Goal: Task Accomplishment & Management: Manage account settings

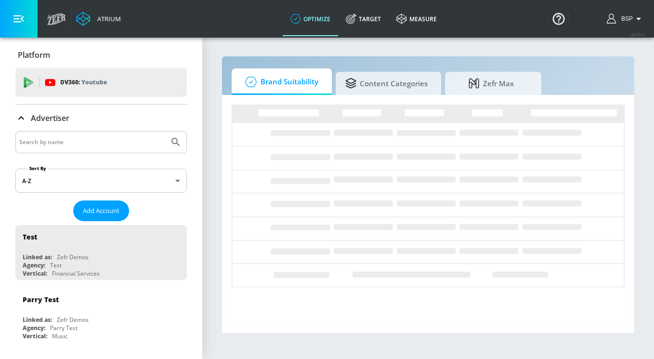
click at [636, 19] on icon "button" at bounding box center [639, 19] width 12 height 12
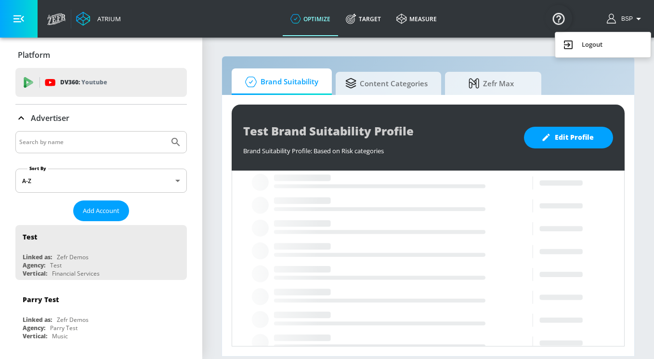
click at [636, 19] on div at bounding box center [327, 179] width 654 height 359
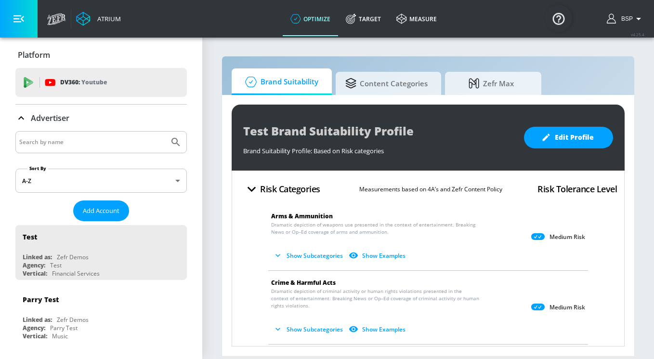
click at [65, 147] on input "Search by name" at bounding box center [92, 142] width 146 height 13
type input "pu"
click at [23, 24] on icon "button" at bounding box center [18, 18] width 11 height 11
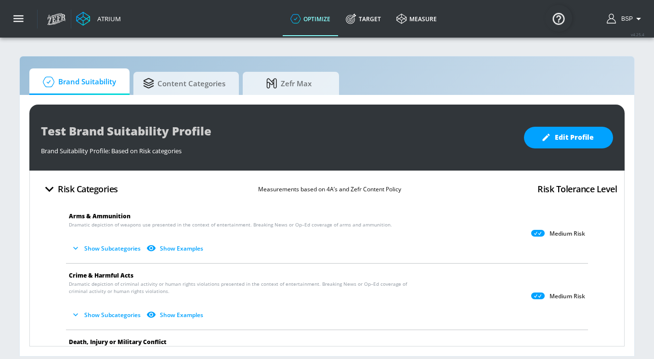
click at [302, 23] on link "optimize" at bounding box center [310, 18] width 55 height 35
click at [25, 17] on button "button" at bounding box center [19, 19] width 38 height 38
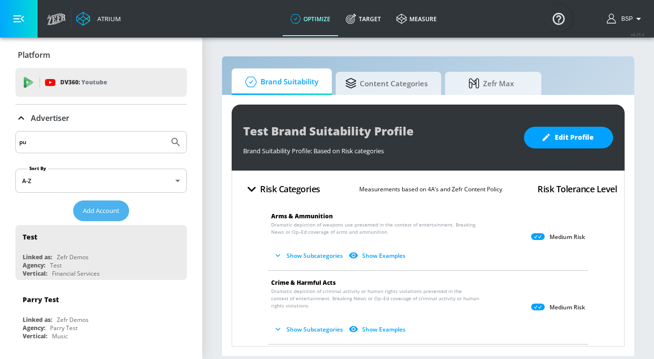
click at [92, 212] on span "Add Account" at bounding box center [101, 210] width 37 height 11
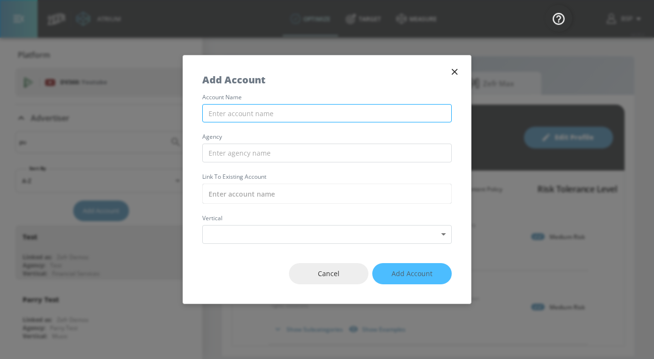
click at [265, 116] on input "text" at bounding box center [327, 113] width 250 height 19
paste input "https://suitability.zefr.com/accounts/youtube"
type input "https://suitability.zefr.com/accounts/youtube"
drag, startPoint x: 351, startPoint y: 113, endPoint x: 209, endPoint y: 112, distance: 142.6
click at [209, 112] on input "https://suitability.zefr.com/accounts/youtube" at bounding box center [327, 113] width 250 height 19
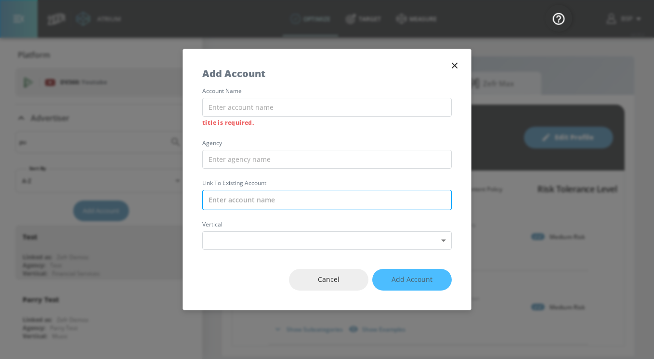
click at [231, 197] on input "text" at bounding box center [327, 200] width 250 height 20
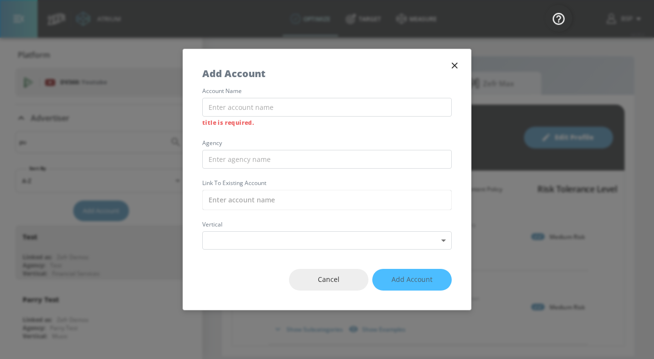
click at [453, 61] on icon "button" at bounding box center [455, 65] width 11 height 11
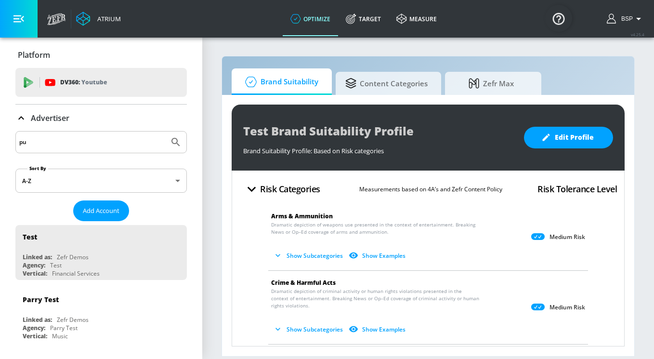
click at [100, 140] on input "pu" at bounding box center [92, 142] width 146 height 13
type input "p"
paste input "Publicis_Mars_EMEA_NL_Meta"
type input "Publicis_Mars_EMEA_NL_Meta"
click at [165, 132] on button "Submit Search" at bounding box center [175, 142] width 21 height 21
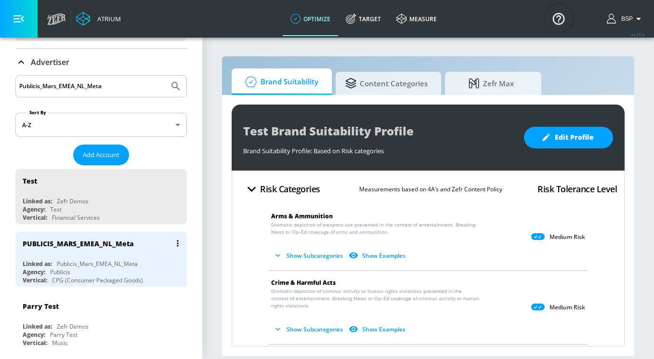
scroll to position [61, 0]
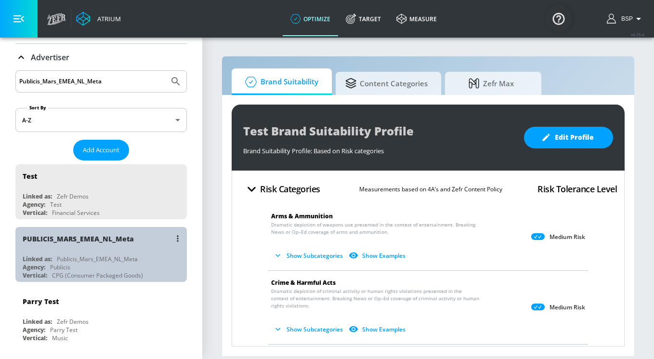
click at [94, 268] on div "Agency: Publicis" at bounding box center [104, 267] width 162 height 8
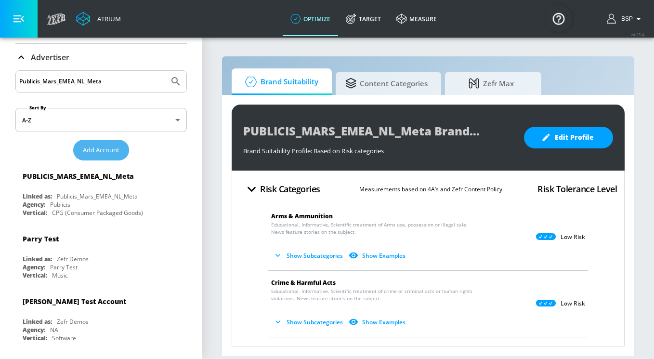
click at [89, 156] on button "Add Account" at bounding box center [101, 150] width 56 height 21
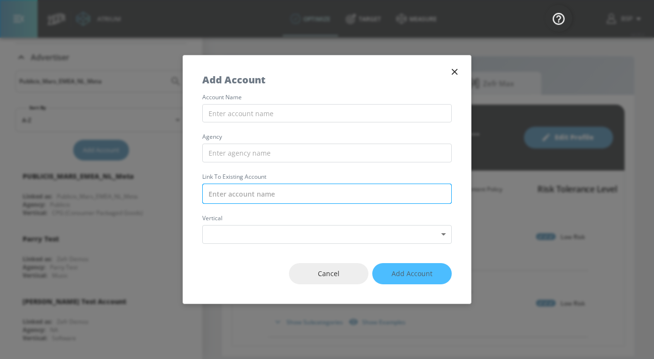
click at [236, 188] on input "text" at bounding box center [327, 194] width 250 height 20
paste input "Publicis_Mars_EMEA_BG_Meta"
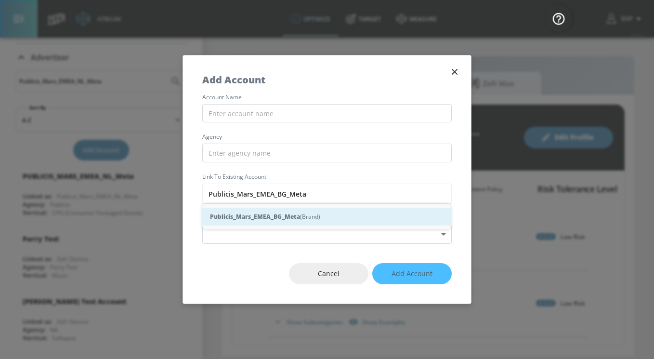
click at [290, 221] on strong "Publicis_Mars_EMEA_BG_Meta" at bounding box center [255, 217] width 90 height 10
type input "Publicis_Mars_EMEA_BG_Meta (Brand)"
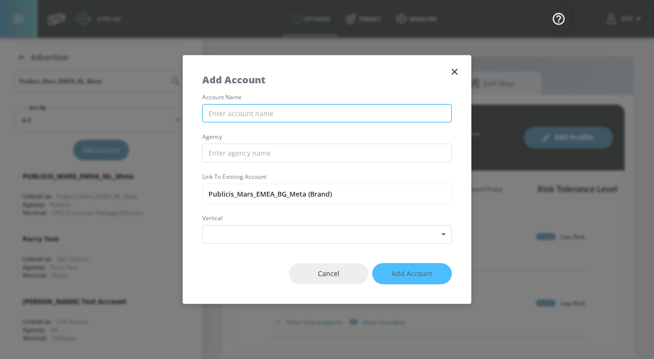
click at [263, 118] on input "text" at bounding box center [327, 113] width 250 height 19
paste input "Publicis_Mars_EMEA_BG_Meta"
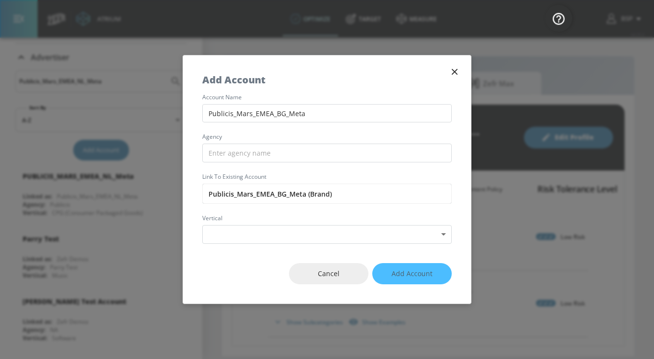
type input "Publicis_Mars_EMEA_BG_Meta"
click at [318, 132] on div "account name Publicis_Mars_EMEA_BG_Meta agency Link to Existing Account Publici…" at bounding box center [327, 168] width 288 height 149
click at [264, 150] on input "text" at bounding box center [327, 153] width 250 height 19
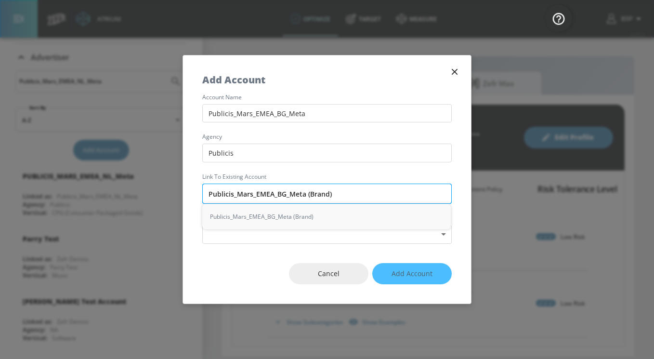
drag, startPoint x: 233, startPoint y: 193, endPoint x: 208, endPoint y: 192, distance: 24.6
click at [208, 192] on input "Publicis_Mars_EMEA_BG_Meta (Brand)" at bounding box center [327, 194] width 250 height 20
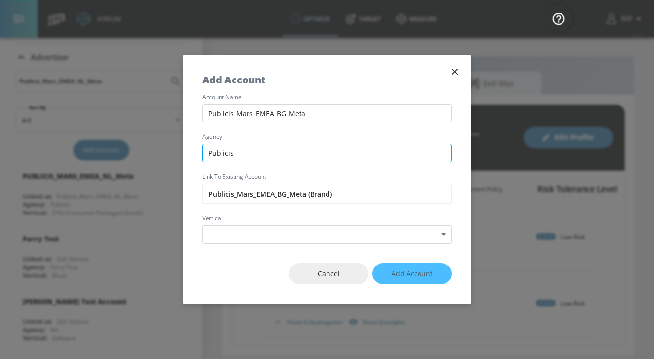
drag, startPoint x: 250, startPoint y: 153, endPoint x: 216, endPoint y: 152, distance: 33.7
click at [216, 153] on input "Publicis" at bounding box center [327, 153] width 250 height 19
type input "P"
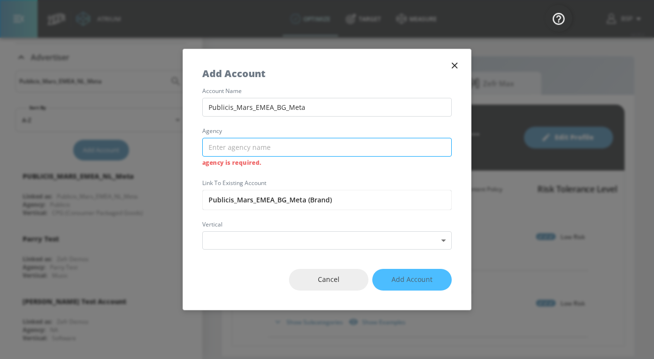
paste input "Publicis"
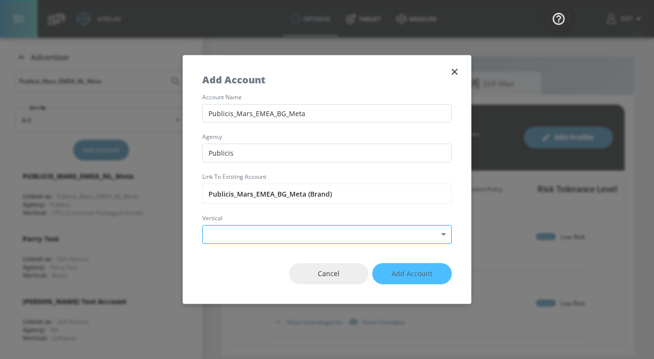
type input "Publicis"
click at [223, 229] on body "Atrium optimize Target measure optimize Target measure v 4.25.4 BSP Platform DV…" at bounding box center [327, 179] width 654 height 359
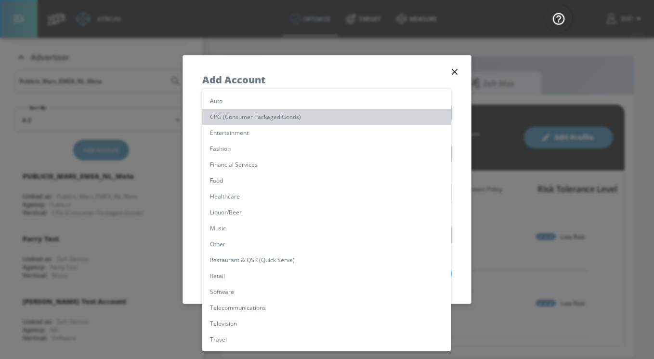
click at [240, 121] on li "CPG (Consumer Packaged Goods)" at bounding box center [326, 117] width 249 height 16
type input "[object Object]"
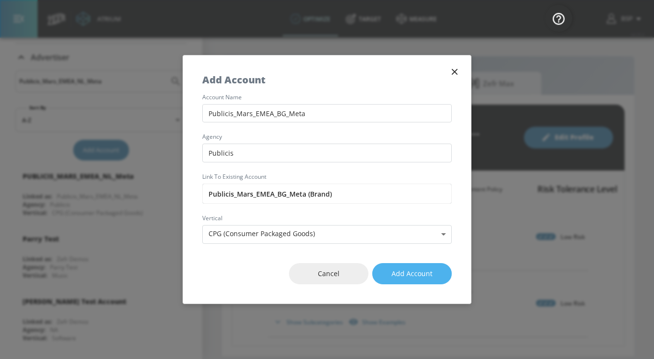
click at [398, 270] on span "Add Account" at bounding box center [412, 274] width 41 height 12
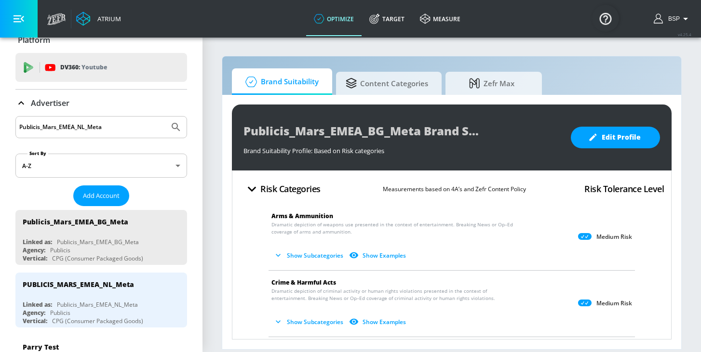
scroll to position [0, 0]
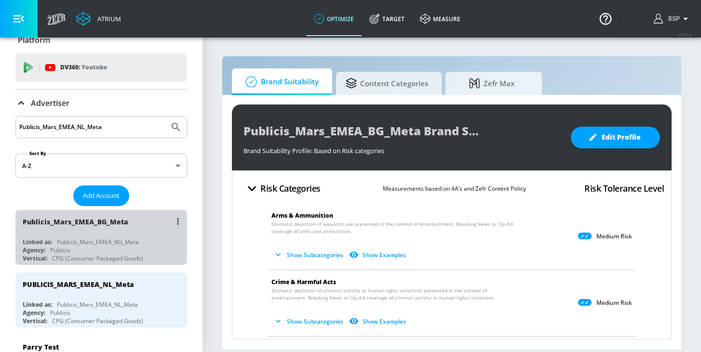
click at [146, 243] on div "Linked as: Publicis_Mars_EMEA_BG_Meta" at bounding box center [104, 242] width 162 height 8
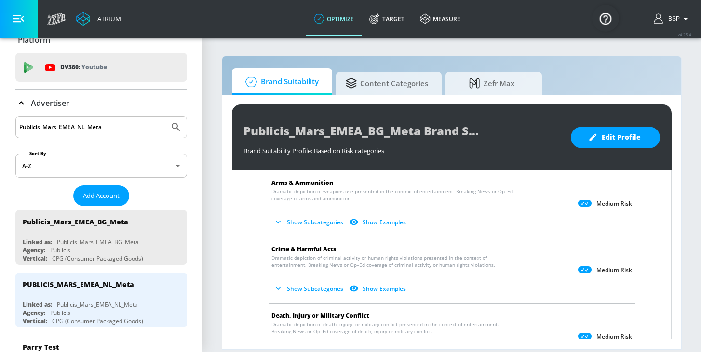
scroll to position [0, 0]
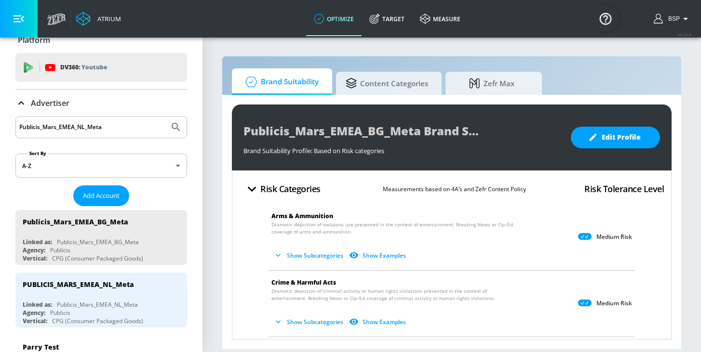
click at [585, 236] on icon at bounding box center [584, 236] width 13 height 7
click at [609, 238] on p "Medium Risk" at bounding box center [614, 237] width 36 height 8
click at [598, 127] on button "Edit Profile" at bounding box center [615, 138] width 89 height 22
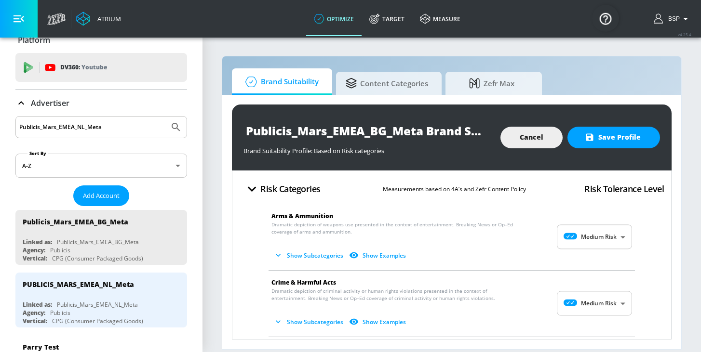
click at [606, 247] on body "Atrium optimize Target measure optimize Target measure v 4.25.4 BSP Platform DV…" at bounding box center [350, 176] width 701 height 352
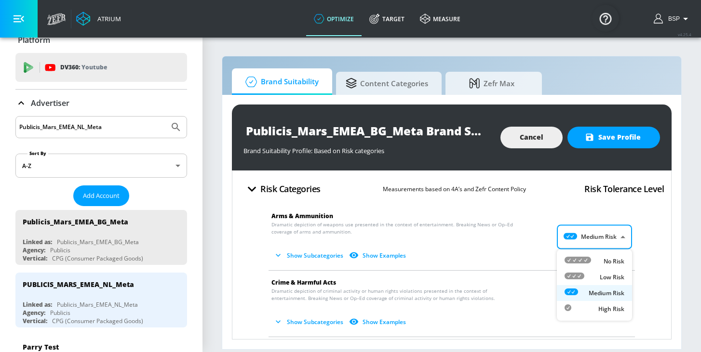
click at [601, 276] on p "Low Risk" at bounding box center [611, 277] width 25 height 9
type input "LOW"
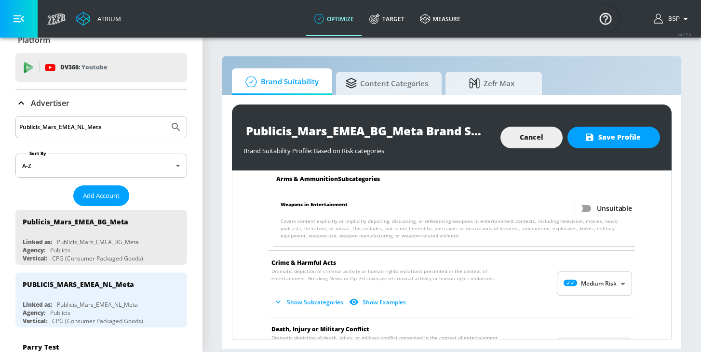
scroll to position [104, 0]
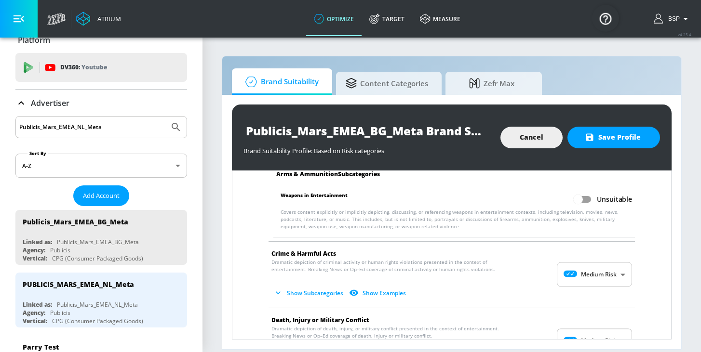
click at [589, 276] on body "Atrium optimize Target measure optimize Target measure v 4.25.4 BSP Platform DV…" at bounding box center [350, 176] width 701 height 352
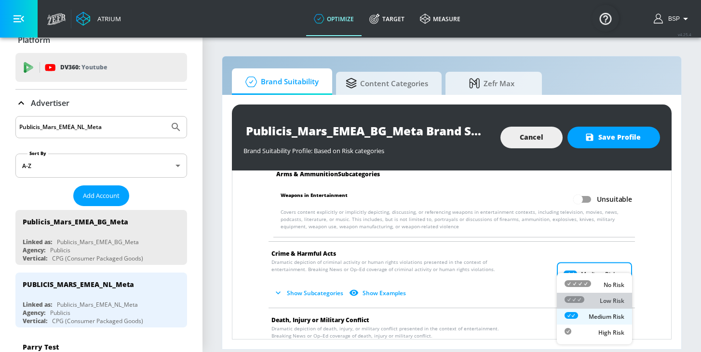
click at [588, 299] on div "Low Risk" at bounding box center [594, 301] width 60 height 10
type input "LOW"
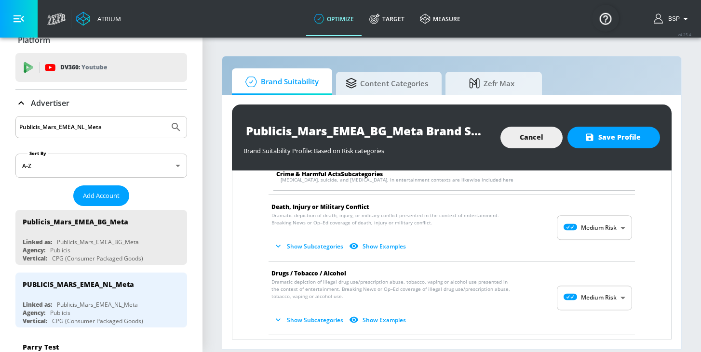
scroll to position [326, 0]
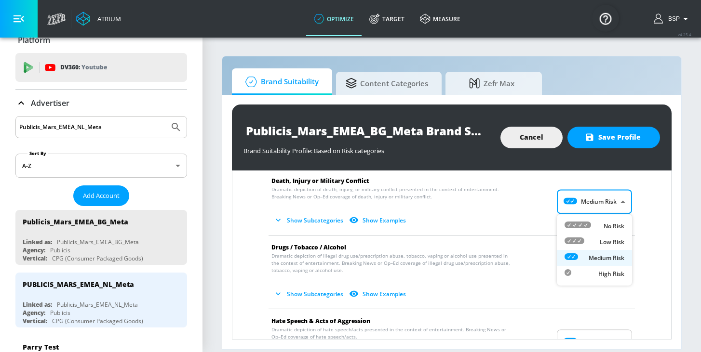
click at [608, 212] on body "Atrium optimize Target measure optimize Target measure v 4.25.4 BSP Platform DV…" at bounding box center [350, 176] width 701 height 352
click at [597, 245] on div "Low Risk" at bounding box center [594, 242] width 60 height 10
type input "LOW"
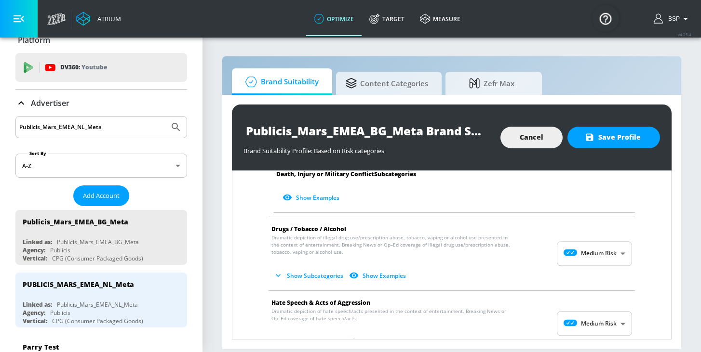
scroll to position [611, 0]
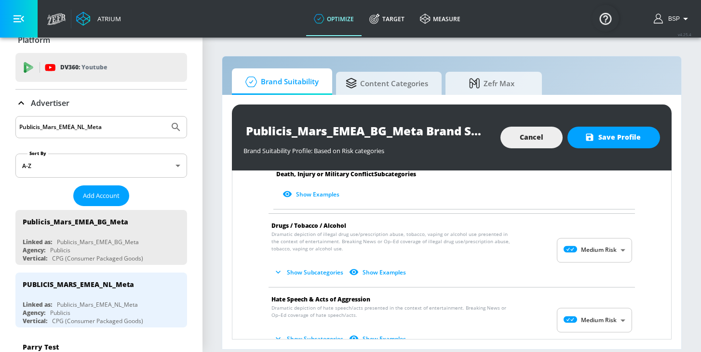
click at [583, 250] on body "Atrium optimize Target measure optimize Target measure v 4.25.4 BSP Platform DV…" at bounding box center [350, 176] width 701 height 352
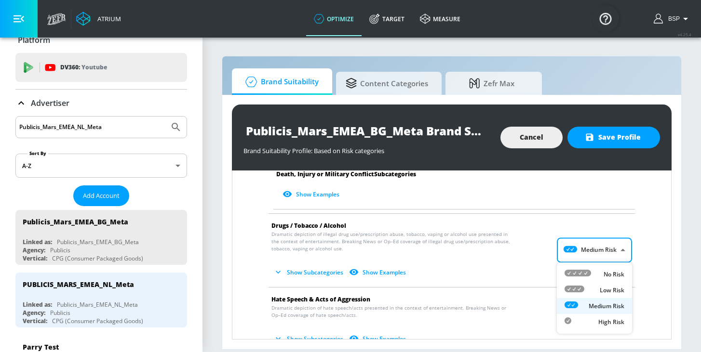
click at [582, 290] on icon at bounding box center [574, 289] width 20 height 7
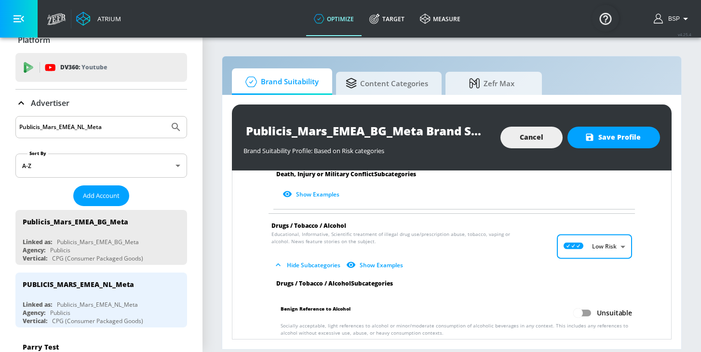
click at [572, 242] on body "Atrium optimize Target measure optimize Target measure v 4.25.4 BSP Platform DV…" at bounding box center [350, 176] width 701 height 352
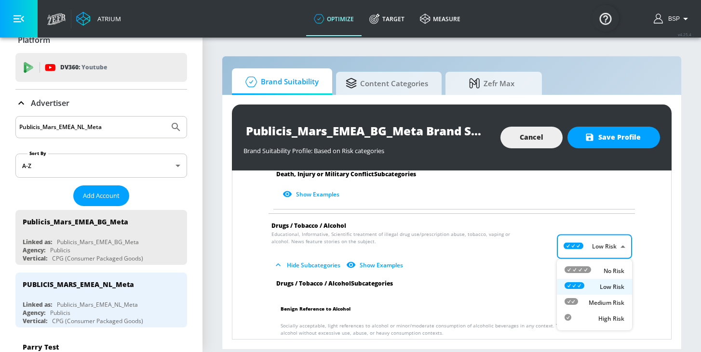
click at [577, 301] on icon at bounding box center [570, 301] width 13 height 7
type input "MEDIUM"
checkbox input "true"
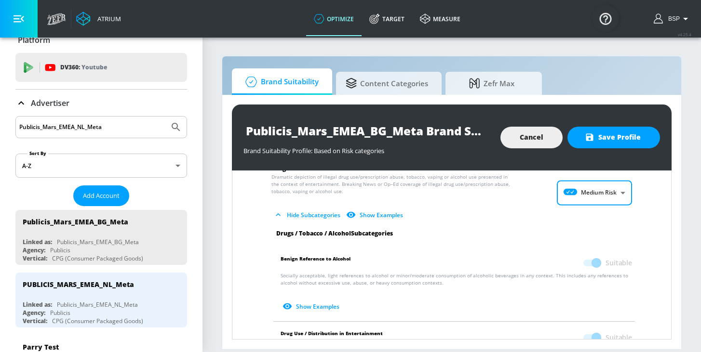
scroll to position [606, 0]
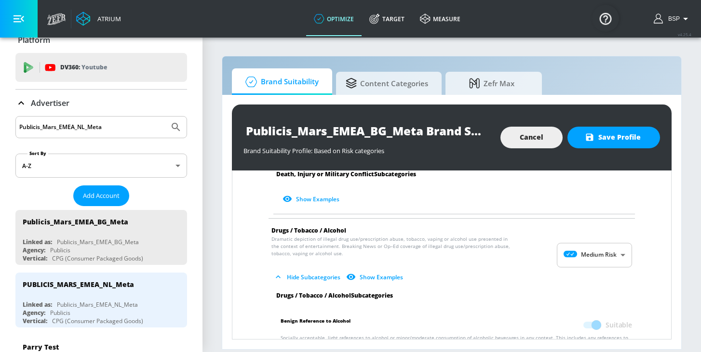
click at [289, 230] on span "Drugs / Tobacco / Alcohol" at bounding box center [308, 230] width 75 height 8
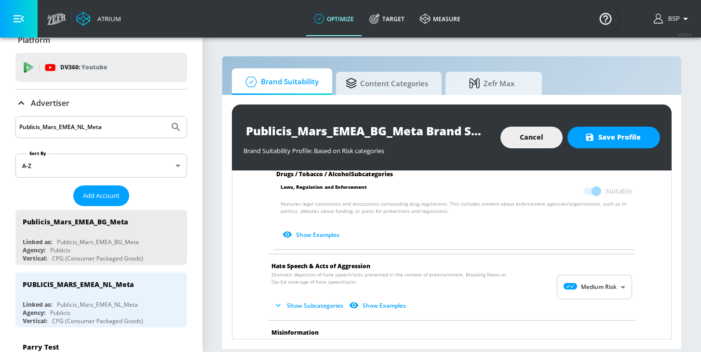
scroll to position [909, 0]
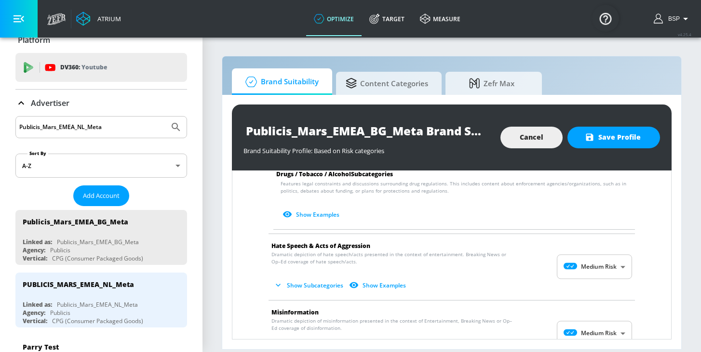
click at [596, 276] on body "Atrium optimize Target measure optimize Target measure v 4.25.4 BSP Platform DV…" at bounding box center [350, 176] width 701 height 352
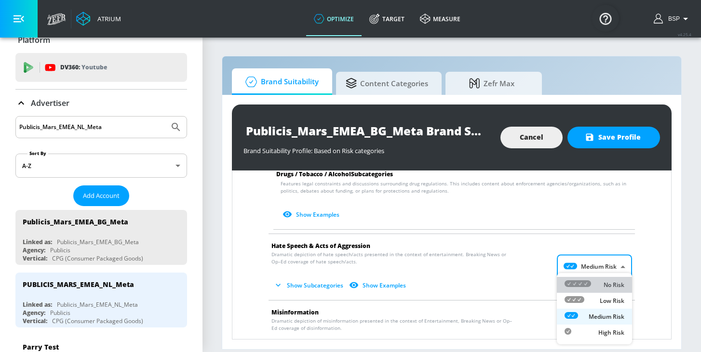
click at [584, 283] on icon at bounding box center [577, 283] width 27 height 7
type input "MINIMAL"
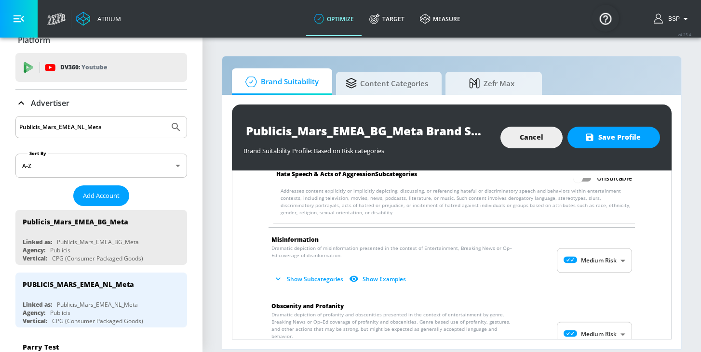
scroll to position [1065, 0]
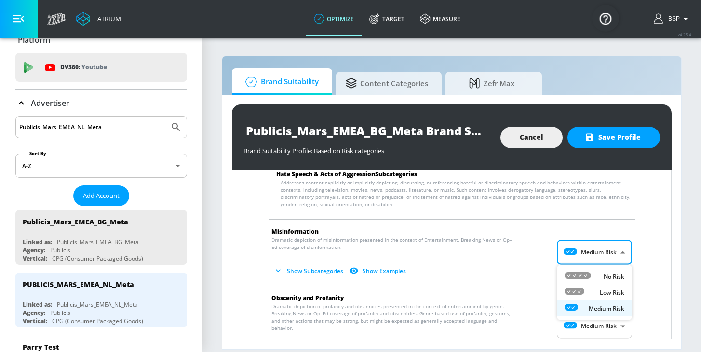
click at [579, 250] on body "Atrium optimize Target measure optimize Target measure v 4.25.4 BSP Platform DV…" at bounding box center [350, 176] width 701 height 352
click at [583, 277] on icon at bounding box center [577, 275] width 27 height 7
type input "MINIMAL"
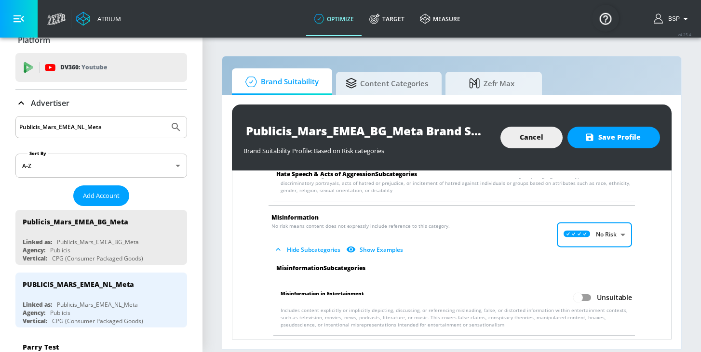
scroll to position [1068, 0]
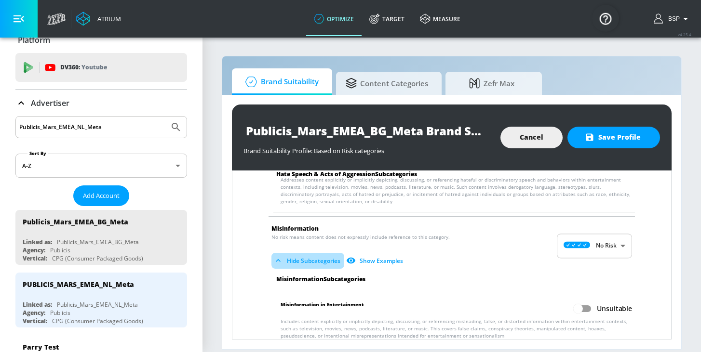
click at [278, 261] on icon "button" at bounding box center [278, 261] width 10 height 10
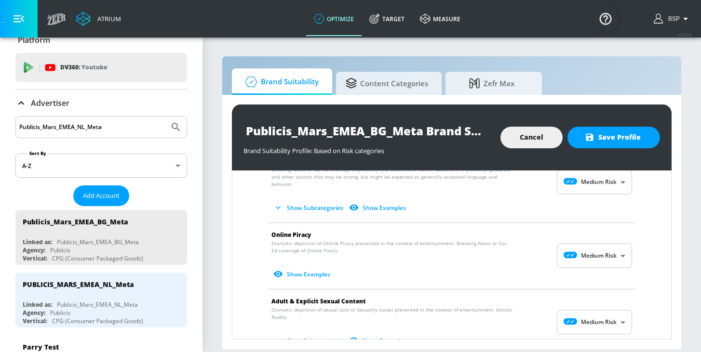
scroll to position [1202, 0]
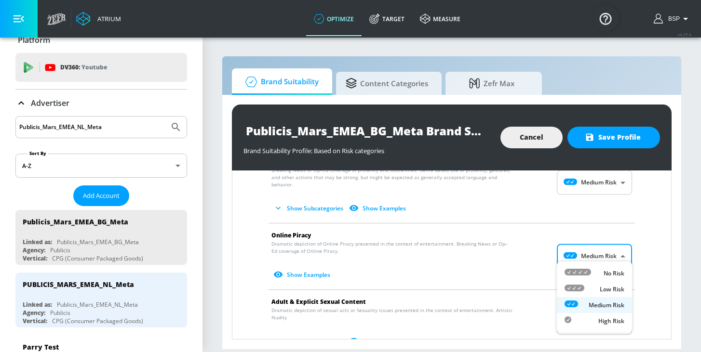
click at [571, 255] on body "Atrium optimize Target measure optimize Target measure v 4.25.4 BSP Platform DV…" at bounding box center [350, 176] width 701 height 352
click at [575, 276] on div at bounding box center [577, 273] width 27 height 10
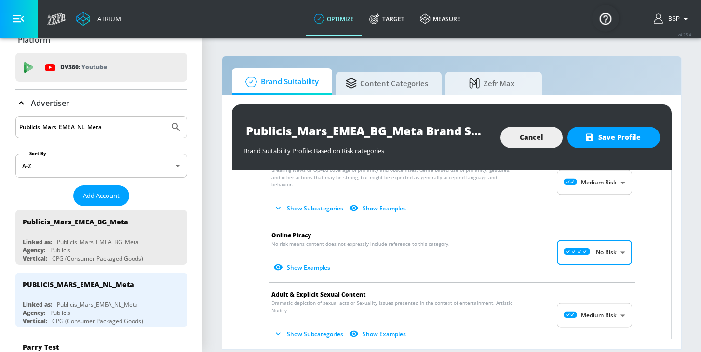
click at [574, 245] on body "Atrium optimize Target measure optimize Target measure v 4.25.4 BSP Platform DV…" at bounding box center [350, 176] width 701 height 352
click at [578, 281] on icon at bounding box center [574, 284] width 20 height 7
type input "LOW"
click at [574, 309] on body "Atrium optimize Target measure optimize Target measure v 4.25.4 BSP Platform DV…" at bounding box center [350, 176] width 701 height 352
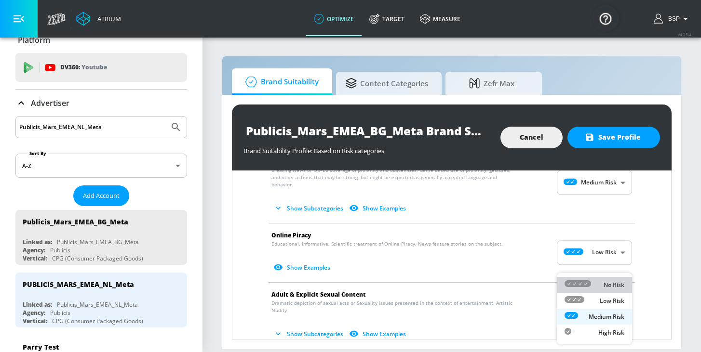
click at [581, 291] on li "No Risk" at bounding box center [594, 285] width 75 height 16
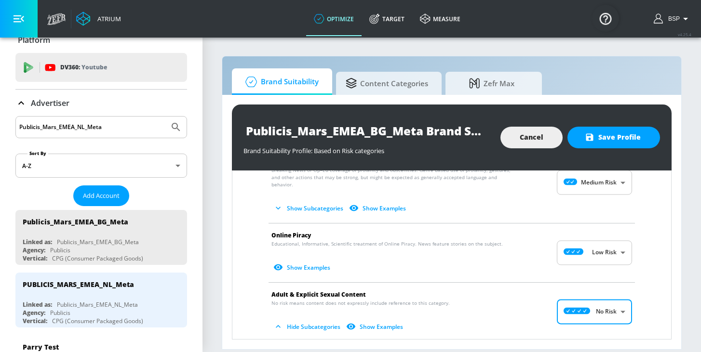
click at [583, 303] on body "Atrium optimize Target measure optimize Target measure v 4.25.4 BSP Platform DV…" at bounding box center [350, 176] width 701 height 352
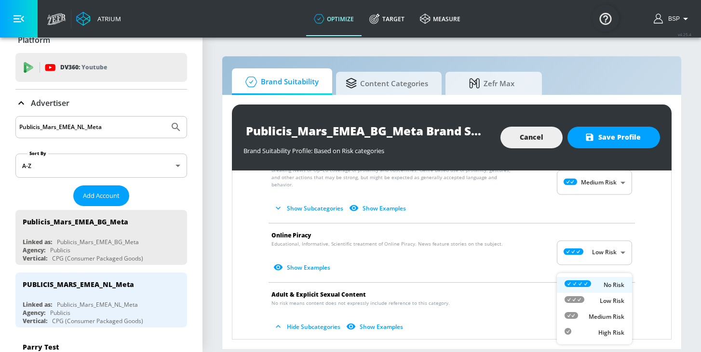
click at [584, 303] on icon at bounding box center [574, 299] width 20 height 7
type input "LOW"
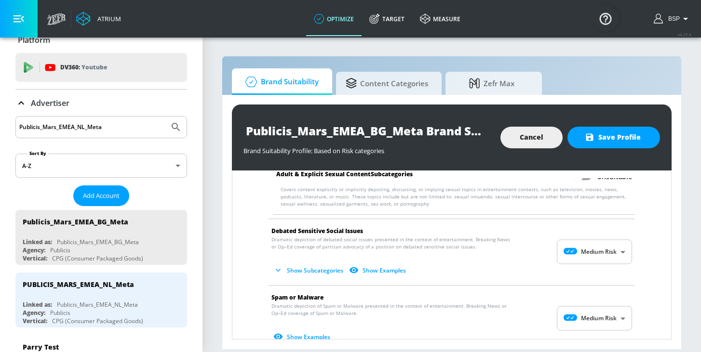
scroll to position [1399, 0]
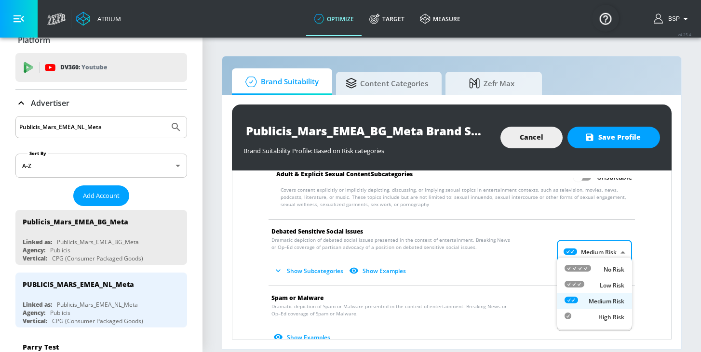
click at [587, 242] on body "Atrium optimize Target measure optimize Target measure v 4.25.4 BSP Platform DV…" at bounding box center [350, 176] width 701 height 352
click at [591, 283] on div "Low Risk" at bounding box center [594, 285] width 60 height 10
type input "LOW"
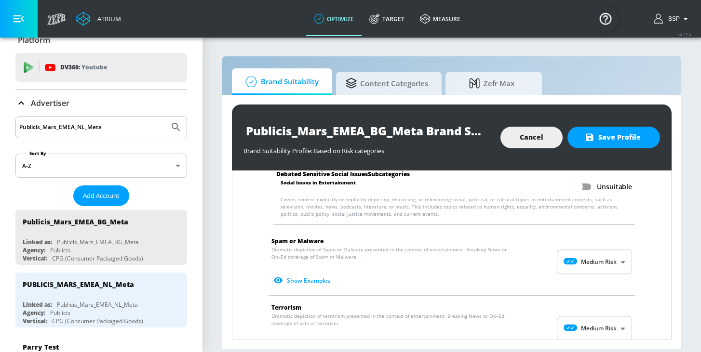
scroll to position [1535, 0]
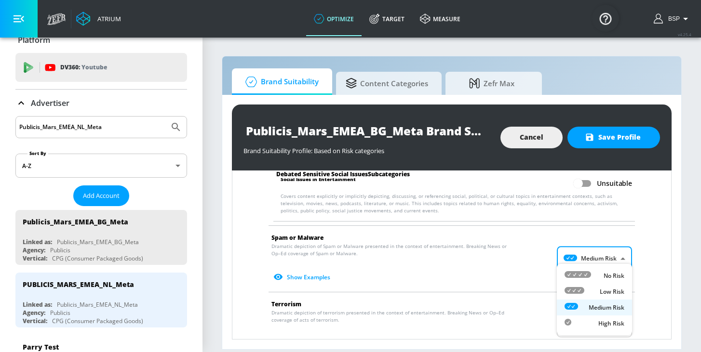
click at [589, 252] on body "Atrium optimize Target measure optimize Target measure v 4.25.4 BSP Platform DV…" at bounding box center [350, 176] width 701 height 352
click at [584, 288] on div "Low Risk" at bounding box center [594, 292] width 60 height 10
type input "LOW"
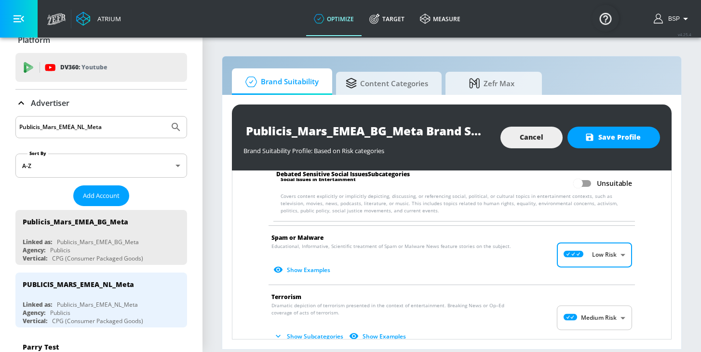
click at [558, 306] on body "Atrium optimize Target measure optimize Target measure v 4.25.4 BSP Platform DV…" at bounding box center [350, 176] width 701 height 352
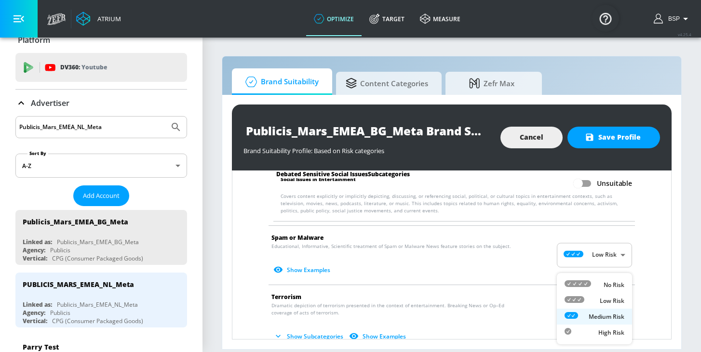
click at [581, 299] on icon at bounding box center [574, 299] width 20 height 7
type input "LOW"
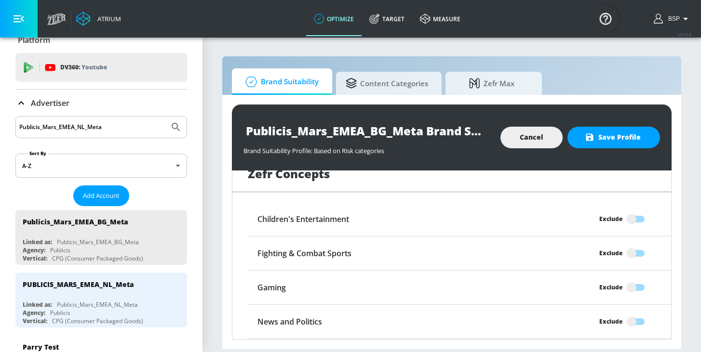
scroll to position [1870, 0]
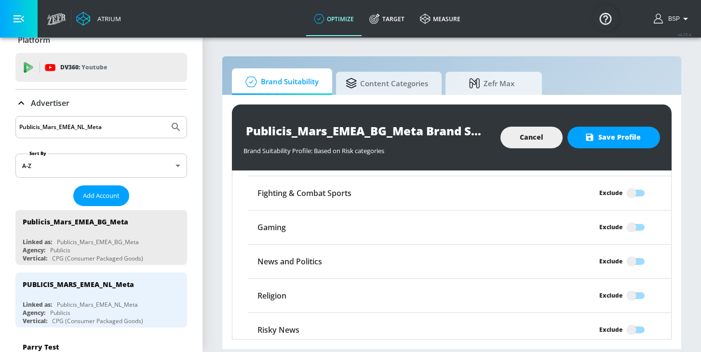
click at [639, 252] on input "Exclude" at bounding box center [631, 261] width 55 height 18
checkbox input "true"
click at [388, 82] on span "Content Categories" at bounding box center [386, 81] width 82 height 23
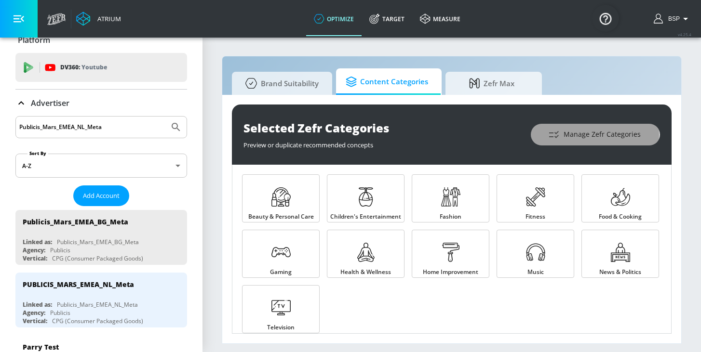
click at [572, 135] on span "Manage Zefr Categories" at bounding box center [595, 135] width 91 height 12
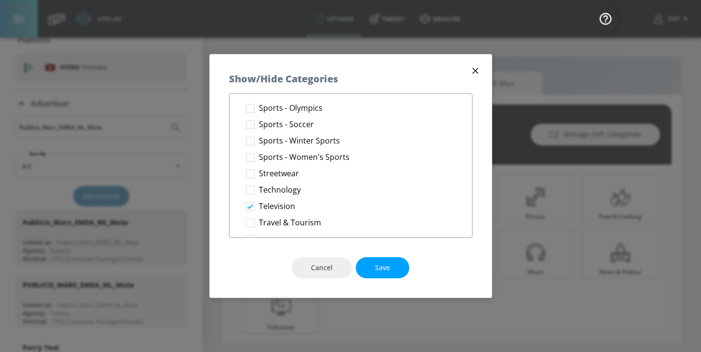
scroll to position [1676, 0]
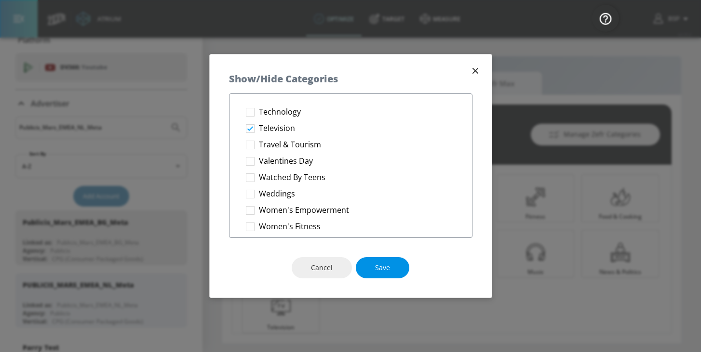
click at [374, 266] on button "Save" at bounding box center [382, 268] width 53 height 22
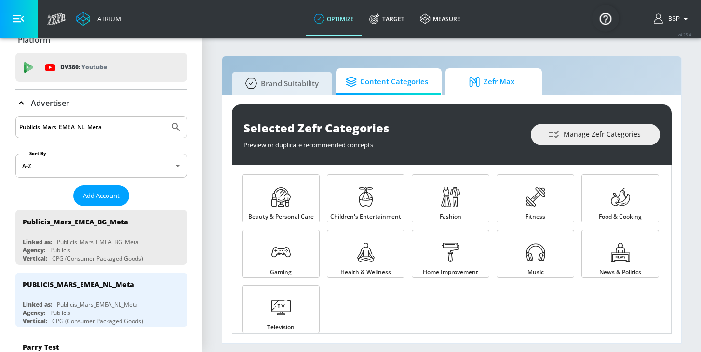
click at [475, 91] on span "Zefr Max" at bounding box center [491, 81] width 73 height 23
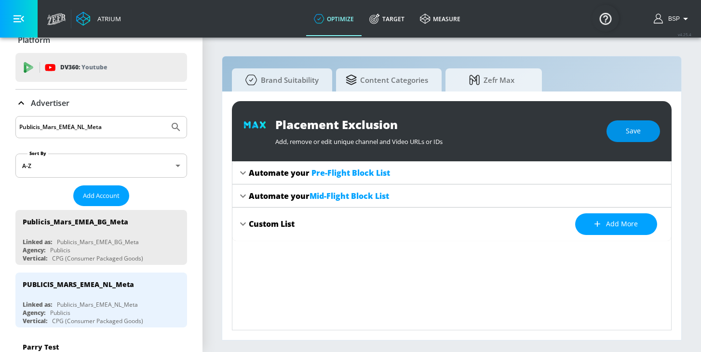
click at [620, 129] on button "Save" at bounding box center [632, 131] width 53 height 22
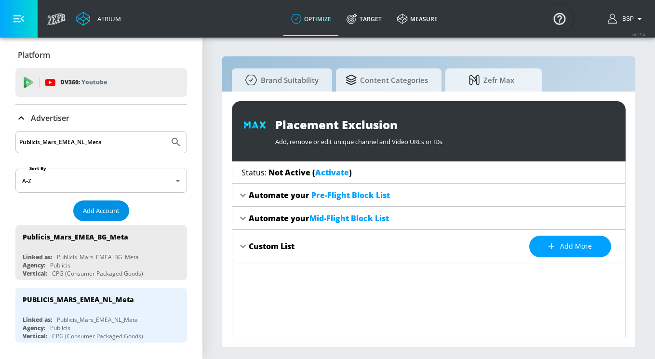
click at [102, 207] on span "Add Account" at bounding box center [101, 210] width 37 height 11
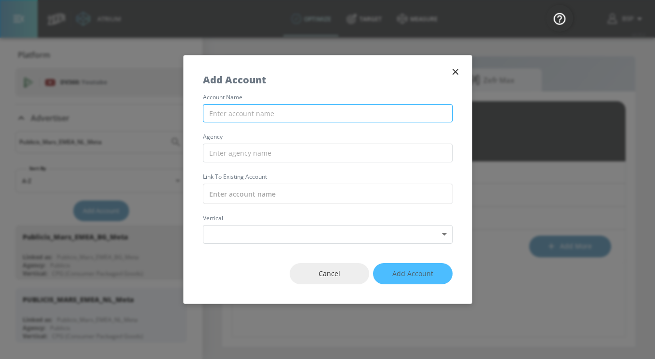
click at [269, 115] on input "text" at bounding box center [328, 113] width 250 height 19
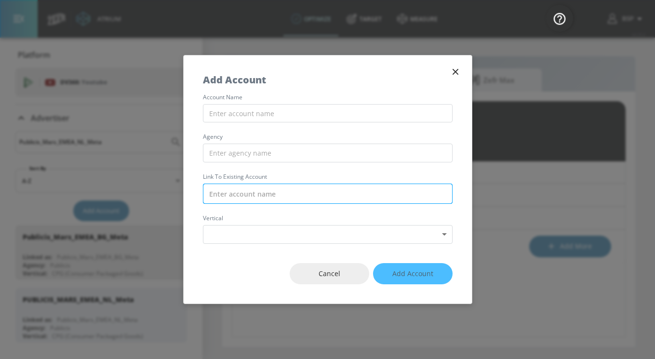
click at [251, 198] on input "text" at bounding box center [328, 194] width 250 height 20
paste input "Publicis_Mars_EMEA_BE_Meta"
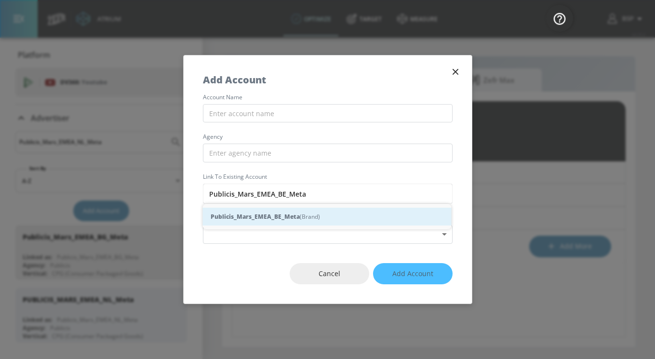
click at [319, 221] on div "Publicis_Mars_EMEA_BE_Meta (Brand)" at bounding box center [327, 217] width 249 height 18
type input "Publicis_Mars_EMEA_BE_Meta (Brand)"
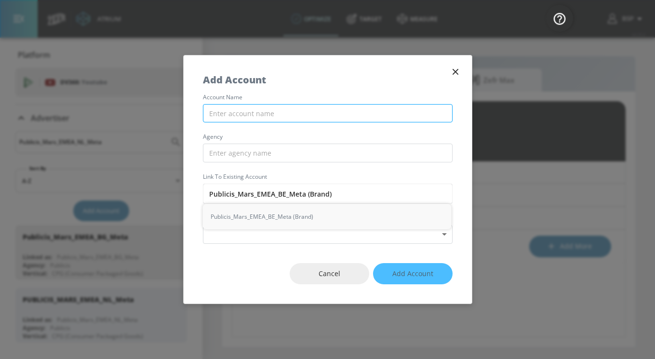
click at [249, 115] on input "text" at bounding box center [328, 113] width 250 height 19
paste input "Publicis_Mars_EMEA_BE_Meta"
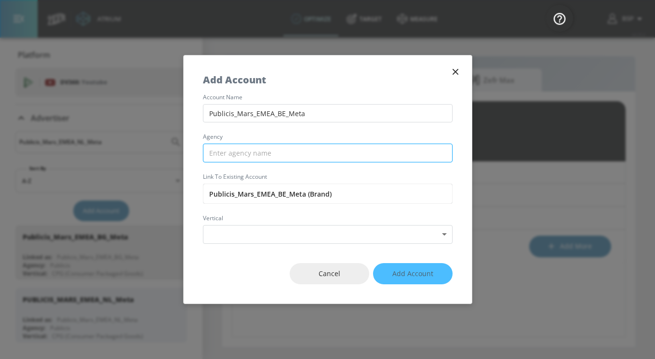
type input "Publicis_Mars_EMEA_BE_Meta"
click at [255, 149] on input "text" at bounding box center [328, 153] width 250 height 19
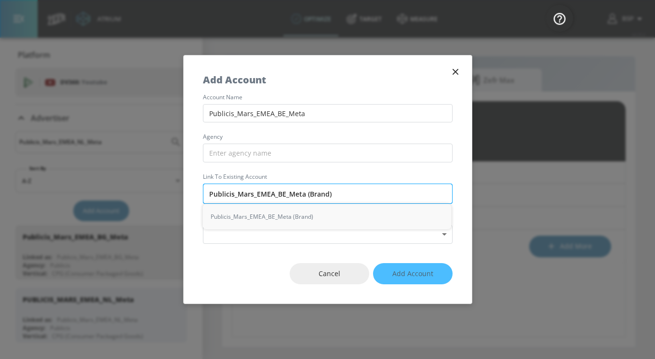
drag, startPoint x: 233, startPoint y: 194, endPoint x: 209, endPoint y: 193, distance: 24.1
click at [209, 194] on input "Publicis_Mars_EMEA_BE_Meta (Brand)" at bounding box center [328, 194] width 250 height 20
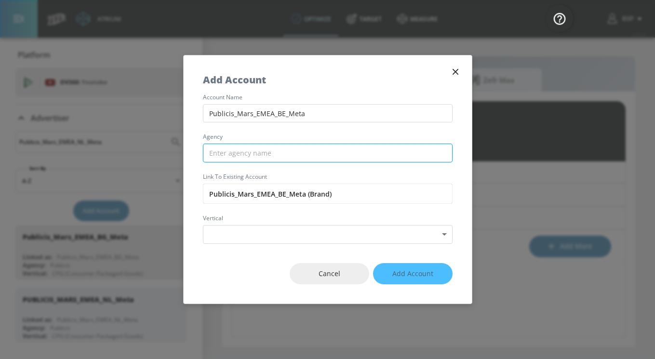
click at [235, 149] on input "text" at bounding box center [328, 153] width 250 height 19
paste input "Publicis"
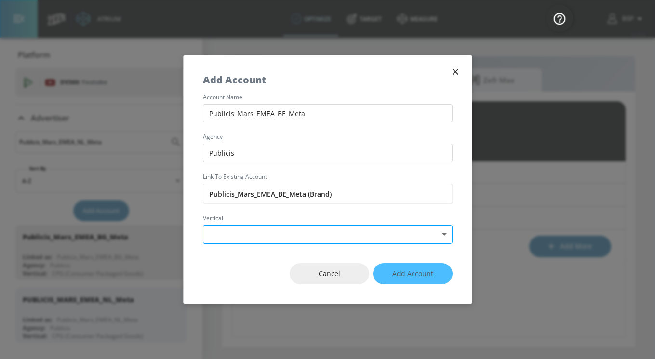
type input "Publicis"
click at [228, 229] on body "Atrium optimize Target measure optimize Target measure v 4.25.4 BSP Platform DV…" at bounding box center [327, 179] width 655 height 359
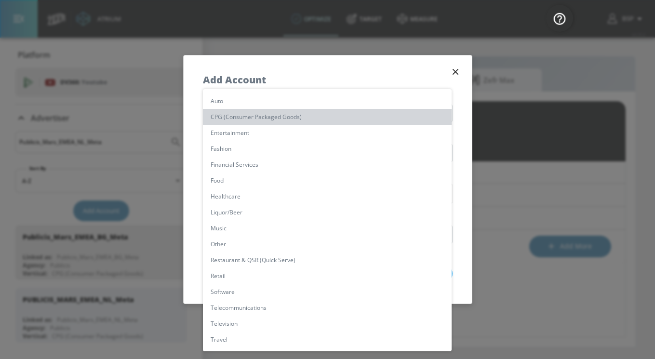
click at [246, 119] on li "CPG (Consumer Packaged Goods)" at bounding box center [327, 117] width 249 height 16
type input "[object Object]"
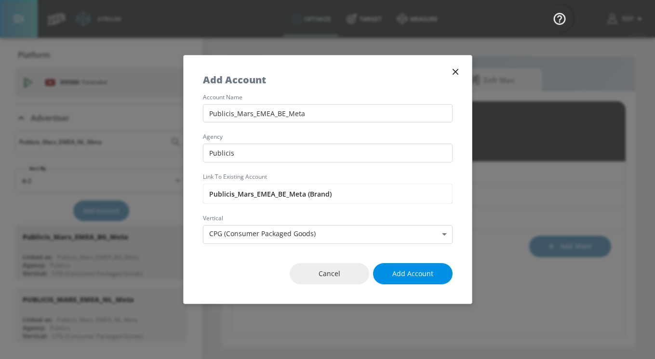
click at [402, 274] on span "Add Account" at bounding box center [412, 274] width 41 height 12
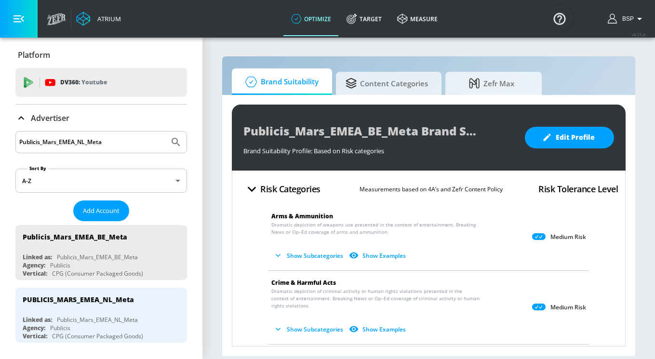
click at [539, 237] on icon at bounding box center [538, 236] width 13 height 7
click at [555, 239] on p "Medium Risk" at bounding box center [568, 237] width 36 height 8
click at [526, 234] on p "Dramatic depiction of weapons use presented in the context of entertainment. Br…" at bounding box center [420, 242] width 299 height 42
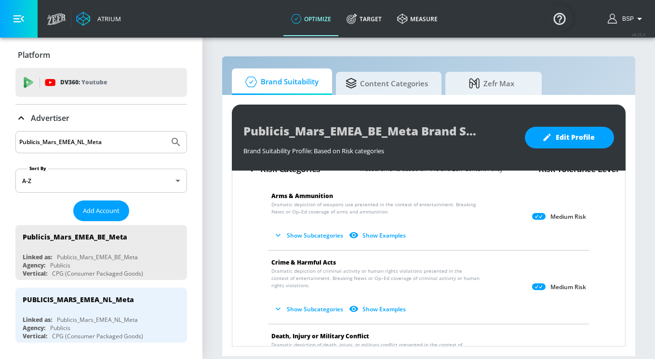
scroll to position [34, 0]
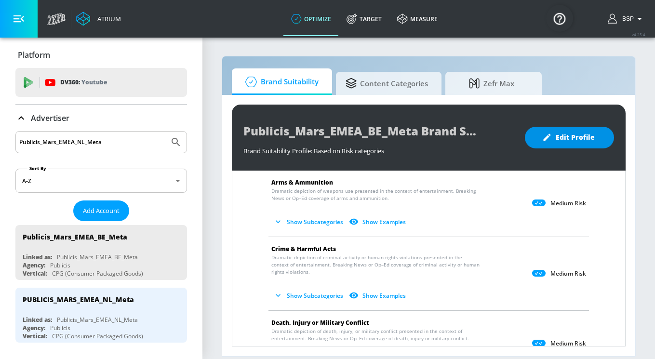
click at [573, 141] on span "Edit Profile" at bounding box center [569, 138] width 51 height 12
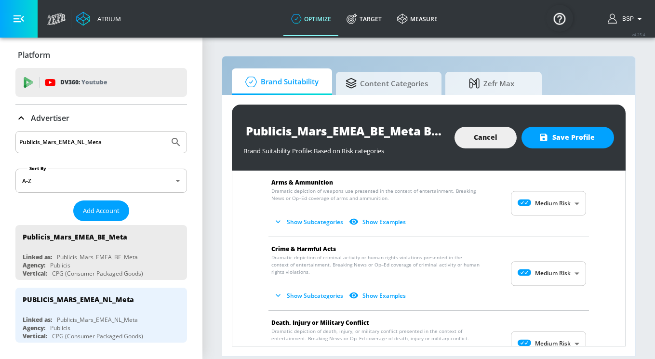
click at [540, 208] on body "Atrium optimize Target measure optimize Target measure v 4.25.4 BSP Platform DV…" at bounding box center [327, 179] width 655 height 359
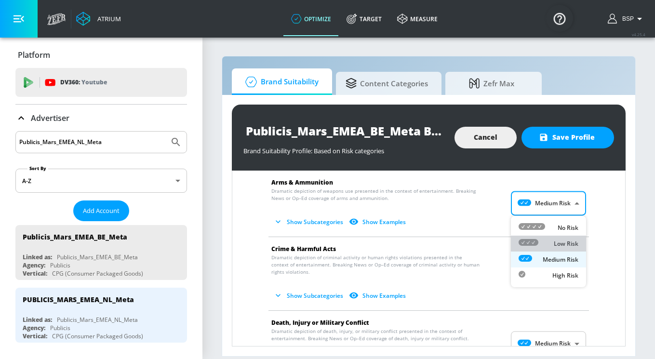
click at [544, 239] on div "Low Risk" at bounding box center [548, 244] width 60 height 10
type input "LOW"
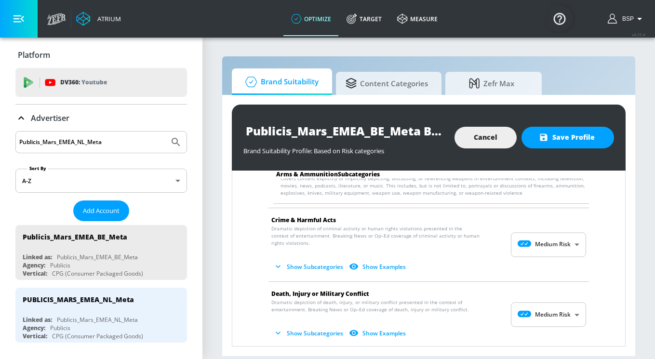
scroll to position [144, 0]
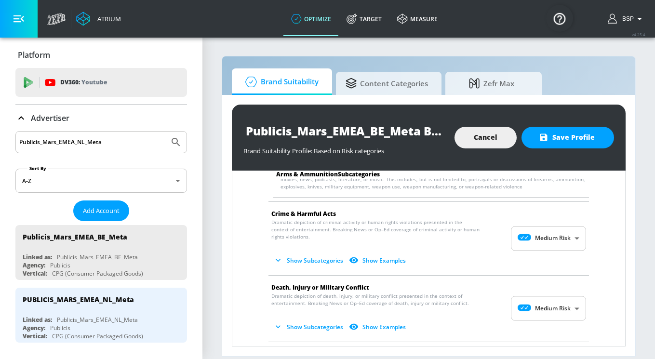
click at [546, 236] on body "Atrium optimize Target measure optimize Target measure v 4.25.4 BSP Platform DV…" at bounding box center [327, 179] width 655 height 359
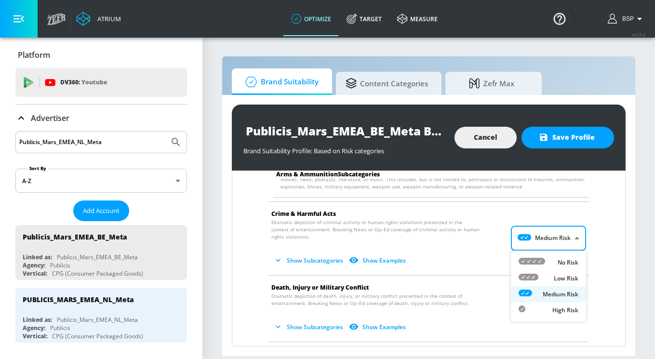
click at [547, 275] on div "Low Risk" at bounding box center [548, 278] width 60 height 10
type input "LOW"
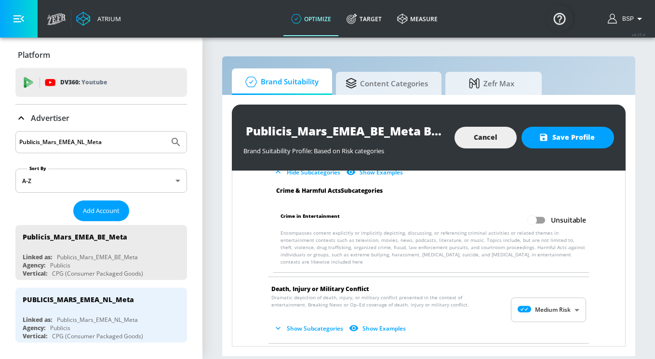
scroll to position [225, 0]
click at [542, 307] on body "Atrium optimize Target measure optimize Target measure v 4.25.4 BSP Platform DV…" at bounding box center [327, 179] width 655 height 359
click at [544, 302] on li "Low Risk" at bounding box center [548, 308] width 75 height 16
type input "LOW"
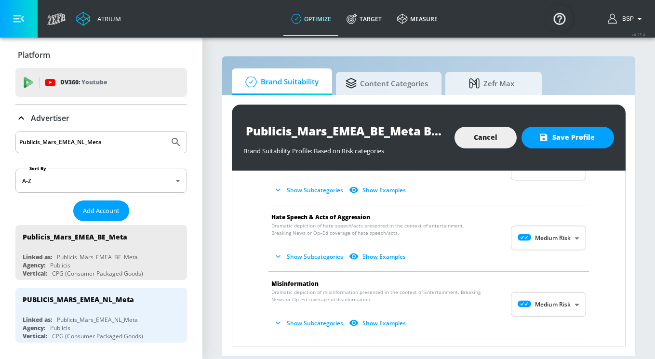
scroll to position [713, 0]
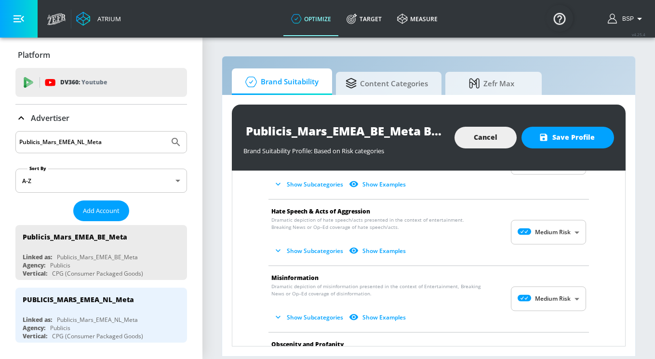
click at [545, 218] on body "Atrium optimize Target measure optimize Target measure v 4.25.4 BSP Platform DV…" at bounding box center [327, 179] width 655 height 359
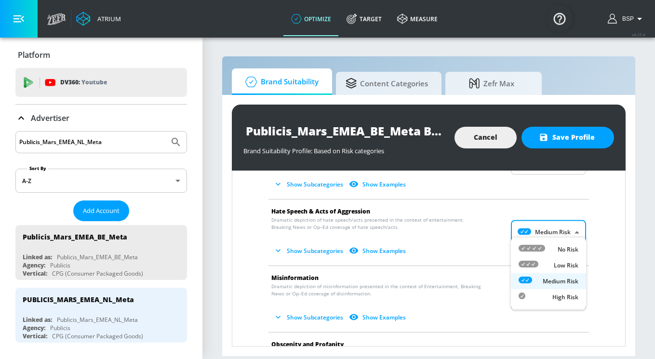
click at [547, 247] on div "No Risk" at bounding box center [548, 249] width 60 height 10
type input "MINIMAL"
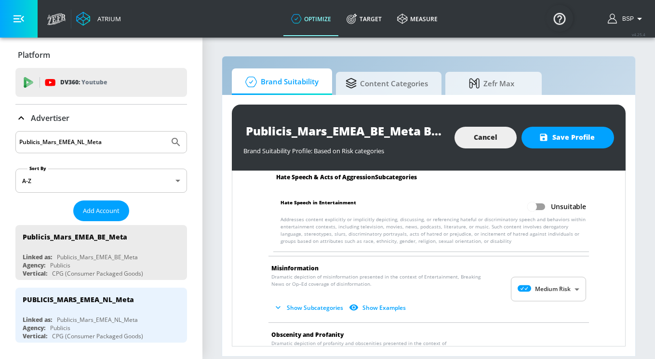
scroll to position [834, 0]
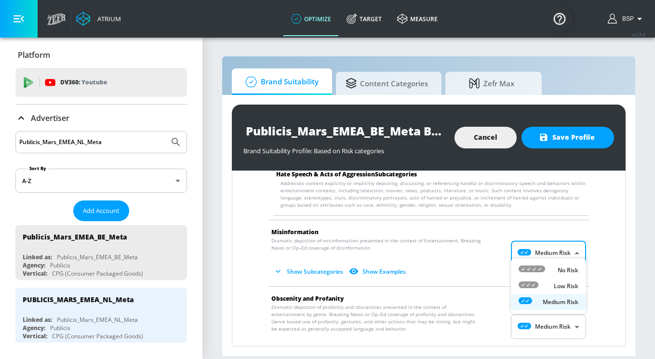
click at [557, 240] on body "Atrium optimize Target measure optimize Target measure v 4.25.4 BSP Platform DV…" at bounding box center [327, 179] width 655 height 359
click at [559, 268] on p "No Risk" at bounding box center [567, 270] width 21 height 9
type input "MINIMAL"
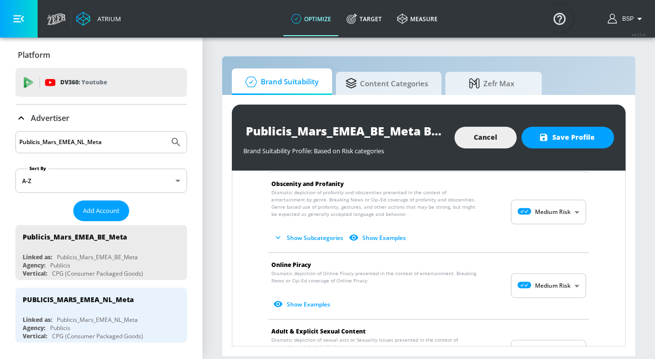
scroll to position [1029, 0]
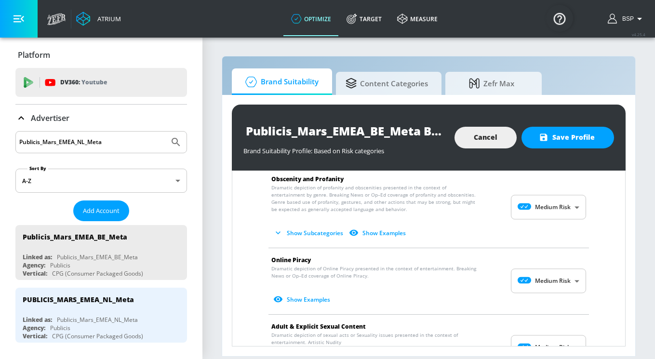
click at [534, 273] on body "Atrium optimize Target measure optimize Target measure v 4.25.4 BSP Platform DV…" at bounding box center [327, 179] width 655 height 359
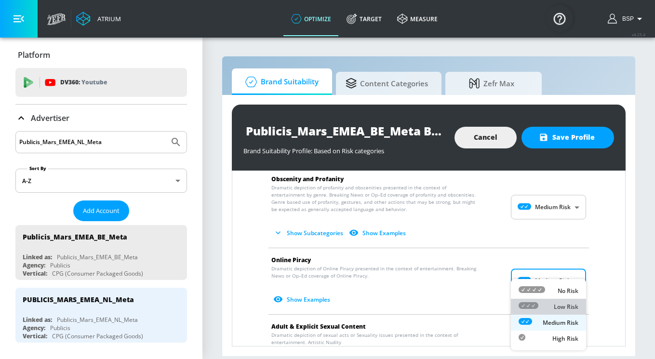
click at [545, 302] on div "Low Risk" at bounding box center [548, 307] width 60 height 10
type input "LOW"
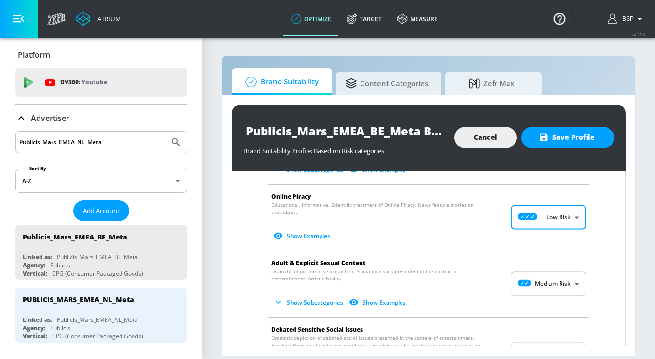
scroll to position [1094, 0]
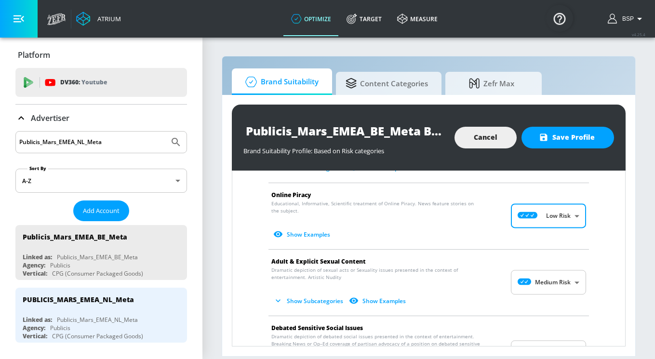
click at [515, 268] on body "Atrium optimize Target measure optimize Target measure v 4.25.4 BSP Platform DV…" at bounding box center [327, 179] width 655 height 359
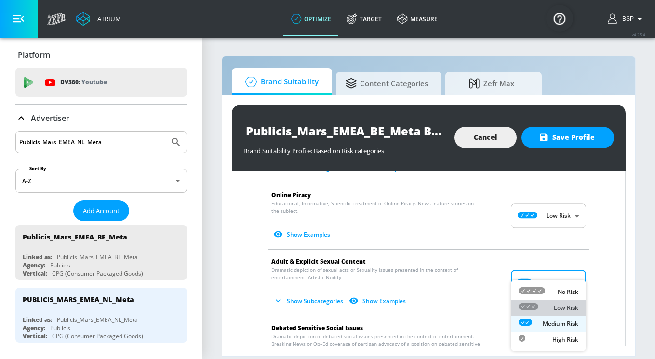
click at [534, 306] on icon at bounding box center [528, 306] width 20 height 7
type input "LOW"
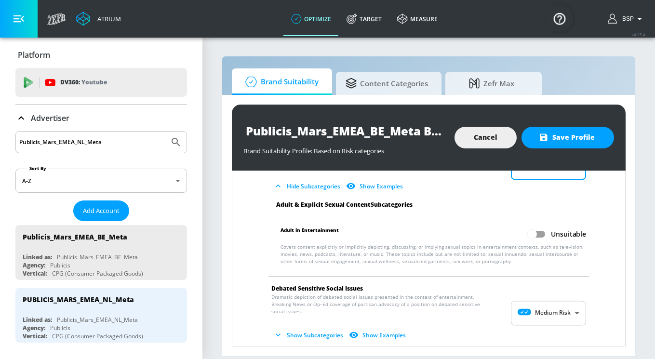
scroll to position [1210, 0]
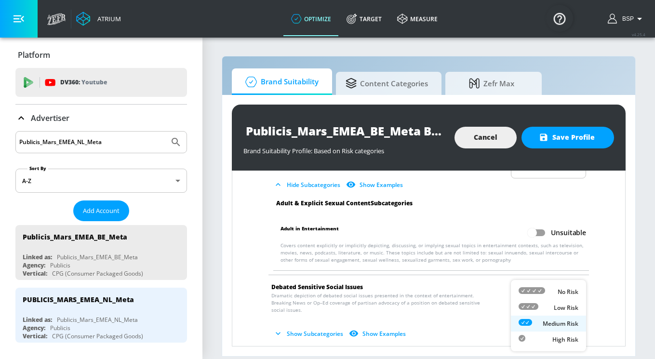
click at [534, 295] on body "Atrium optimize Target measure optimize Target measure v 4.25.4 BSP Platform DV…" at bounding box center [327, 179] width 655 height 359
click at [537, 306] on icon at bounding box center [528, 306] width 20 height 7
type input "LOW"
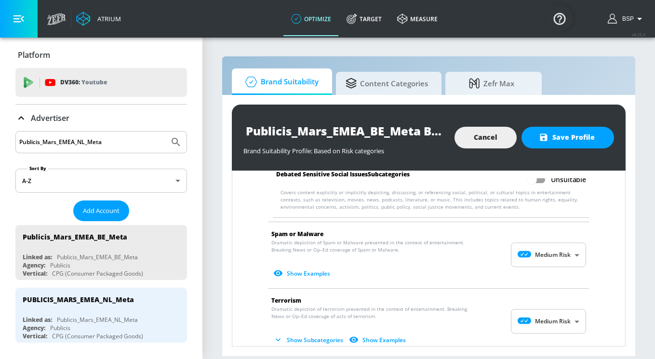
scroll to position [1410, 0]
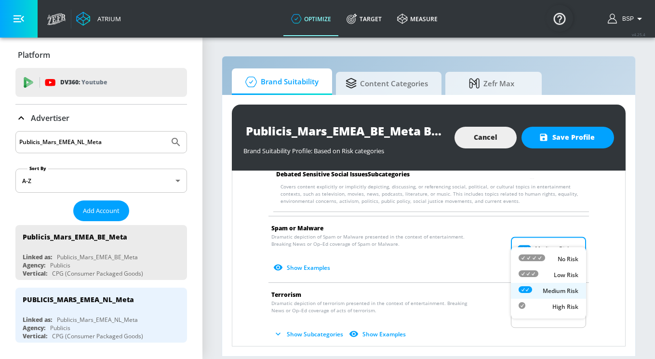
click at [529, 234] on body "Atrium optimize Target measure optimize Target measure v 4.25.4 BSP Platform DV…" at bounding box center [327, 179] width 655 height 359
click at [534, 275] on icon at bounding box center [528, 273] width 20 height 7
type input "LOW"
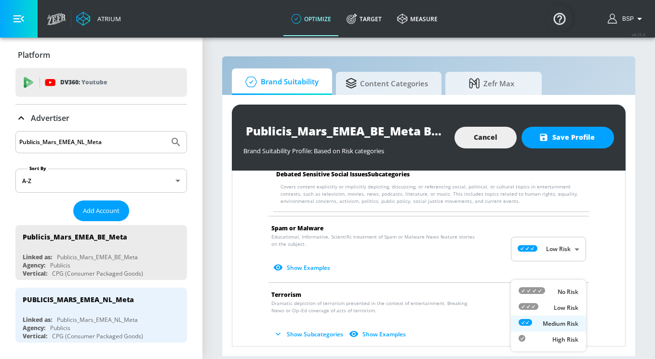
click at [540, 295] on body "Atrium optimize Target measure optimize Target measure v 4.25.4 BSP Platform DV…" at bounding box center [327, 179] width 655 height 359
click at [541, 306] on div "Low Risk" at bounding box center [548, 308] width 60 height 10
type input "LOW"
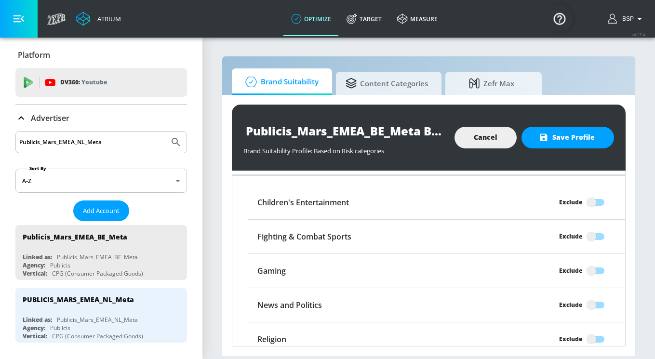
scroll to position [1721, 0]
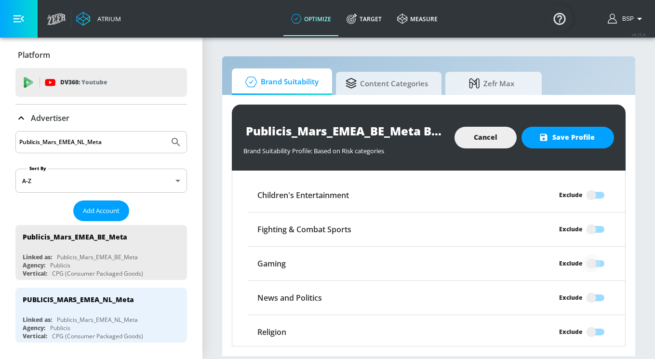
click at [598, 254] on input "Exclude" at bounding box center [591, 263] width 55 height 18
checkbox input "true"
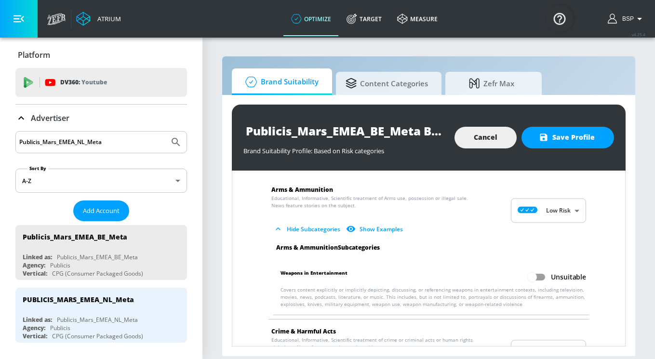
scroll to position [0, 0]
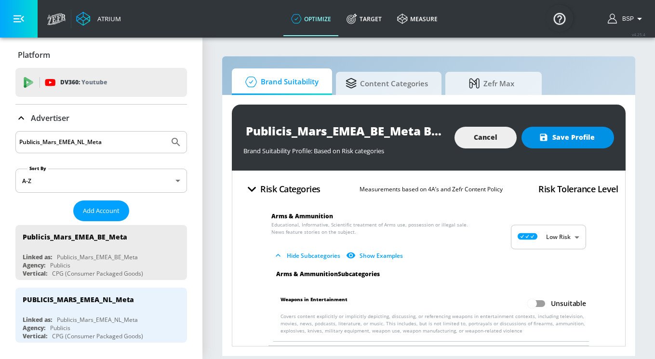
click at [545, 134] on icon "button" at bounding box center [543, 137] width 7 height 7
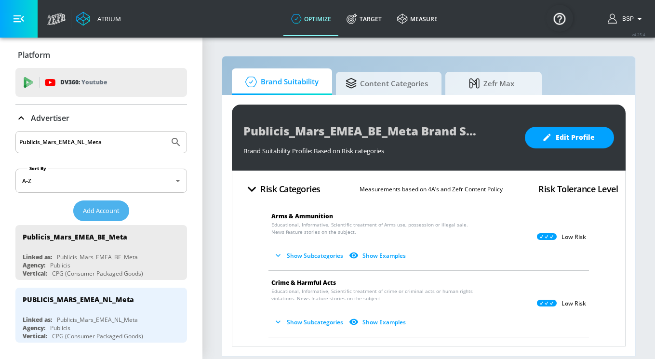
click at [106, 206] on span "Add Account" at bounding box center [101, 210] width 37 height 11
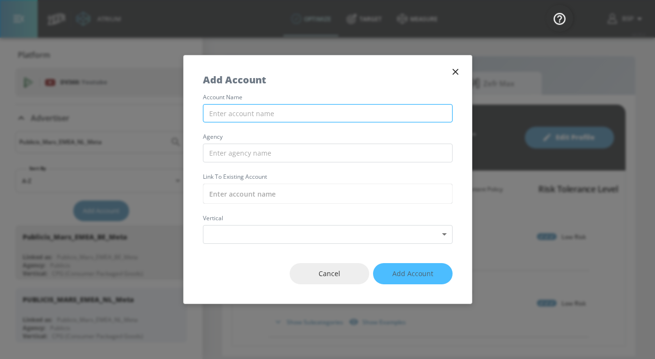
click at [218, 115] on input "text" at bounding box center [328, 113] width 250 height 19
paste input "Publicis_Mars_EMEA_CZ_Meta"
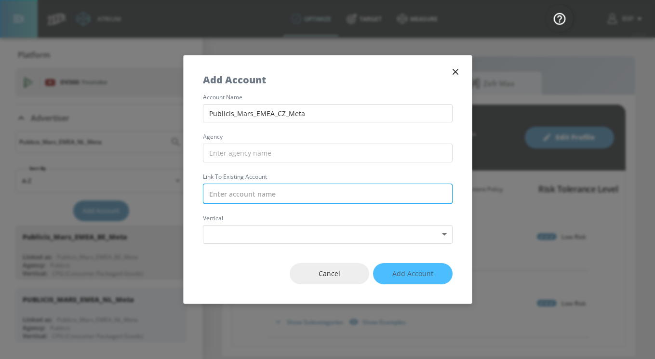
type input "Publicis_Mars_EMEA_CZ_Meta"
click at [224, 200] on input "text" at bounding box center [328, 194] width 250 height 20
paste input "Publicis_Mars_EMEA_CZ_Meta"
drag, startPoint x: 237, startPoint y: 192, endPoint x: 204, endPoint y: 193, distance: 32.3
click at [204, 193] on input "Publicis_Mars_EMEA_CZ_Meta" at bounding box center [328, 194] width 250 height 20
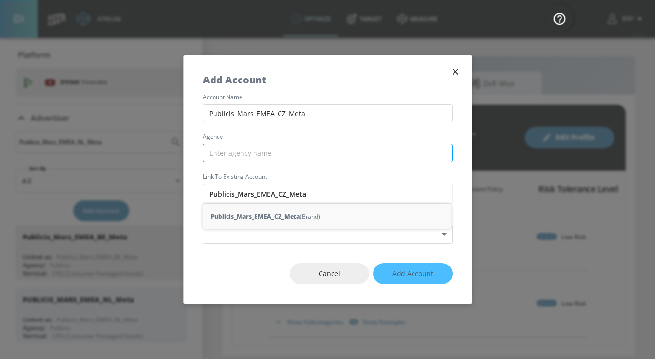
type input "Publicis_Mars_EMEA_CZ_Meta"
click at [232, 149] on input "text" at bounding box center [328, 153] width 250 height 19
paste input "Publicis_"
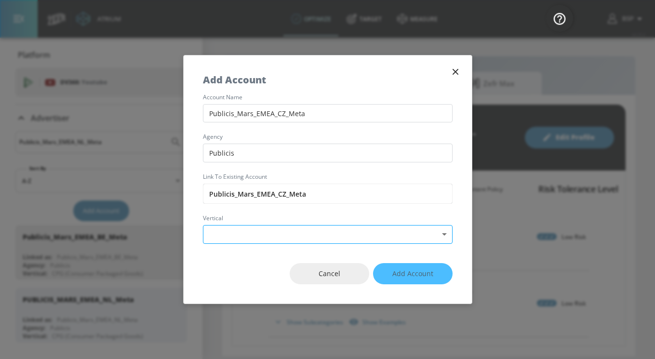
type input "Publicis"
click at [233, 232] on body "Atrium optimize Target measure optimize Target measure v 4.25.4 BSP Platform DV…" at bounding box center [327, 179] width 655 height 359
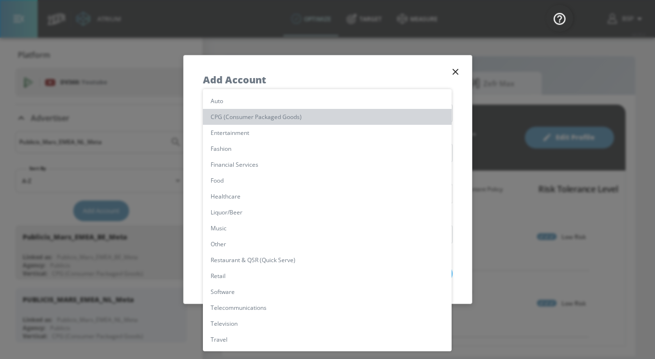
click at [256, 122] on li "CPG (Consumer Packaged Goods)" at bounding box center [327, 117] width 249 height 16
type input "[object Object]"
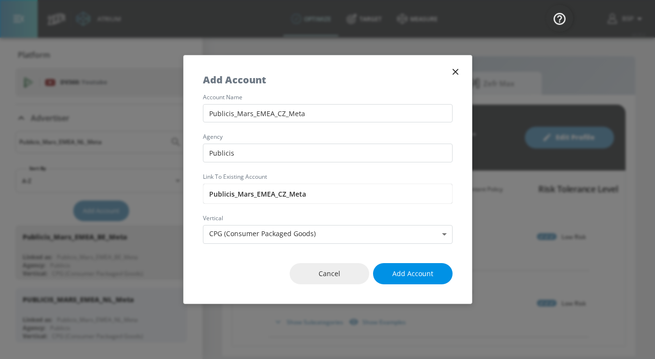
click at [405, 270] on span "Add Account" at bounding box center [412, 274] width 41 height 12
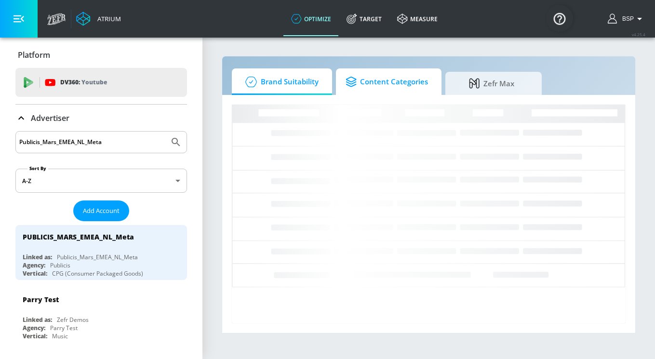
click at [361, 77] on span "Content Categories" at bounding box center [386, 81] width 82 height 23
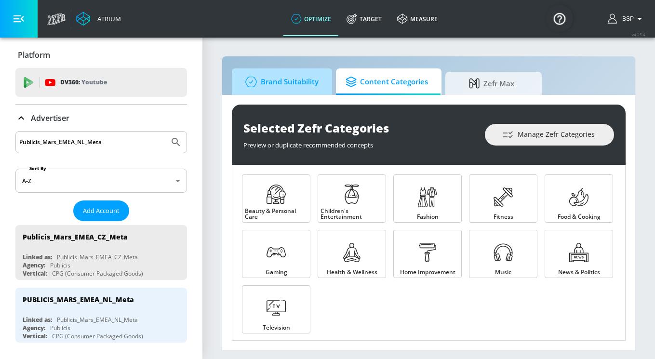
click at [279, 81] on span "Brand Suitability" at bounding box center [279, 81] width 77 height 23
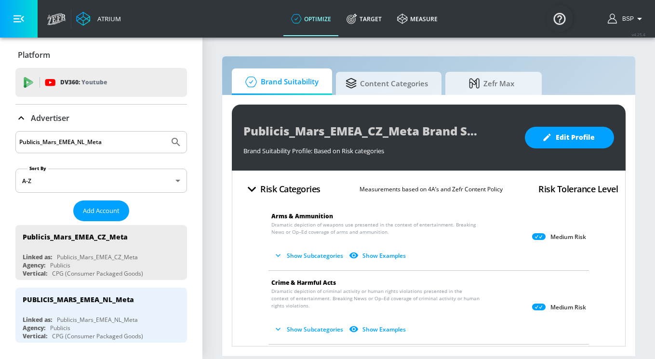
click at [546, 239] on div "Medium Risk" at bounding box center [559, 237] width 54 height 11
click at [541, 236] on icon at bounding box center [538, 236] width 13 height 7
click at [540, 238] on icon at bounding box center [538, 236] width 13 height 7
click at [558, 238] on p "Medium Risk" at bounding box center [568, 237] width 36 height 8
click at [535, 238] on icon at bounding box center [538, 236] width 13 height 7
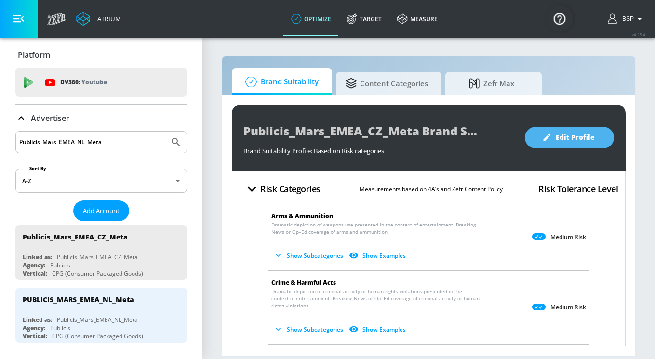
click at [554, 143] on span "Edit Profile" at bounding box center [569, 138] width 51 height 12
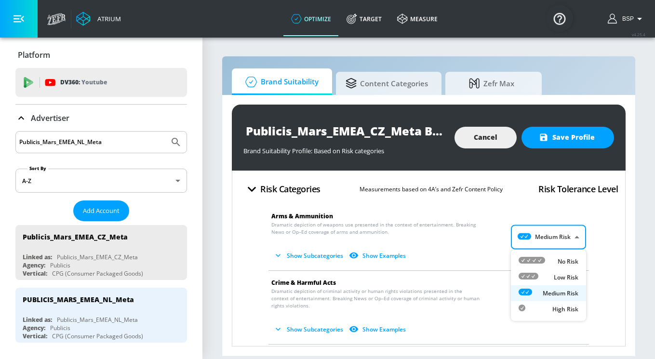
click at [541, 231] on body "Atrium optimize Target measure optimize Target measure v 4.25.4 BSP Platform DV…" at bounding box center [327, 179] width 655 height 359
click at [538, 275] on div "Low Risk" at bounding box center [548, 277] width 60 height 10
type input "LOW"
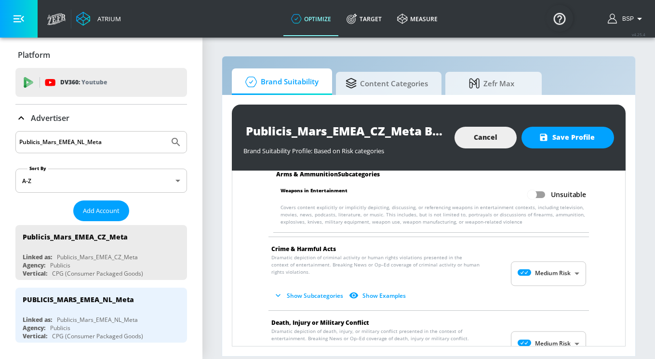
scroll to position [111, 0]
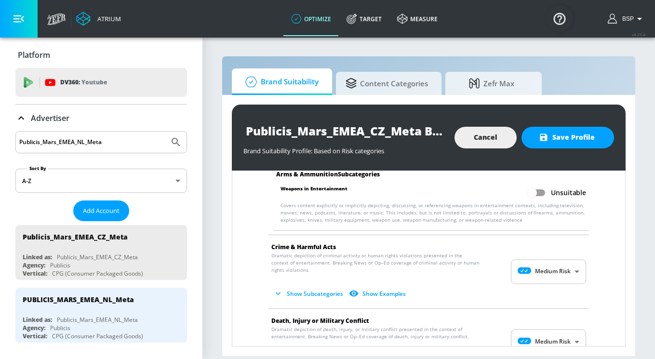
click at [540, 276] on body "Atrium optimize Target measure optimize Target measure v 4.25.4 BSP Platform DV…" at bounding box center [327, 179] width 655 height 359
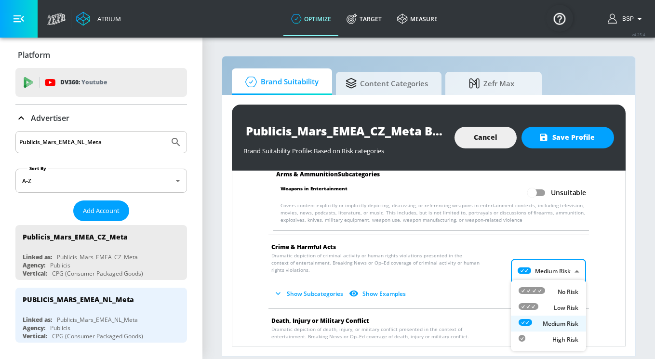
click at [539, 308] on div "Low Risk" at bounding box center [548, 308] width 60 height 10
type input "LOW"
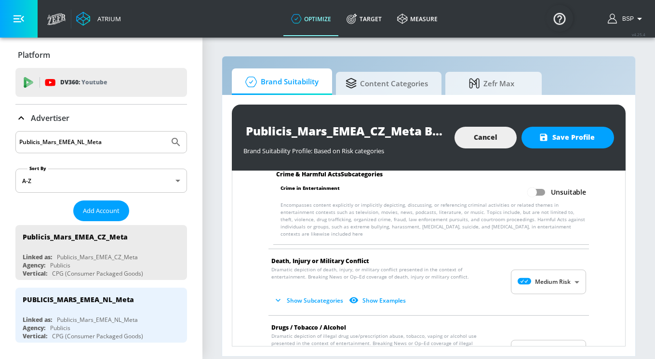
scroll to position [310, 0]
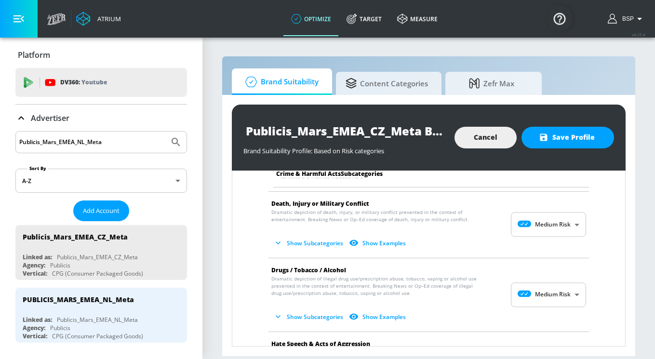
click at [533, 222] on body "Atrium optimize Target measure optimize Target measure v 4.25.4 BSP Platform DV…" at bounding box center [327, 179] width 655 height 359
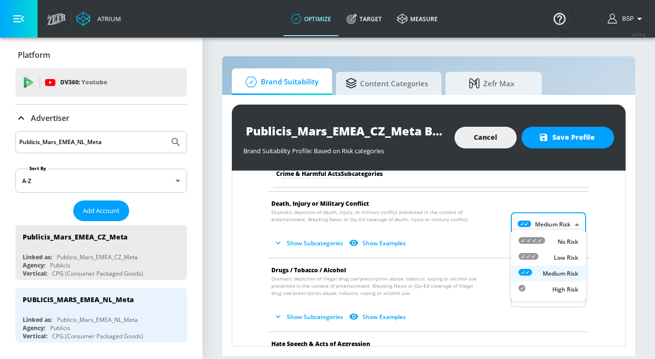
click at [536, 257] on icon at bounding box center [528, 256] width 20 height 7
type input "LOW"
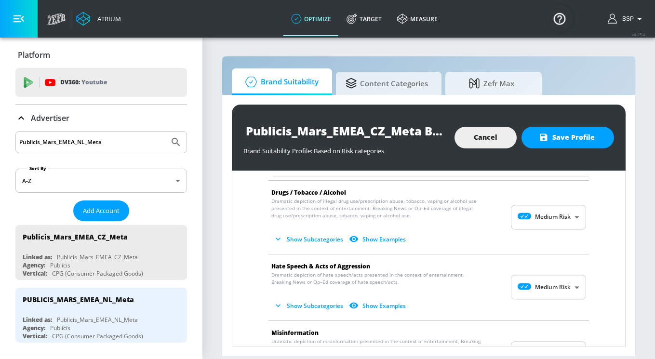
scroll to position [656, 0]
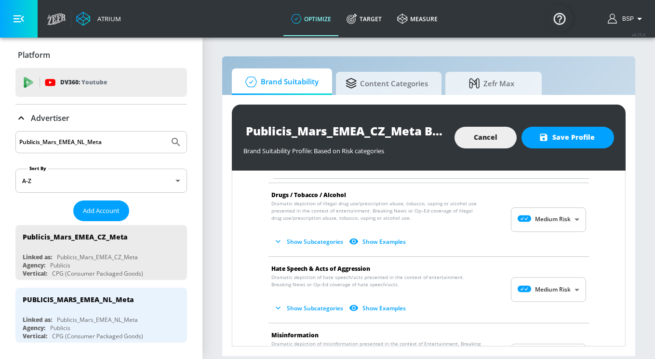
click at [545, 282] on body "Atrium optimize Target measure optimize Target measure v 4.25.4 BSP Platform DV…" at bounding box center [327, 179] width 655 height 359
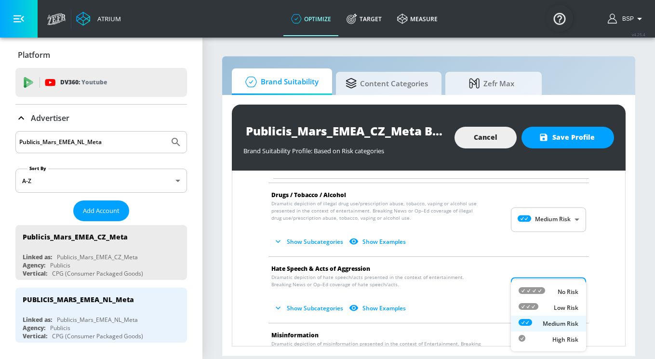
click at [538, 291] on icon at bounding box center [531, 290] width 27 height 7
type input "MINIMAL"
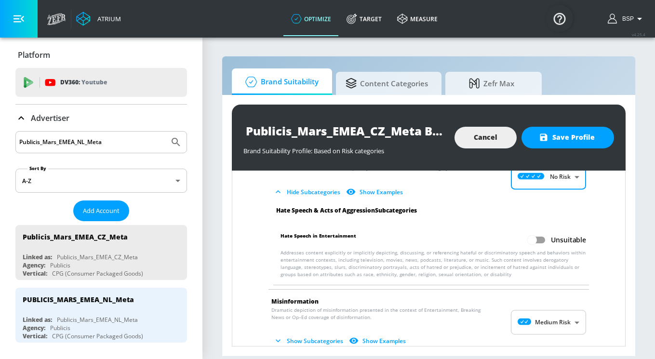
scroll to position [780, 0]
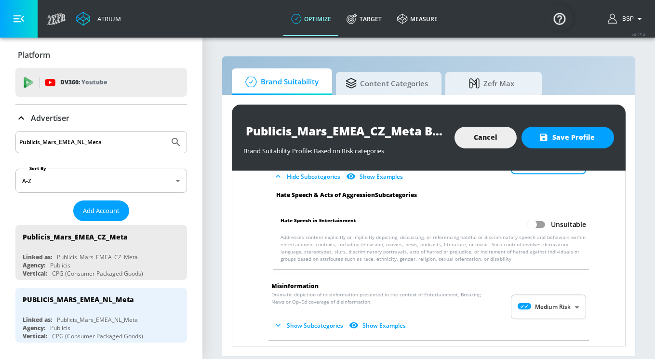
click at [538, 298] on body "Atrium optimize Target measure optimize Target measure v 4.25.4 BSP Platform DV…" at bounding box center [327, 179] width 655 height 359
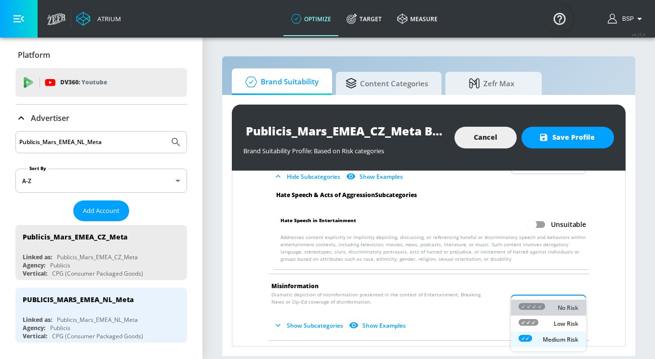
click at [539, 309] on icon at bounding box center [531, 306] width 27 height 7
type input "MINIMAL"
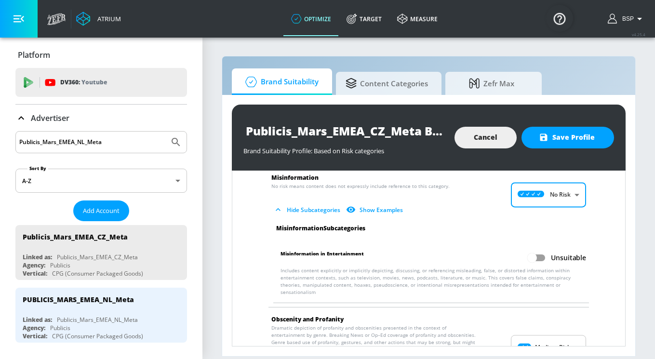
scroll to position [963, 0]
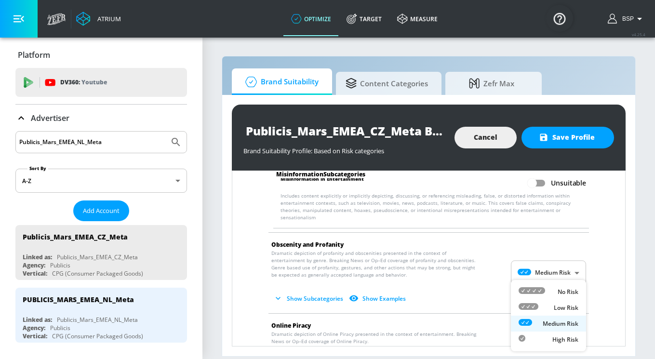
click at [551, 327] on body "Atrium optimize Target measure optimize Target measure v 4.25.4 BSP Platform DV…" at bounding box center [327, 179] width 655 height 359
click at [550, 305] on div "Low Risk" at bounding box center [548, 308] width 60 height 10
type input "LOW"
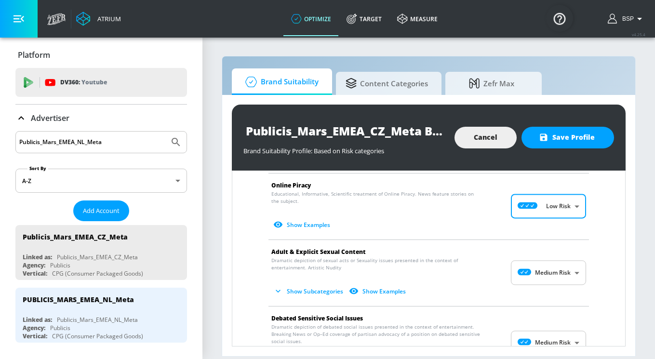
scroll to position [1109, 0]
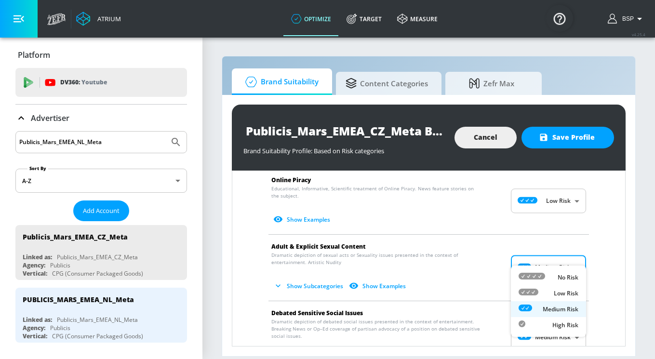
click at [536, 255] on body "Atrium optimize Target measure optimize Target measure v 4.25.4 BSP Platform DV…" at bounding box center [327, 179] width 655 height 359
click at [538, 292] on div "Low Risk" at bounding box center [548, 293] width 60 height 10
type input "LOW"
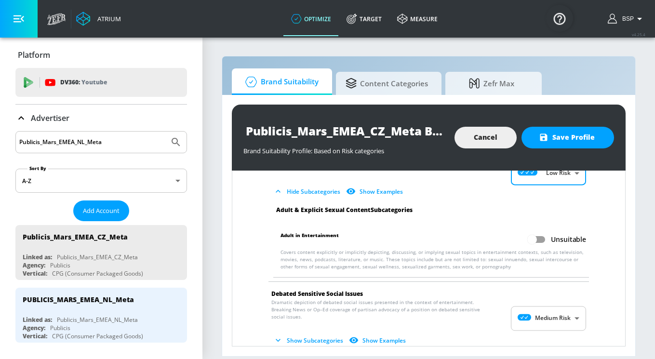
scroll to position [1205, 0]
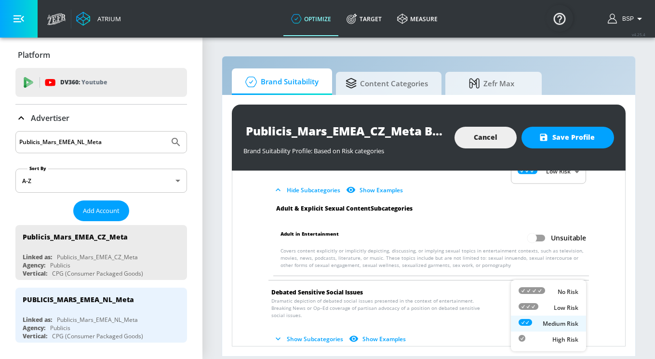
click at [539, 296] on body "Atrium optimize Target measure optimize Target measure v 4.25.4 BSP Platform DV…" at bounding box center [327, 179] width 655 height 359
click at [533, 310] on div at bounding box center [528, 308] width 20 height 10
type input "LOW"
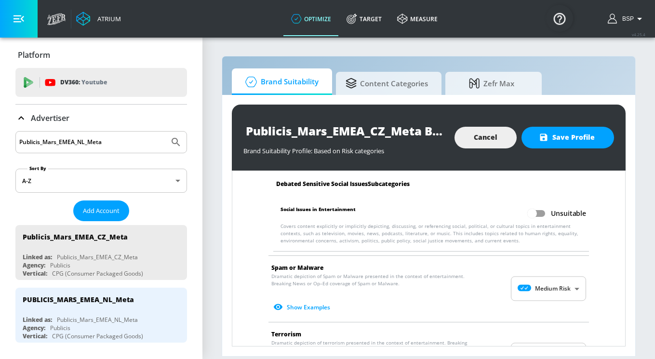
scroll to position [1407, 0]
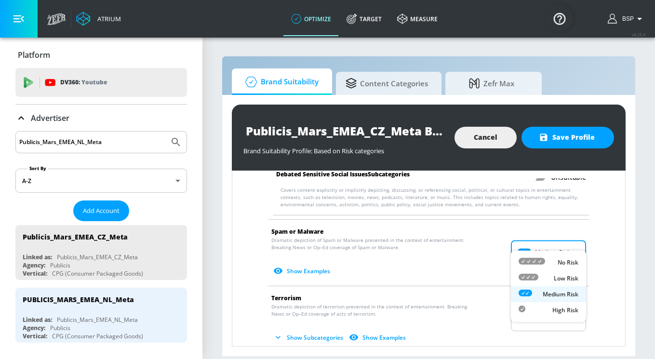
click at [529, 234] on body "Atrium optimize Target measure optimize Target measure v 4.25.4 BSP Platform DV…" at bounding box center [327, 179] width 655 height 359
click at [532, 275] on icon at bounding box center [528, 277] width 20 height 7
type input "LOW"
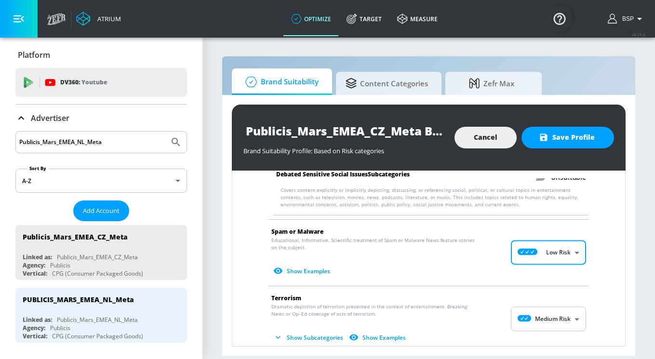
click at [540, 300] on body "Atrium optimize Target measure optimize Target measure v 4.25.4 BSP Platform DV…" at bounding box center [327, 179] width 655 height 359
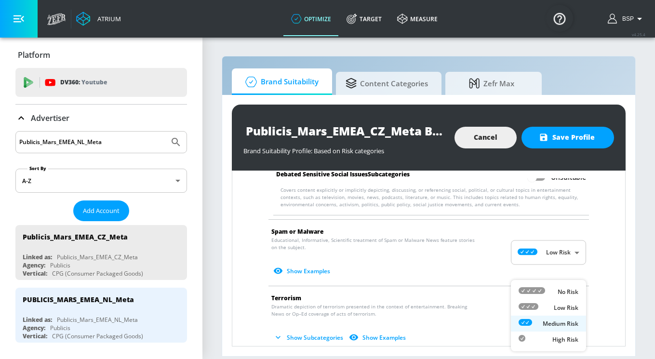
click at [540, 310] on div "Low Risk" at bounding box center [548, 308] width 60 height 10
type input "LOW"
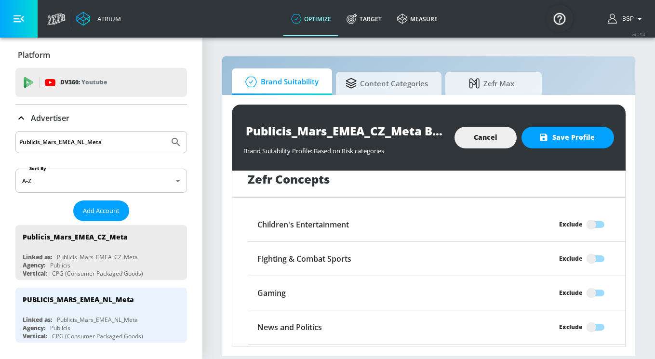
scroll to position [1736, 0]
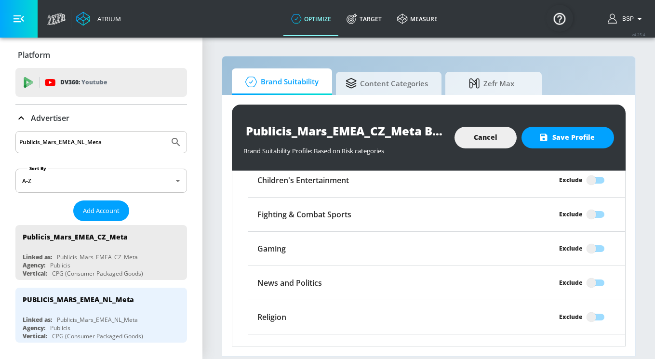
click at [597, 274] on input "Exclude" at bounding box center [591, 283] width 55 height 18
checkbox input "true"
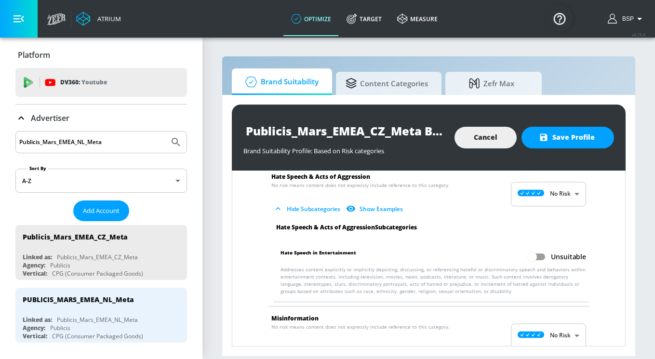
scroll to position [800, 0]
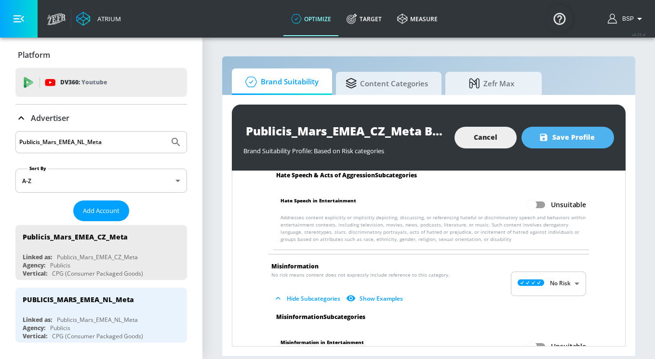
click at [565, 139] on span "Save Profile" at bounding box center [568, 138] width 54 height 12
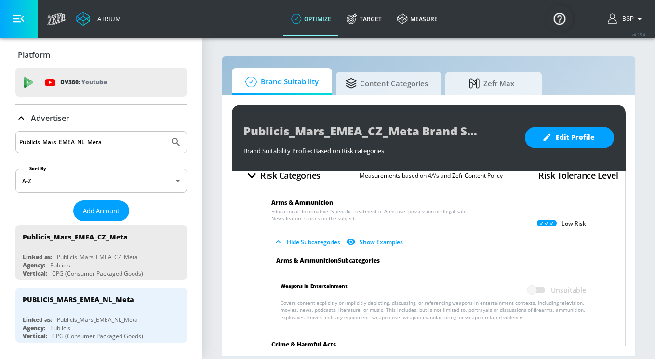
scroll to position [0, 0]
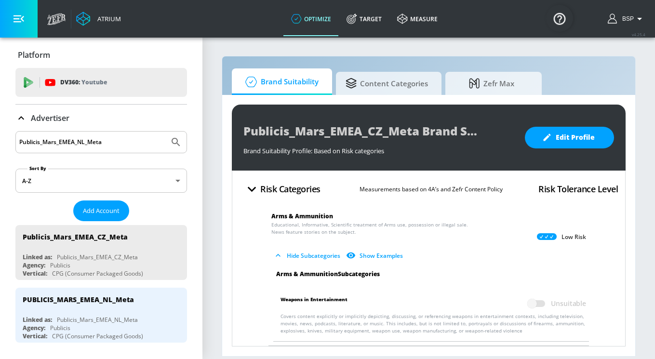
click at [576, 74] on div "Brand Suitability Content Categories Zefr Max" at bounding box center [429, 81] width 394 height 27
click at [111, 208] on span "Add Account" at bounding box center [101, 210] width 37 height 11
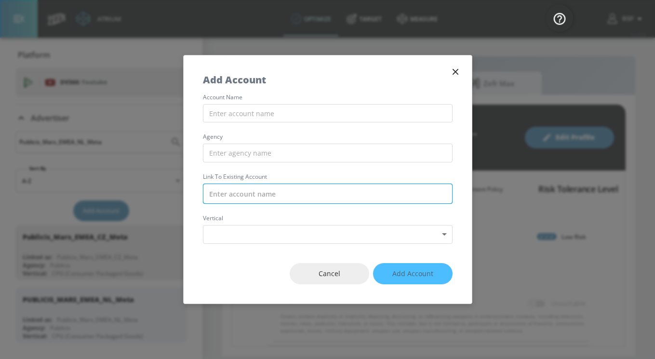
click at [231, 189] on input "text" at bounding box center [328, 194] width 250 height 20
paste input "Publicis_Mars_EMEA_DE_Meta"
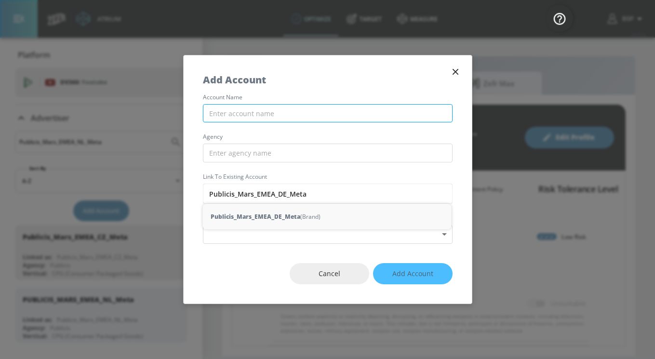
type input "Publicis_Mars_EMEA_DE_Meta"
click at [266, 108] on input "text" at bounding box center [328, 113] width 250 height 19
paste input "Publicis_Mars_EMEA_DE_Meta"
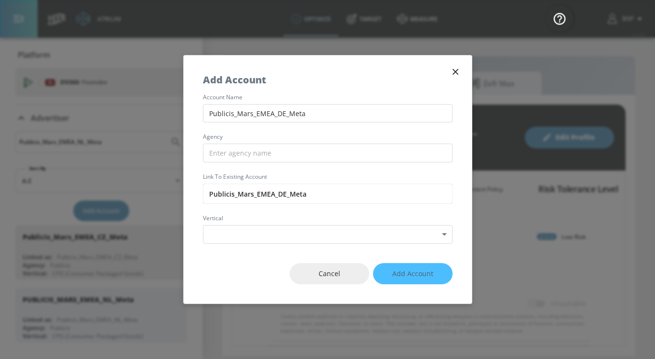
type input "Publicis_Mars_EMEA_DE_Meta"
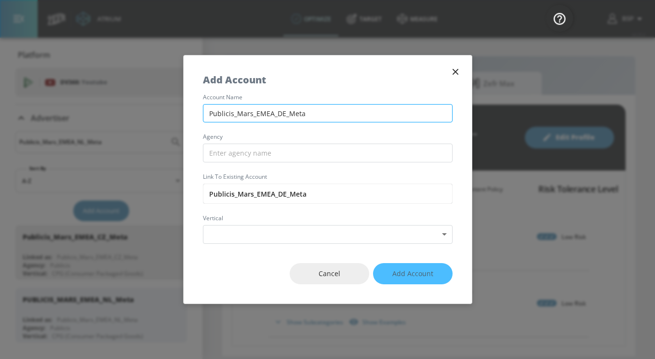
drag, startPoint x: 234, startPoint y: 114, endPoint x: 206, endPoint y: 113, distance: 28.4
click at [206, 113] on input "Publicis_Mars_EMEA_DE_Meta" at bounding box center [328, 113] width 250 height 19
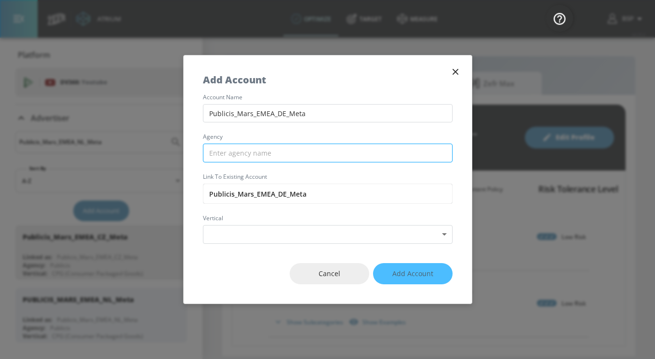
click at [228, 158] on input "text" at bounding box center [328, 153] width 250 height 19
paste input "Publicis"
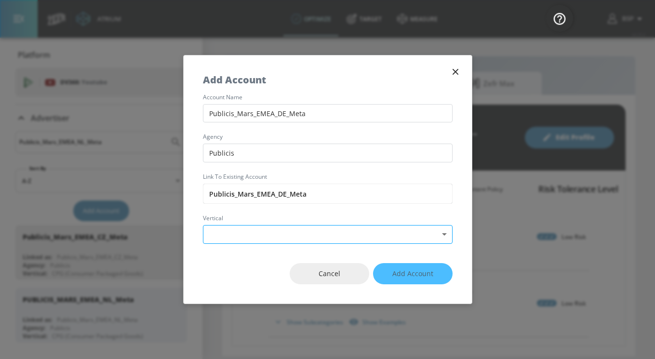
type input "Publicis"
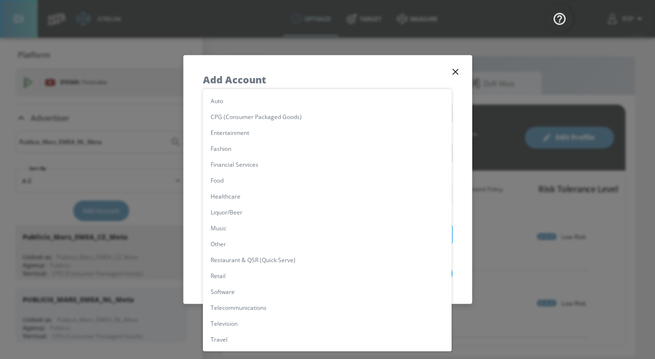
click at [242, 229] on body "Atrium optimize Target measure optimize Target measure v 4.25.4 BSP Platform DV…" at bounding box center [327, 179] width 655 height 359
click at [252, 117] on li "CPG (Consumer Packaged Goods)" at bounding box center [327, 117] width 249 height 16
type input "[object Object]"
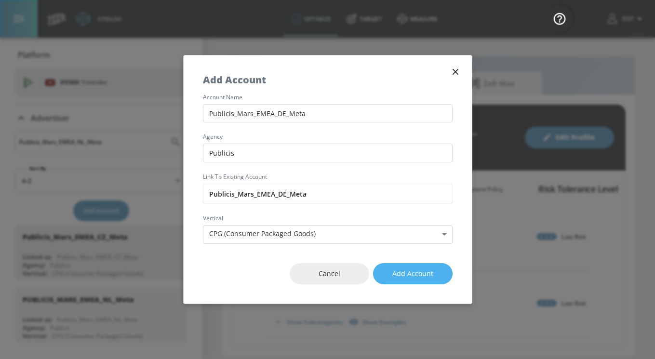
click at [393, 280] on button "Add Account" at bounding box center [413, 274] width 80 height 22
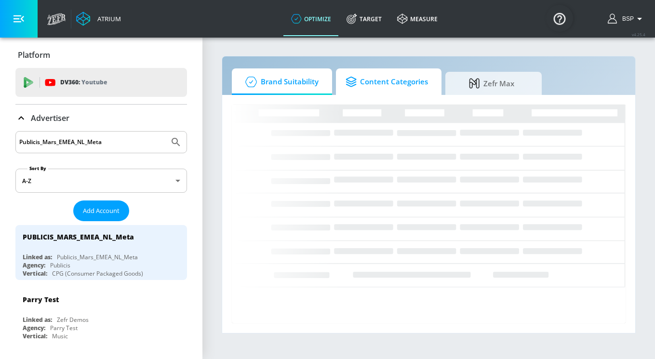
click at [348, 91] on span "Content Categories" at bounding box center [386, 81] width 82 height 23
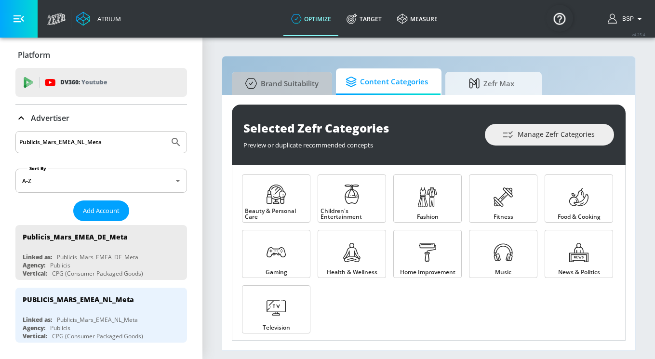
click at [287, 80] on span "Brand Suitability" at bounding box center [279, 83] width 77 height 23
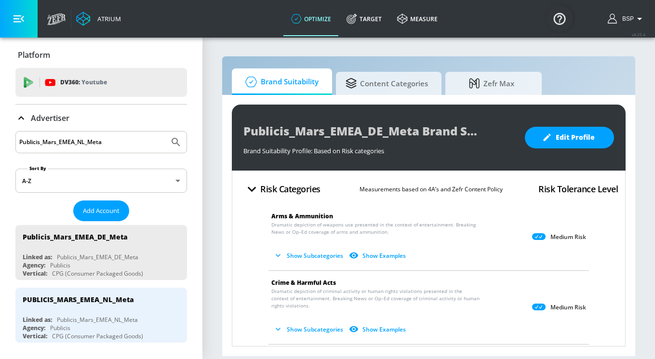
click at [546, 229] on p "Dramatic depiction of weapons use presented in the context of entertainment. Br…" at bounding box center [420, 242] width 299 height 42
click at [546, 237] on div "Medium Risk" at bounding box center [559, 237] width 54 height 11
click at [535, 237] on icon at bounding box center [538, 236] width 13 height 7
click at [559, 140] on span "Edit Profile" at bounding box center [569, 138] width 51 height 12
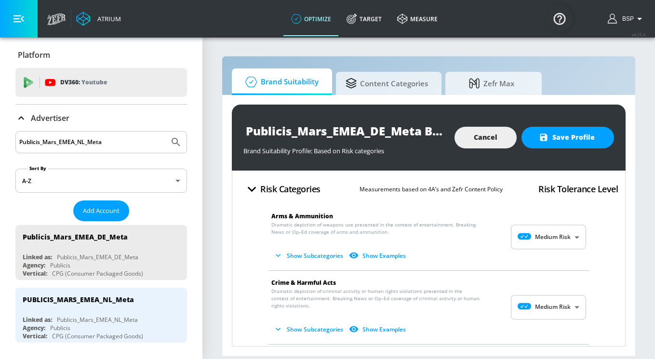
click at [546, 239] on body "Atrium optimize Target measure optimize Target measure v 4.25.4 BSP Platform DV…" at bounding box center [327, 179] width 655 height 359
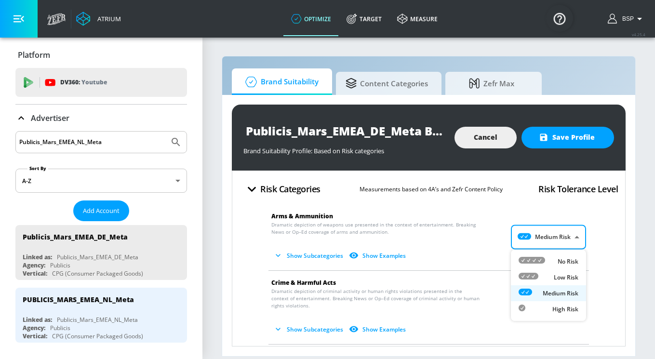
click at [548, 276] on div "Low Risk" at bounding box center [548, 277] width 60 height 10
type input "LOW"
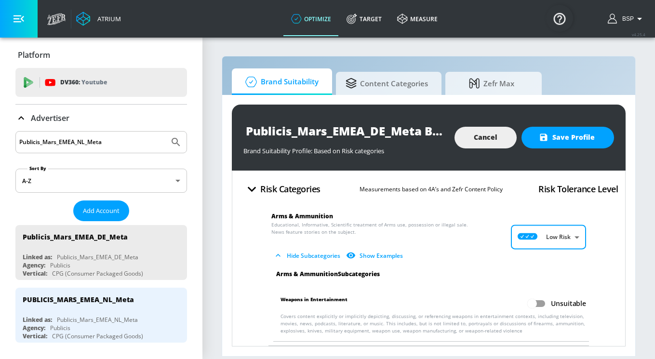
click at [572, 236] on body "Atrium optimize Target measure optimize Target measure v 4.25.4 BSP Platform DV…" at bounding box center [327, 179] width 655 height 359
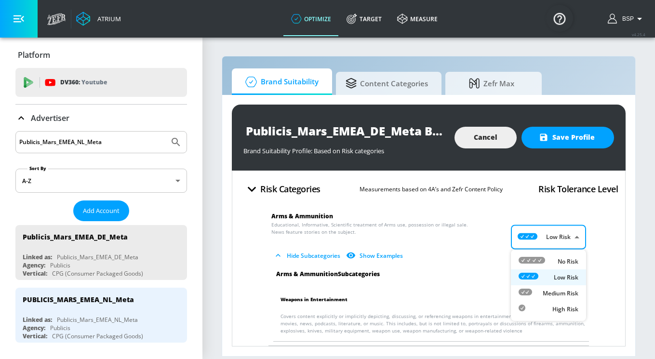
click at [599, 220] on div at bounding box center [327, 179] width 655 height 359
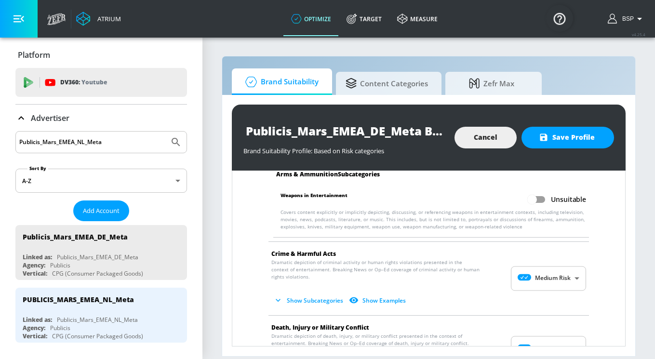
scroll to position [106, 0]
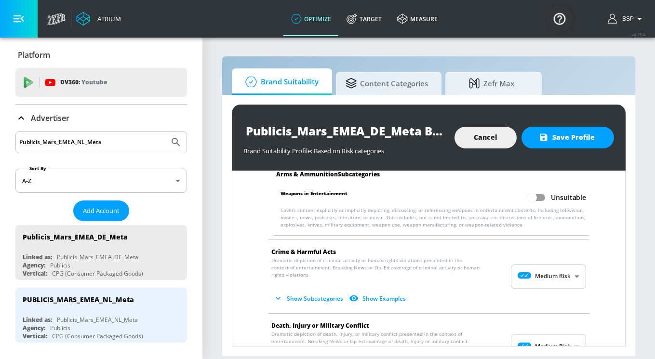
click at [569, 270] on body "Atrium optimize Target measure optimize Target measure v 4.25.4 BSP Platform DV…" at bounding box center [327, 179] width 655 height 359
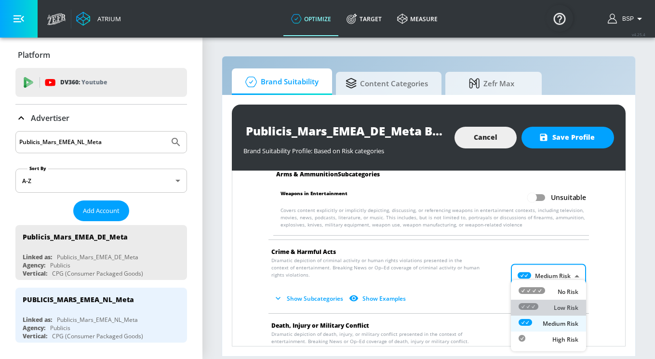
click at [555, 309] on p "Low Risk" at bounding box center [566, 308] width 25 height 9
type input "LOW"
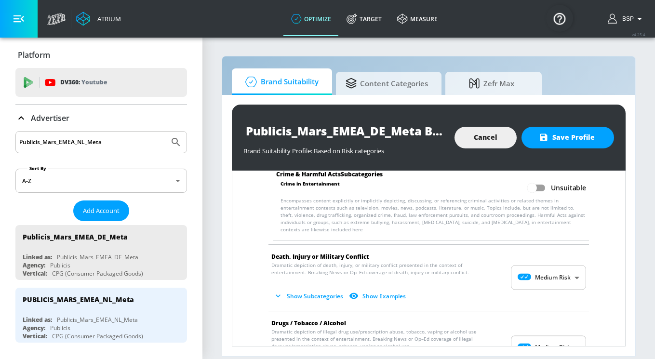
scroll to position [258, 0]
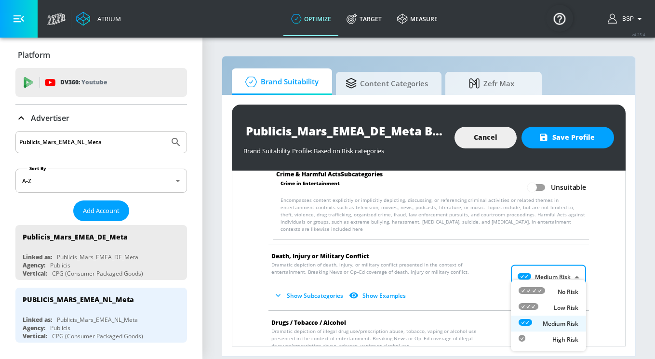
click at [548, 264] on body "Atrium optimize Target measure optimize Target measure v 4.25.4 BSP Platform DV…" at bounding box center [327, 179] width 655 height 359
click at [537, 309] on icon at bounding box center [528, 306] width 20 height 7
type input "LOW"
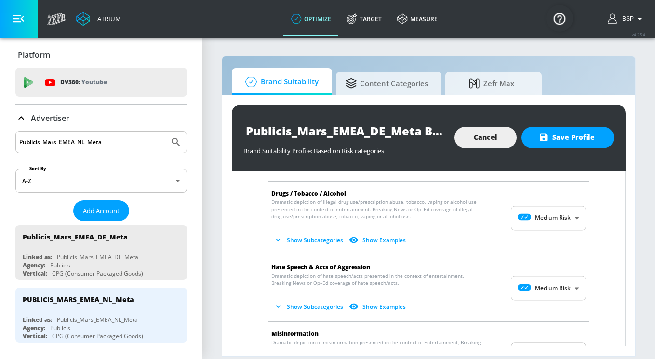
scroll to position [669, 0]
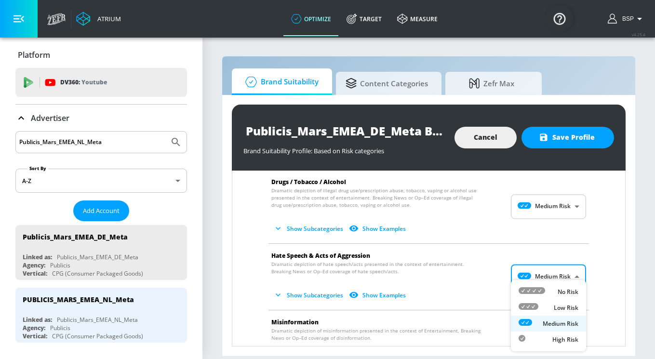
click at [541, 273] on body "Atrium optimize Target measure optimize Target measure v 4.25.4 BSP Platform DV…" at bounding box center [327, 179] width 655 height 359
click at [540, 291] on icon at bounding box center [531, 290] width 27 height 7
type input "MINIMAL"
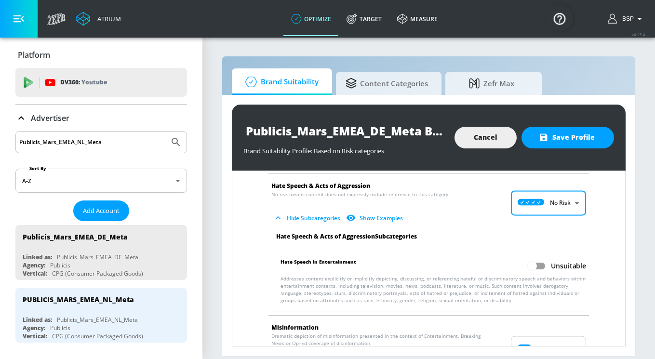
scroll to position [800, 0]
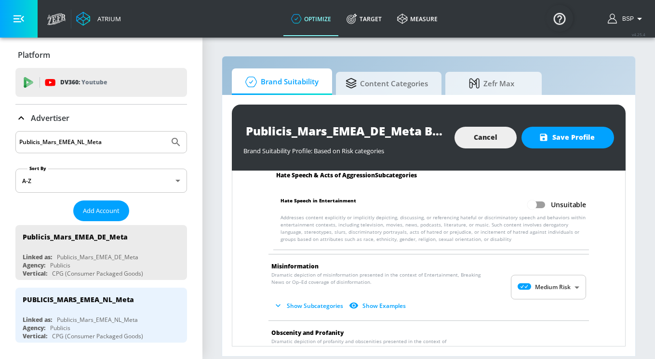
click at [526, 275] on body "Atrium optimize Target measure optimize Target measure v 4.25.4 BSP Platform DV…" at bounding box center [327, 179] width 655 height 359
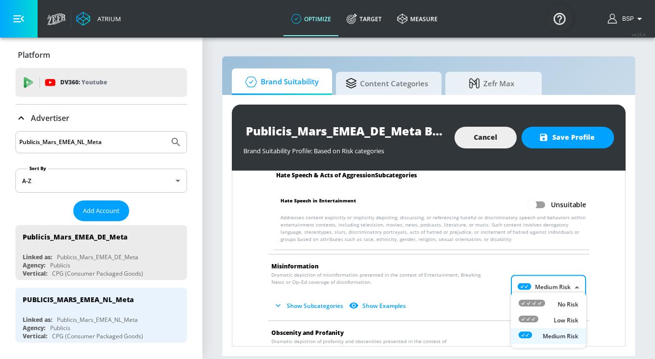
click at [527, 292] on ul "No Risk Low Risk Medium Risk" at bounding box center [548, 319] width 75 height 55
click at [527, 297] on li "No Risk" at bounding box center [548, 304] width 75 height 16
type input "MINIMAL"
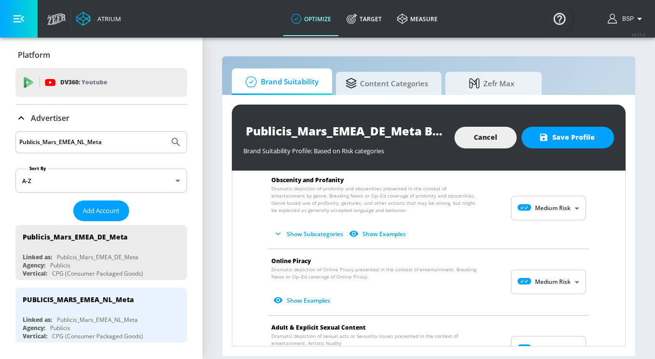
scroll to position [1027, 0]
click at [535, 269] on body "Atrium optimize Target measure optimize Target measure v 4.25.4 BSP Platform DV…" at bounding box center [327, 179] width 655 height 359
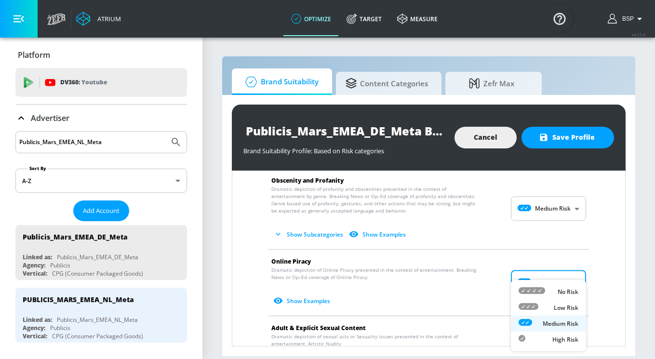
click at [538, 302] on li "Low Risk" at bounding box center [548, 308] width 75 height 16
type input "LOW"
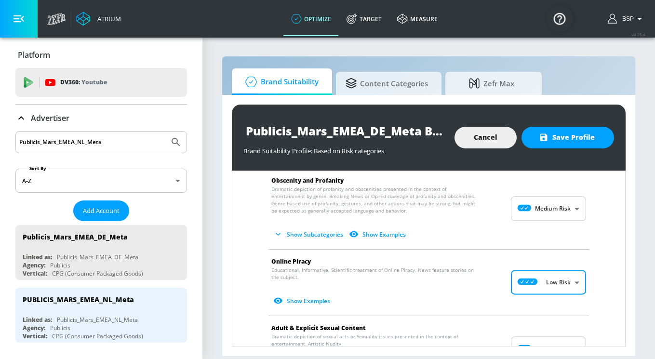
scroll to position [1081, 0]
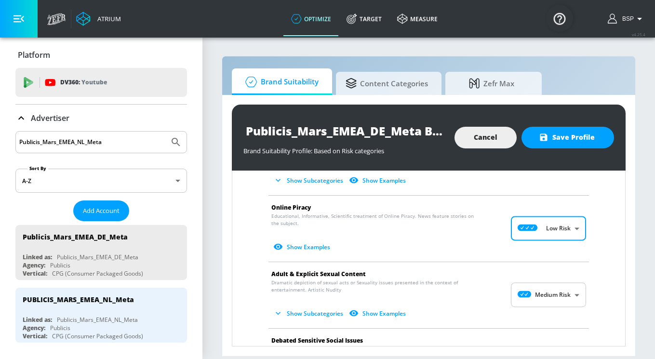
click at [538, 279] on body "Atrium optimize Target measure optimize Target measure v 4.25.4 BSP Platform DV…" at bounding box center [327, 179] width 655 height 359
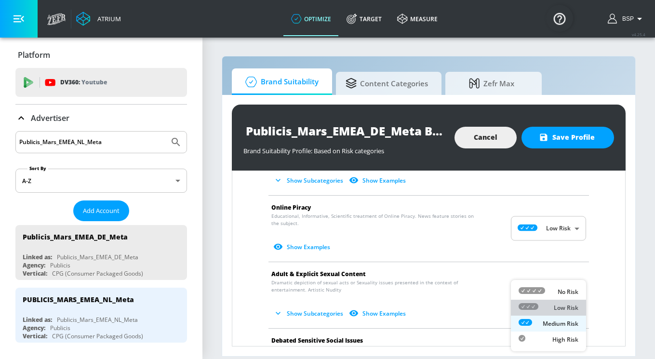
click at [541, 303] on div "Low Risk" at bounding box center [548, 308] width 60 height 10
type input "LOW"
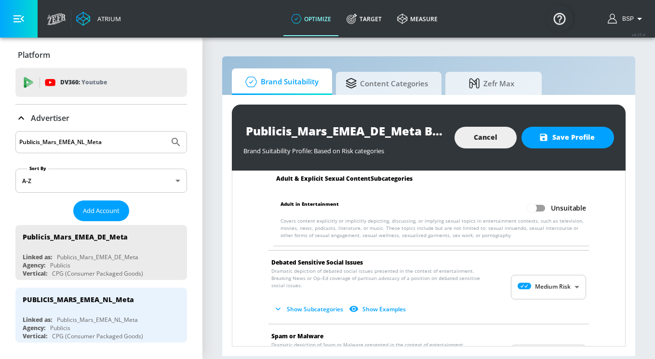
scroll to position [1243, 0]
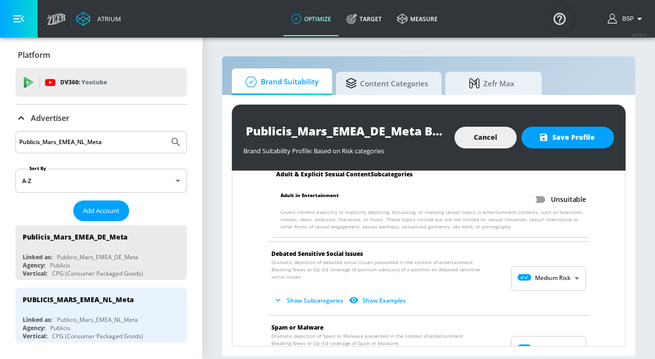
click at [537, 259] on body "Atrium optimize Target measure optimize Target measure v 4.25.4 BSP Platform DV…" at bounding box center [327, 179] width 655 height 359
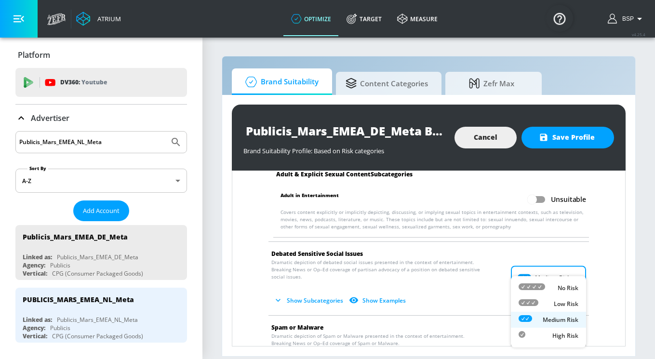
click at [537, 302] on icon at bounding box center [528, 302] width 20 height 7
type input "LOW"
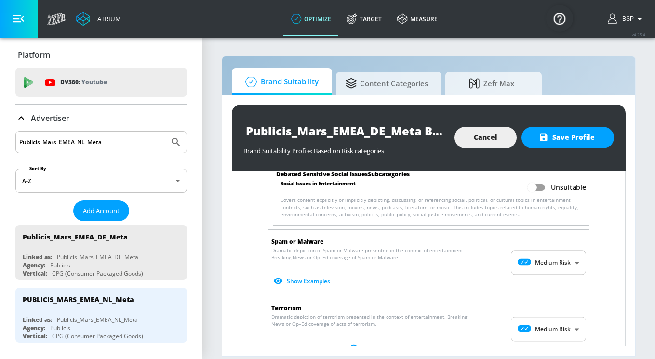
scroll to position [1402, 0]
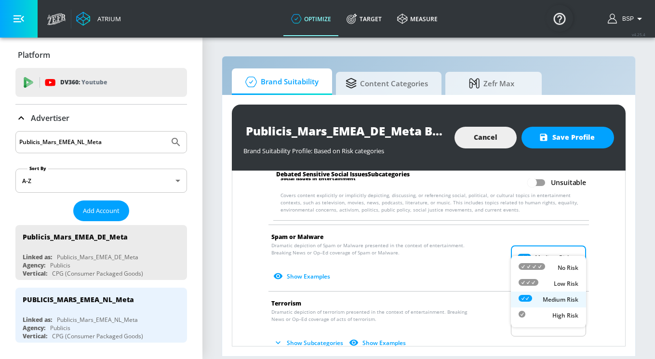
click at [534, 240] on body "Atrium optimize Target measure optimize Target measure v 4.25.4 BSP Platform DV…" at bounding box center [327, 179] width 655 height 359
click at [539, 281] on div "Low Risk" at bounding box center [548, 284] width 60 height 10
type input "LOW"
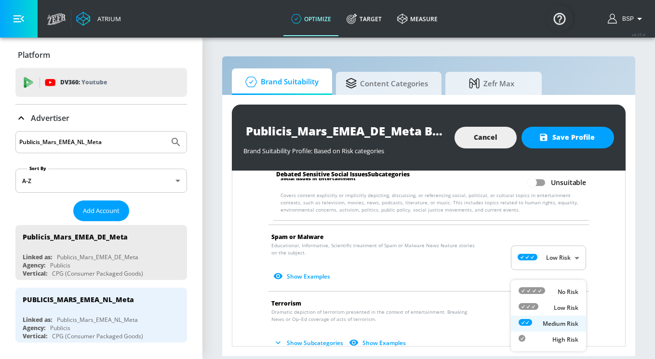
click at [568, 305] on body "Atrium optimize Target measure optimize Target measure v 4.25.4 BSP Platform DV…" at bounding box center [327, 179] width 655 height 359
click at [554, 309] on p "Low Risk" at bounding box center [566, 308] width 25 height 9
type input "LOW"
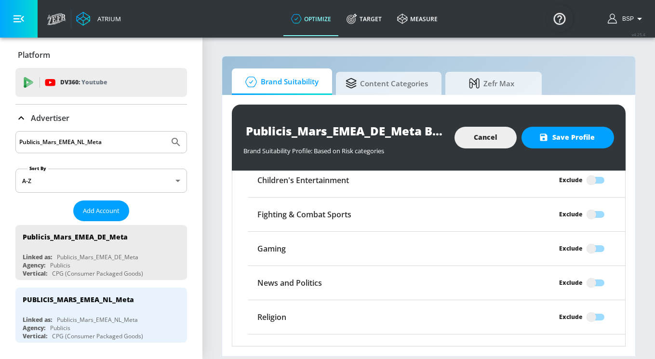
scroll to position [1735, 0]
click at [599, 275] on input "Exclude" at bounding box center [591, 284] width 55 height 18
checkbox input "true"
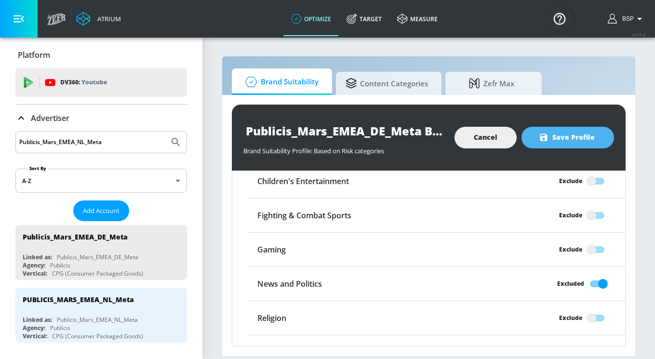
click at [567, 143] on span "Save Profile" at bounding box center [568, 138] width 54 height 12
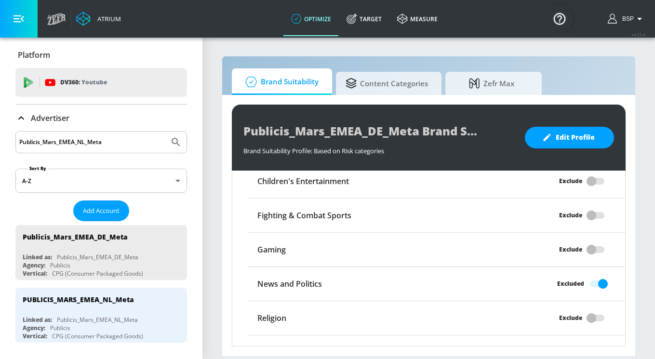
scroll to position [1736, 0]
click at [99, 204] on button "Add Account" at bounding box center [101, 210] width 56 height 21
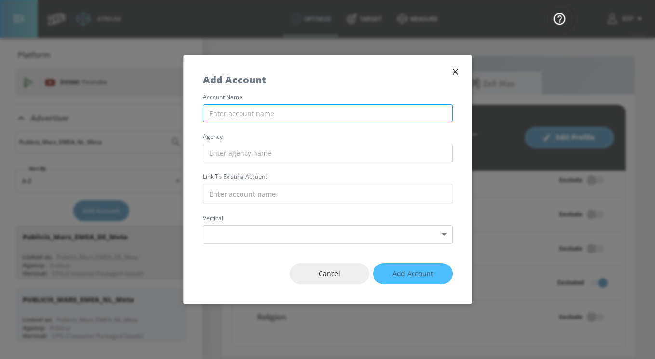
click at [253, 112] on input "text" at bounding box center [328, 113] width 250 height 19
paste input "Publicis_Mars_EMEA_ES_Meta"
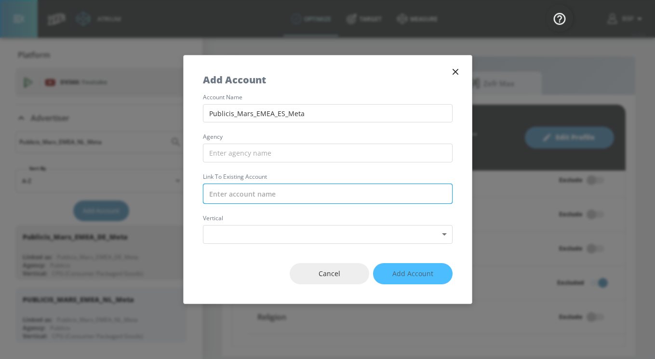
type input "Publicis_Mars_EMEA_ES_Meta"
click at [239, 196] on input "text" at bounding box center [328, 194] width 250 height 20
paste input "Publicis_Mars_EMEA_ES_Meta"
drag, startPoint x: 233, startPoint y: 193, endPoint x: 205, endPoint y: 192, distance: 28.0
click at [205, 192] on input "Publicis_Mars_EMEA_ES_Meta" at bounding box center [328, 194] width 250 height 20
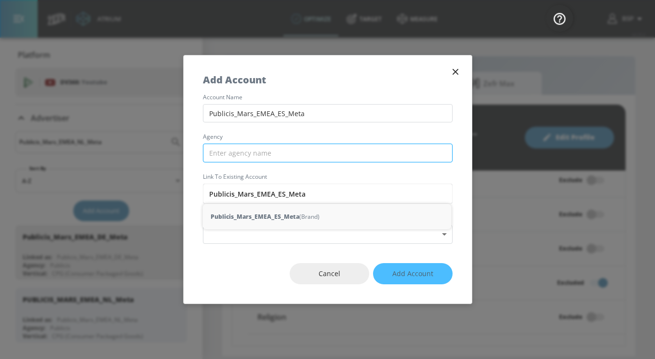
type input "Publicis_Mars_EMEA_ES_Meta"
click at [215, 148] on input "text" at bounding box center [328, 153] width 250 height 19
paste input "Publicis"
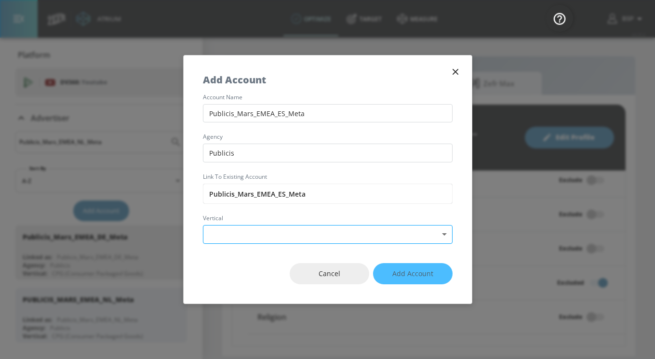
type input "Publicis"
click at [245, 242] on body "Atrium optimize Target measure optimize Target measure v 4.25.4 BSP Platform DV…" at bounding box center [327, 179] width 655 height 359
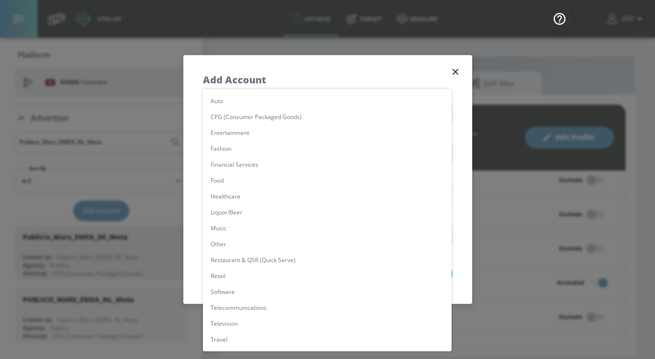
click at [237, 114] on li "CPG (Consumer Packaged Goods)" at bounding box center [327, 117] width 249 height 16
type input "[object Object]"
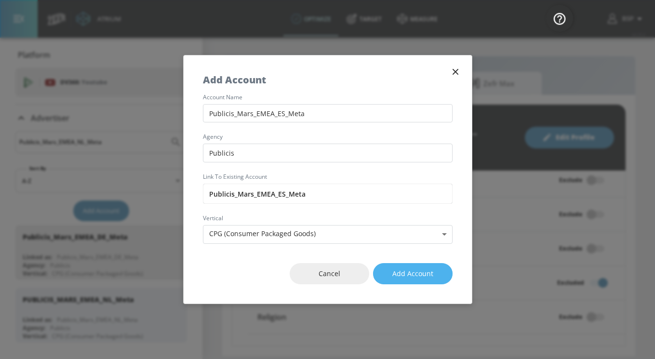
click at [411, 277] on span "Add Account" at bounding box center [412, 274] width 41 height 12
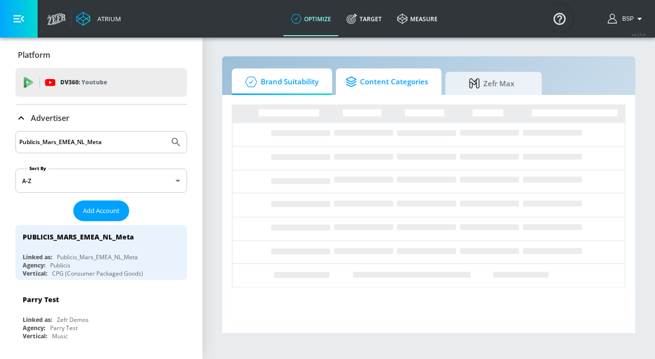
click at [354, 85] on icon at bounding box center [352, 82] width 14 height 11
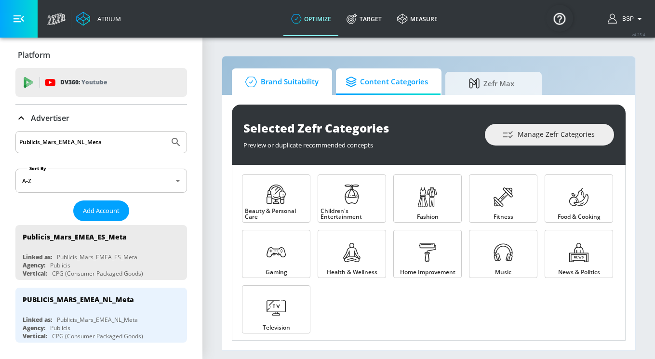
click at [284, 79] on span "Brand Suitability" at bounding box center [279, 81] width 77 height 23
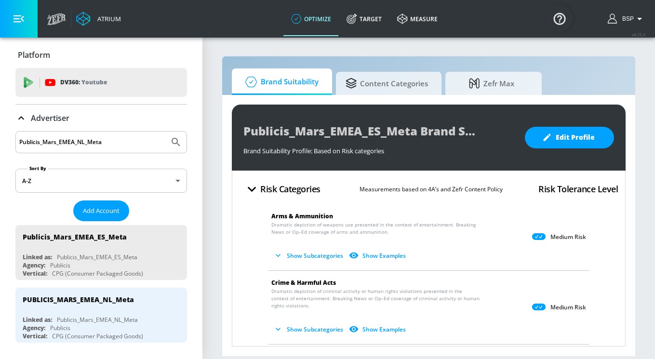
scroll to position [7, 0]
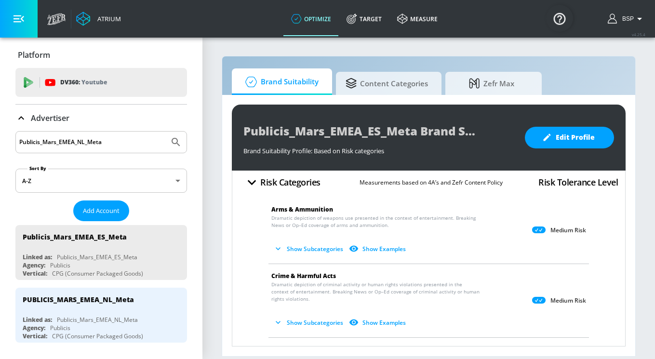
click at [535, 227] on icon at bounding box center [538, 229] width 13 height 7
click at [564, 136] on span "Edit Profile" at bounding box center [569, 138] width 51 height 12
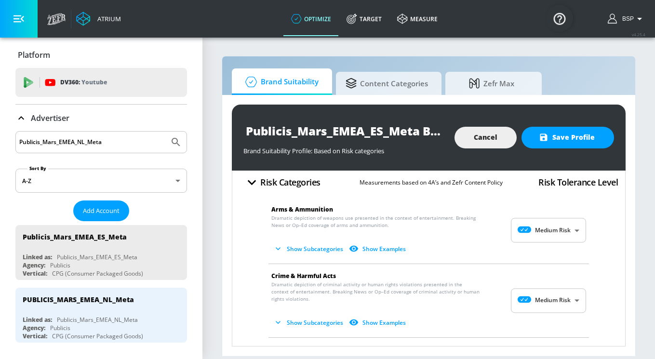
click at [549, 228] on body "Atrium optimize Target measure optimize Target measure v 4.25.4 BSP Platform DV…" at bounding box center [327, 179] width 655 height 359
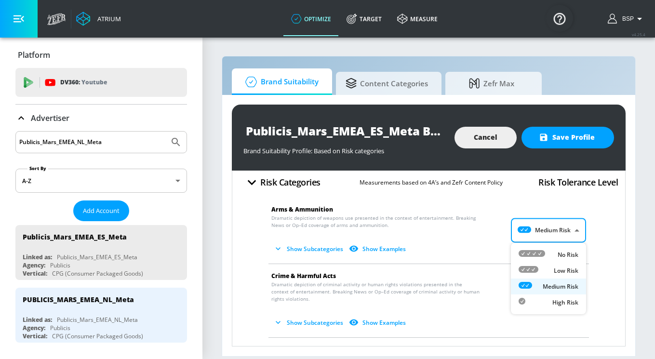
click at [547, 266] on div "Low Risk" at bounding box center [548, 270] width 60 height 10
type input "LOW"
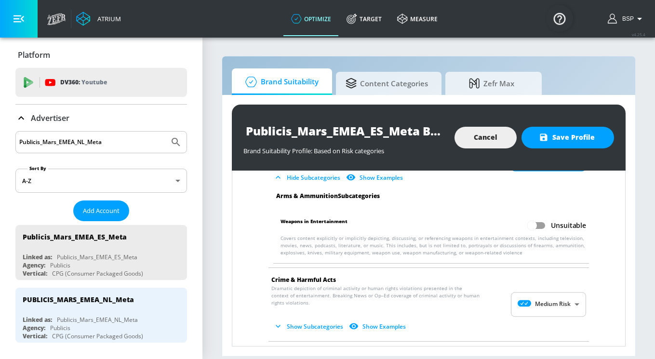
scroll to position [90, 0]
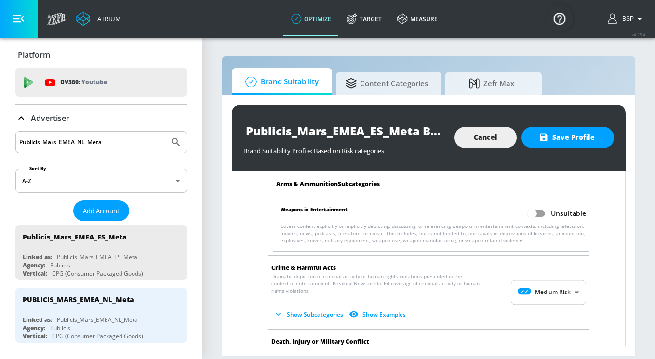
click at [557, 307] on span "Show Subcategories Show Examples" at bounding box center [420, 314] width 299 height 16
click at [556, 294] on body "Atrium optimize Target measure optimize Target measure v 4.25.4 BSP Platform DV…" at bounding box center [327, 179] width 655 height 359
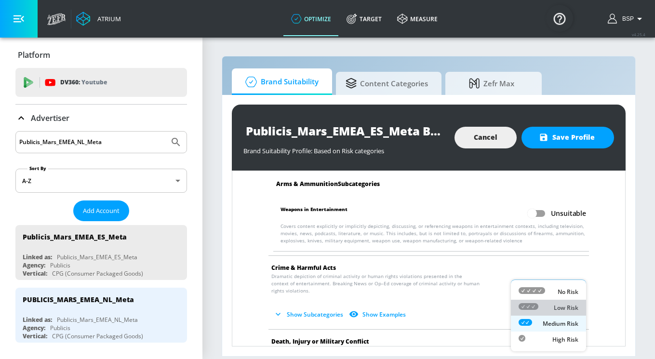
click at [549, 309] on div "Low Risk" at bounding box center [548, 308] width 60 height 10
type input "LOW"
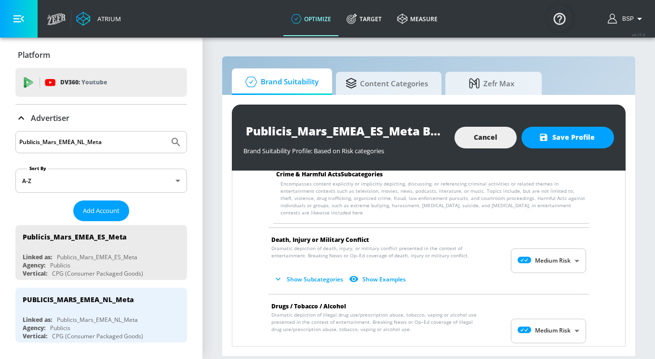
scroll to position [279, 0]
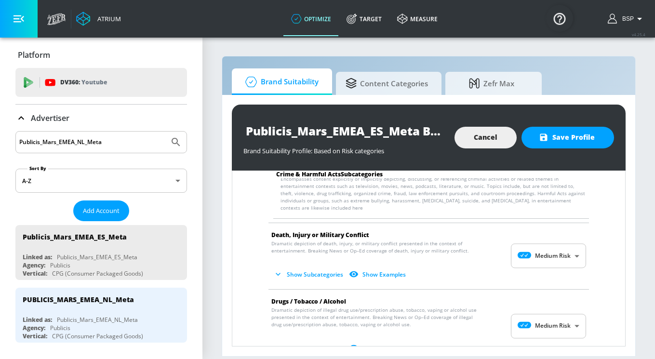
click at [532, 251] on body "Atrium optimize Target measure optimize Target measure v 4.25.4 BSP Platform DV…" at bounding box center [327, 179] width 655 height 359
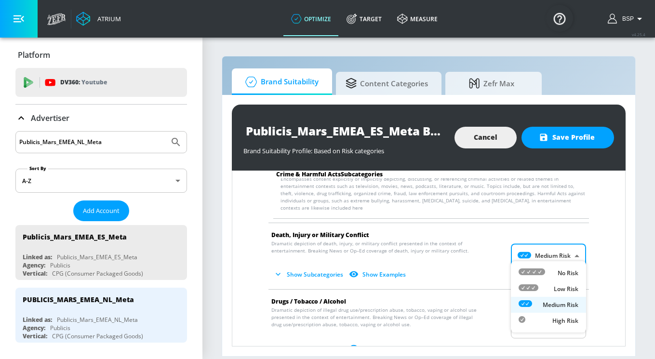
click at [538, 285] on div "Low Risk" at bounding box center [548, 289] width 60 height 10
type input "LOW"
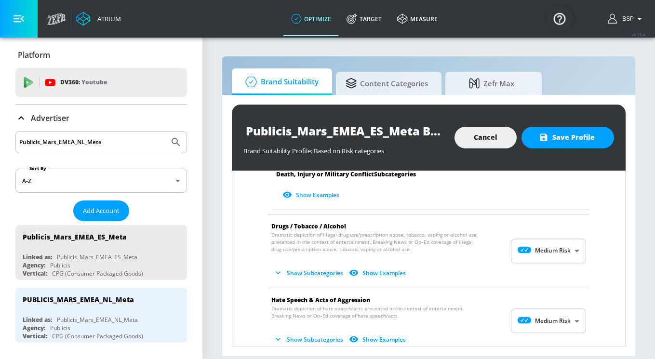
scroll to position [625, 0]
click at [558, 304] on body "Atrium optimize Target measure optimize Target measure v 4.25.4 BSP Platform DV…" at bounding box center [327, 179] width 655 height 359
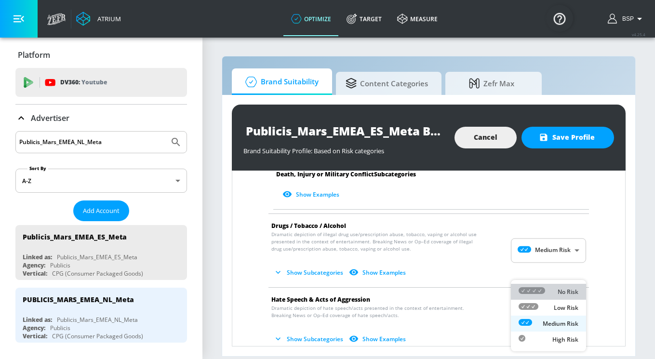
click at [545, 289] on div "No Risk" at bounding box center [548, 292] width 60 height 10
type input "MINIMAL"
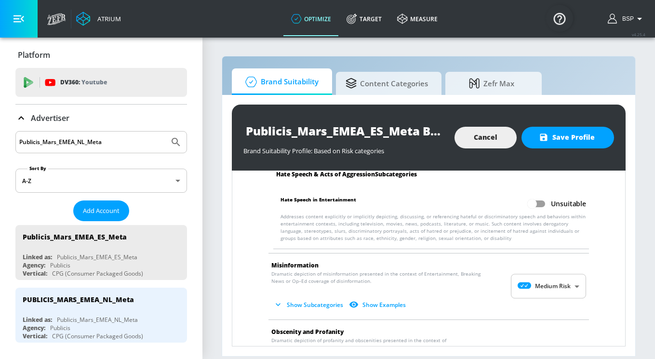
scroll to position [807, 0]
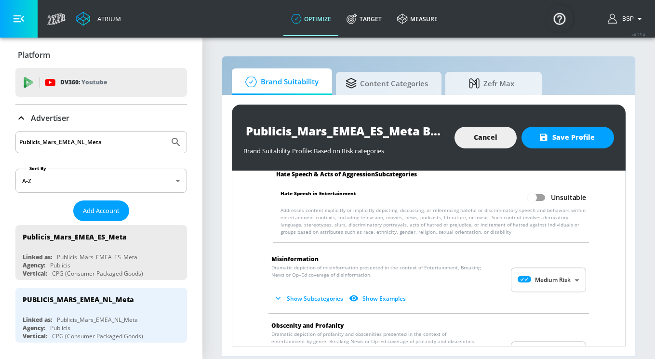
click at [536, 274] on body "Atrium optimize Target measure optimize Target measure v 4.25.4 BSP Platform DV…" at bounding box center [327, 179] width 655 height 359
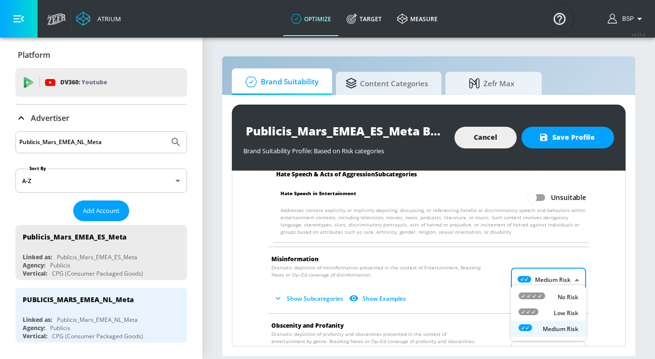
click at [542, 296] on icon at bounding box center [531, 295] width 27 height 7
type input "MINIMAL"
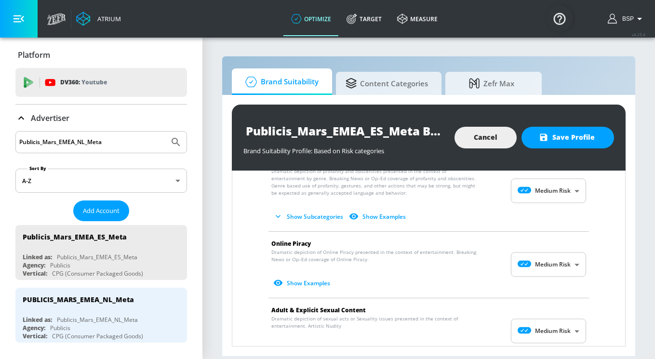
scroll to position [1047, 0]
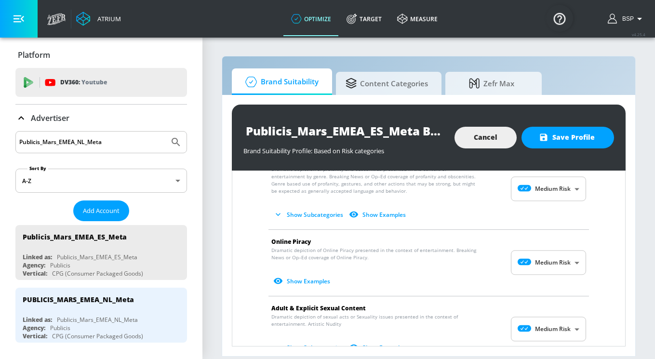
click at [547, 246] on body "Atrium optimize Target measure optimize Target measure v 4.25.4 BSP Platform DV…" at bounding box center [327, 179] width 655 height 359
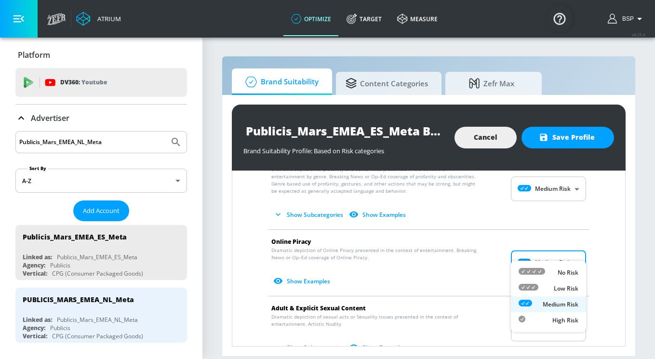
click at [544, 286] on div "Low Risk" at bounding box center [548, 288] width 60 height 10
type input "LOW"
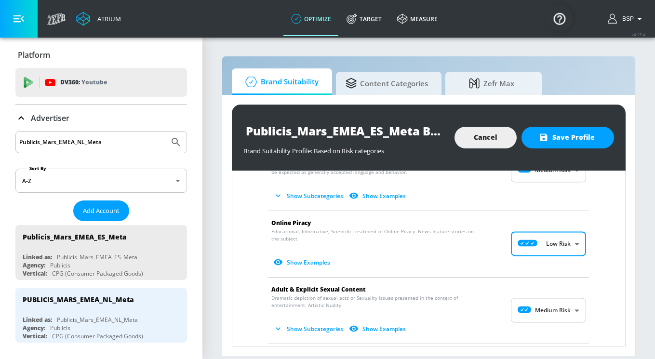
scroll to position [1069, 0]
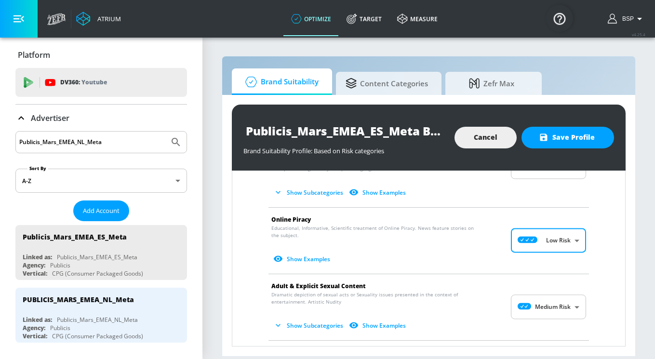
click at [554, 300] on body "Atrium optimize Target measure optimize Target measure v 4.25.4 BSP Platform DV…" at bounding box center [327, 179] width 655 height 359
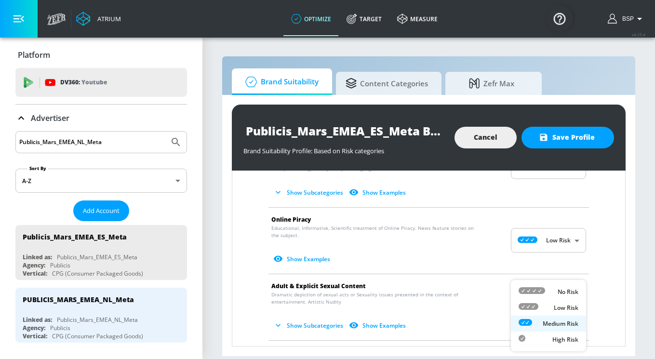
click at [549, 306] on div "Low Risk" at bounding box center [548, 308] width 60 height 10
type input "LOW"
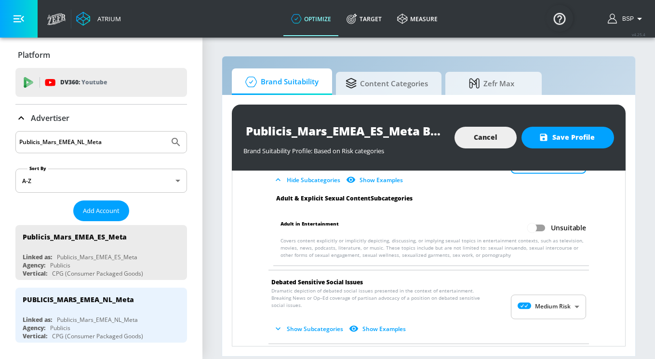
scroll to position [1224, 0]
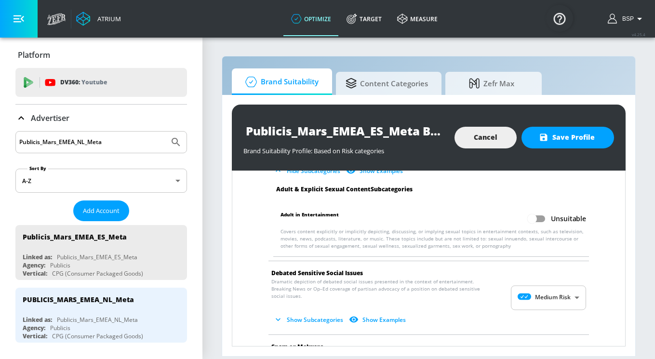
click at [572, 279] on body "Atrium optimize Target measure optimize Target measure v 4.25.4 BSP Platform DV…" at bounding box center [327, 179] width 655 height 359
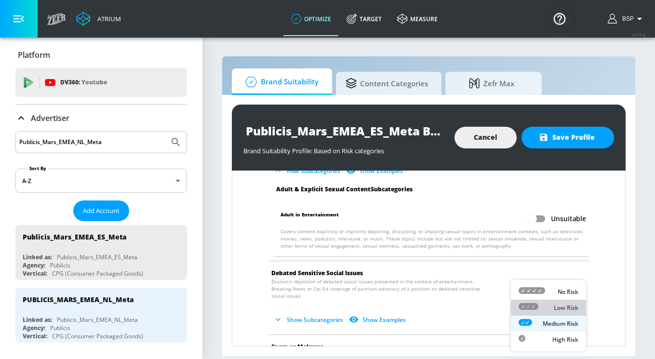
click at [570, 304] on p "Low Risk" at bounding box center [566, 308] width 25 height 9
type input "LOW"
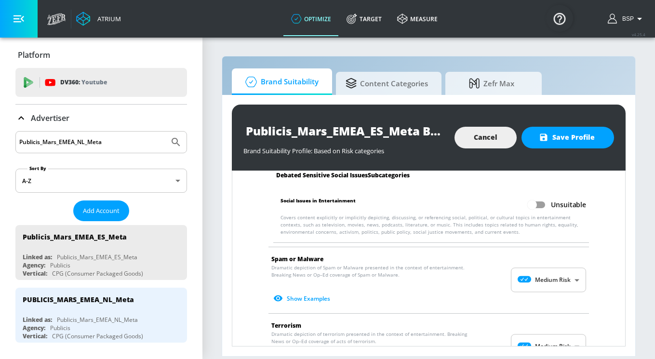
scroll to position [1394, 0]
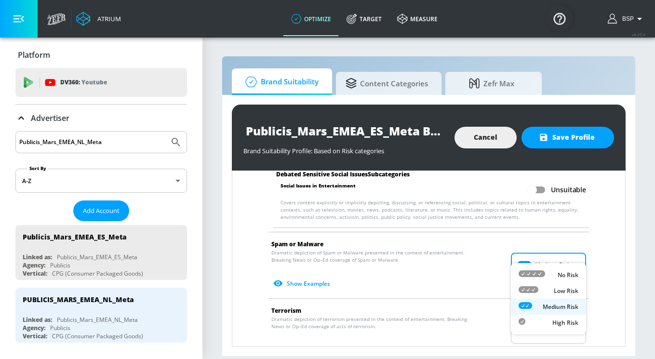
click at [565, 258] on body "Atrium optimize Target measure optimize Target measure v 4.25.4 BSP Platform DV…" at bounding box center [327, 179] width 655 height 359
click at [567, 290] on p "Low Risk" at bounding box center [566, 291] width 25 height 9
type input "LOW"
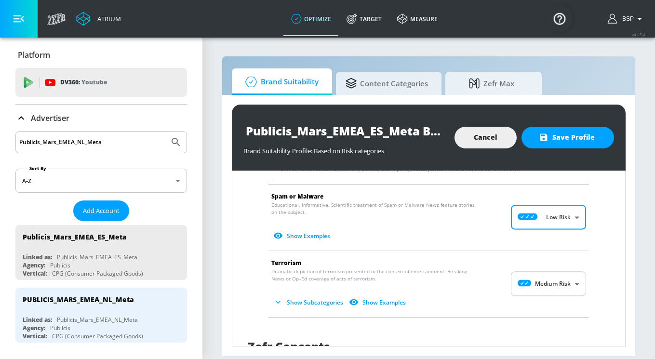
scroll to position [1450, 0]
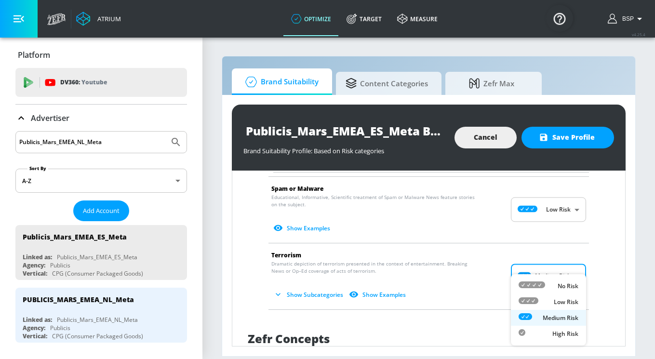
click at [571, 259] on body "Atrium optimize Target measure optimize Target measure v 4.25.4 BSP Platform DV…" at bounding box center [327, 179] width 655 height 359
click at [571, 299] on p "Low Risk" at bounding box center [566, 302] width 25 height 9
type input "LOW"
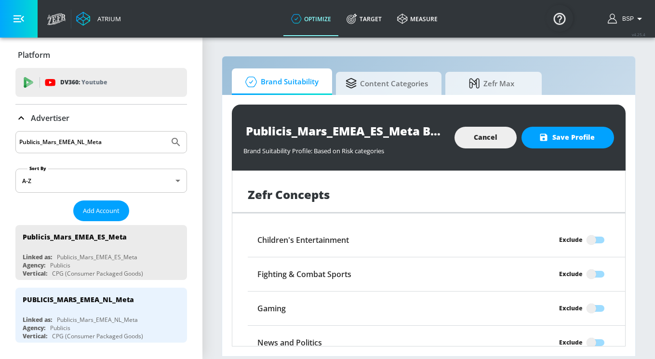
scroll to position [1736, 0]
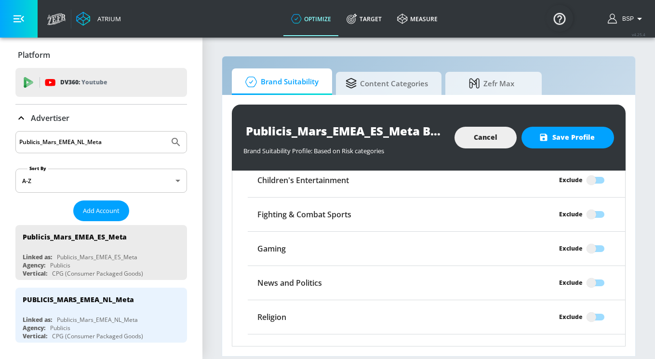
click at [596, 274] on input "Exclude" at bounding box center [591, 283] width 55 height 18
checkbox input "true"
click at [551, 143] on button "Save Profile" at bounding box center [567, 138] width 93 height 22
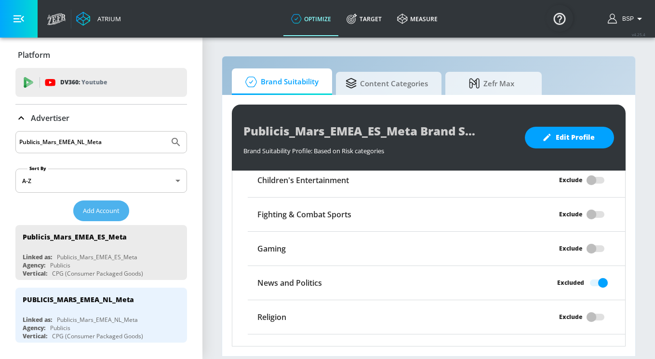
click at [117, 208] on span "Add Account" at bounding box center [101, 210] width 37 height 11
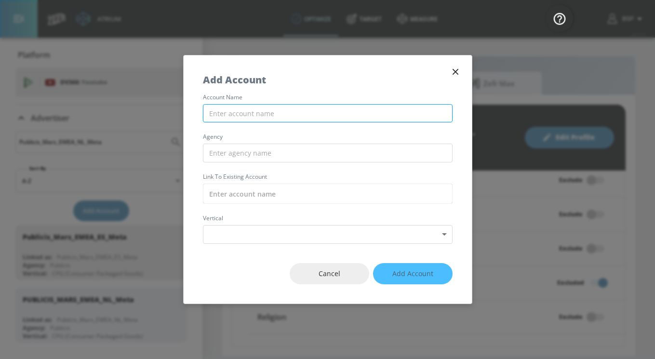
click at [257, 112] on input "text" at bounding box center [328, 113] width 250 height 19
paste input "Publicis_Mars_EMEA_FR_Meta"
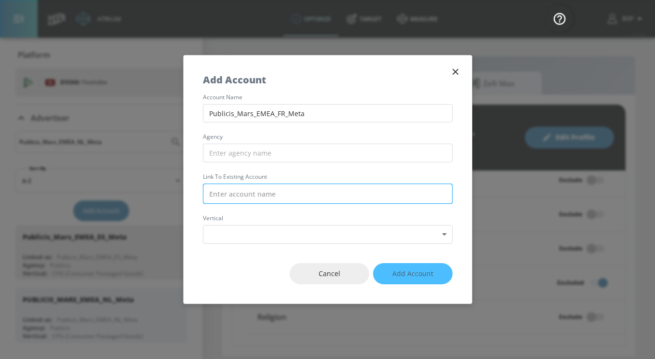
type input "Publicis_Mars_EMEA_FR_Meta"
click at [245, 190] on input "text" at bounding box center [328, 194] width 250 height 20
paste input "Publicis_Mars_EMEA_FR_Meta"
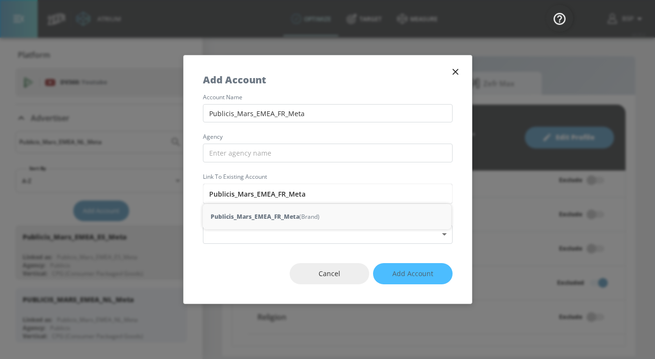
drag, startPoint x: 234, startPoint y: 191, endPoint x: 200, endPoint y: 191, distance: 33.2
click at [200, 191] on div "account name Publicis_Mars_EMEA_FR_Meta agency Link to Existing Account Publici…" at bounding box center [328, 168] width 288 height 149
type input "Publicis_Mars_EMEA_FR_Meta"
click at [231, 152] on input "text" at bounding box center [328, 153] width 250 height 19
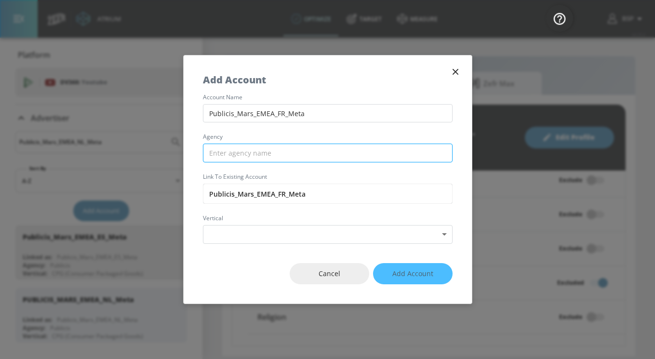
paste input "Publicis"
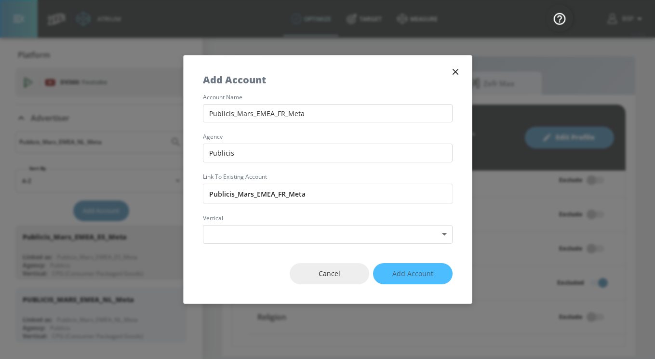
type input "Publicis"
click at [243, 139] on label "agency" at bounding box center [328, 137] width 250 height 6
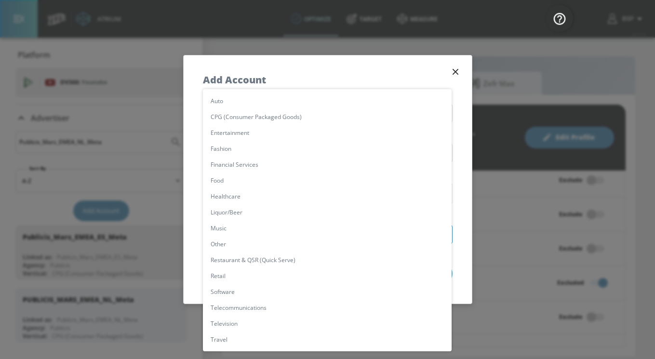
click at [233, 226] on body "Atrium optimize Target measure optimize Target measure v 4.25.4 BSP Platform DV…" at bounding box center [327, 179] width 655 height 359
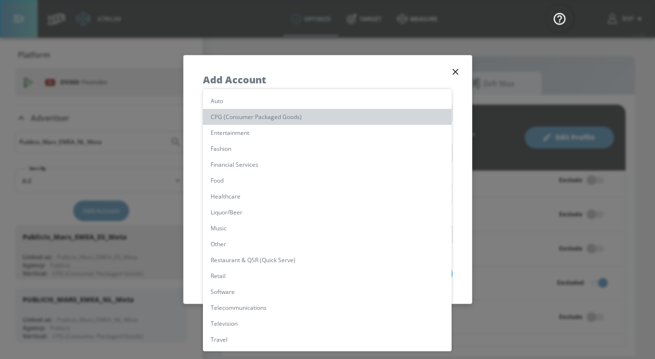
click at [237, 113] on li "CPG (Consumer Packaged Goods)" at bounding box center [327, 117] width 249 height 16
type input "[object Object]"
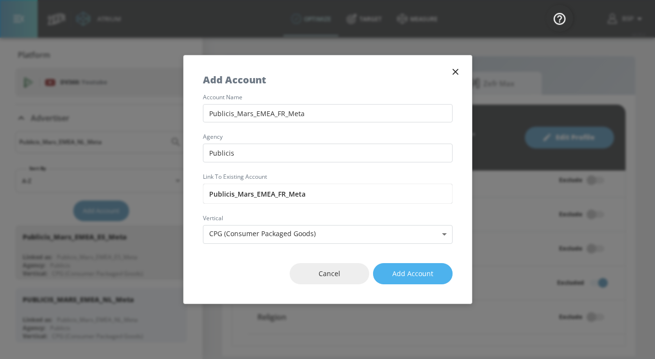
click at [411, 273] on span "Add Account" at bounding box center [412, 274] width 41 height 12
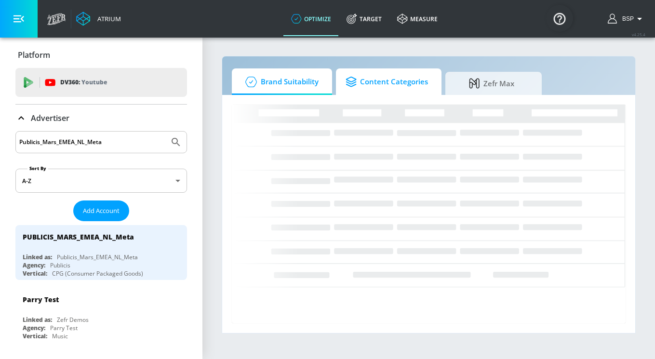
click at [367, 91] on span "Content Categories" at bounding box center [386, 81] width 82 height 23
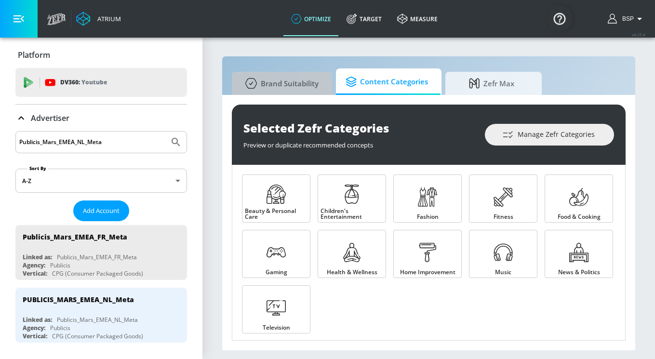
click at [293, 79] on span "Brand Suitability" at bounding box center [279, 83] width 77 height 23
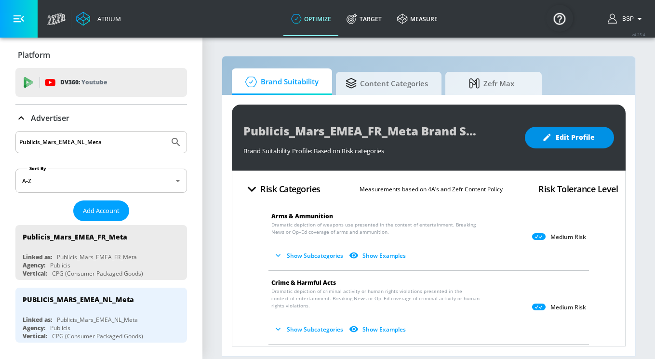
click at [561, 141] on span "Edit Profile" at bounding box center [569, 138] width 51 height 12
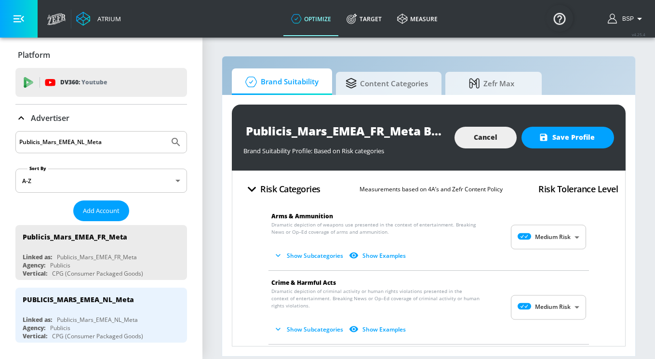
click at [542, 237] on body "Atrium optimize Target measure optimize Target measure v 4.25.4 BSP Platform DV…" at bounding box center [327, 179] width 655 height 359
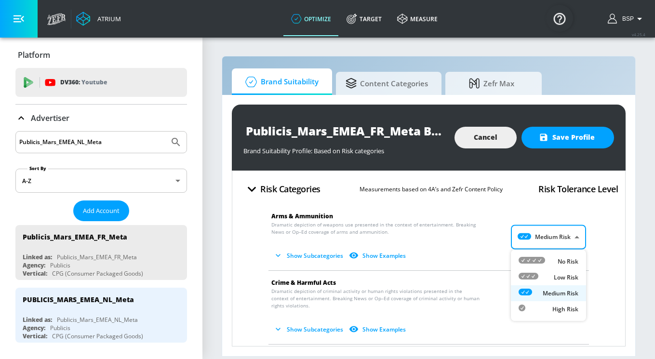
click at [549, 273] on div "Low Risk" at bounding box center [548, 277] width 60 height 10
type input "LOW"
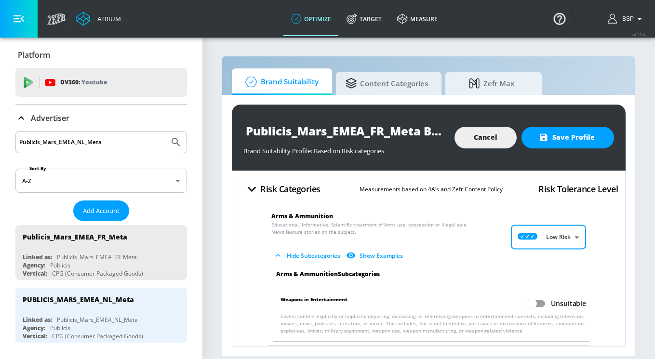
scroll to position [93, 0]
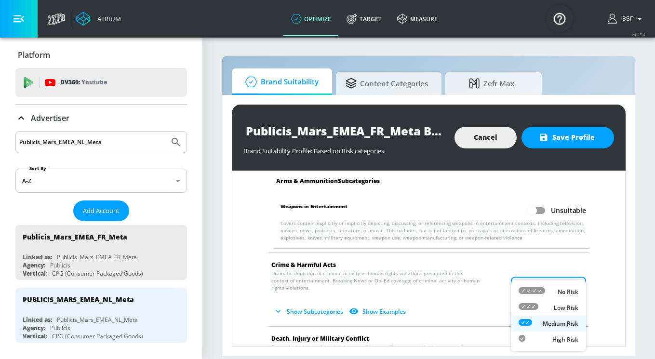
click at [558, 290] on body "Atrium optimize Target measure optimize Target measure v 4.25.4 BSP Platform DV…" at bounding box center [327, 179] width 655 height 359
click at [556, 312] on p "Low Risk" at bounding box center [566, 308] width 25 height 9
type input "LOW"
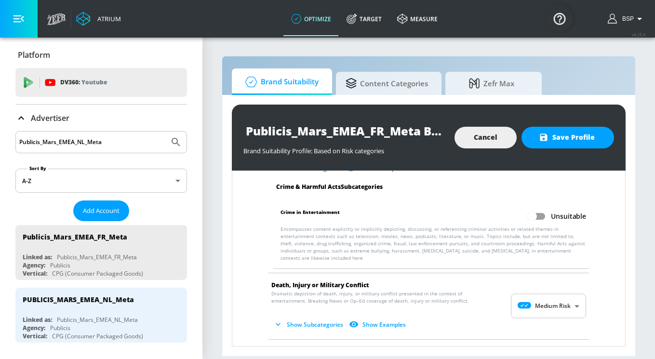
scroll to position [281, 0]
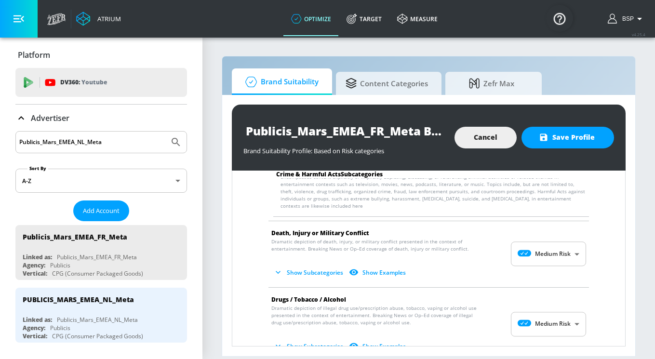
click at [560, 249] on body "Atrium optimize Target measure optimize Target measure v 4.25.4 BSP Platform DV…" at bounding box center [327, 179] width 655 height 359
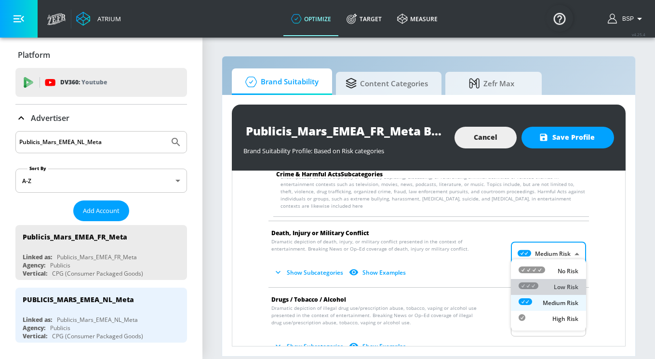
click at [558, 287] on p "Low Risk" at bounding box center [566, 287] width 25 height 9
type input "LOW"
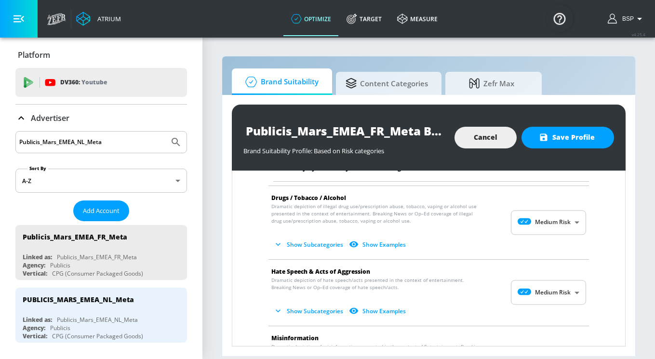
scroll to position [655, 0]
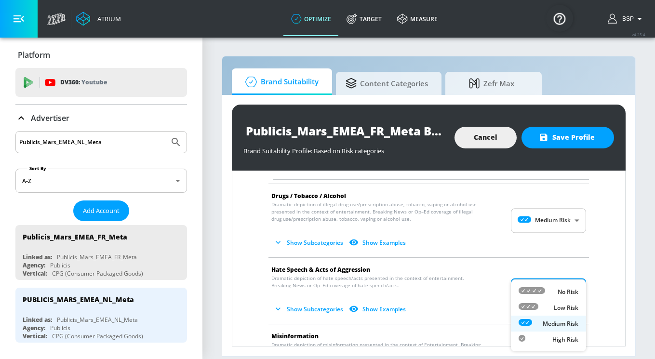
click at [544, 276] on body "Atrium optimize Target measure optimize Target measure v 4.25.4 BSP Platform DV…" at bounding box center [327, 179] width 655 height 359
click at [546, 292] on div "No Risk" at bounding box center [548, 292] width 60 height 10
type input "MINIMAL"
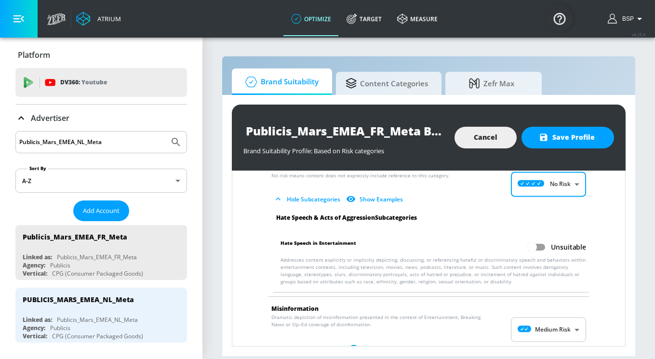
scroll to position [760, 0]
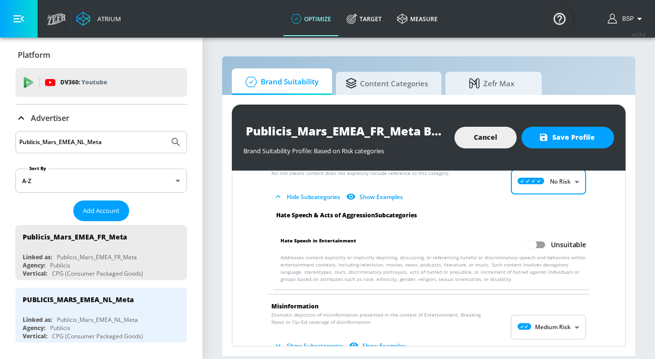
click at [551, 318] on body "Atrium optimize Target measure optimize Target measure v 4.25.4 BSP Platform DV…" at bounding box center [327, 179] width 655 height 359
click at [543, 303] on icon at bounding box center [531, 306] width 27 height 7
type input "MINIMAL"
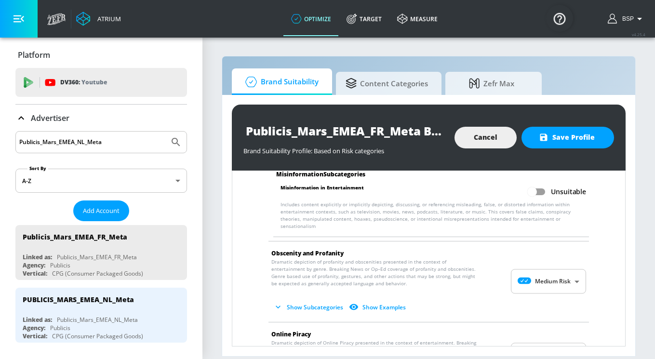
scroll to position [1041, 0]
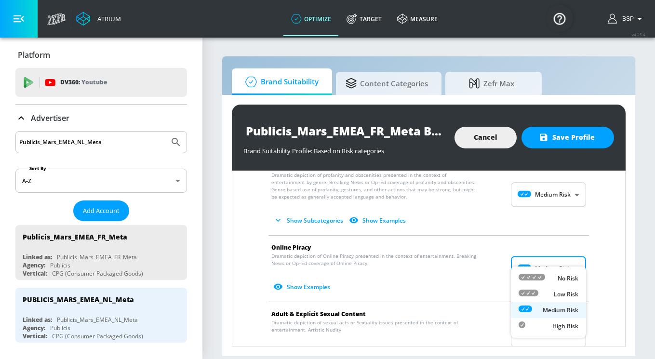
click at [551, 258] on body "Atrium optimize Target measure optimize Target measure v 4.25.4 BSP Platform DV…" at bounding box center [327, 179] width 655 height 359
click at [551, 292] on div "Low Risk" at bounding box center [548, 294] width 60 height 10
type input "LOW"
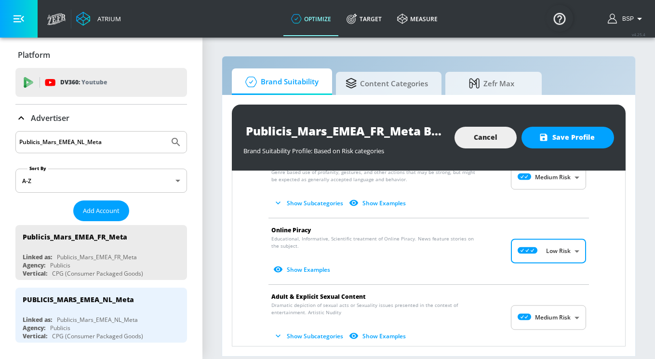
scroll to position [1075, 0]
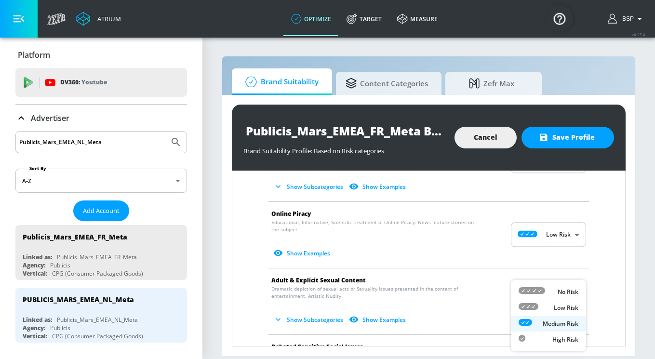
click at [574, 285] on body "Atrium optimize Target measure optimize Target measure v 4.25.4 BSP Platform DV…" at bounding box center [327, 179] width 655 height 359
click at [573, 305] on p "Low Risk" at bounding box center [566, 308] width 25 height 9
type input "LOW"
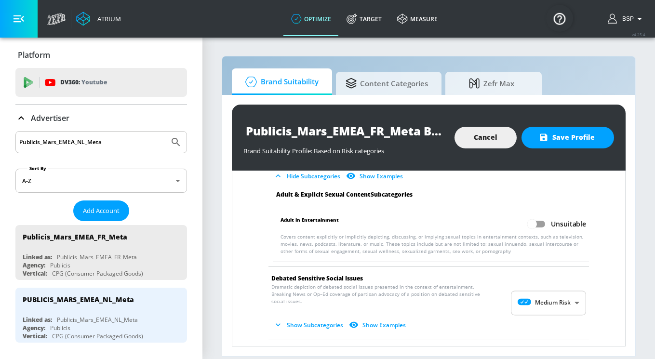
scroll to position [1221, 0]
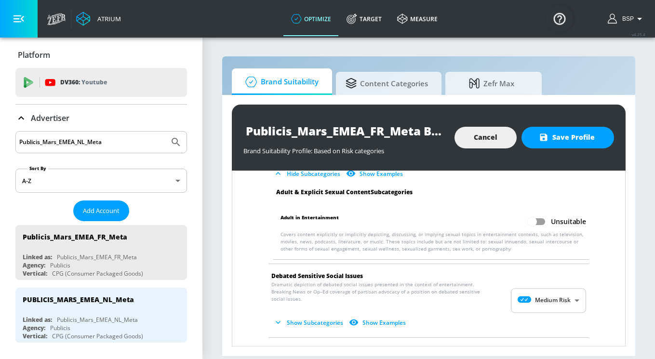
click at [561, 285] on body "Atrium optimize Target measure optimize Target measure v 4.25.4 BSP Platform DV…" at bounding box center [327, 179] width 655 height 359
click at [561, 305] on p "Low Risk" at bounding box center [566, 308] width 25 height 9
type input "LOW"
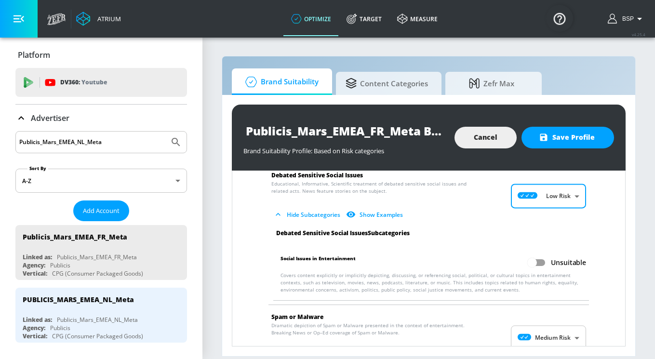
scroll to position [1321, 0]
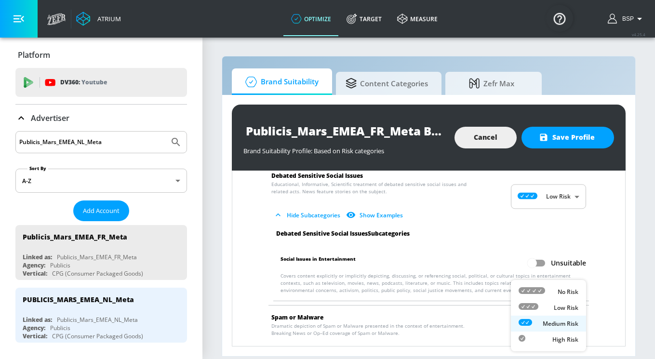
click at [559, 322] on body "Atrium optimize Target measure optimize Target measure v 4.25.4 BSP Platform DV…" at bounding box center [327, 179] width 655 height 359
click at [547, 307] on div "Low Risk" at bounding box center [548, 308] width 60 height 10
type input "LOW"
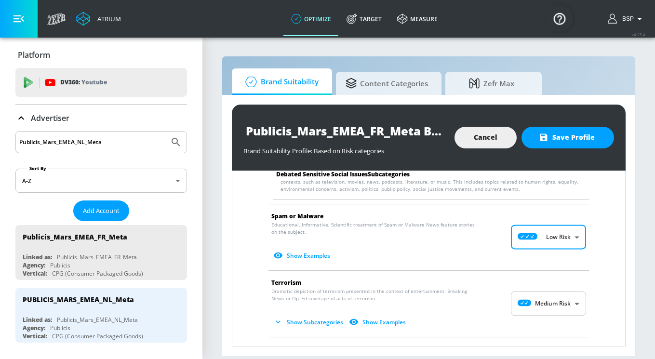
scroll to position [1423, 0]
click at [581, 283] on body "Atrium optimize Target measure optimize Target measure v 4.25.4 BSP Platform DV…" at bounding box center [327, 179] width 655 height 359
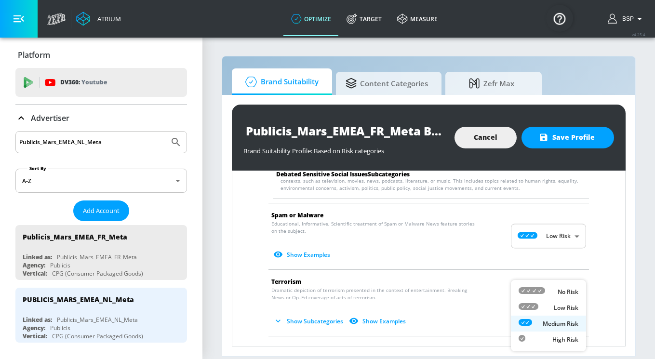
click at [567, 305] on p "Low Risk" at bounding box center [566, 308] width 25 height 9
type input "LOW"
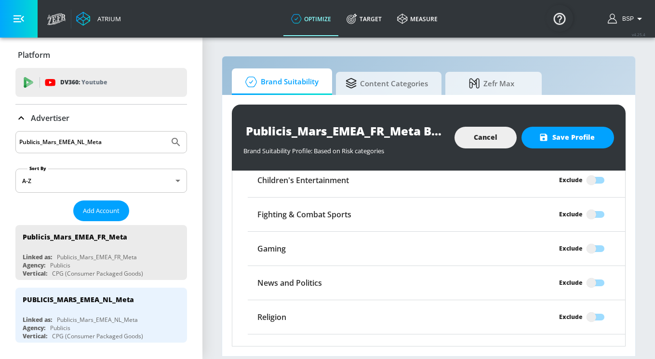
scroll to position [1736, 0]
click at [601, 274] on input "Exclude" at bounding box center [591, 283] width 55 height 18
checkbox input "true"
click at [570, 140] on span "Save Profile" at bounding box center [568, 138] width 54 height 12
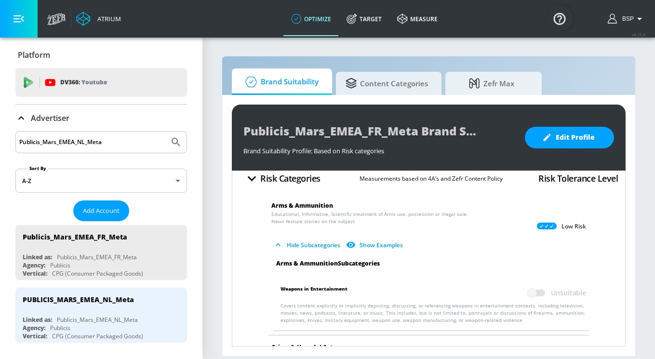
scroll to position [0, 0]
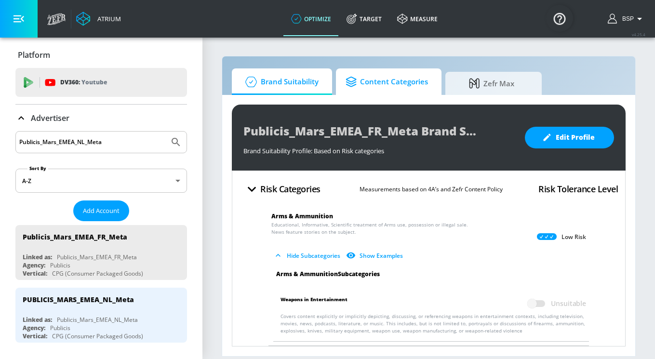
click at [367, 84] on span "Content Categories" at bounding box center [386, 81] width 82 height 23
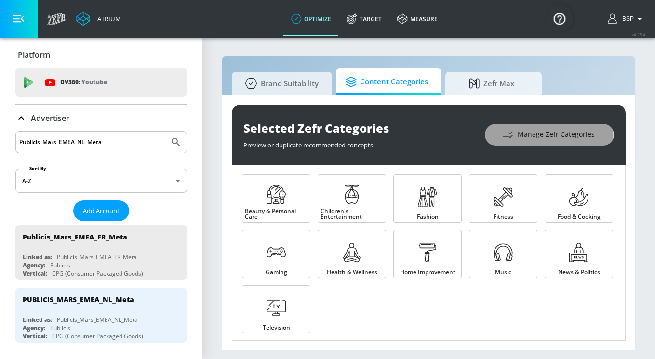
click at [514, 136] on icon "button" at bounding box center [508, 135] width 12 height 12
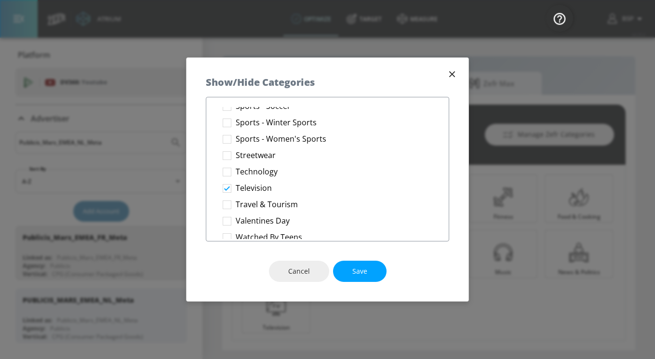
scroll to position [1619, 0]
click at [350, 261] on button "Save" at bounding box center [359, 272] width 53 height 22
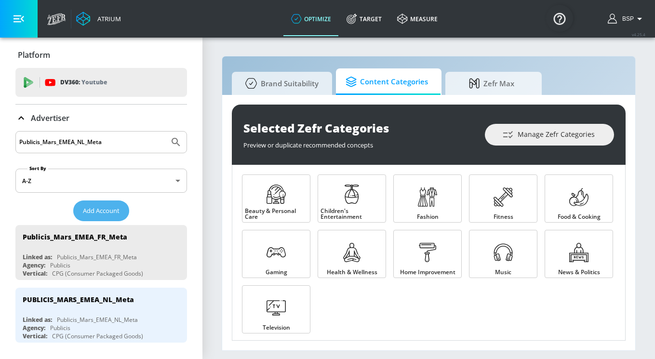
click at [117, 213] on span "Add Account" at bounding box center [101, 210] width 37 height 11
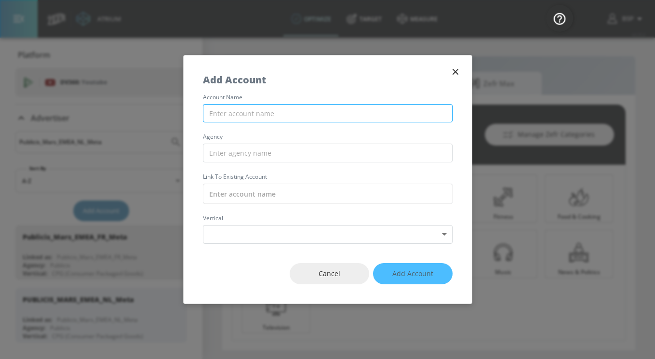
click at [268, 113] on input "text" at bounding box center [328, 113] width 250 height 19
paste input "Publicis_Mars_EMEA_GR_Meta"
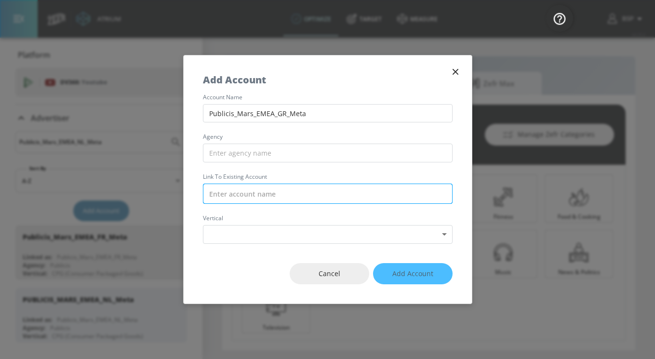
type input "Publicis_Mars_EMEA_GR_Meta"
click at [259, 190] on input "text" at bounding box center [328, 194] width 250 height 20
paste input "Publicis_Mars_EMEA_GR_Meta"
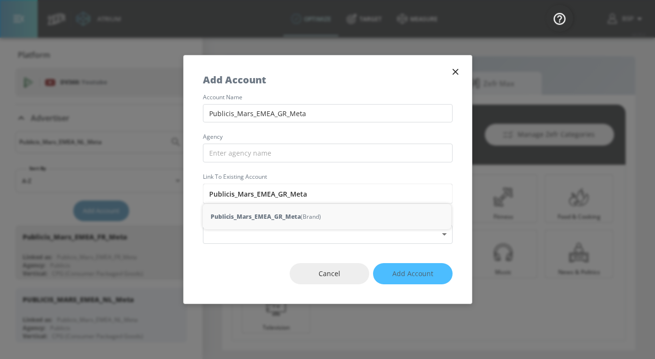
drag, startPoint x: 234, startPoint y: 192, endPoint x: 194, endPoint y: 192, distance: 40.5
click at [194, 192] on div "account name Publicis_Mars_EMEA_GR_Meta agency Link to Existing Account Publici…" at bounding box center [328, 168] width 288 height 149
type input "Publicis_Mars_EMEA_GR_Meta"
click at [213, 158] on input "text" at bounding box center [328, 153] width 250 height 19
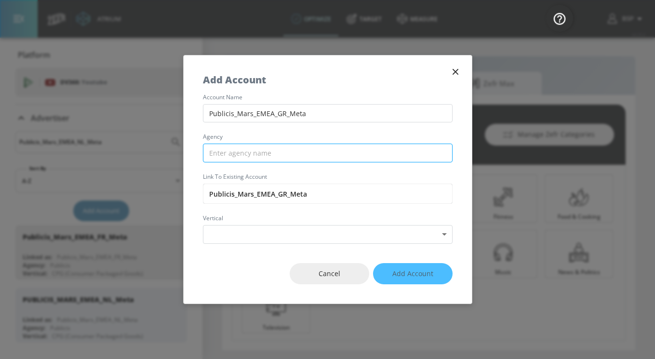
paste input "Publicis"
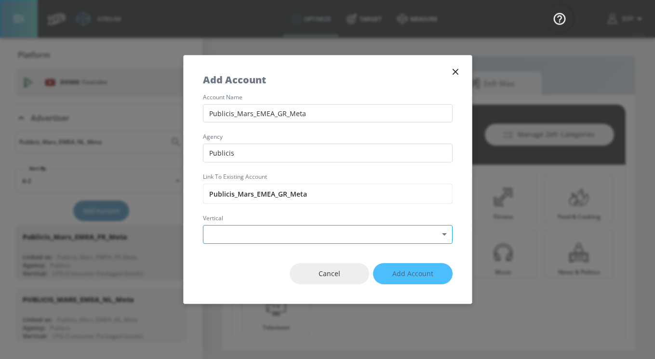
type input "Publicis"
click at [235, 225] on body "Atrium optimize Target measure optimize Target measure v 4.25.4 BSP Platform DV…" at bounding box center [327, 179] width 655 height 359
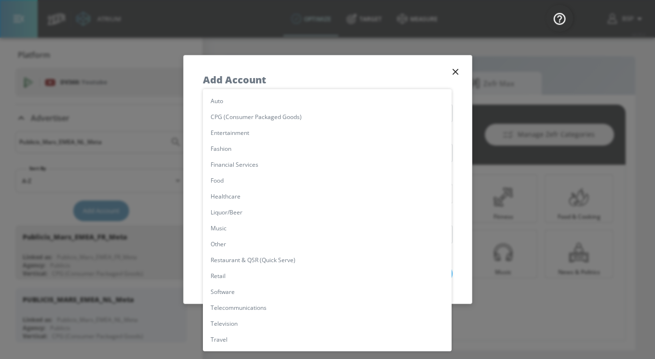
click at [242, 119] on li "CPG (Consumer Packaged Goods)" at bounding box center [327, 117] width 249 height 16
type input "[object Object]"
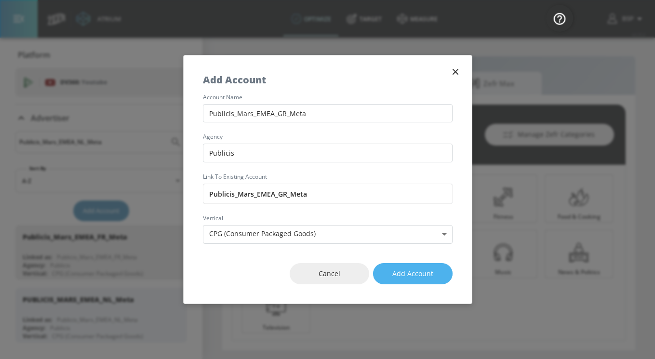
click at [400, 272] on span "Add Account" at bounding box center [412, 274] width 41 height 12
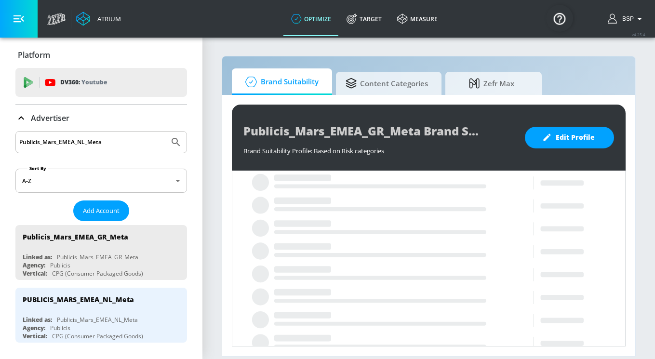
click at [307, 86] on span "Brand Suitability" at bounding box center [279, 81] width 77 height 23
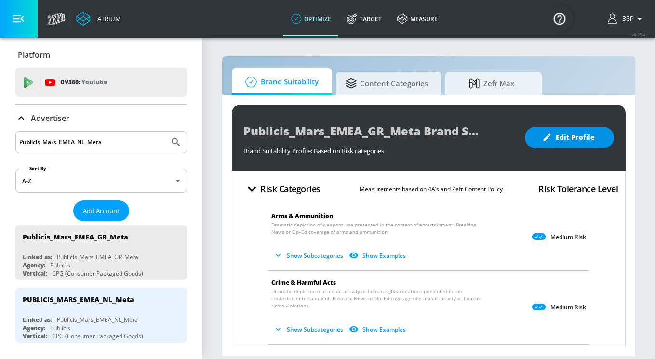
click at [548, 133] on icon "button" at bounding box center [547, 138] width 10 height 10
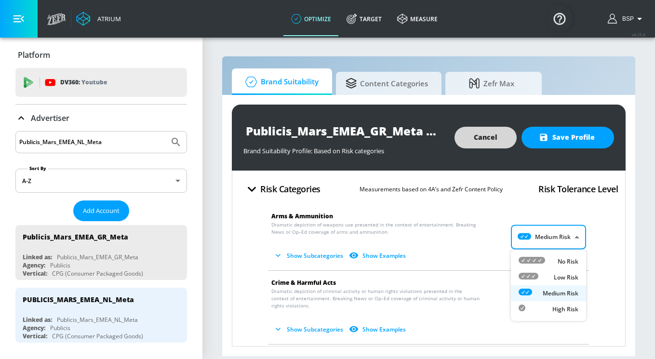
click at [555, 230] on body "Atrium optimize Target measure optimize Target measure v 4.25.4 BSP Platform DV…" at bounding box center [327, 179] width 655 height 359
click at [543, 276] on div "Low Risk" at bounding box center [548, 277] width 60 height 10
type input "LOW"
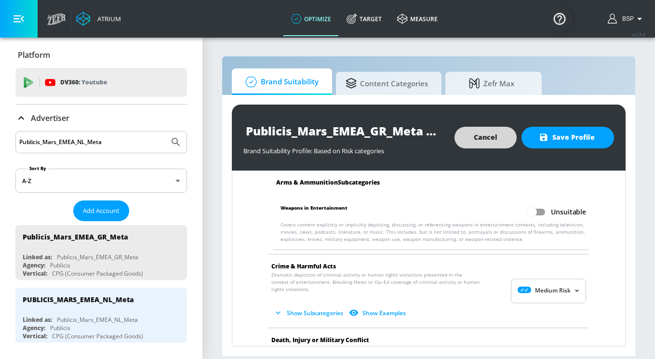
scroll to position [127, 0]
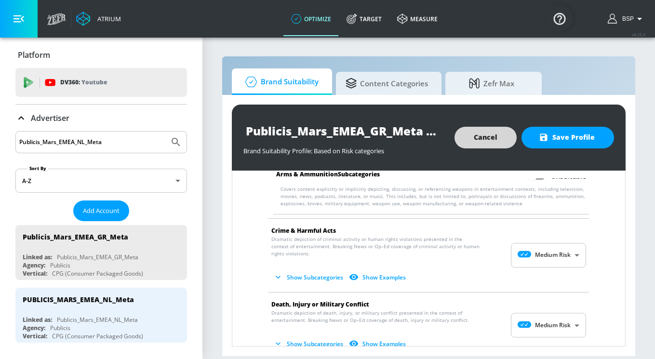
click at [547, 251] on body "Atrium optimize Target measure optimize Target measure v 4.25.4 BSP Platform DV…" at bounding box center [327, 179] width 655 height 359
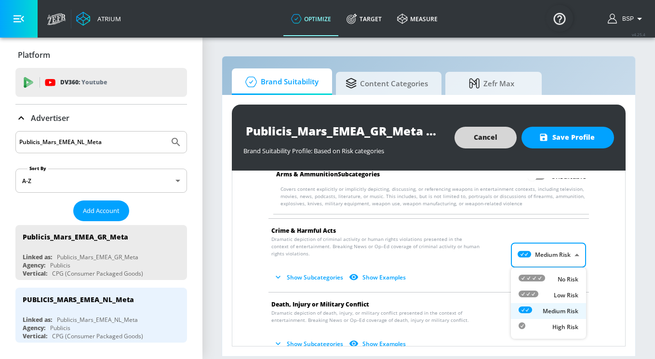
click at [543, 293] on div "Low Risk" at bounding box center [548, 295] width 60 height 10
type input "LOW"
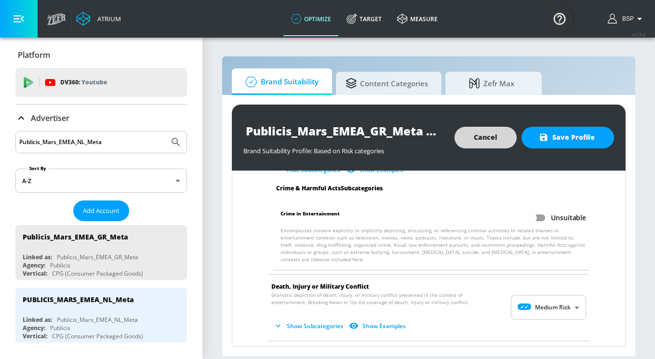
scroll to position [285, 0]
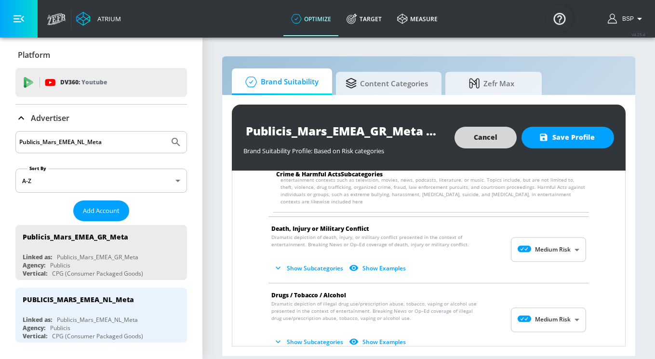
click at [558, 243] on body "Atrium optimize Target measure optimize Target measure v 4.25.4 BSP Platform DV…" at bounding box center [327, 179] width 655 height 359
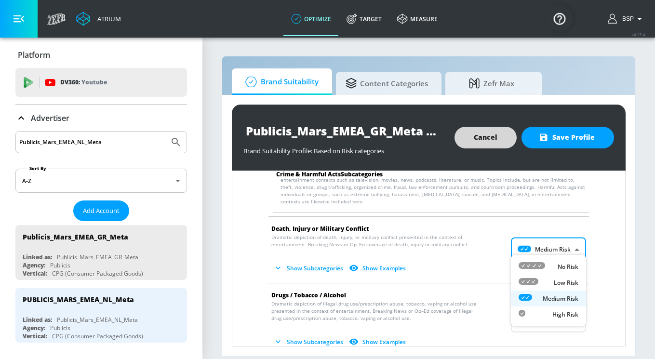
click at [550, 279] on div "Low Risk" at bounding box center [548, 283] width 60 height 10
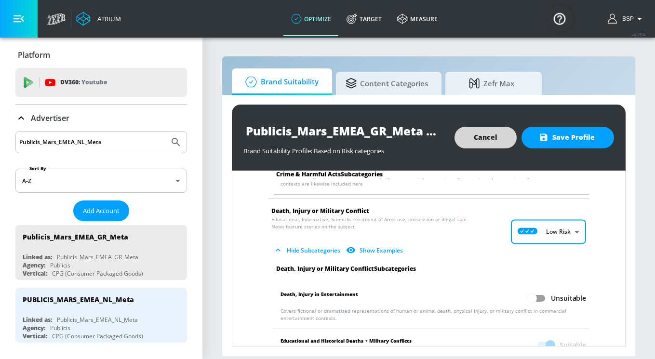
scroll to position [302, 0]
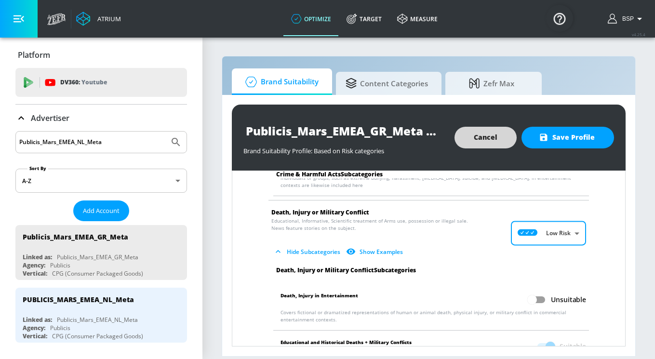
click at [538, 235] on body "Atrium optimize Target measure optimize Target measure v 4.25.4 BSP Platform DV…" at bounding box center [327, 179] width 655 height 359
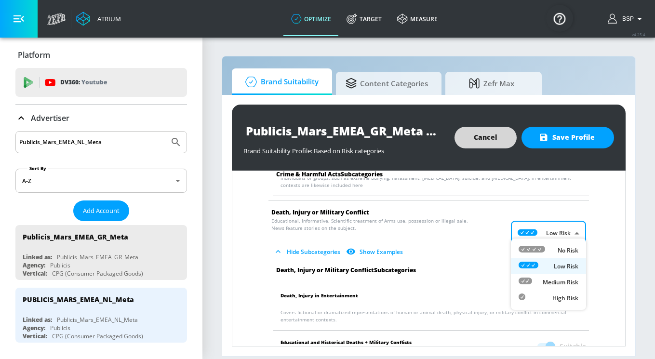
click at [544, 279] on p "Medium Risk" at bounding box center [561, 282] width 36 height 9
type input "MEDIUM"
checkbox input "true"
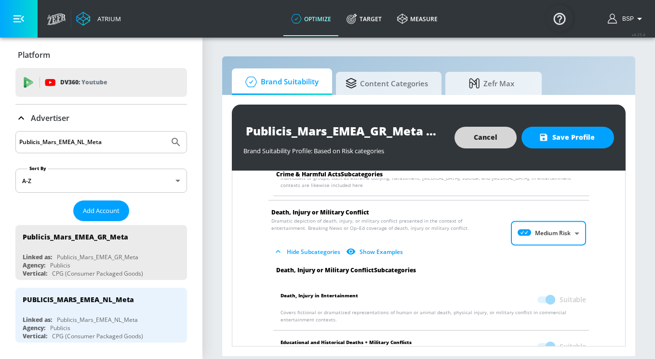
click at [536, 226] on body "Atrium optimize Target measure optimize Target measure v 4.25.4 BSP Platform DV…" at bounding box center [327, 179] width 655 height 359
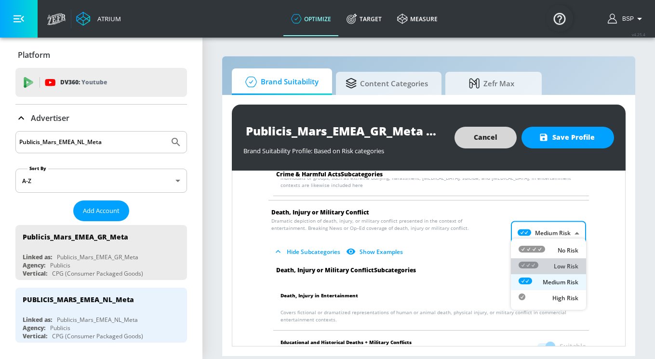
click at [540, 263] on div "Low Risk" at bounding box center [548, 266] width 60 height 10
type input "LOW"
checkbox input "false"
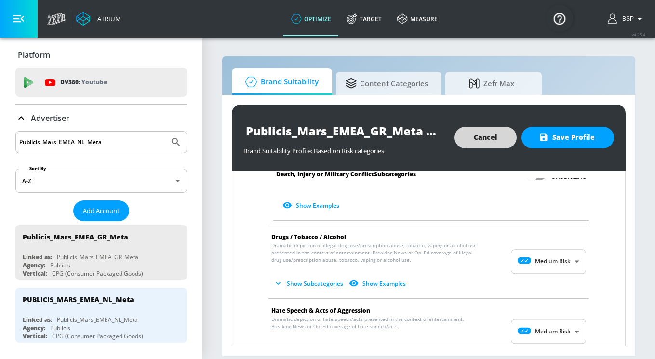
scroll to position [617, 0]
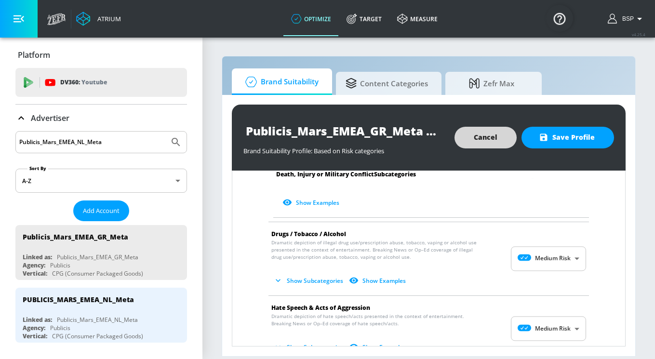
click at [541, 252] on body "Atrium optimize Target measure optimize Target measure v 4.25.4 BSP Platform DV…" at bounding box center [327, 179] width 655 height 359
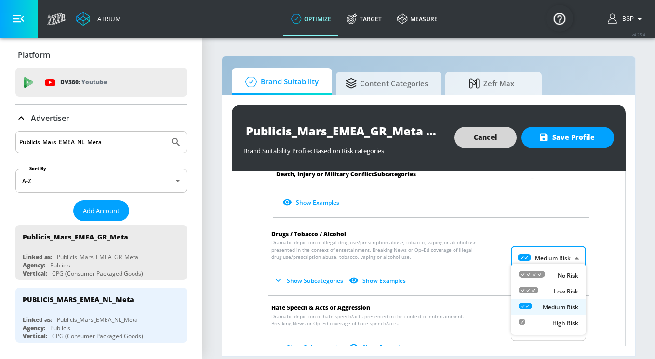
click at [364, 286] on div at bounding box center [327, 179] width 655 height 359
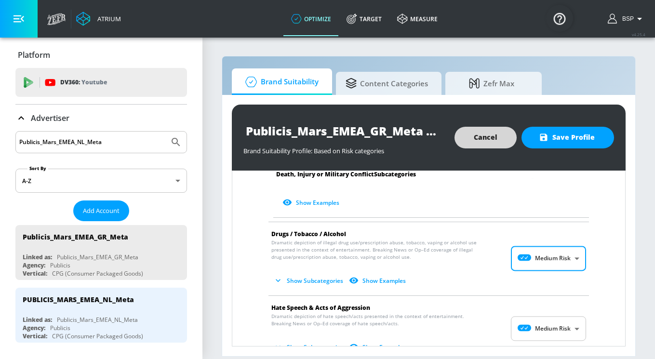
click at [534, 319] on body "Atrium optimize Target measure optimize Target measure v 4.25.4 BSP Platform DV…" at bounding box center [327, 179] width 655 height 359
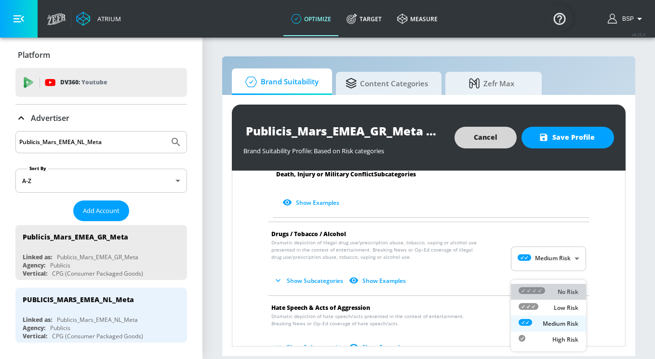
click at [538, 293] on icon at bounding box center [531, 290] width 27 height 7
type input "MINIMAL"
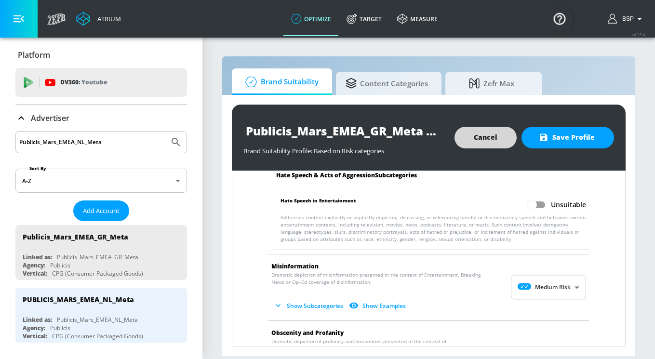
scroll to position [827, 0]
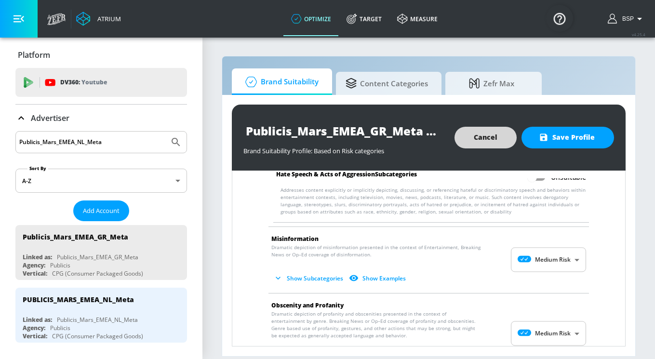
click at [547, 254] on body "Atrium optimize Target measure optimize Target measure v 4.25.4 BSP Platform DV…" at bounding box center [327, 179] width 655 height 359
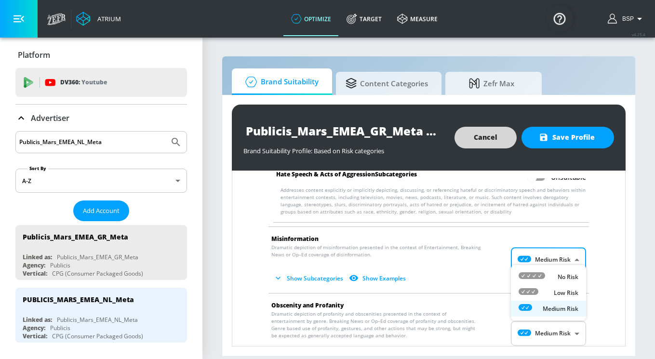
click at [544, 274] on icon at bounding box center [531, 275] width 27 height 7
type input "MINIMAL"
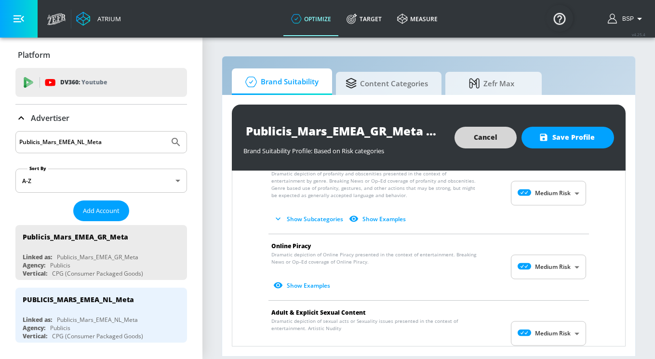
scroll to position [1047, 0]
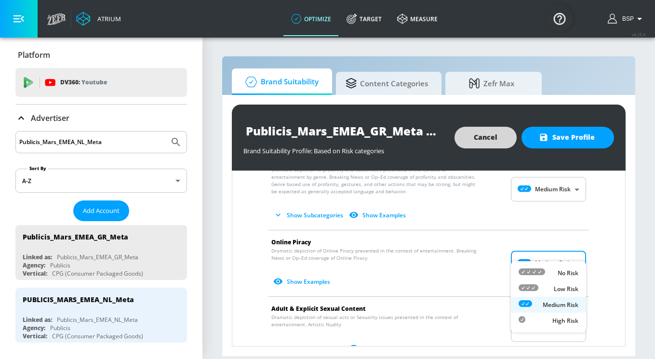
click at [548, 254] on body "Atrium optimize Target measure optimize Target measure v 4.25.4 BSP Platform DV…" at bounding box center [327, 179] width 655 height 359
click at [545, 292] on div "Low Risk" at bounding box center [548, 289] width 60 height 10
type input "LOW"
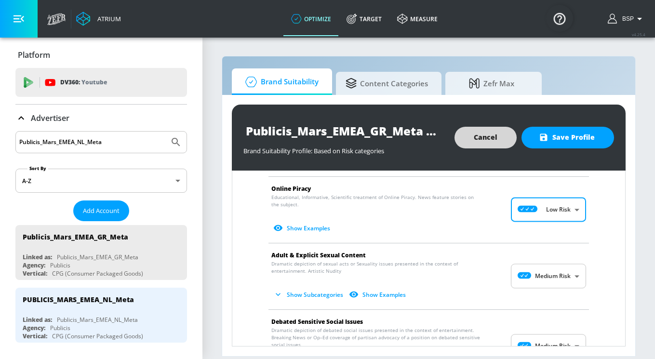
scroll to position [1111, 0]
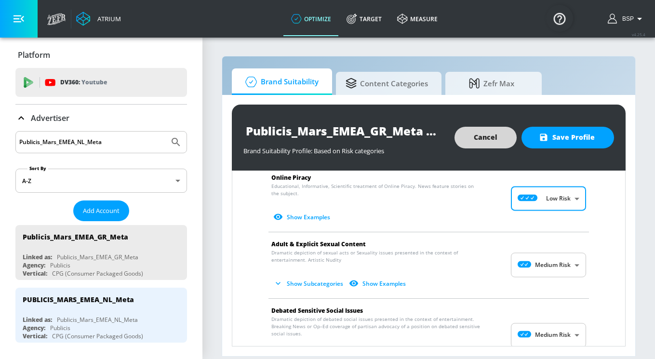
click at [544, 255] on body "Atrium optimize Target measure optimize Target measure v 4.25.4 BSP Platform DV…" at bounding box center [327, 179] width 655 height 359
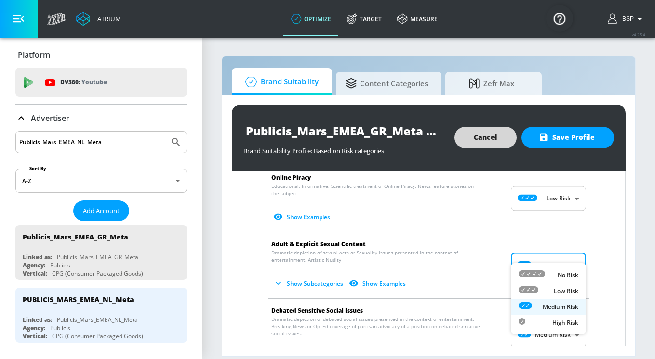
click at [548, 292] on div "Low Risk" at bounding box center [548, 291] width 60 height 10
type input "LOW"
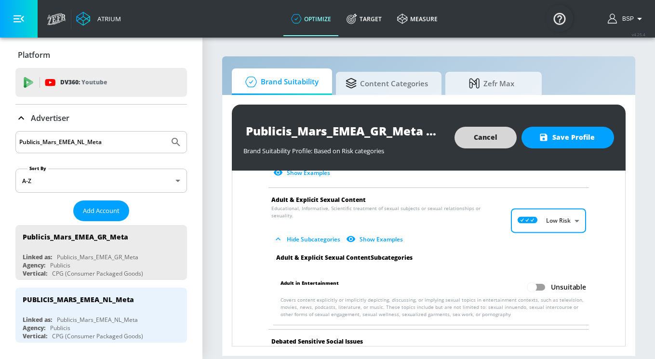
scroll to position [1211, 0]
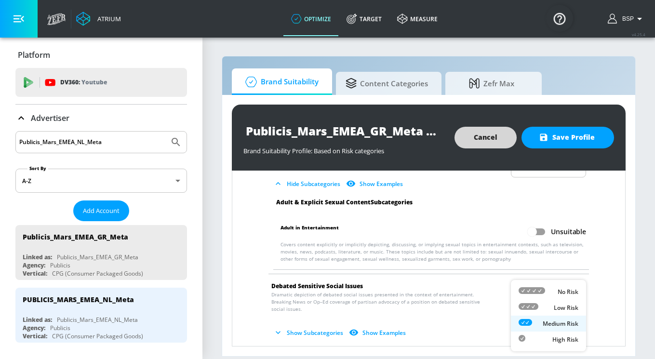
click at [548, 292] on body "Atrium optimize Target measure optimize Target measure v 4.25.4 BSP Platform DV…" at bounding box center [327, 179] width 655 height 359
click at [552, 306] on div "Low Risk" at bounding box center [548, 308] width 60 height 10
type input "LOW"
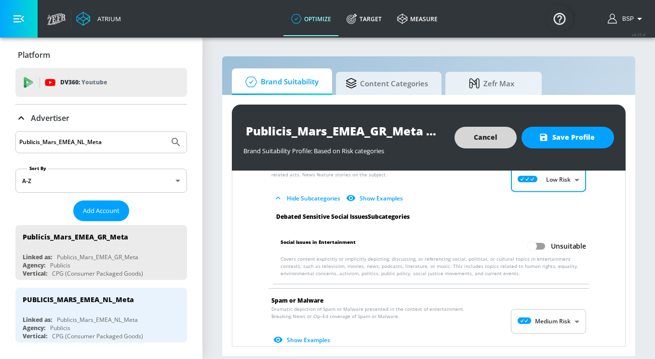
scroll to position [1345, 0]
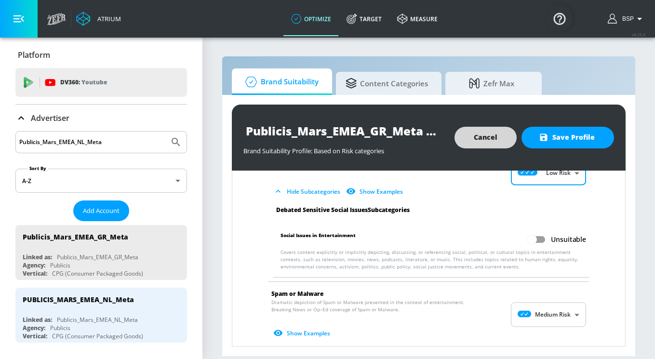
click at [556, 299] on p "Dramatic depiction of Spam or Malware presented in the context of entertainment…" at bounding box center [420, 320] width 299 height 42
click at [556, 299] on body "Atrium optimize Target measure optimize Target measure v 4.25.4 BSP Platform DV…" at bounding box center [327, 179] width 655 height 359
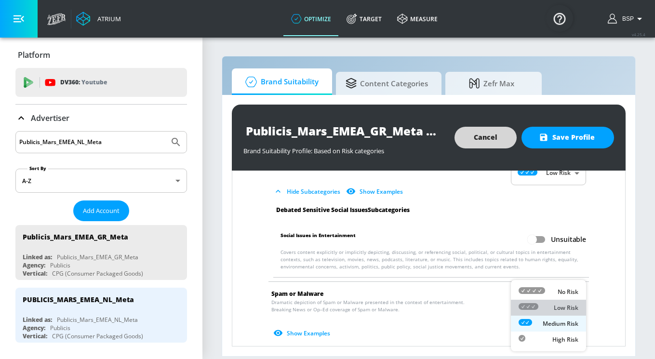
click at [558, 308] on p "Low Risk" at bounding box center [566, 308] width 25 height 9
type input "LOW"
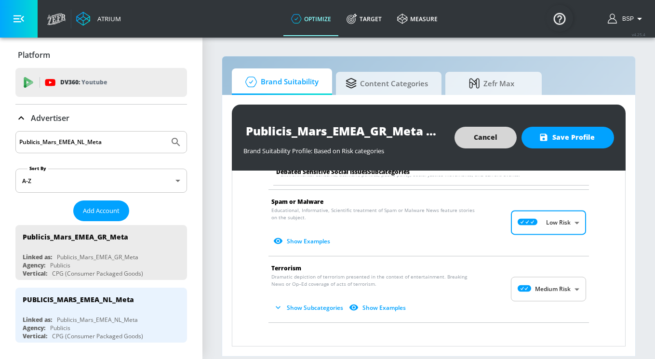
scroll to position [1460, 0]
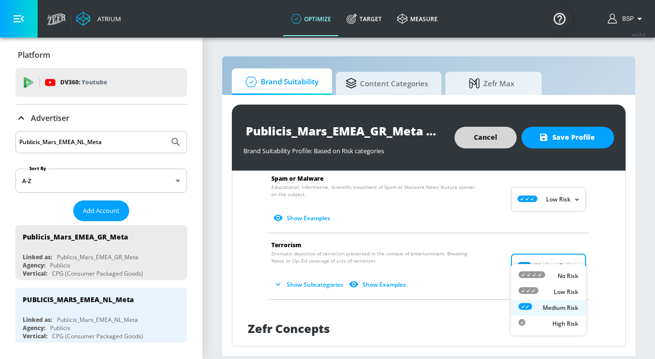
click at [563, 254] on body "Atrium optimize Target measure optimize Target measure v 4.25.4 BSP Platform DV…" at bounding box center [327, 179] width 655 height 359
click at [564, 290] on p "Low Risk" at bounding box center [566, 292] width 25 height 9
type input "LOW"
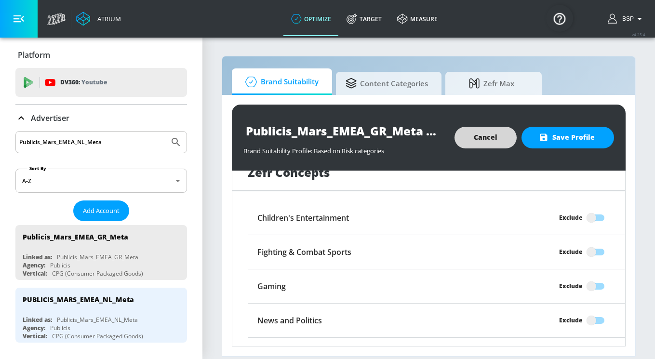
scroll to position [1736, 0]
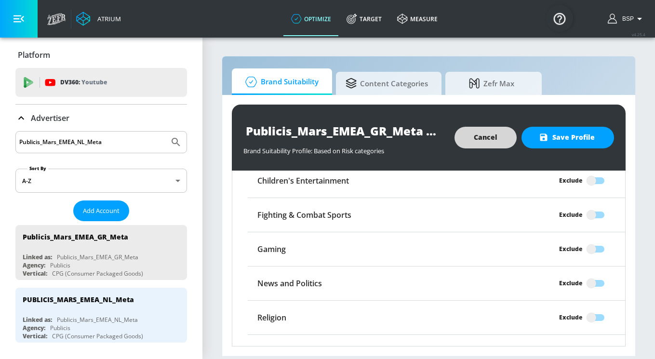
click at [597, 274] on input "Exclude" at bounding box center [591, 283] width 55 height 18
checkbox input "true"
click at [562, 134] on span "Save Profile" at bounding box center [568, 138] width 54 height 12
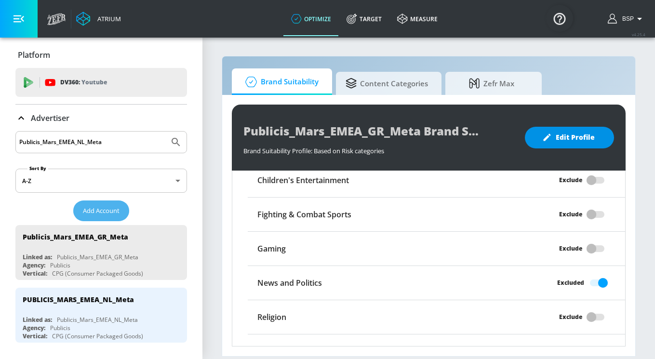
click at [95, 206] on span "Add Account" at bounding box center [101, 210] width 37 height 11
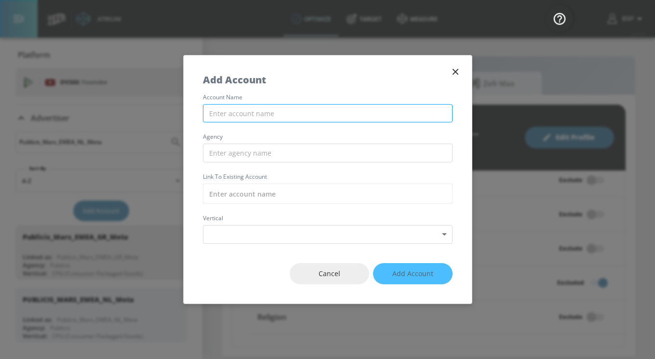
click at [250, 112] on input "text" at bounding box center [328, 113] width 250 height 19
paste input "Publicis_Mars_EMEA_HU_Meta"
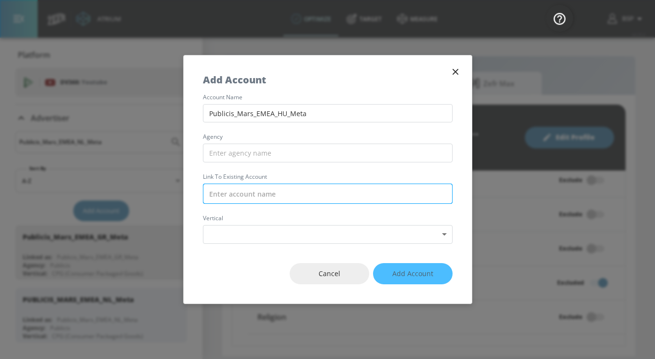
type input "Publicis_Mars_EMEA_HU_Meta"
click at [233, 194] on input "text" at bounding box center [328, 194] width 250 height 20
paste input "Publicis_Mars_EMEA_HU_Meta"
drag, startPoint x: 234, startPoint y: 192, endPoint x: 204, endPoint y: 190, distance: 30.4
click at [204, 190] on input "Publicis_Mars_EMEA_HU_Meta" at bounding box center [328, 194] width 250 height 20
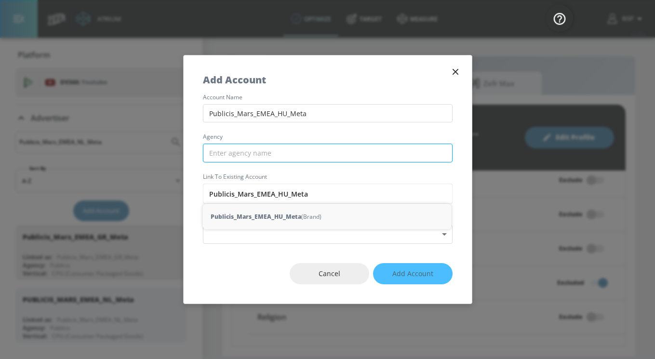
type input "Publicis_Mars_EMEA_HU_Meta"
click at [233, 160] on input "text" at bounding box center [328, 153] width 250 height 19
paste input "Publicis"
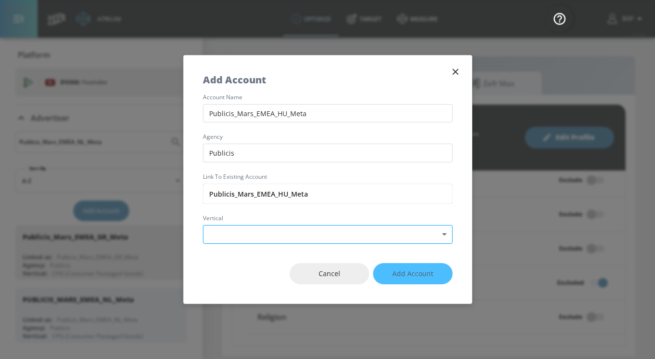
type input "Publicis"
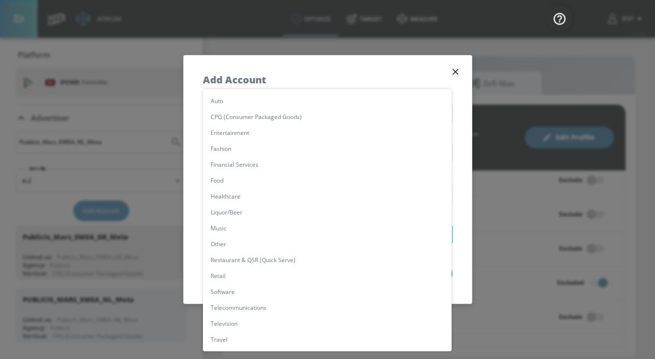
click at [240, 227] on body "Atrium optimize Target measure optimize Target measure v 4.25.4 BSP Platform DV…" at bounding box center [327, 179] width 655 height 359
click at [241, 120] on li "CPG (Consumer Packaged Goods)" at bounding box center [327, 117] width 249 height 16
type input "[object Object]"
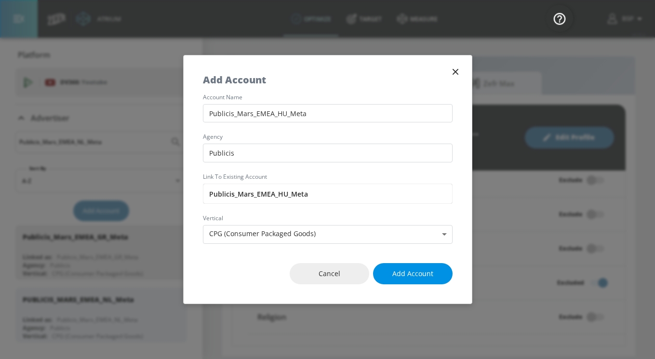
click at [408, 270] on span "Add Account" at bounding box center [412, 274] width 41 height 12
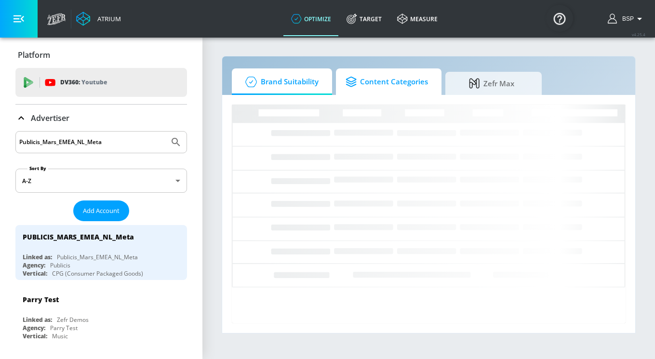
click at [377, 83] on span "Content Categories" at bounding box center [386, 81] width 82 height 23
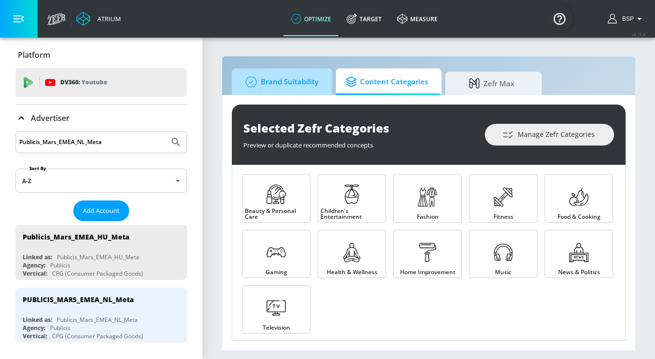
click at [271, 83] on span "Brand Suitability" at bounding box center [279, 81] width 77 height 23
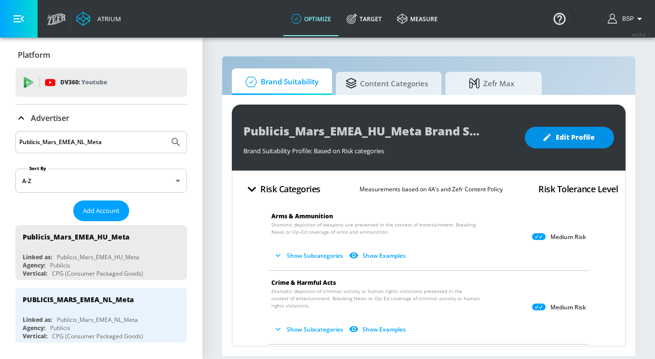
click at [585, 134] on span "Edit Profile" at bounding box center [569, 138] width 51 height 12
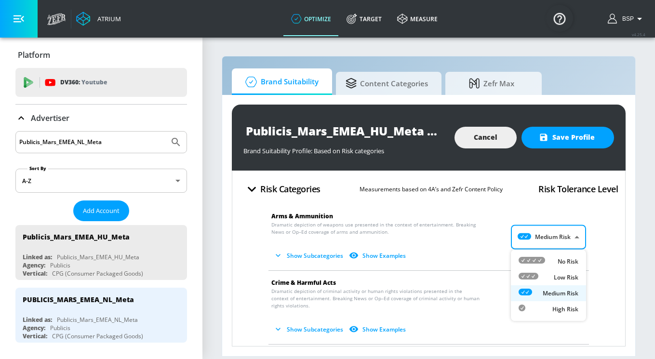
click at [555, 240] on body "Atrium optimize Target measure optimize Target measure v 4.25.4 BSP Platform DV…" at bounding box center [327, 179] width 655 height 359
click at [556, 279] on p "Low Risk" at bounding box center [566, 277] width 25 height 9
type input "LOW"
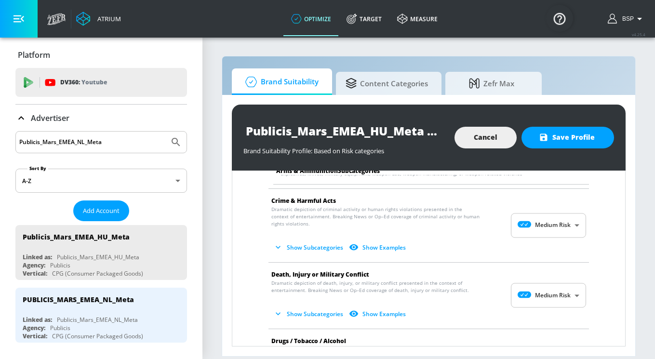
scroll to position [182, 0]
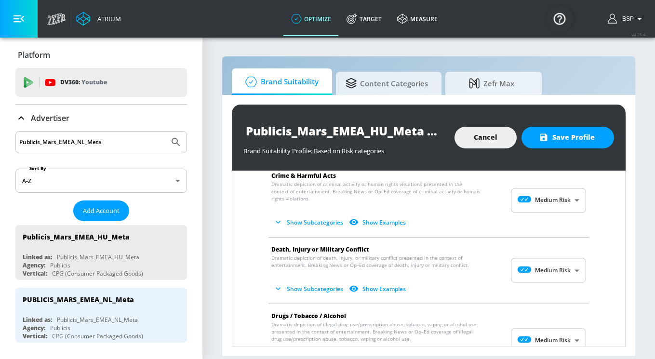
click at [551, 202] on body "Atrium optimize Target measure optimize Target measure v 4.25.4 BSP Platform DV…" at bounding box center [327, 179] width 655 height 359
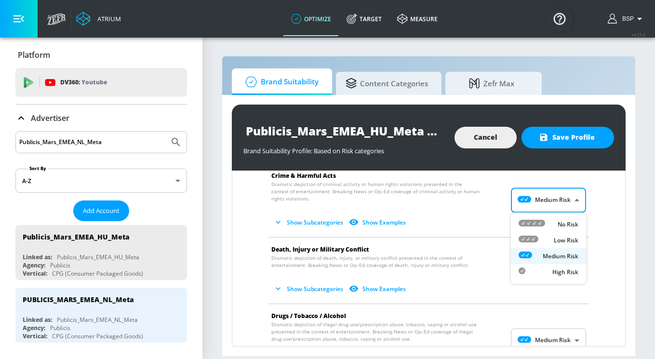
click at [549, 241] on div "Low Risk" at bounding box center [548, 240] width 60 height 10
type input "LOW"
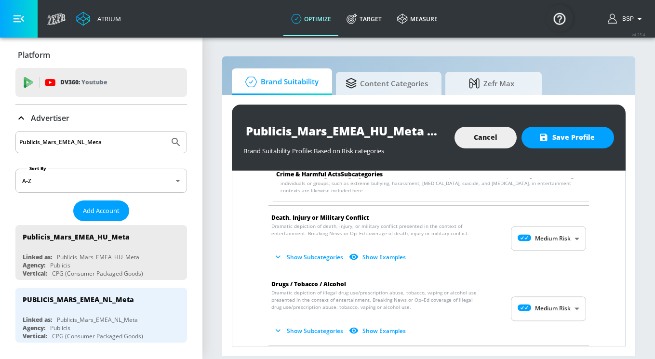
scroll to position [296, 0]
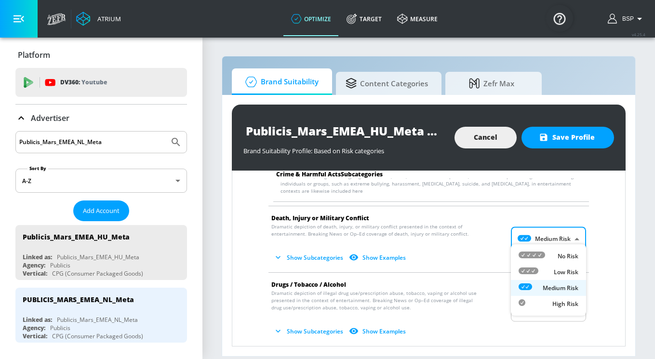
click at [538, 243] on body "Atrium optimize Target measure optimize Target measure v 4.25.4 BSP Platform DV…" at bounding box center [327, 179] width 655 height 359
click at [538, 275] on div "Low Risk" at bounding box center [548, 272] width 60 height 10
type input "LOW"
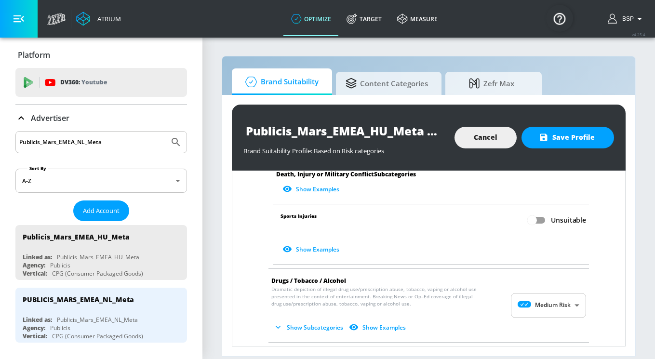
scroll to position [579, 0]
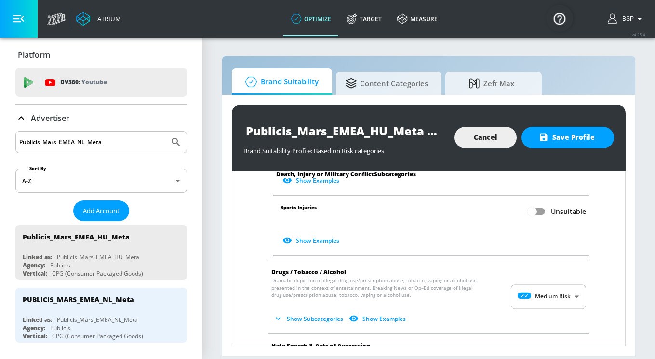
click at [578, 287] on body "Atrium optimize Target measure optimize Target measure v 4.25.4 BSP Platform DV…" at bounding box center [327, 179] width 655 height 359
click at [603, 280] on div at bounding box center [327, 179] width 655 height 359
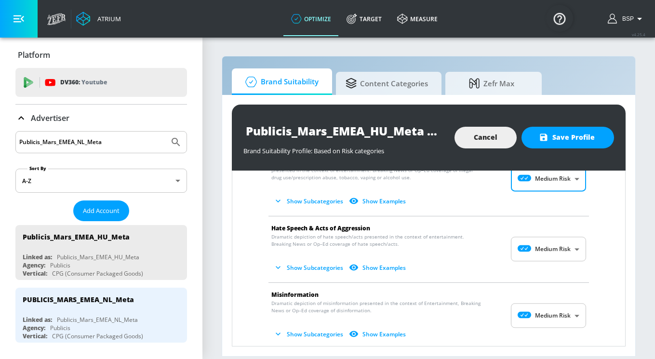
scroll to position [707, 0]
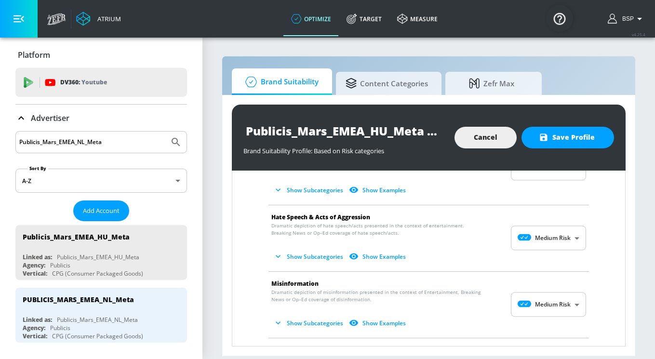
click at [554, 249] on span "Show Subcategories Show Examples" at bounding box center [420, 257] width 299 height 16
click at [554, 238] on body "Atrium optimize Target measure optimize Target measure v 4.25.4 BSP Platform DV…" at bounding box center [327, 179] width 655 height 359
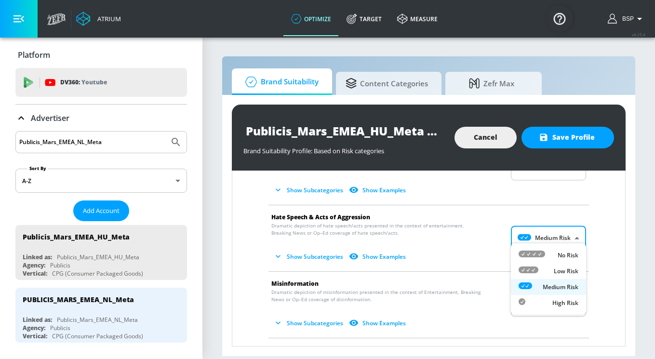
click at [549, 257] on div "No Risk" at bounding box center [548, 255] width 60 height 10
type input "MINIMAL"
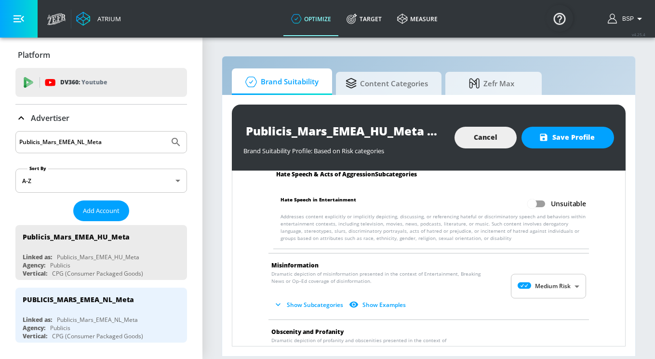
scroll to position [819, 0]
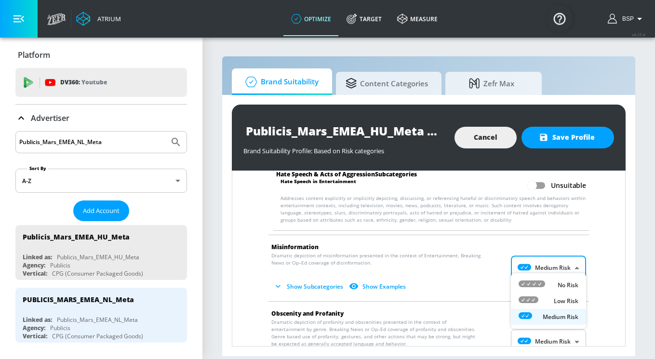
click at [557, 263] on body "Atrium optimize Target measure optimize Target measure v 4.25.4 BSP Platform DV…" at bounding box center [327, 179] width 655 height 359
click at [548, 285] on div "No Risk" at bounding box center [548, 285] width 60 height 10
type input "MINIMAL"
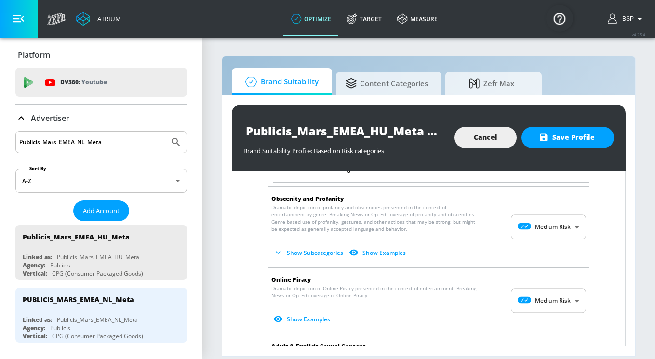
scroll to position [1030, 0]
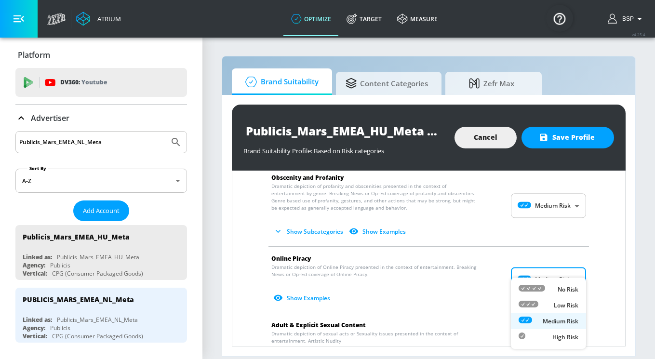
click at [554, 264] on body "Atrium optimize Target measure optimize Target measure v 4.25.4 BSP Platform DV…" at bounding box center [327, 179] width 655 height 359
click at [555, 305] on p "Low Risk" at bounding box center [566, 305] width 25 height 9
type input "LOW"
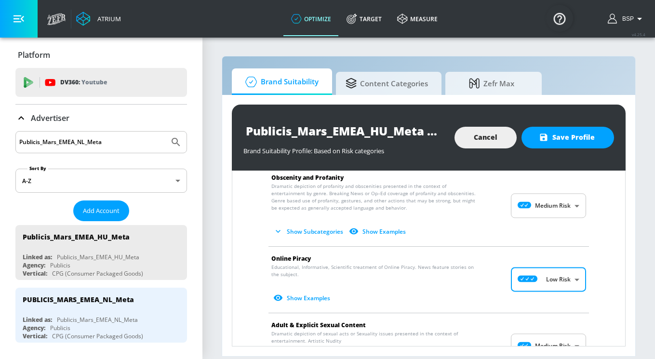
scroll to position [1109, 0]
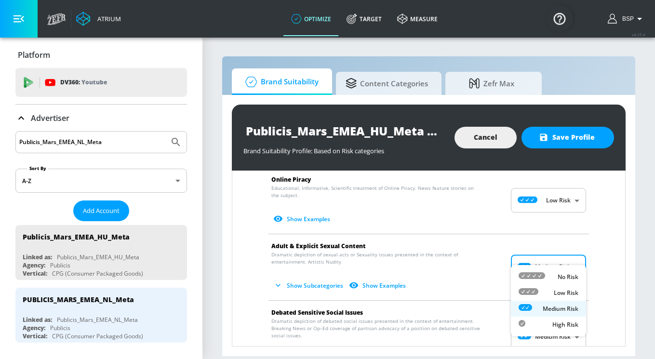
click at [562, 252] on body "Atrium optimize Target measure optimize Target measure v 4.25.4 BSP Platform DV…" at bounding box center [327, 179] width 655 height 359
click at [571, 294] on p "Low Risk" at bounding box center [566, 293] width 25 height 9
type input "LOW"
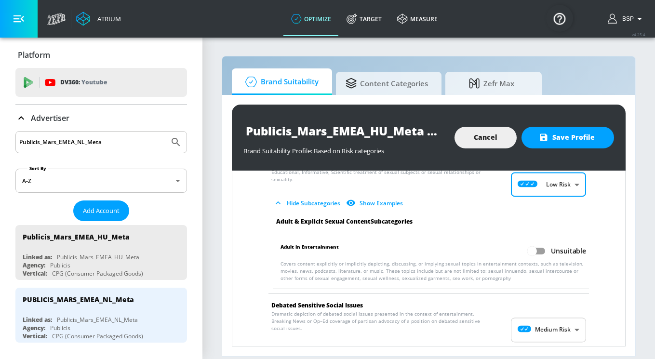
scroll to position [1205, 0]
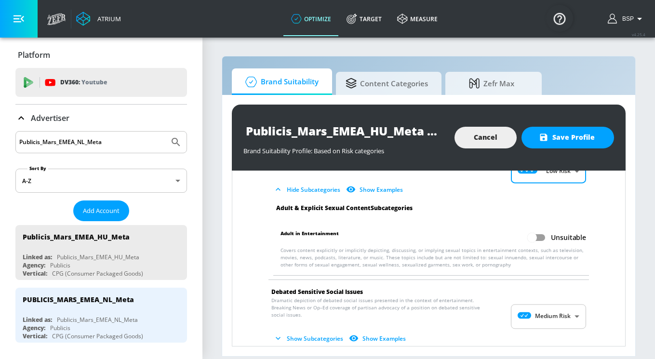
click at [585, 303] on body "Atrium optimize Target measure optimize Target measure v 4.25.4 BSP Platform DV…" at bounding box center [327, 179] width 655 height 359
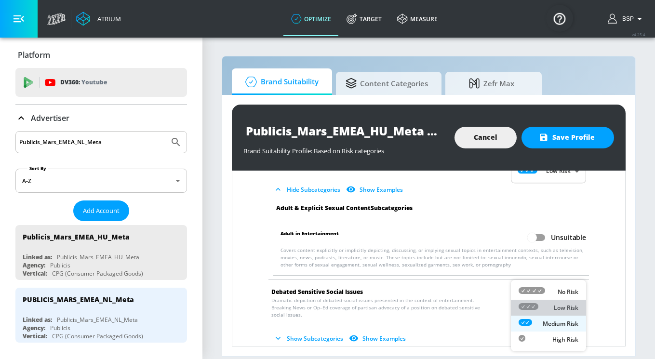
click at [567, 307] on p "Low Risk" at bounding box center [566, 308] width 25 height 9
type input "LOW"
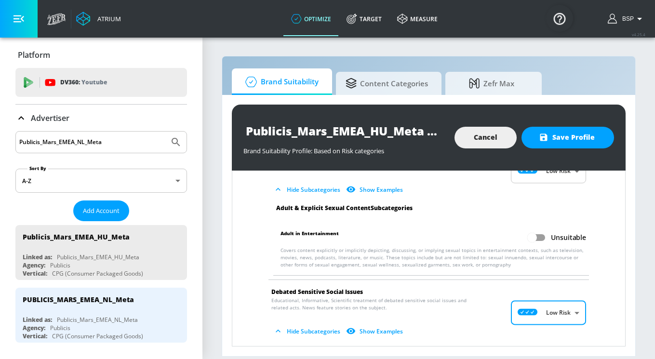
scroll to position [1315, 0]
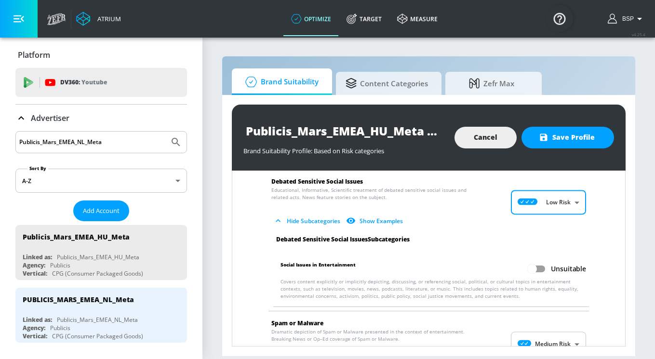
click at [570, 322] on body "Atrium optimize Target measure optimize Target measure v 4.25.4 BSP Platform DV…" at bounding box center [327, 179] width 655 height 359
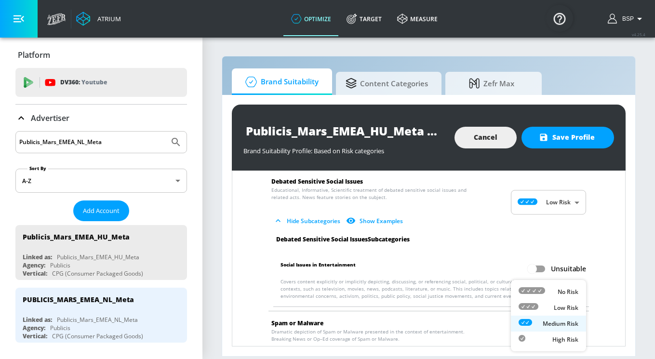
click at [550, 309] on div "Low Risk" at bounding box center [548, 308] width 60 height 10
type input "LOW"
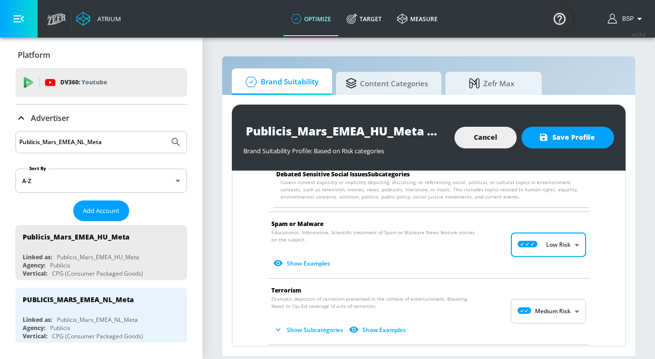
scroll to position [1431, 0]
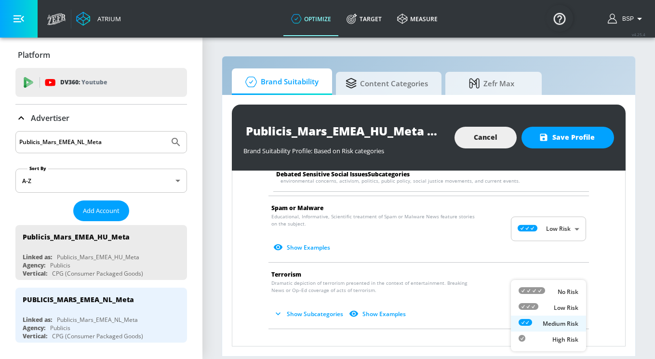
click at [569, 290] on body "Atrium optimize Target measure optimize Target measure v 4.25.4 BSP Platform DV…" at bounding box center [327, 179] width 655 height 359
click at [567, 305] on p "Low Risk" at bounding box center [566, 308] width 25 height 9
type input "LOW"
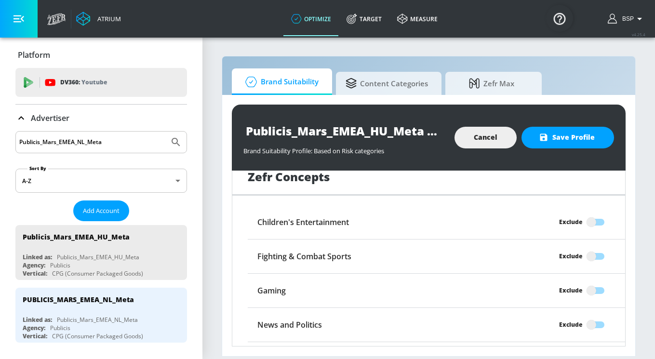
scroll to position [1709, 0]
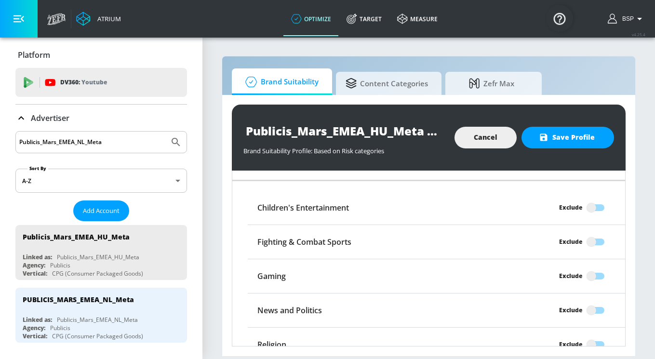
click at [594, 301] on input "Exclude" at bounding box center [591, 310] width 55 height 18
checkbox input "true"
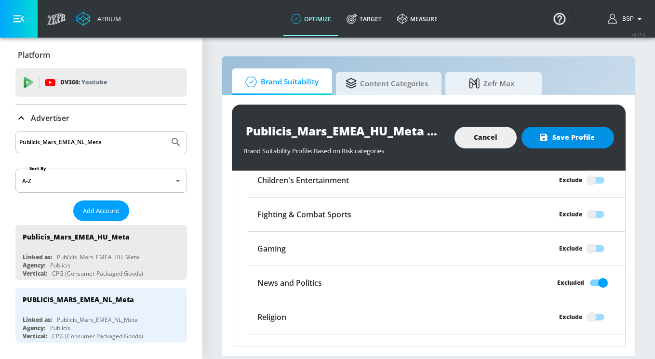
click at [563, 134] on span "Save Profile" at bounding box center [568, 138] width 54 height 12
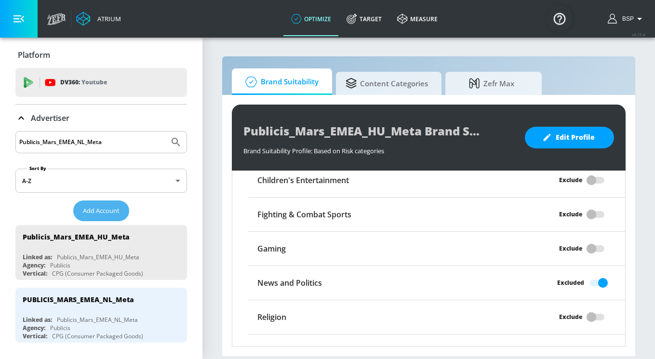
click at [83, 210] on span "Add Account" at bounding box center [101, 210] width 37 height 11
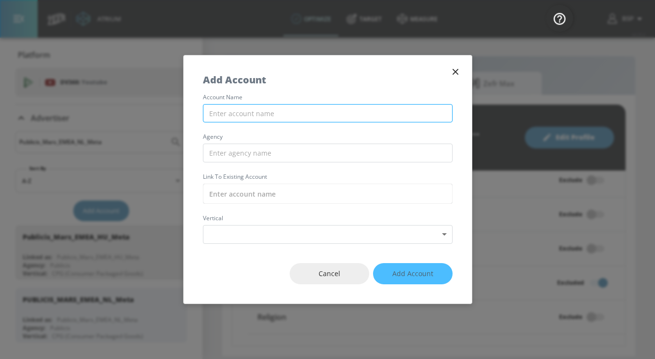
click at [234, 110] on input "text" at bounding box center [328, 113] width 250 height 19
paste input "Publicis_Mars_EMEA_IT_Meta"
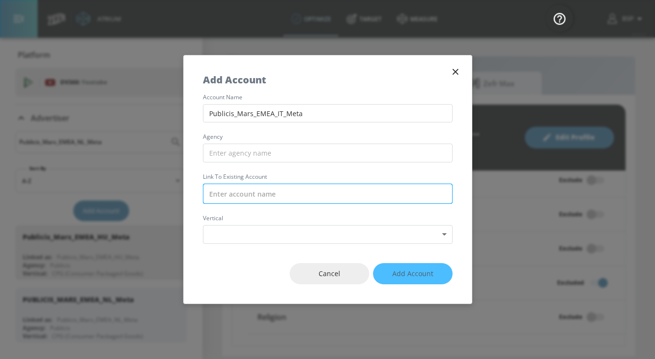
type input "Publicis_Mars_EMEA_IT_Meta"
click at [225, 187] on input "text" at bounding box center [328, 194] width 250 height 20
paste input "Publicis_Mars_EMEA_IT_Meta"
drag, startPoint x: 233, startPoint y: 193, endPoint x: 206, endPoint y: 191, distance: 27.0
click at [206, 191] on input "Publicis_Mars_EMEA_IT_Meta" at bounding box center [328, 194] width 250 height 20
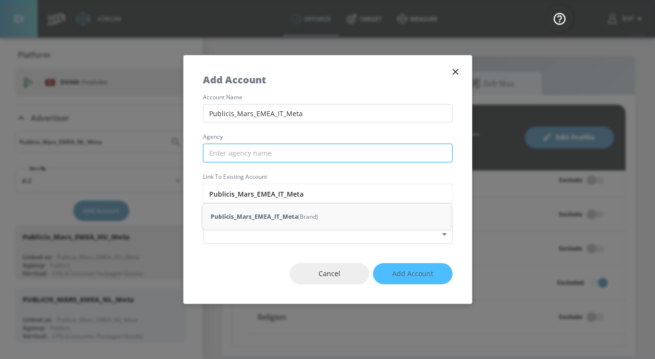
type input "Publicis_Mars_EMEA_IT_Meta"
click at [220, 154] on input "text" at bounding box center [328, 153] width 250 height 19
paste input "Publicis"
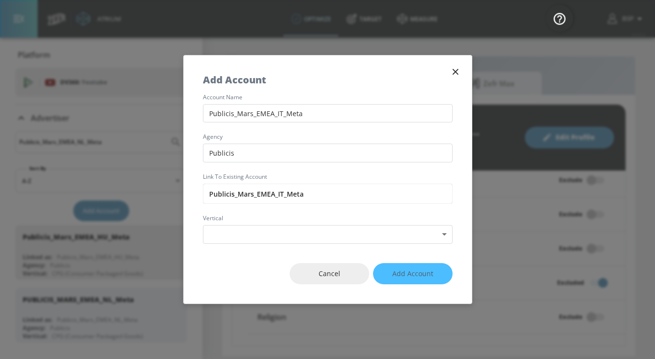
type input "Publicis"
click at [240, 247] on div "Cancel Add Account" at bounding box center [328, 274] width 288 height 60
click at [240, 241] on body "Atrium optimize Target measure optimize Target measure v 4.25.4 BSP Platform DV…" at bounding box center [327, 179] width 655 height 359
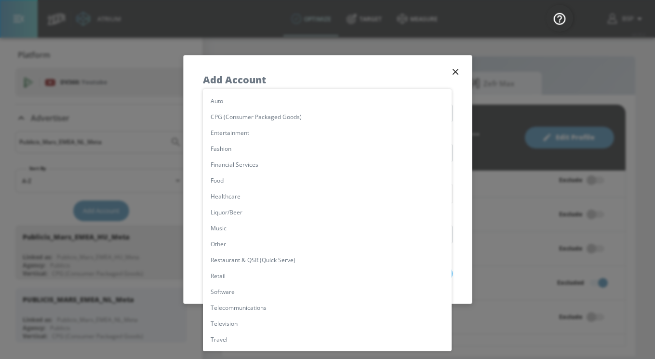
click at [246, 117] on li "CPG (Consumer Packaged Goods)" at bounding box center [327, 117] width 249 height 16
type input "[object Object]"
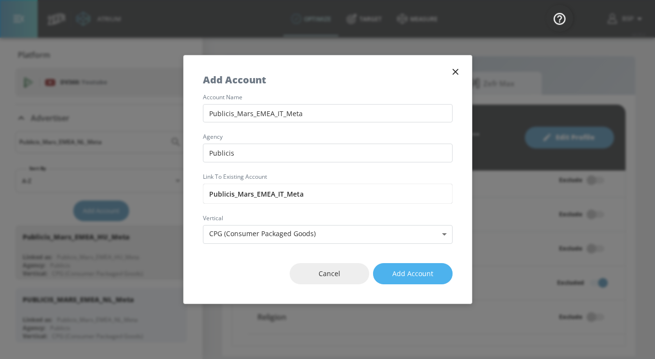
click at [413, 279] on span "Add Account" at bounding box center [412, 274] width 41 height 12
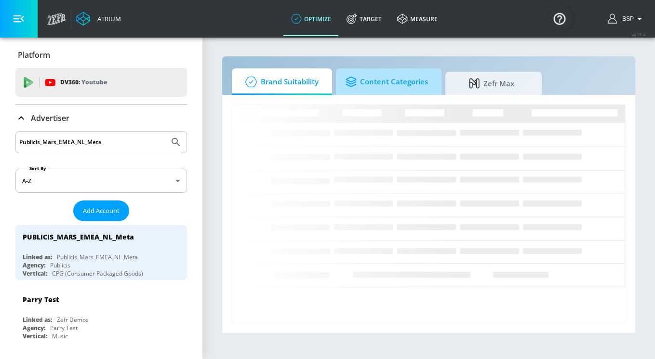
click at [397, 85] on span "Content Categories" at bounding box center [386, 81] width 82 height 23
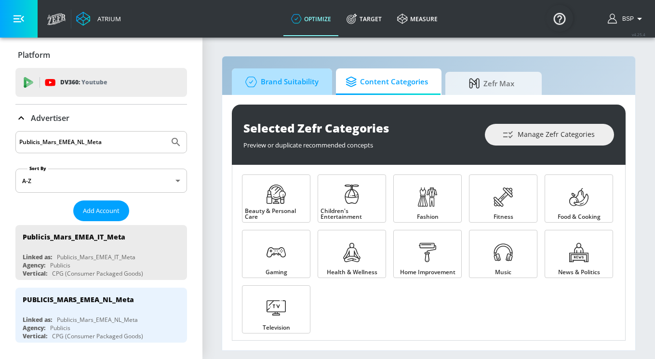
click at [292, 85] on span "Brand Suitability" at bounding box center [279, 81] width 77 height 23
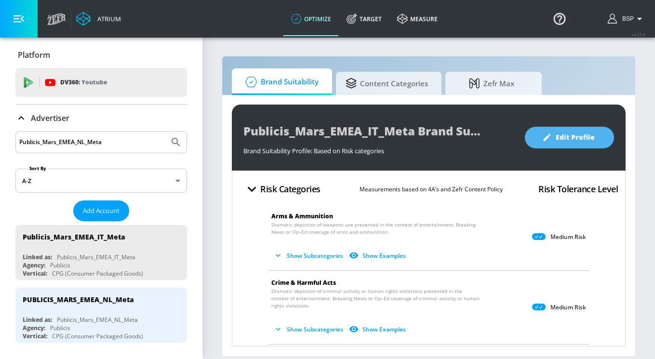
click at [547, 140] on icon "button" at bounding box center [547, 138] width 10 height 10
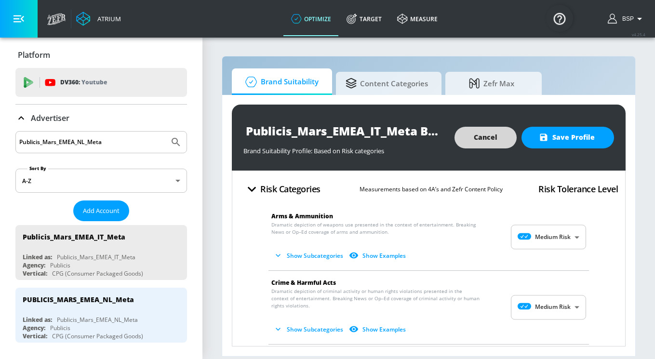
click at [541, 231] on body "Atrium optimize Target measure optimize Target measure v 4.25.4 BSP Platform DV…" at bounding box center [327, 179] width 655 height 359
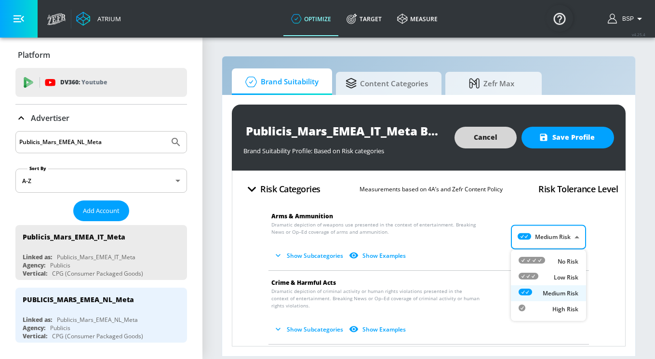
click at [546, 274] on div "Low Risk" at bounding box center [548, 277] width 60 height 10
type input "LOW"
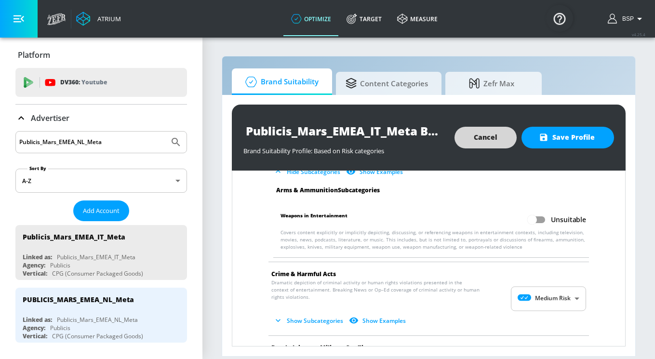
scroll to position [83, 0]
click at [556, 297] on body "Atrium optimize Target measure optimize Target measure v 4.25.4 BSP Platform DV…" at bounding box center [327, 179] width 655 height 359
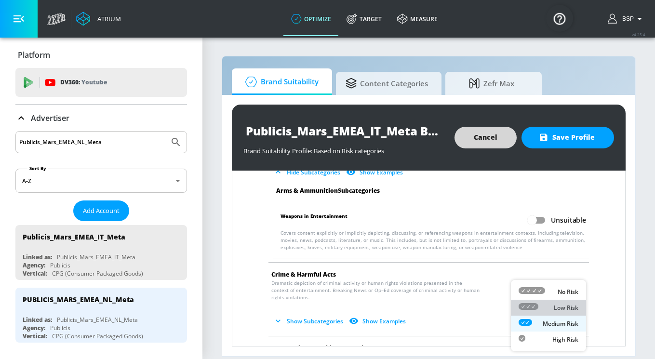
click at [557, 308] on p "Low Risk" at bounding box center [566, 308] width 25 height 9
type input "LOW"
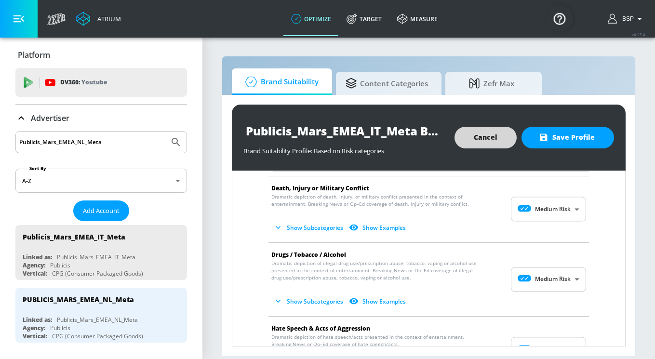
scroll to position [302, 0]
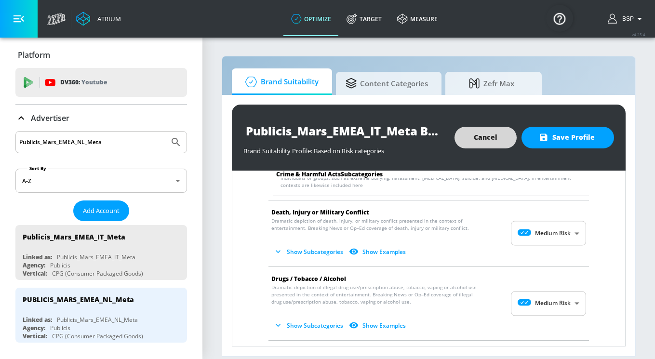
click at [559, 231] on body "Atrium optimize Target measure optimize Target measure v 4.25.4 BSP Platform DV…" at bounding box center [327, 179] width 655 height 359
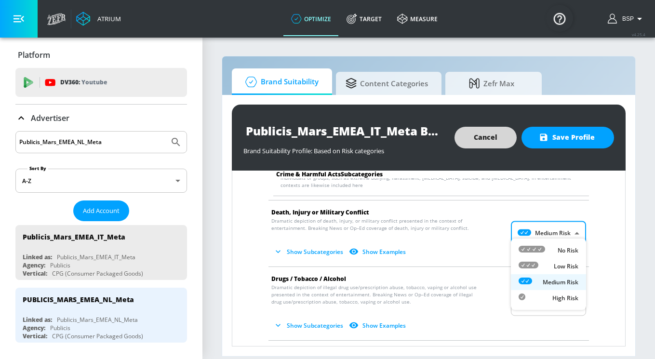
click at [558, 267] on p "Low Risk" at bounding box center [566, 266] width 25 height 9
type input "LOW"
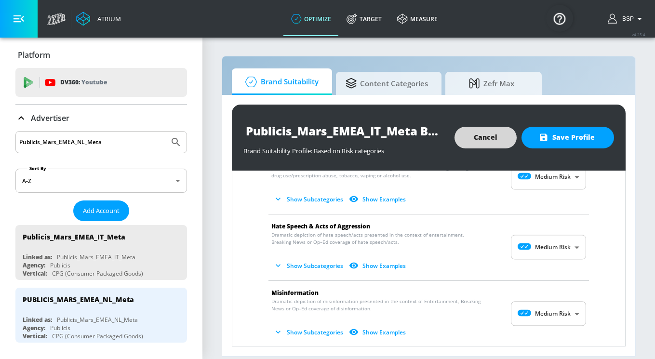
scroll to position [704, 0]
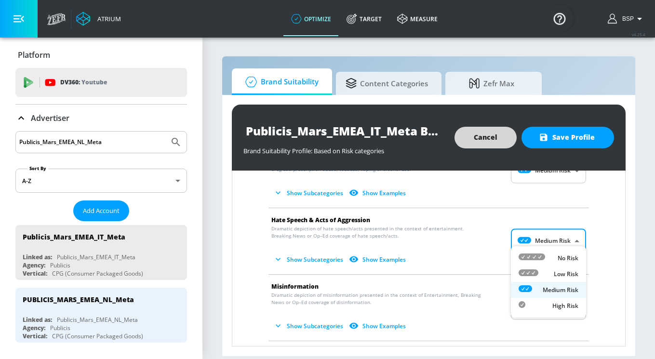
click at [554, 232] on body "Atrium optimize Target measure optimize Target measure v 4.25.4 BSP Platform DV…" at bounding box center [327, 179] width 655 height 359
click at [552, 262] on div "No Risk" at bounding box center [548, 258] width 60 height 10
type input "MINIMAL"
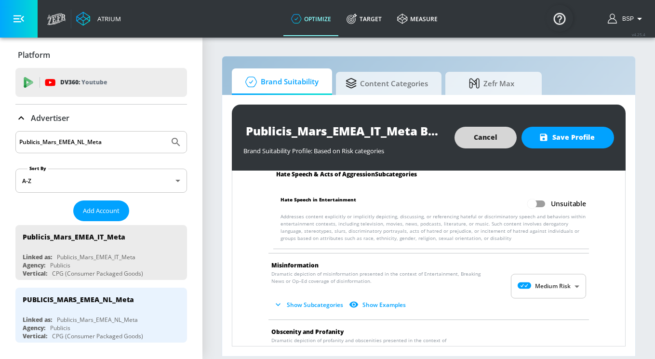
scroll to position [824, 0]
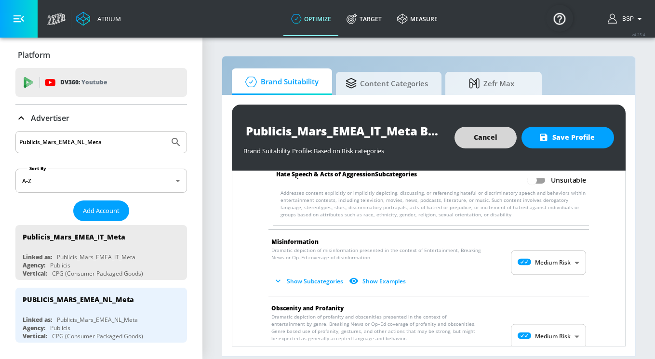
click at [535, 259] on body "Atrium optimize Target measure optimize Target measure v 4.25.4 BSP Platform DV…" at bounding box center [327, 179] width 655 height 359
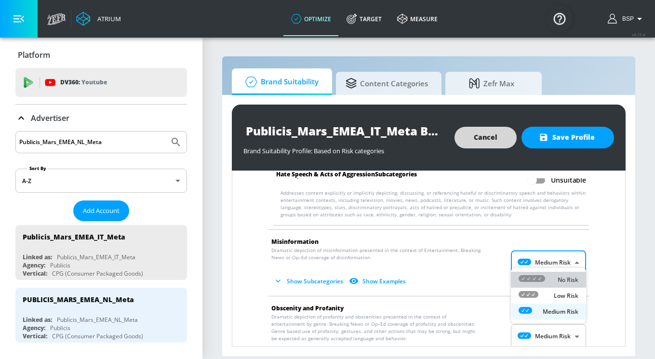
click at [533, 278] on icon at bounding box center [531, 278] width 27 height 7
type input "MINIMAL"
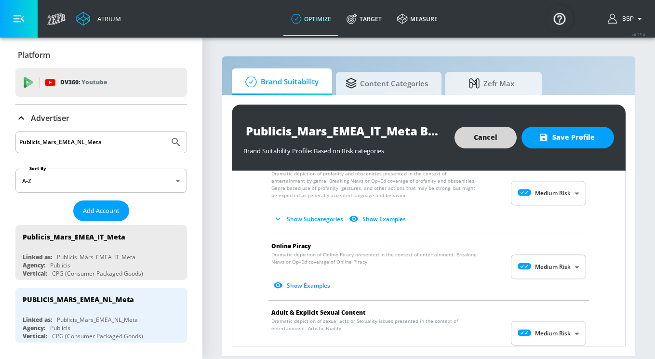
scroll to position [1051, 0]
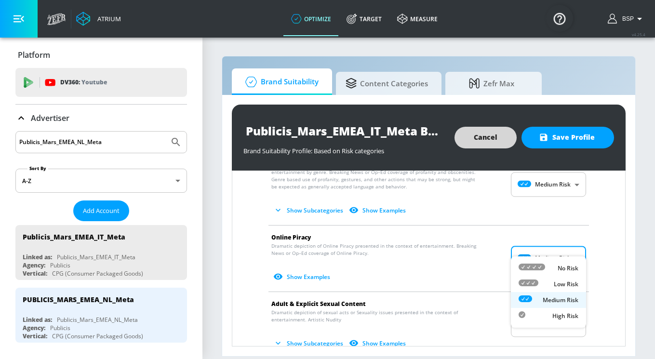
click at [553, 245] on body "Atrium optimize Target measure optimize Target measure v 4.25.4 BSP Platform DV…" at bounding box center [327, 179] width 655 height 359
click at [552, 279] on div "Low Risk" at bounding box center [548, 284] width 60 height 10
type input "LOW"
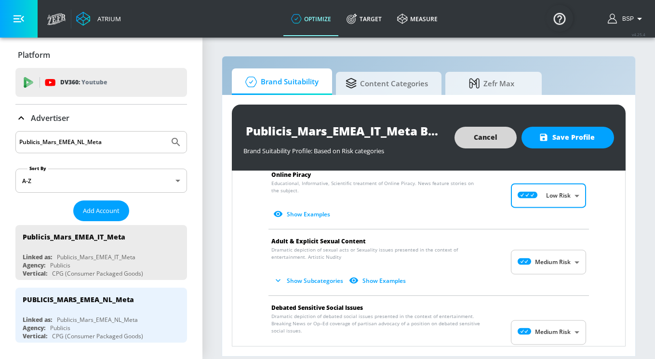
scroll to position [1122, 0]
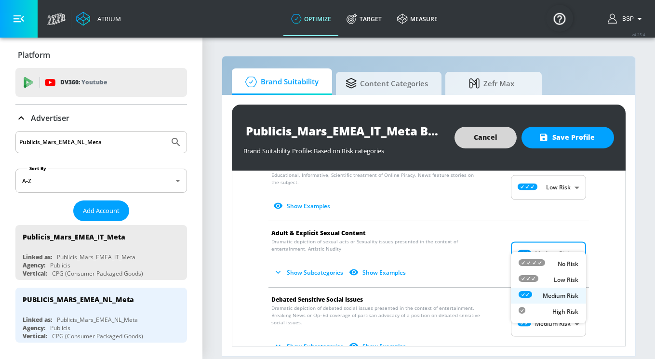
click at [546, 244] on body "Atrium optimize Target measure optimize Target measure v 4.25.4 BSP Platform DV…" at bounding box center [327, 179] width 655 height 359
click at [547, 278] on div "Low Risk" at bounding box center [548, 280] width 60 height 10
type input "LOW"
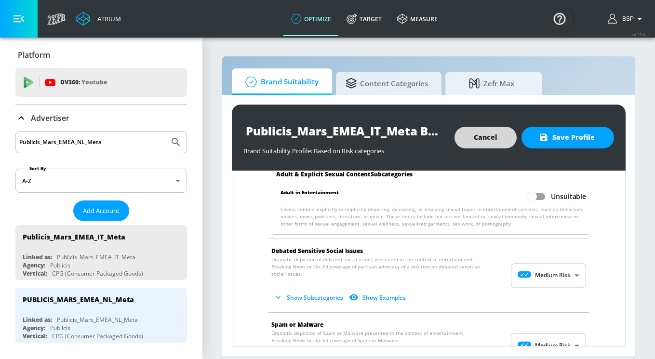
scroll to position [1249, 0]
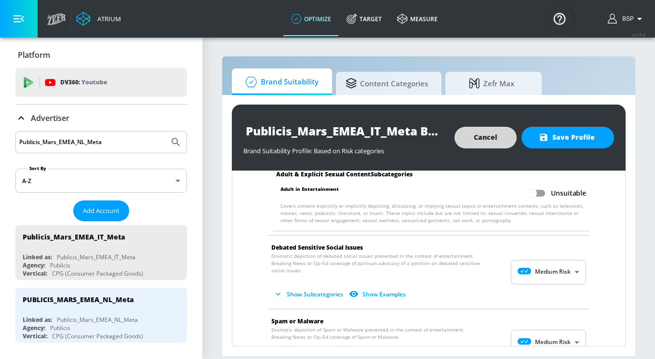
click at [545, 258] on body "Atrium optimize Target measure optimize Target measure v 4.25.4 BSP Platform DV…" at bounding box center [327, 179] width 655 height 359
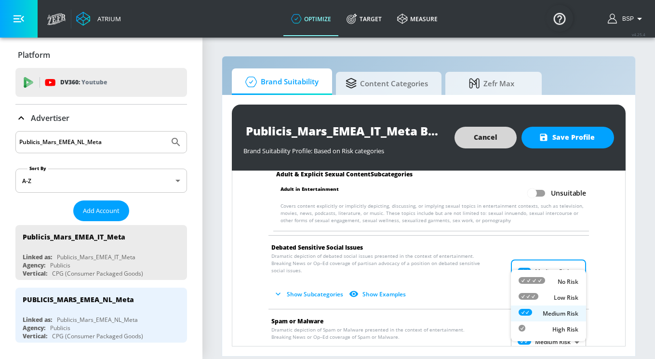
click at [550, 296] on div "Low Risk" at bounding box center [548, 297] width 60 height 10
type input "LOW"
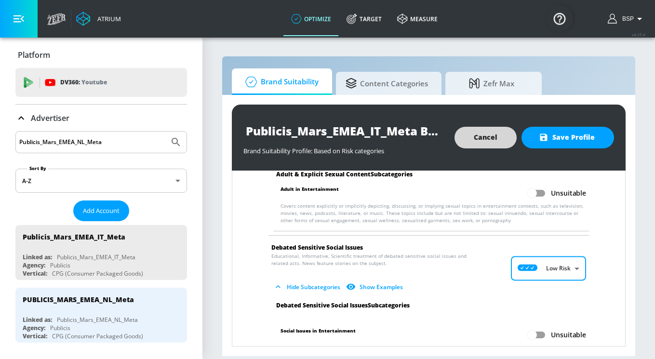
scroll to position [1340, 0]
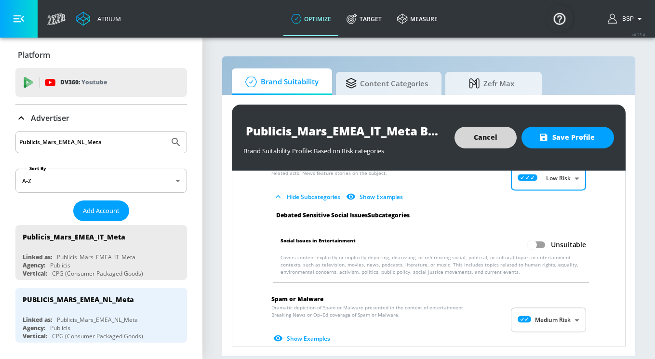
click at [550, 298] on body "Atrium optimize Target measure optimize Target measure v 4.25.4 BSP Platform DV…" at bounding box center [327, 179] width 655 height 359
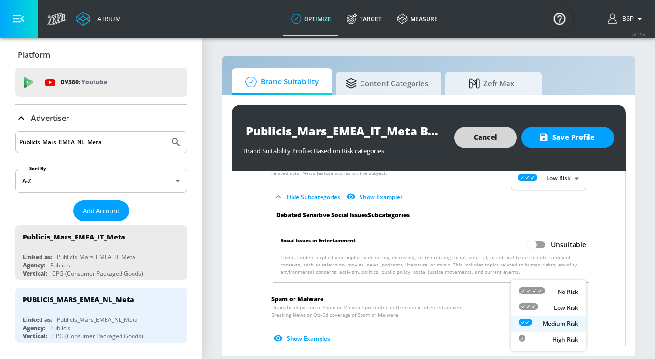
click at [551, 303] on div "Low Risk" at bounding box center [548, 308] width 60 height 10
type input "LOW"
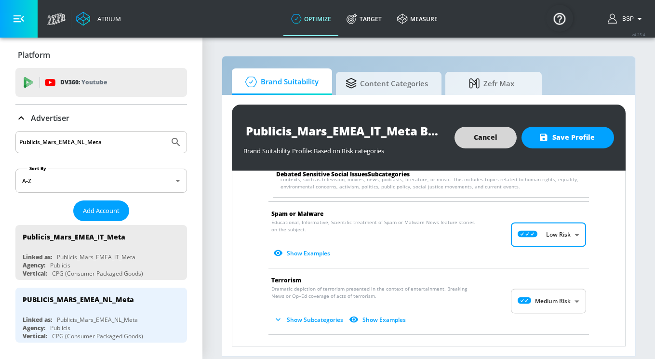
scroll to position [1460, 0]
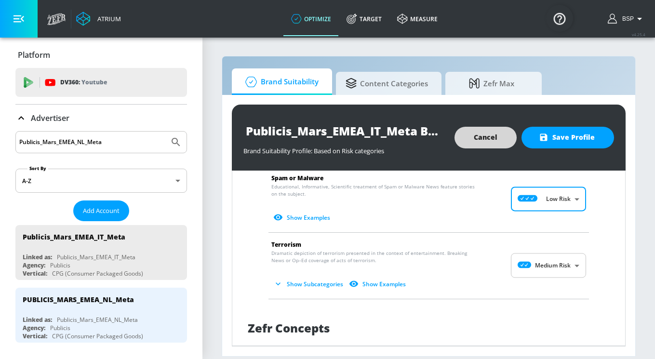
click at [550, 242] on body "Atrium optimize Target measure optimize Target measure v 4.25.4 BSP Platform DV…" at bounding box center [327, 179] width 655 height 359
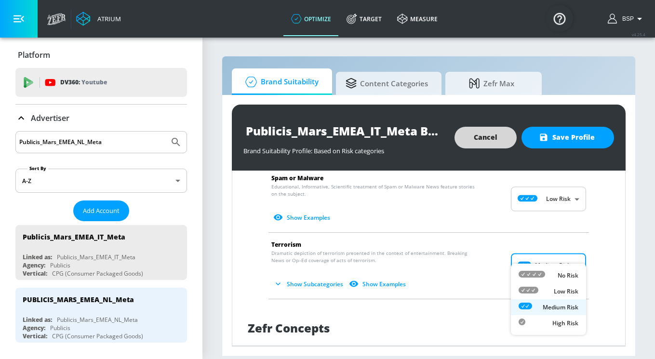
click at [555, 287] on p "Low Risk" at bounding box center [566, 291] width 25 height 9
type input "LOW"
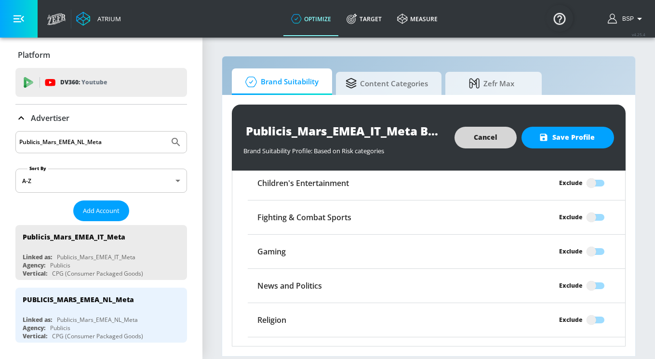
scroll to position [1733, 0]
click at [599, 277] on input "Exclude" at bounding box center [591, 286] width 55 height 18
checkbox input "true"
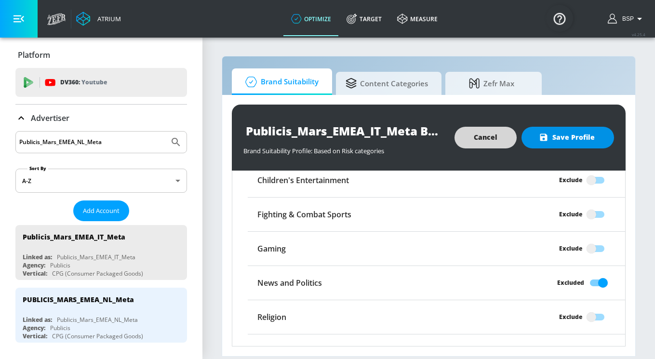
click at [555, 143] on span "Save Profile" at bounding box center [568, 138] width 54 height 12
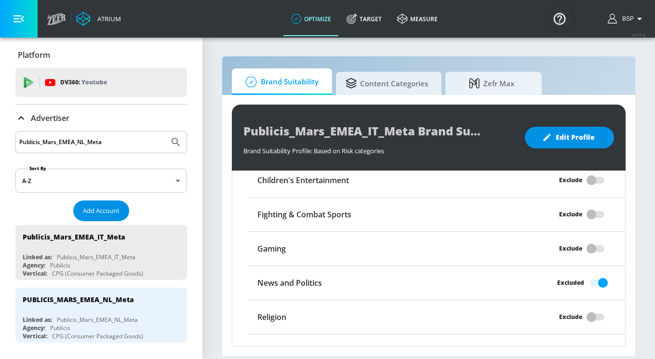
click at [106, 210] on span "Add Account" at bounding box center [101, 210] width 37 height 11
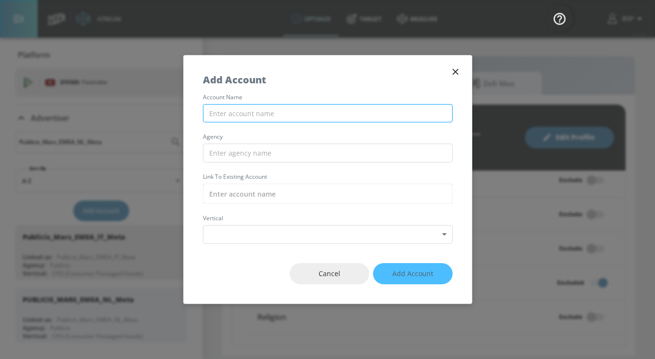
click at [246, 111] on input "text" at bounding box center [328, 113] width 250 height 19
paste input "Publicis_Mars_EMEA_PL_Meta"
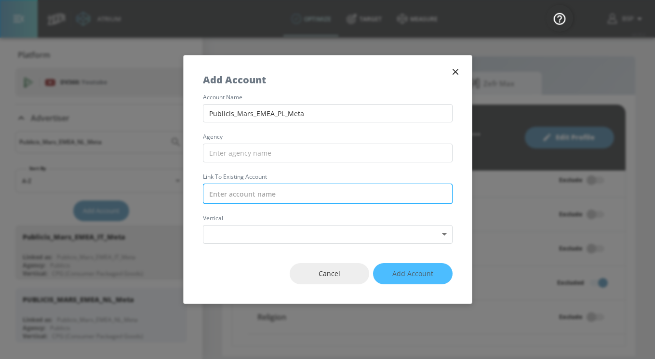
type input "Publicis_Mars_EMEA_PL_Meta"
click at [236, 190] on input "text" at bounding box center [328, 194] width 250 height 20
paste input "Publicis_Mars_EMEA_PL_Meta"
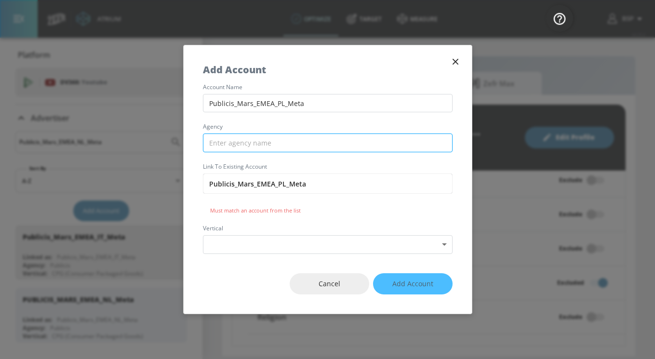
type input "Publicis_Mars_EMEA_PL_Meta"
click at [250, 145] on input "text" at bounding box center [328, 142] width 250 height 19
paste input "Publicis_Mars_EMEA_PL_Meta"
drag, startPoint x: 325, startPoint y: 146, endPoint x: 232, endPoint y: 144, distance: 93.0
click at [232, 144] on input "Publicis_Mars_EMEA_PL_Meta" at bounding box center [328, 142] width 250 height 19
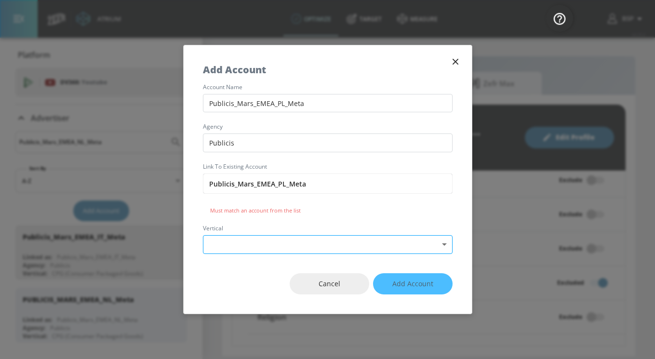
type input "Publicis"
click at [232, 246] on body "Atrium optimize Target measure optimize Target measure v 4.25.4 BSP Platform DV…" at bounding box center [327, 179] width 655 height 359
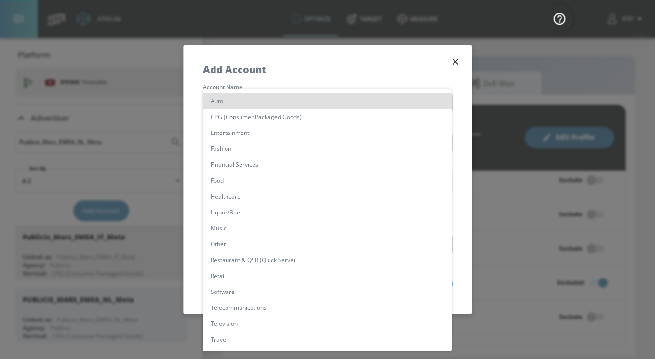
click at [247, 120] on li "CPG (Consumer Packaged Goods)" at bounding box center [327, 117] width 249 height 16
type input "[object Object]"
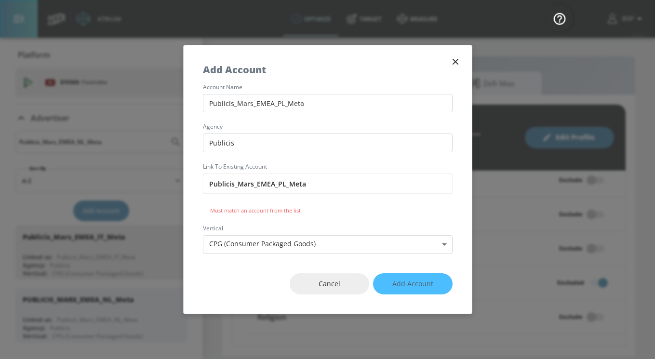
click at [411, 289] on div "Cancel Add Account" at bounding box center [328, 284] width 288 height 60
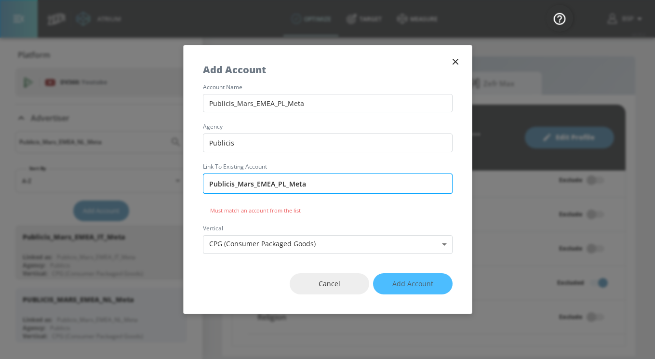
click at [330, 186] on input "Publicis_Mars_EMEA_PL_Meta" at bounding box center [328, 183] width 250 height 20
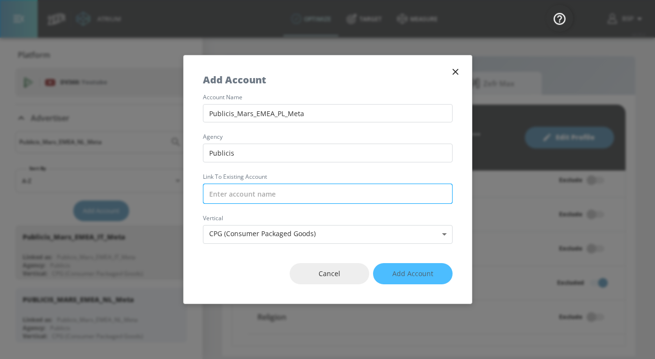
paste input "Publicis_Mars_EMEA_PL_Meta"
type input "Publicis_Mars_EMEA_PL_Meta"
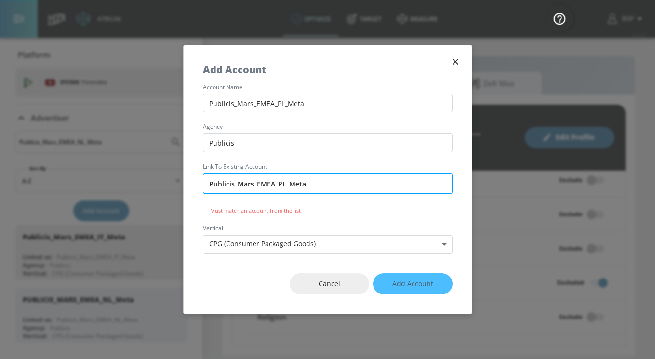
click at [212, 180] on input "Publicis_Mars_EMEA_PL_Meta" at bounding box center [328, 183] width 250 height 20
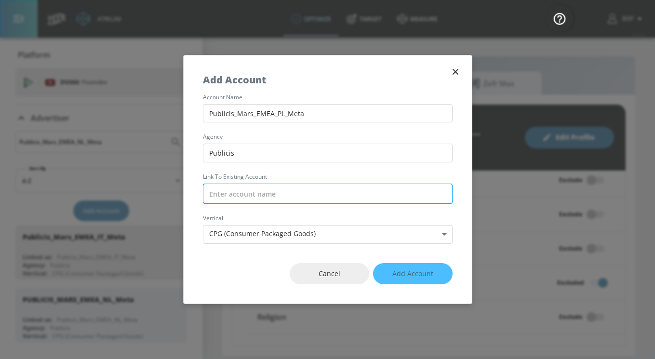
paste input "Publicis_Mars_EMEA_PL_Meta"
type input "Publicis_Mars_EMEA_PL_Meta"
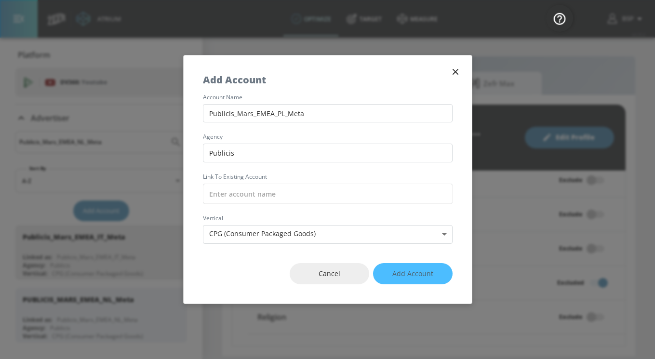
paste input "Publicis_Mars_EMEA_PL_Meta"
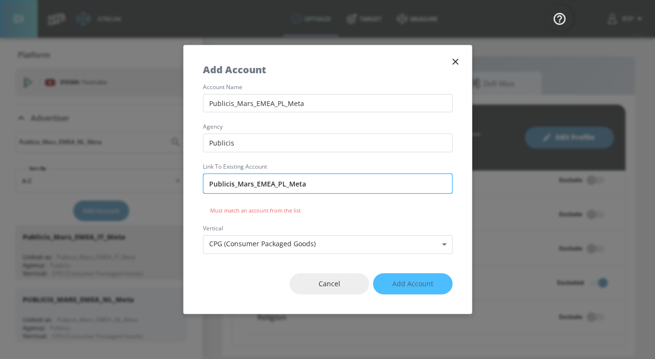
click at [338, 179] on input "Publicis_Mars_EMEA_PL_Meta" at bounding box center [328, 183] width 250 height 20
click at [338, 180] on input "Publicis_Mars_EMEA_PL_Meta" at bounding box center [328, 183] width 250 height 20
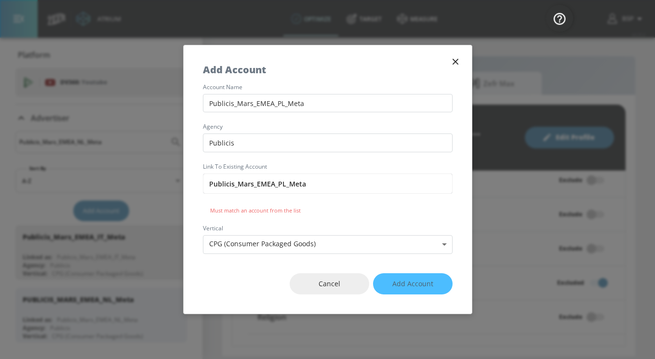
type input "Publicis_Mars_EMEA_PL_Meta"
drag, startPoint x: 315, startPoint y: 102, endPoint x: 194, endPoint y: 102, distance: 120.9
click at [194, 102] on div "account name Publicis_Mars_EMEA_PL_Meta agency Publicis Link to Existing Accoun…" at bounding box center [328, 169] width 288 height 170
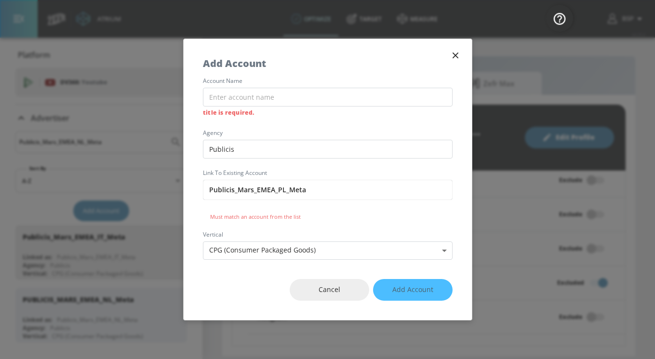
paste input "Publicis_Mars_EMEA_UK_Meta"
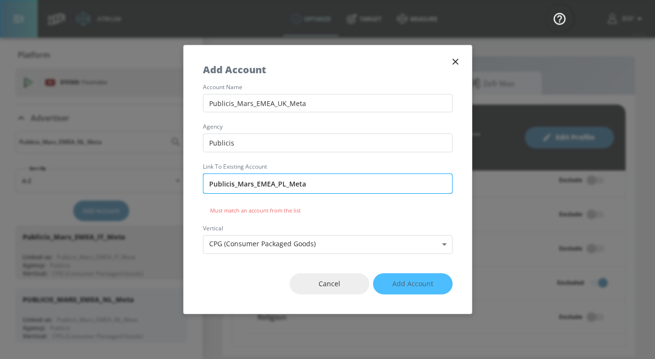
type input "Publicis_Mars_EMEA_UK_Meta"
drag, startPoint x: 315, startPoint y: 188, endPoint x: 203, endPoint y: 187, distance: 111.3
click at [204, 187] on input "Publicis_Mars_EMEA_PL_Meta" at bounding box center [328, 183] width 250 height 20
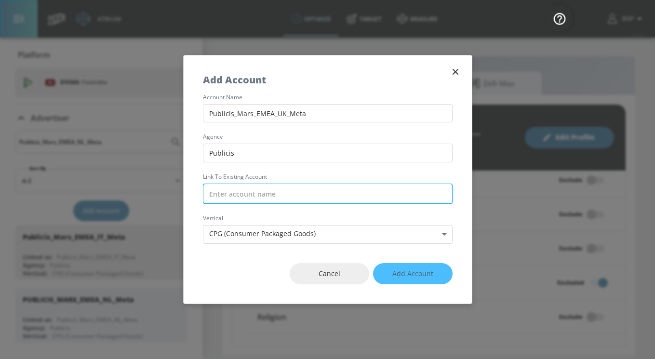
paste input "Publicis_Mars_EMEA_UK_Meta"
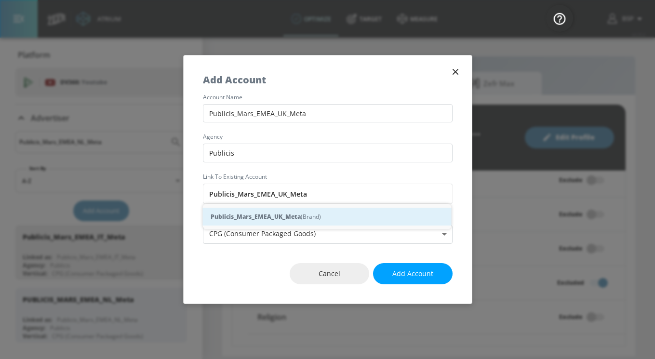
click at [281, 219] on strong "Publicis_Mars_EMEA_UK_Meta" at bounding box center [256, 217] width 90 height 10
type input "Publicis_Mars_EMEA_UK_Meta (Brand)"
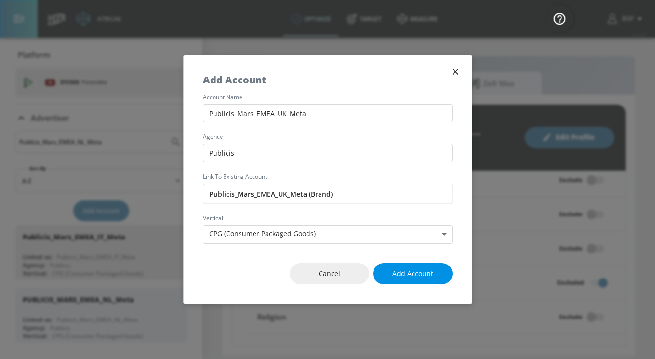
click at [431, 279] on button "Add Account" at bounding box center [413, 274] width 80 height 22
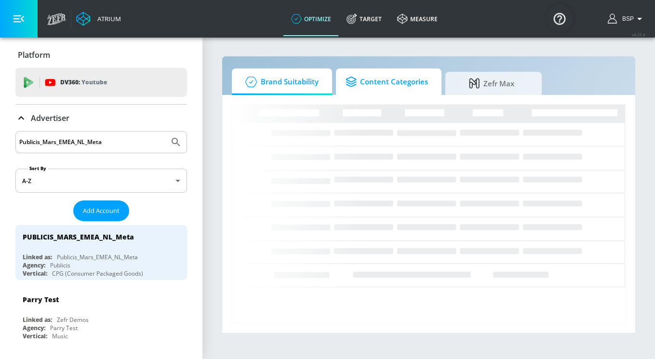
click at [380, 83] on span "Content Categories" at bounding box center [386, 81] width 82 height 23
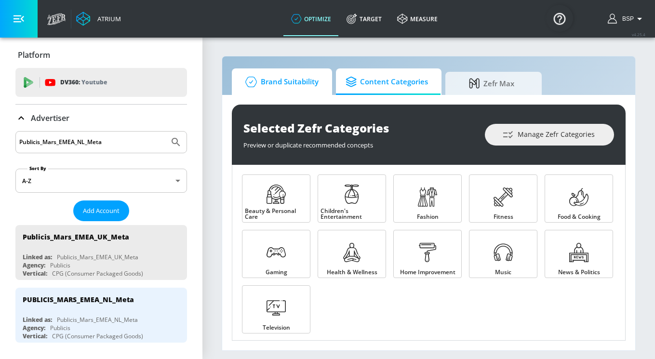
click at [297, 79] on span "Brand Suitability" at bounding box center [279, 81] width 77 height 23
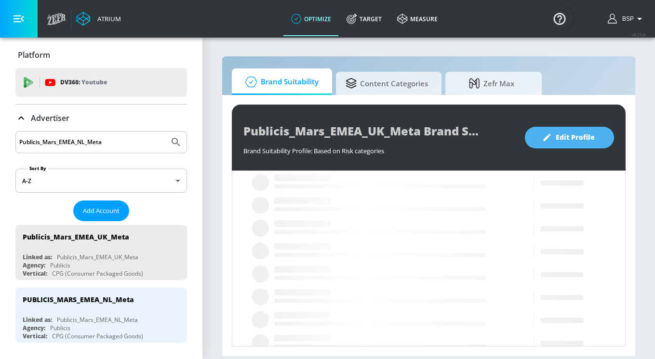
click at [546, 132] on span "Edit Profile" at bounding box center [569, 138] width 51 height 12
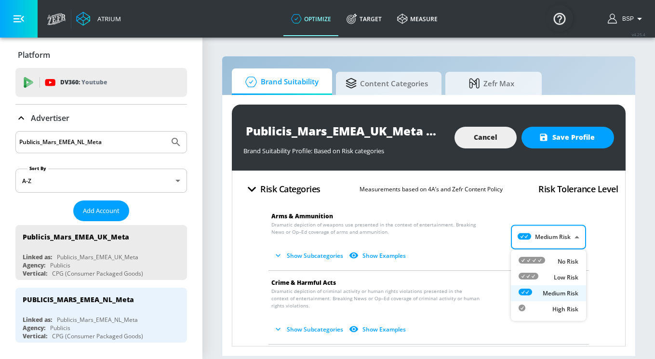
click at [565, 234] on body "Atrium optimize Target measure optimize Target measure v 4.25.4 BSP Platform DV…" at bounding box center [327, 179] width 655 height 359
click at [561, 272] on div "Low Risk" at bounding box center [548, 277] width 60 height 10
type input "LOW"
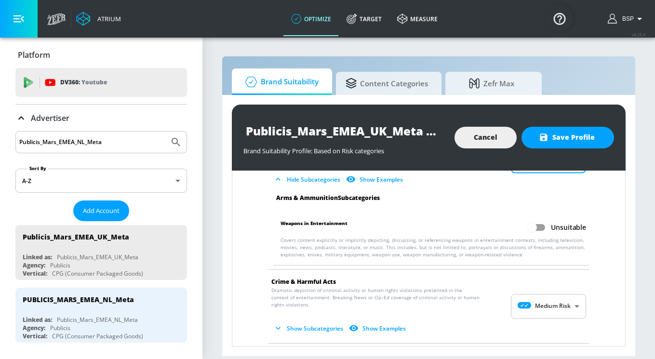
scroll to position [108, 0]
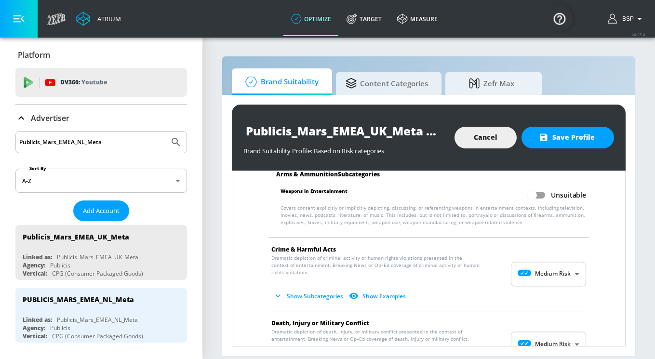
click at [572, 273] on body "Atrium optimize Target measure optimize Target measure v 4.25.4 BSP Platform DV…" at bounding box center [327, 179] width 655 height 359
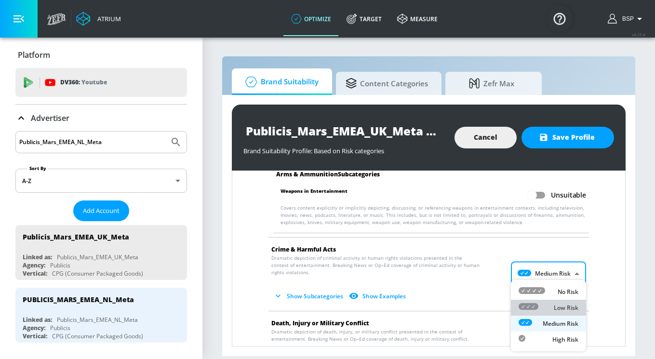
click at [572, 304] on p "Low Risk" at bounding box center [566, 308] width 25 height 9
type input "LOW"
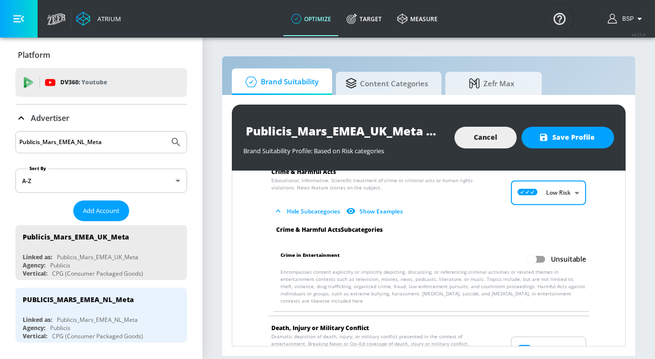
scroll to position [218, 0]
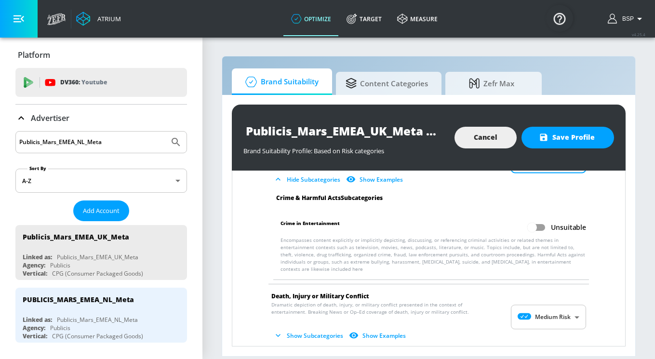
click at [567, 309] on body "Atrium optimize Target measure optimize Target measure v 4.25.4 BSP Platform DV…" at bounding box center [327, 179] width 655 height 359
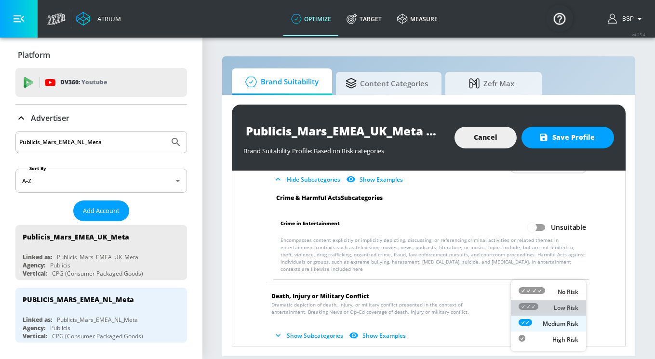
click at [556, 307] on p "Low Risk" at bounding box center [566, 308] width 25 height 9
type input "LOW"
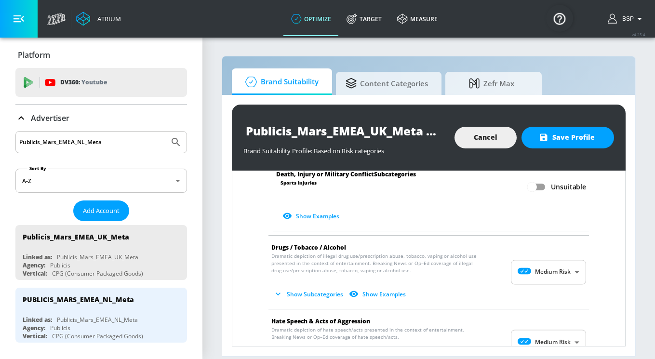
scroll to position [668, 0]
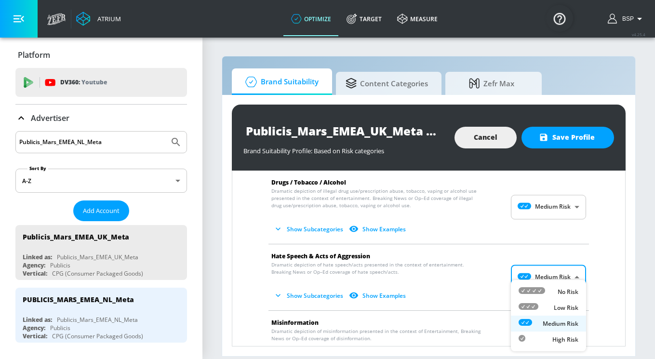
click at [540, 279] on body "Atrium optimize Target measure optimize Target measure v 4.25.4 BSP Platform DV…" at bounding box center [327, 179] width 655 height 359
click at [544, 293] on icon at bounding box center [531, 290] width 27 height 7
type input "MINIMAL"
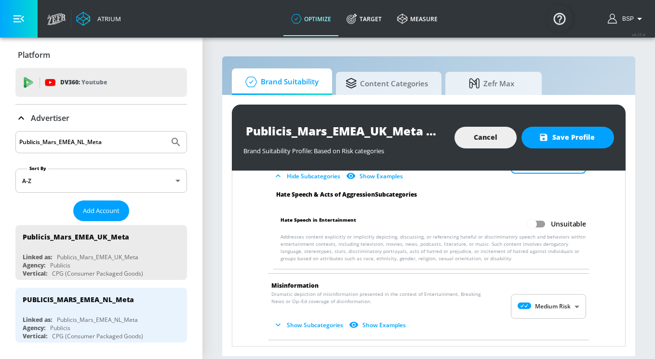
scroll to position [792, 0]
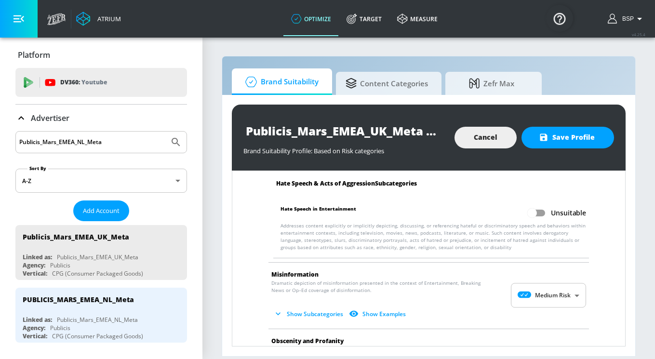
click at [545, 287] on body "Atrium optimize Target measure optimize Target measure v 4.25.4 BSP Platform DV…" at bounding box center [327, 179] width 655 height 359
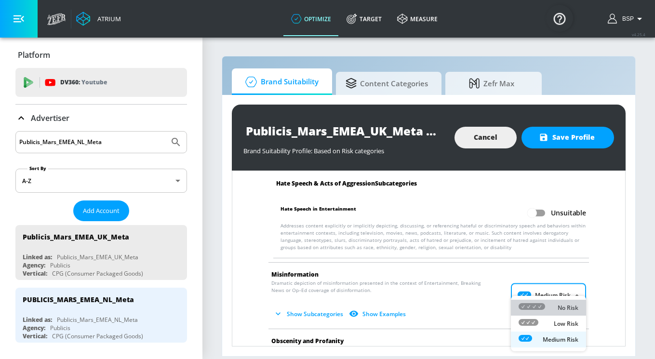
click at [545, 303] on div "No Risk" at bounding box center [548, 308] width 60 height 10
type input "MINIMAL"
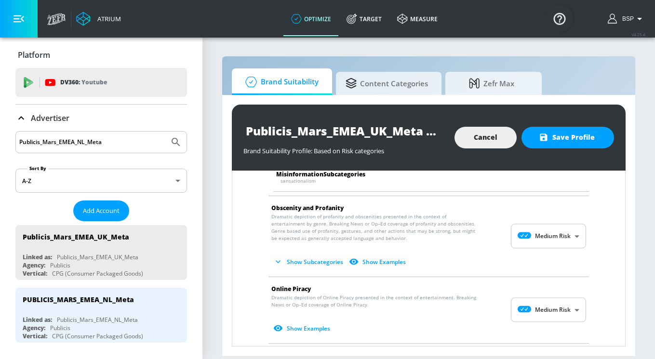
scroll to position [1001, 0]
click at [545, 301] on body "Atrium optimize Target measure optimize Target measure v 4.25.4 BSP Platform DV…" at bounding box center [327, 179] width 655 height 359
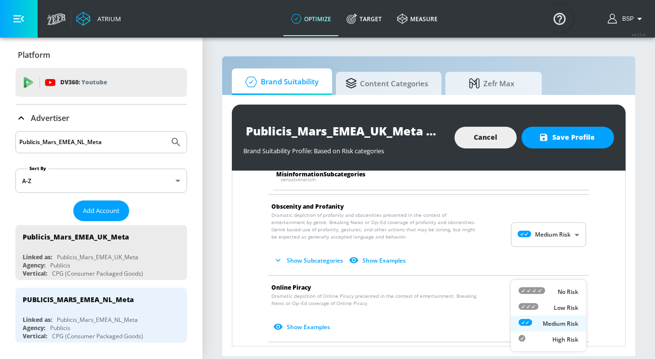
click at [545, 308] on div "Low Risk" at bounding box center [548, 308] width 60 height 10
type input "LOW"
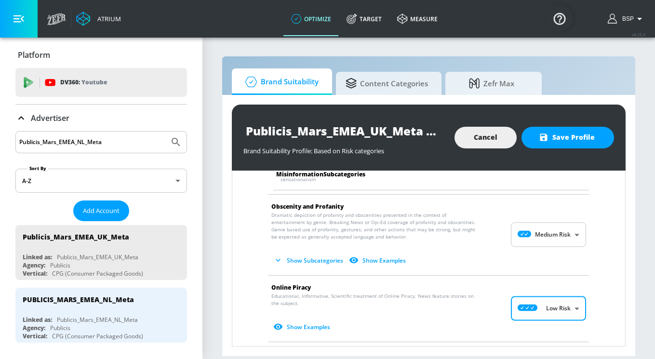
scroll to position [1062, 0]
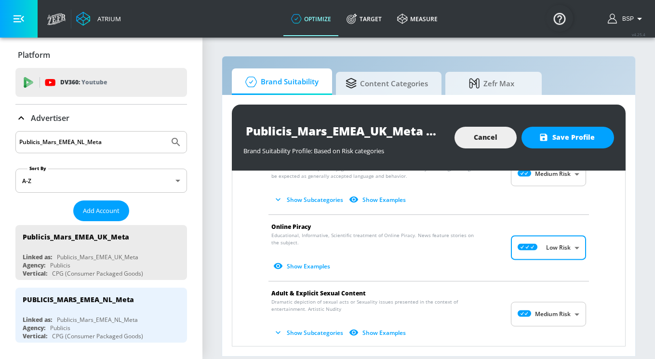
click at [545, 299] on body "Atrium optimize Target measure optimize Target measure v 4.25.4 BSP Platform DV…" at bounding box center [327, 179] width 655 height 359
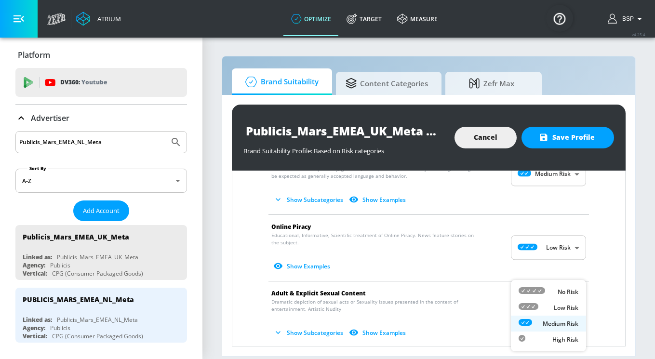
click at [545, 308] on div "Low Risk" at bounding box center [548, 308] width 60 height 10
type input "LOW"
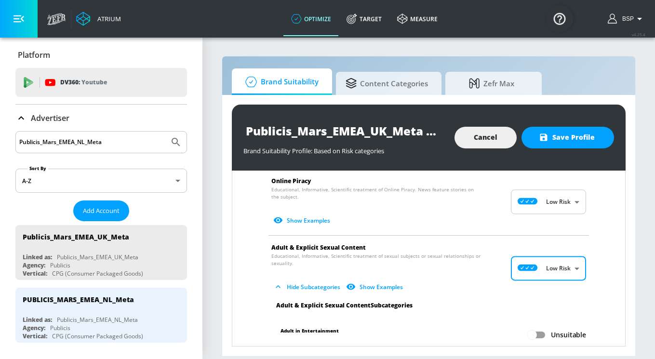
scroll to position [1120, 0]
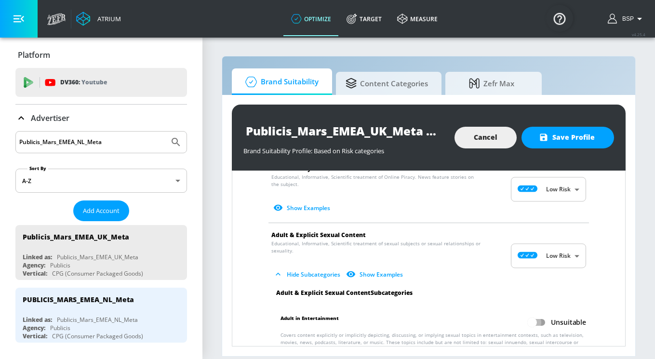
click at [546, 313] on input "Unsuitable" at bounding box center [531, 322] width 55 height 18
checkbox input "true"
click at [552, 319] on span at bounding box center [545, 322] width 16 height 7
click at [550, 319] on span at bounding box center [545, 322] width 16 height 7
click at [551, 266] on span "Hide Subcategories Show Examples" at bounding box center [420, 274] width 299 height 16
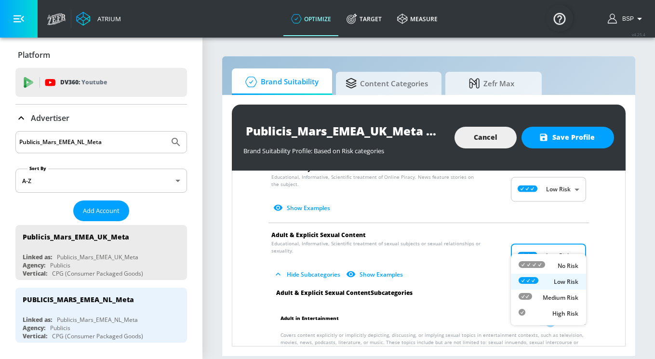
click at [551, 247] on body "Atrium optimize Target measure optimize Target measure v 4.25.4 BSP Platform DV…" at bounding box center [327, 179] width 655 height 359
click at [551, 279] on div "Low Risk" at bounding box center [548, 282] width 60 height 10
click at [539, 238] on body "Atrium optimize Target measure optimize Target measure v 4.25.4 BSP Platform DV…" at bounding box center [327, 179] width 655 height 359
click at [549, 282] on div "Low Risk" at bounding box center [548, 282] width 60 height 10
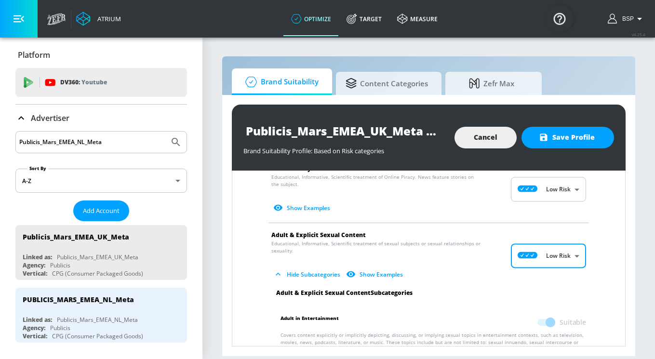
click at [544, 246] on body "Atrium optimize Target measure optimize Target measure v 4.25.4 BSP Platform DV…" at bounding box center [327, 179] width 655 height 359
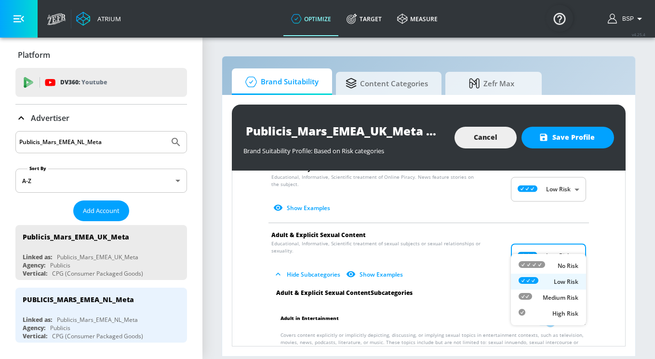
click at [544, 262] on icon at bounding box center [531, 264] width 27 height 7
type input "MINIMAL"
checkbox input "false"
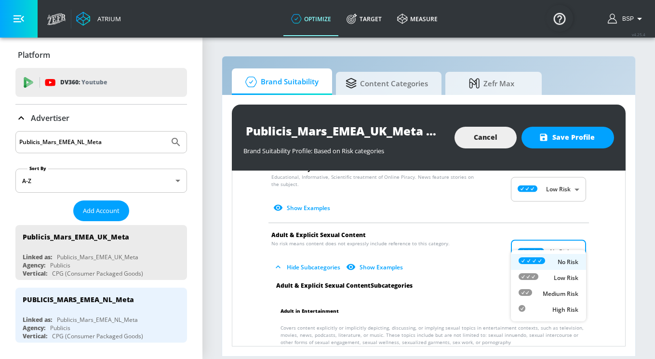
click at [548, 235] on body "Atrium optimize Target measure optimize Target measure v 4.25.4 BSP Platform DV…" at bounding box center [327, 179] width 655 height 359
click at [546, 273] on div "Low Risk" at bounding box center [548, 278] width 60 height 10
type input "LOW"
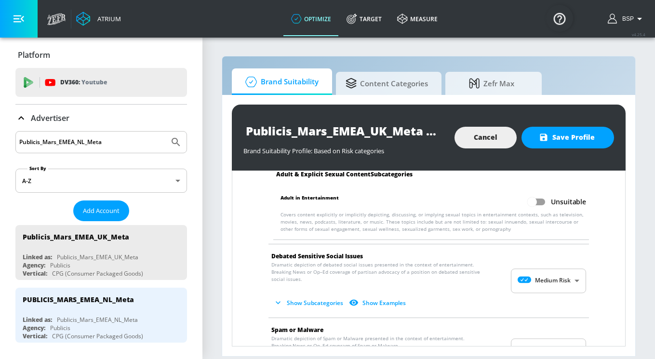
scroll to position [1257, 0]
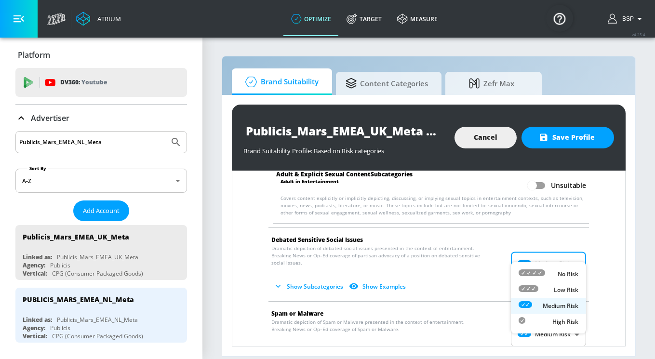
click at [547, 250] on body "Atrium optimize Target measure optimize Target measure v 4.25.4 BSP Platform DV…" at bounding box center [327, 179] width 655 height 359
click at [551, 288] on div "Low Risk" at bounding box center [548, 290] width 60 height 10
type input "LOW"
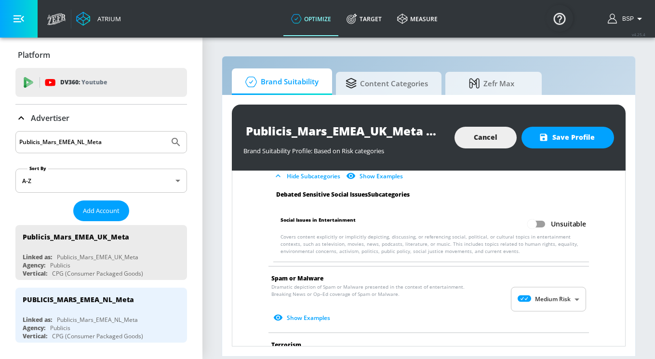
scroll to position [1408, 0]
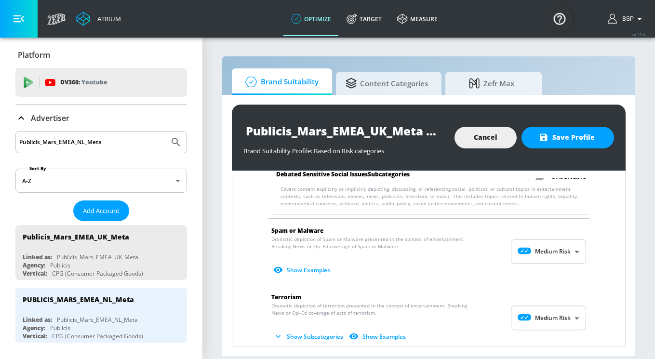
click at [547, 246] on body "Atrium optimize Target measure optimize Target measure v 4.25.4 BSP Platform DV…" at bounding box center [327, 179] width 655 height 359
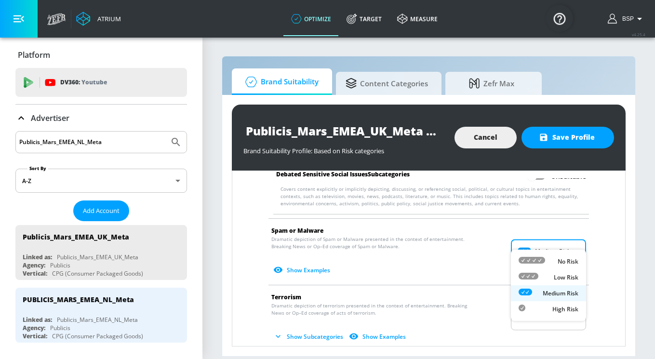
click at [544, 279] on div "Low Risk" at bounding box center [548, 277] width 60 height 10
type input "LOW"
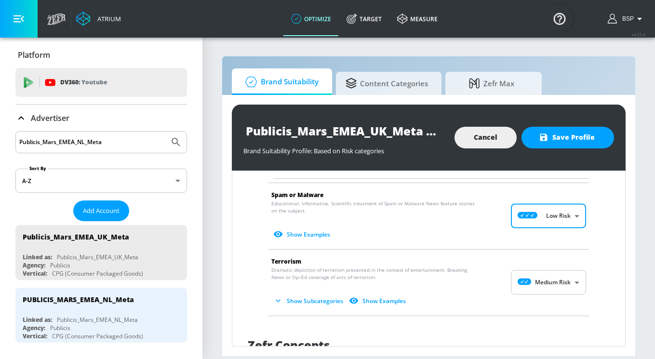
scroll to position [1451, 0]
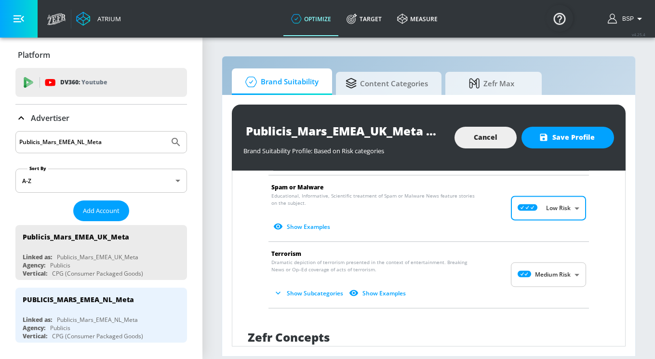
click at [544, 263] on body "Atrium optimize Target measure optimize Target measure v 4.25.4 BSP Platform DV…" at bounding box center [327, 179] width 655 height 359
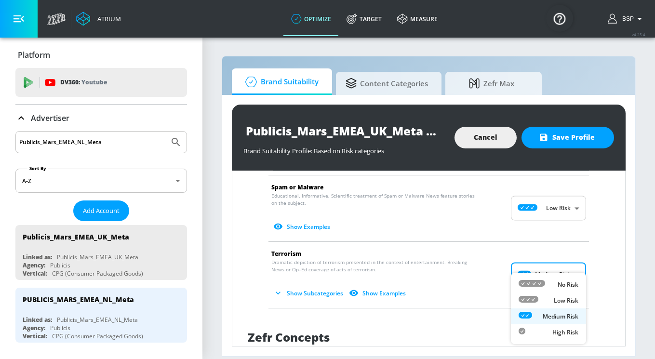
click at [544, 298] on div "Low Risk" at bounding box center [548, 300] width 60 height 10
type input "LOW"
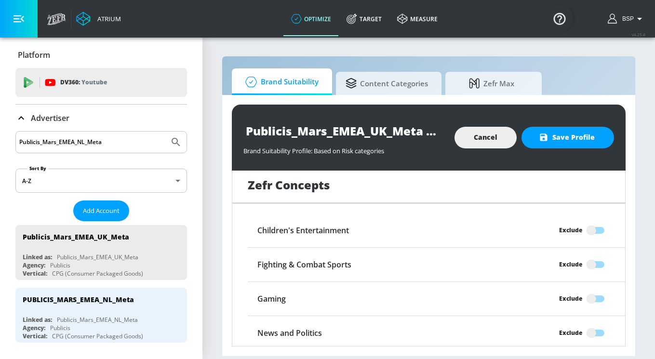
scroll to position [1736, 0]
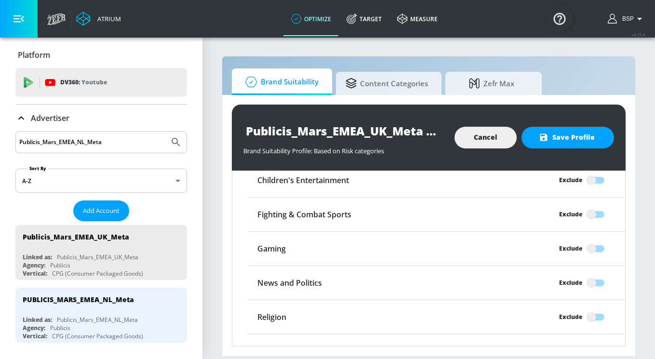
click at [586, 274] on input "Exclude" at bounding box center [591, 283] width 55 height 18
checkbox input "true"
click at [546, 135] on icon "button" at bounding box center [544, 138] width 10 height 10
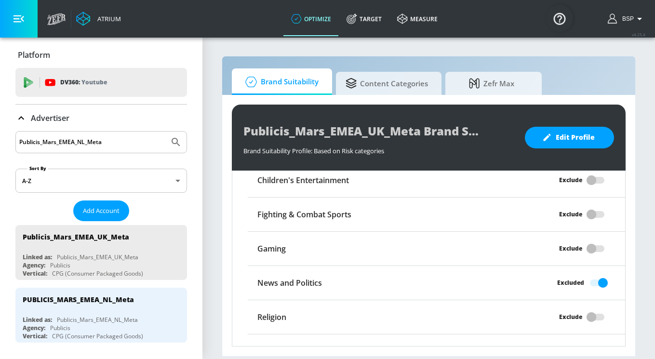
scroll to position [121, 0]
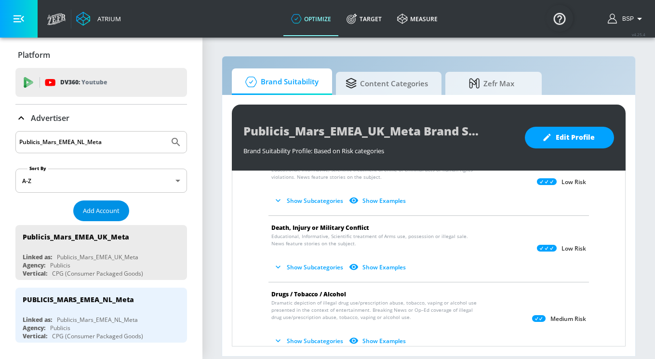
click at [112, 207] on span "Add Account" at bounding box center [101, 210] width 37 height 11
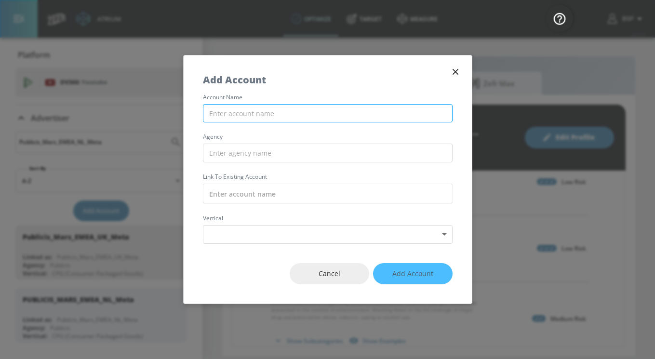
click at [264, 119] on input "text" at bounding box center [328, 113] width 250 height 19
paste input "Publicis_Mars_EMEA_FR_TikTok"
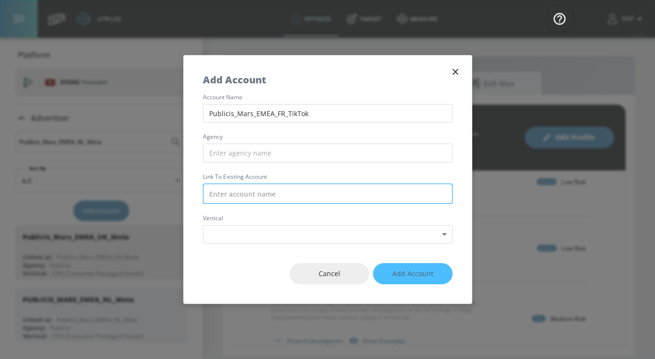
type input "Publicis_Mars_EMEA_FR_TikTok"
click at [247, 193] on input "text" at bounding box center [328, 194] width 250 height 20
paste input "Publicis_Mars_EMEA_FR_TikTok"
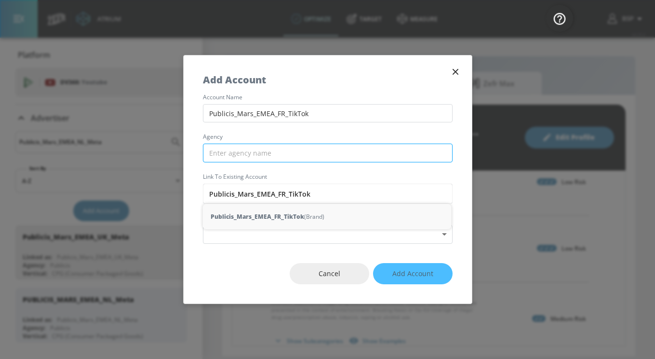
type input "Publicis_Mars_EMEA_FR_TikTok"
click at [266, 152] on input "text" at bounding box center [328, 153] width 250 height 19
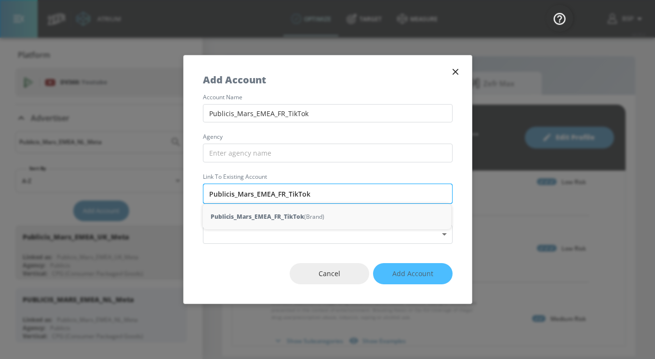
drag, startPoint x: 233, startPoint y: 193, endPoint x: 206, endPoint y: 192, distance: 27.0
click at [206, 192] on input "Publicis_Mars_EMEA_FR_TikTok" at bounding box center [328, 194] width 250 height 20
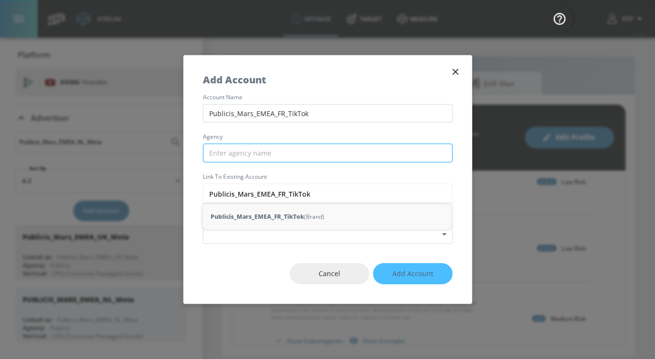
click at [228, 153] on input "text" at bounding box center [328, 153] width 250 height 19
paste input "Publicis"
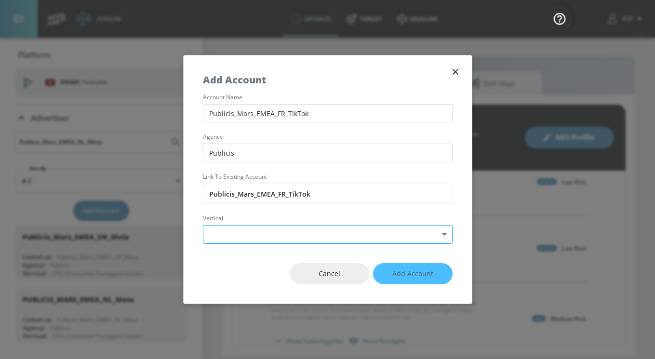
type input "Publicis"
click at [234, 227] on body "Atrium optimize Target measure optimize Target measure v 4.25.4 BSP Platform DV…" at bounding box center [327, 179] width 655 height 359
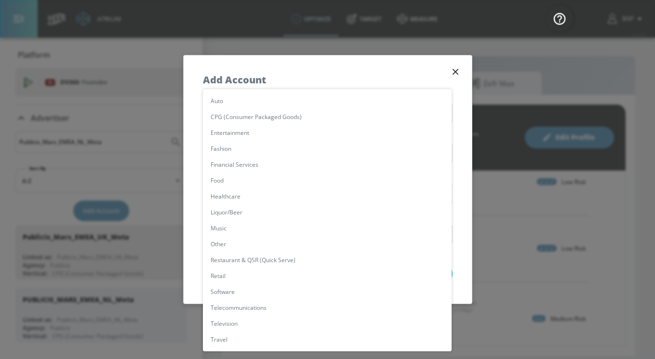
click at [250, 120] on li "CPG (Consumer Packaged Goods)" at bounding box center [327, 117] width 249 height 16
type input "[object Object]"
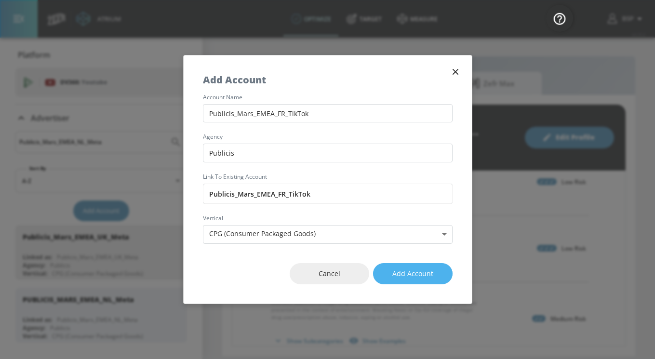
click at [396, 277] on span "Add Account" at bounding box center [412, 274] width 41 height 12
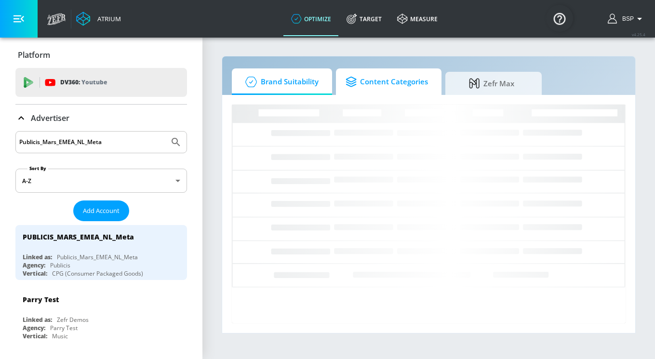
click at [371, 85] on span "Content Categories" at bounding box center [386, 81] width 82 height 23
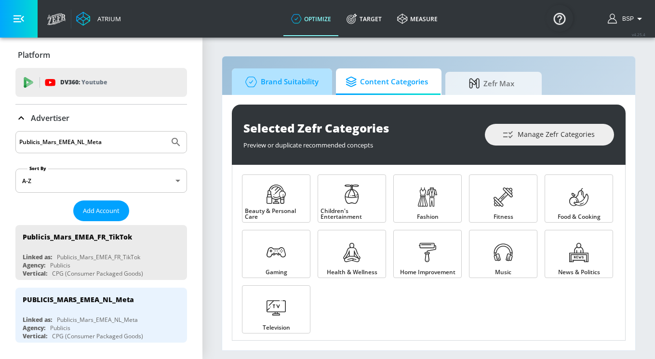
click at [289, 82] on span "Brand Suitability" at bounding box center [279, 81] width 77 height 23
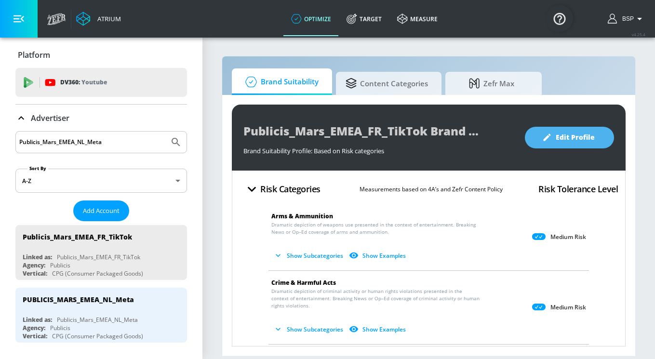
click at [557, 144] on button "Edit Profile" at bounding box center [569, 138] width 89 height 22
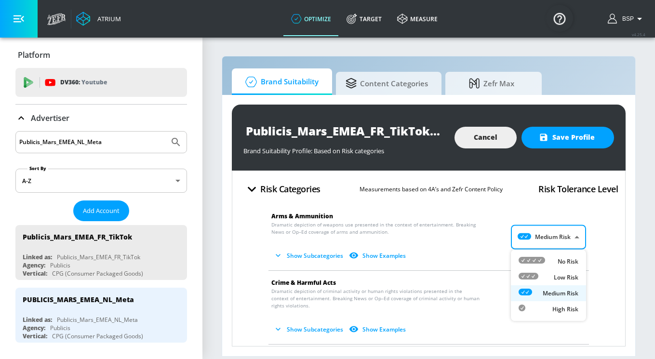
click at [552, 244] on body "Atrium optimize Target measure optimize Target measure v 4.25.4 BSP Platform DV…" at bounding box center [327, 179] width 655 height 359
click at [552, 275] on div "Low Risk" at bounding box center [548, 277] width 60 height 10
type input "LOW"
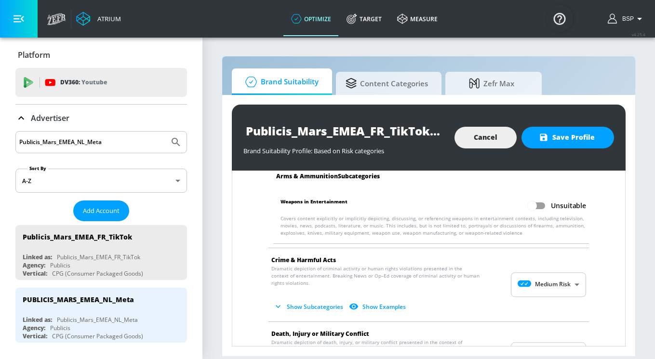
scroll to position [97, 0]
click at [552, 292] on body "Atrium optimize Target measure optimize Target measure v 4.25.4 BSP Platform DV…" at bounding box center [327, 179] width 655 height 359
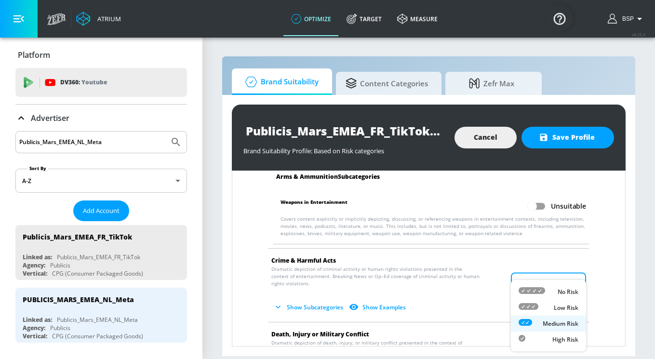
click at [551, 310] on div "Low Risk" at bounding box center [548, 308] width 60 height 10
type input "LOW"
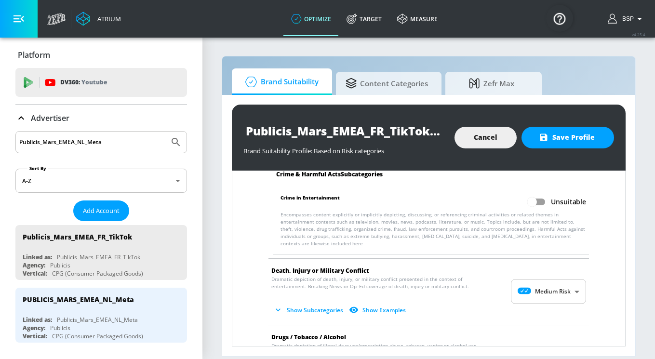
scroll to position [310, 0]
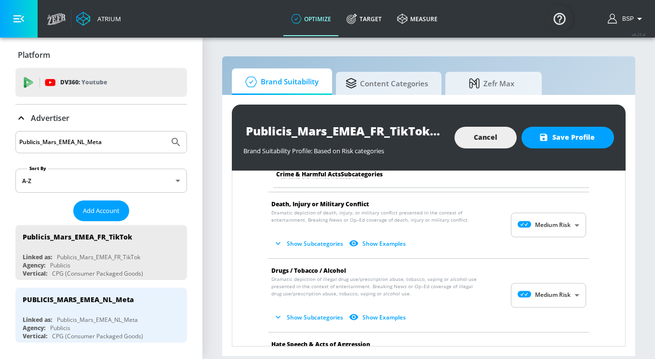
click at [535, 220] on body "Atrium optimize Target measure optimize Target measure v 4.25.4 BSP Platform DV…" at bounding box center [327, 179] width 655 height 359
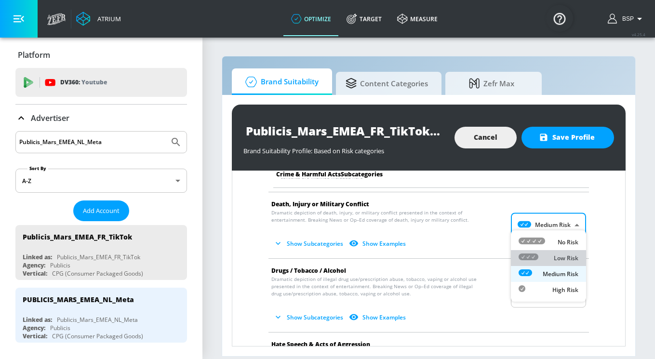
click at [537, 256] on icon at bounding box center [528, 256] width 20 height 7
type input "LOW"
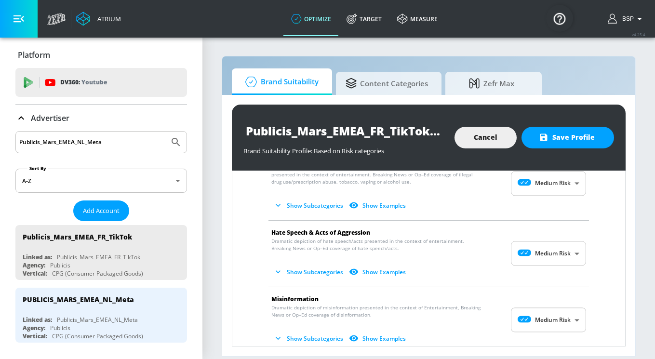
scroll to position [703, 0]
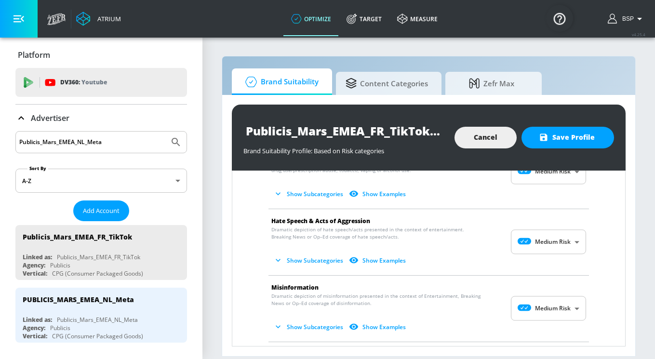
click at [530, 234] on body "Atrium optimize Target measure optimize Target measure v 4.25.4 BSP Platform DV…" at bounding box center [327, 179] width 655 height 359
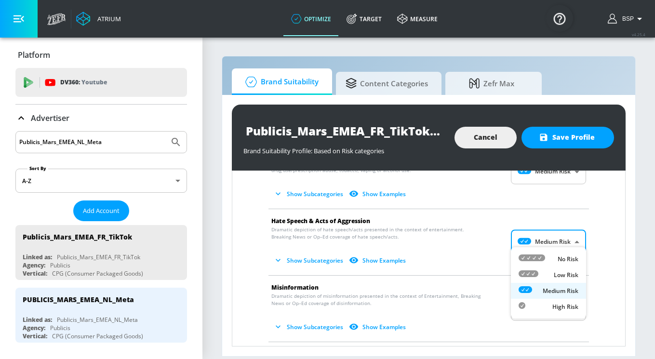
click at [537, 256] on icon at bounding box center [531, 257] width 27 height 7
type input "MINIMAL"
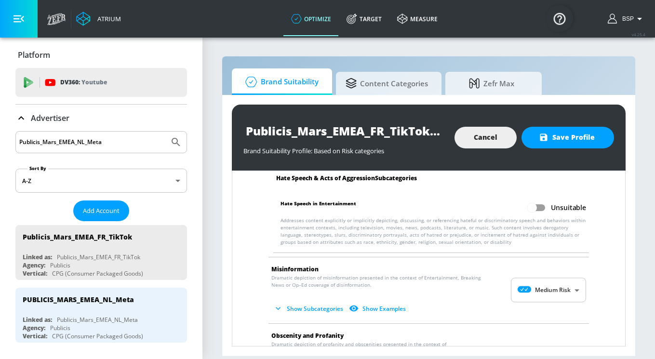
scroll to position [802, 0]
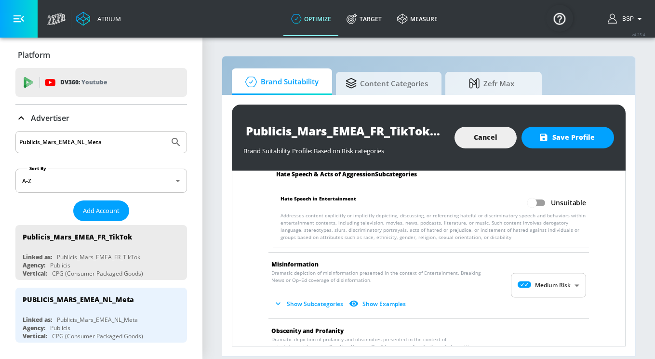
click at [538, 269] on body "Atrium optimize Target measure optimize Target measure v 4.25.4 BSP Platform DV…" at bounding box center [327, 179] width 655 height 359
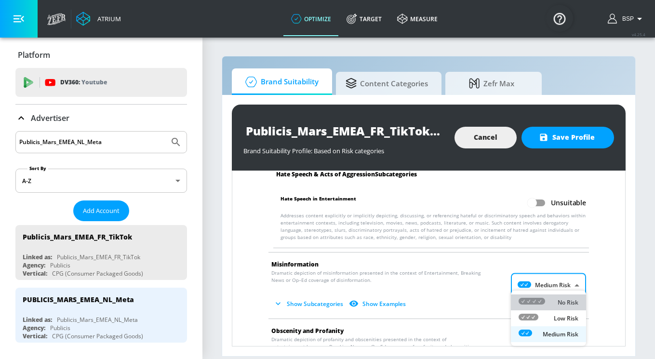
click at [540, 296] on li "No Risk" at bounding box center [548, 302] width 75 height 16
type input "MINIMAL"
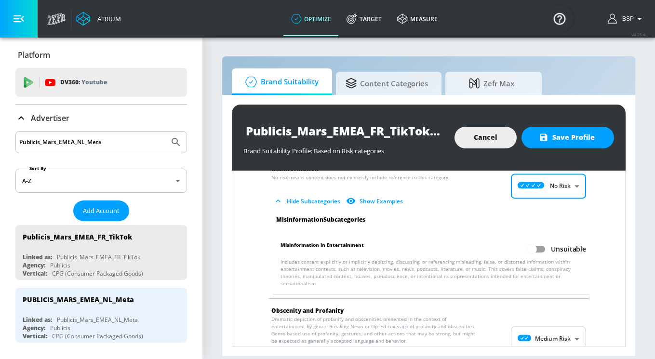
scroll to position [982, 0]
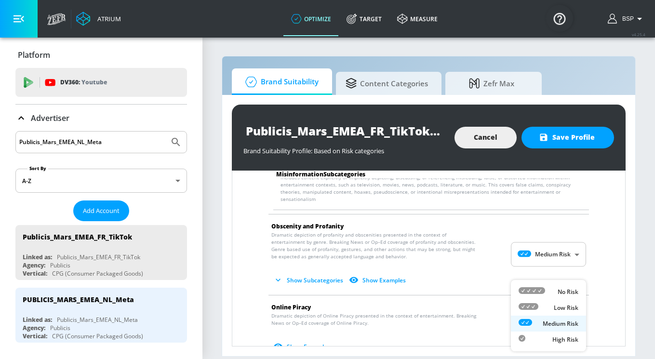
click at [560, 313] on body "Atrium optimize Target measure optimize Target measure v 4.25.4 BSP Platform DV…" at bounding box center [327, 179] width 655 height 359
click at [557, 309] on p "Low Risk" at bounding box center [566, 308] width 25 height 9
type input "LOW"
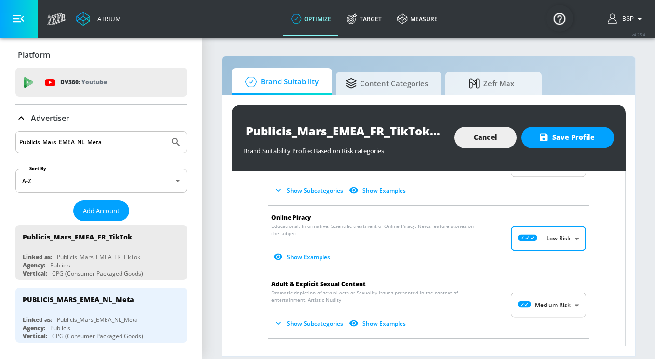
scroll to position [1072, 0]
click at [557, 283] on body "Atrium optimize Target measure optimize Target measure v 4.25.4 BSP Platform DV…" at bounding box center [327, 179] width 655 height 359
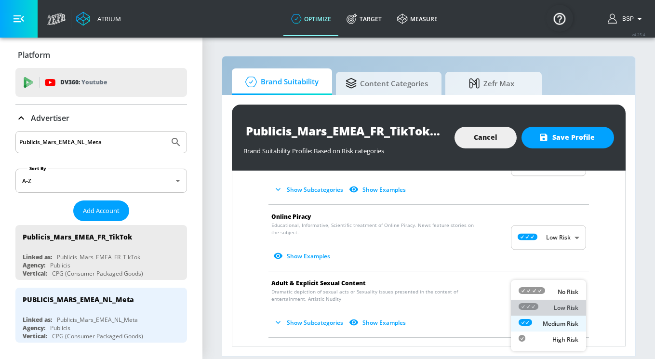
click at [557, 314] on li "Low Risk" at bounding box center [548, 308] width 75 height 16
type input "LOW"
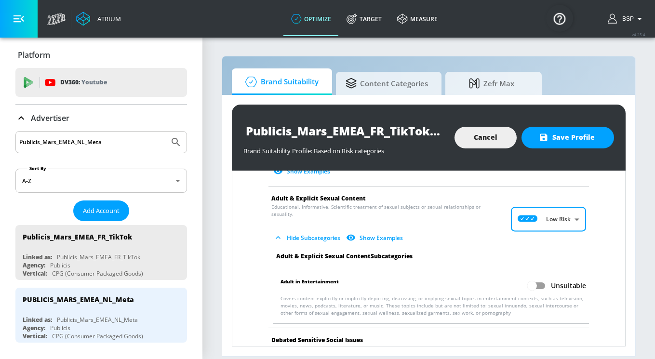
scroll to position [1181, 0]
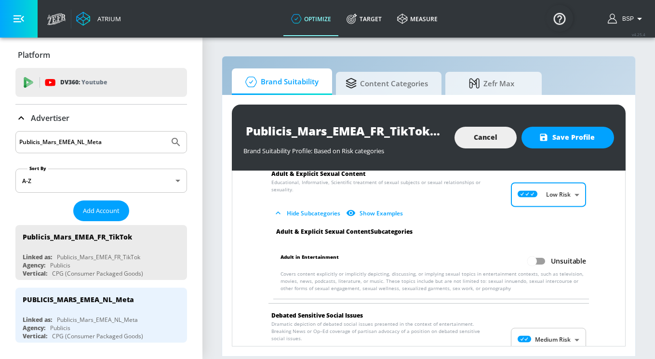
click at [558, 319] on body "Atrium optimize Target measure optimize Target measure v 4.25.4 BSP Platform DV…" at bounding box center [327, 179] width 655 height 359
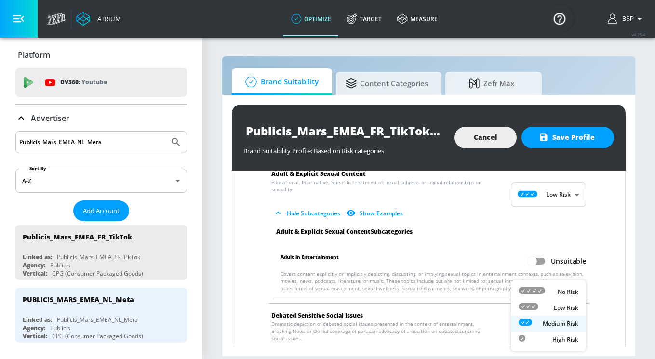
click at [550, 304] on div "Low Risk" at bounding box center [548, 308] width 60 height 10
type input "LOW"
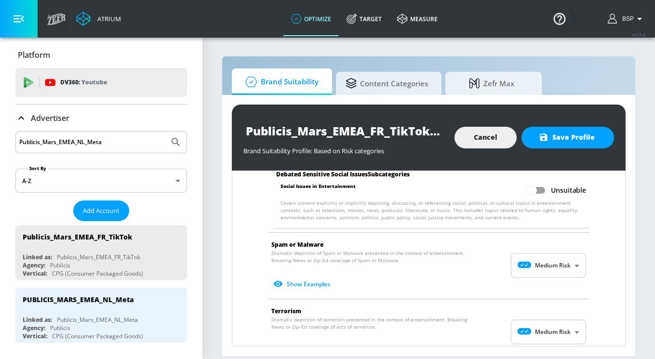
scroll to position [1404, 0]
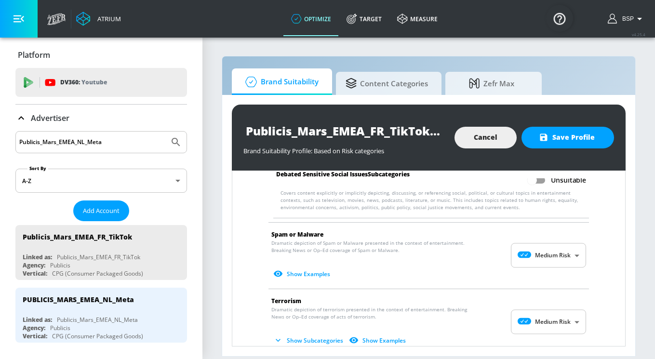
click at [545, 242] on body "Atrium optimize Target measure optimize Target measure v 4.25.4 BSP Platform DV…" at bounding box center [327, 179] width 655 height 359
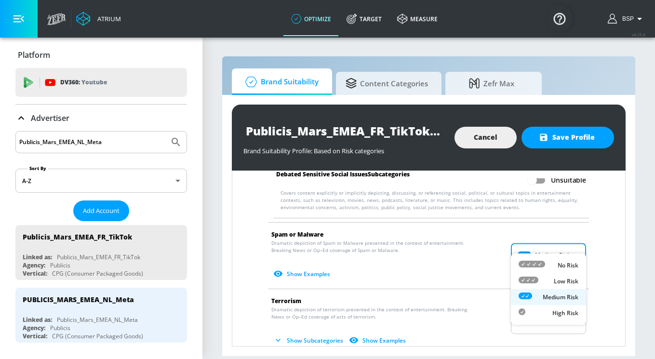
click at [547, 279] on div "Low Risk" at bounding box center [548, 281] width 60 height 10
type input "LOW"
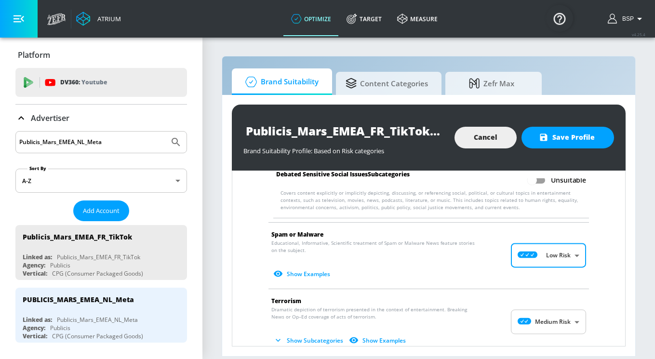
scroll to position [1456, 0]
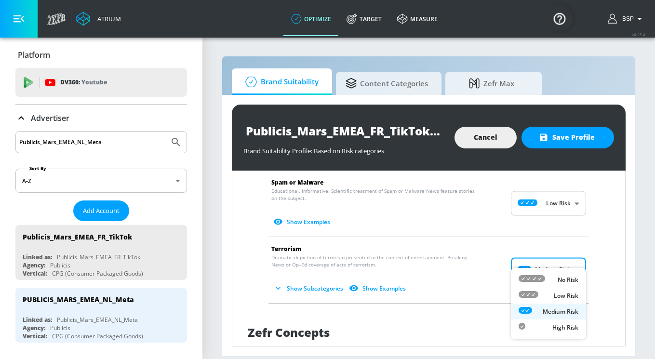
click at [548, 262] on body "Atrium optimize Target measure optimize Target measure v 4.25.4 BSP Platform DV…" at bounding box center [327, 179] width 655 height 359
click at [549, 292] on div "Low Risk" at bounding box center [548, 296] width 60 height 10
type input "LOW"
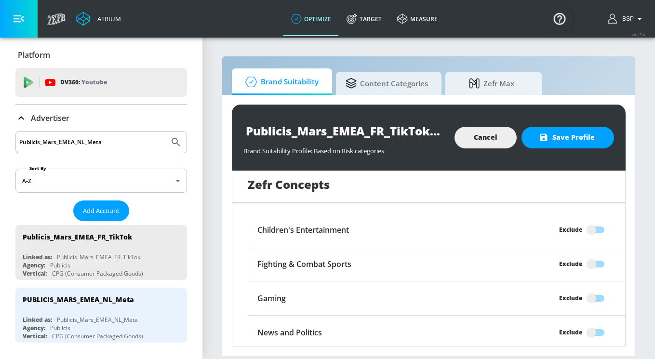
scroll to position [1727, 0]
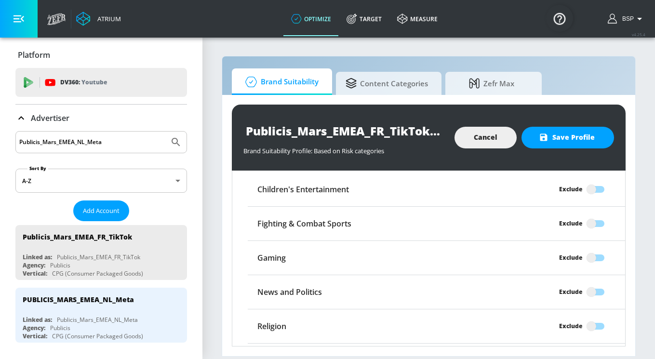
click at [602, 283] on input "Exclude" at bounding box center [591, 292] width 55 height 18
checkbox input "true"
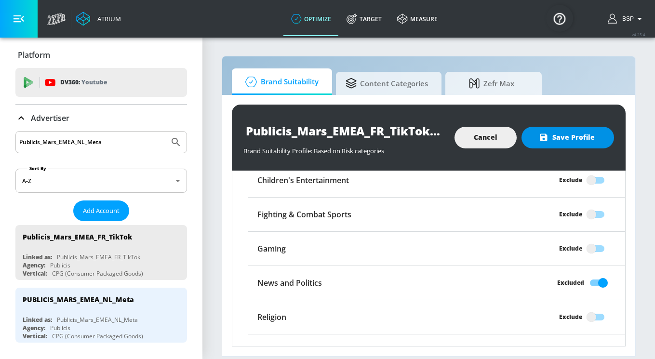
click at [571, 138] on span "Save Profile" at bounding box center [568, 138] width 54 height 12
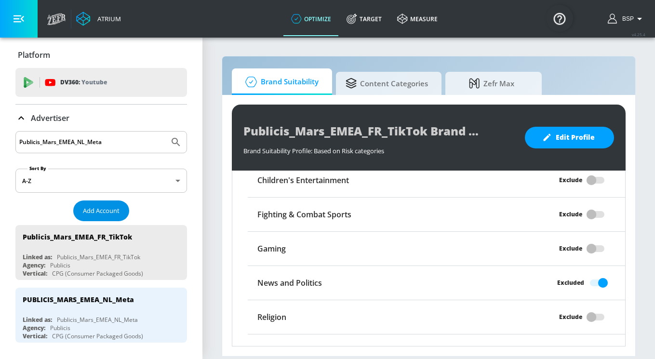
click at [101, 211] on span "Add Account" at bounding box center [101, 210] width 37 height 11
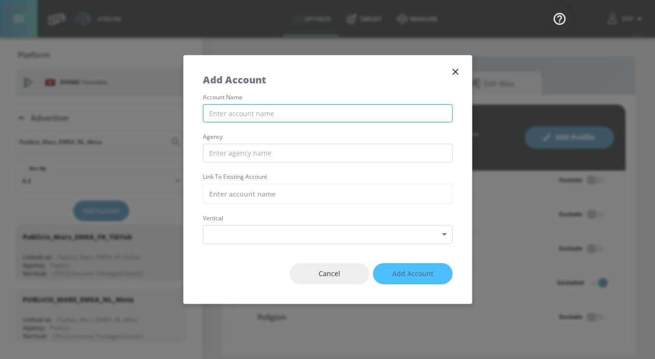
click at [371, 111] on input "text" at bounding box center [328, 113] width 250 height 19
paste input "Publicis_Mars_EMEA_PL_TikTok"
drag, startPoint x: 312, startPoint y: 115, endPoint x: 241, endPoint y: 115, distance: 70.4
click at [242, 115] on input "Publicis_Mars_EMEA_PL_TikTok" at bounding box center [328, 113] width 250 height 19
type input "P"
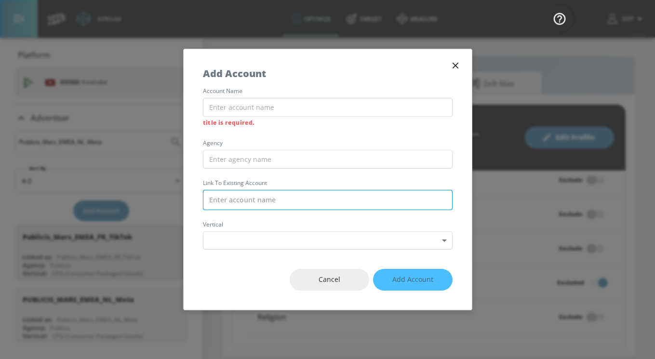
click at [241, 204] on input "text" at bounding box center [328, 200] width 250 height 20
paste input "Publicis_Mars_EMEA_UK_Meta"
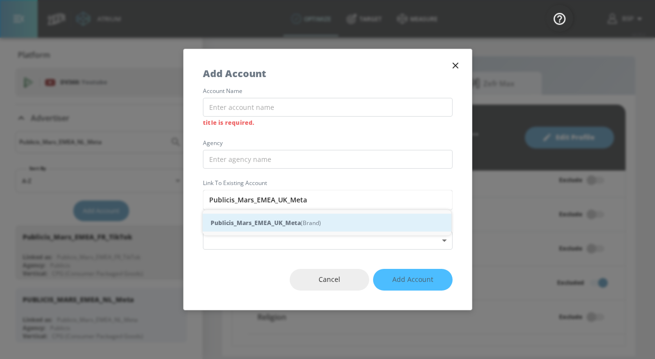
click at [248, 225] on strong "Publicis_Mars_EMEA_UK_Meta" at bounding box center [256, 223] width 90 height 10
type input "Publicis_Mars_EMEA_UK_Meta (Brand)"
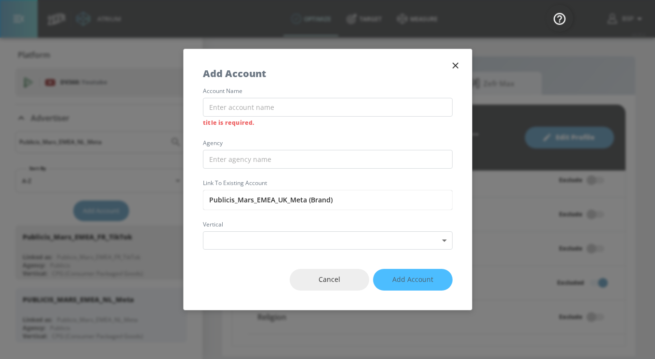
click at [243, 91] on label "account name" at bounding box center [328, 91] width 250 height 6
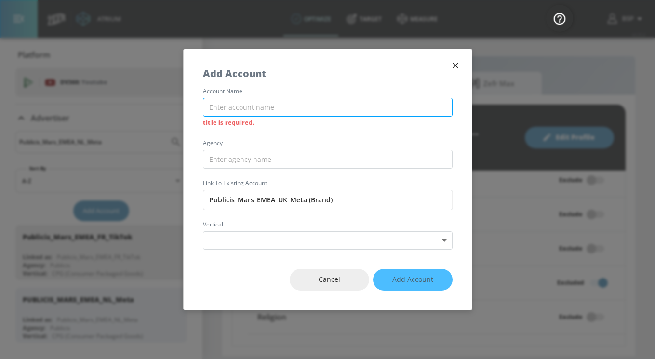
click at [243, 111] on input "text" at bounding box center [328, 107] width 250 height 19
paste input "Publicis_Mars_EMEA_UK_Meta"
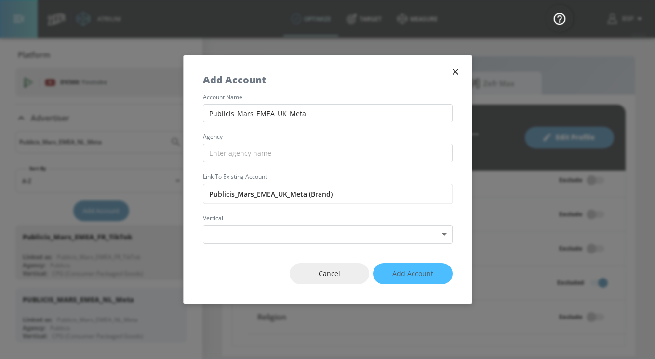
type input "Publicis_Mars_EMEA_UK_Meta"
click at [304, 127] on div "account name Publicis_Mars_EMEA_UK_Meta agency Link to Existing Account Publici…" at bounding box center [328, 168] width 288 height 149
click at [268, 148] on input "text" at bounding box center [328, 153] width 250 height 19
paste input "Publicis_Mars_EMEA_UK_Meta"
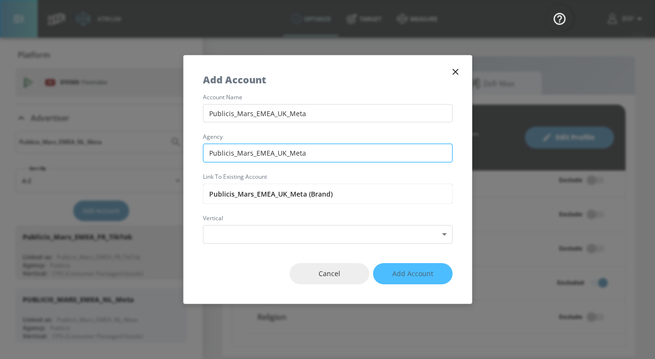
drag, startPoint x: 303, startPoint y: 154, endPoint x: 233, endPoint y: 150, distance: 69.5
click at [233, 150] on input "Publicis_Mars_EMEA_UK_Meta" at bounding box center [328, 153] width 250 height 19
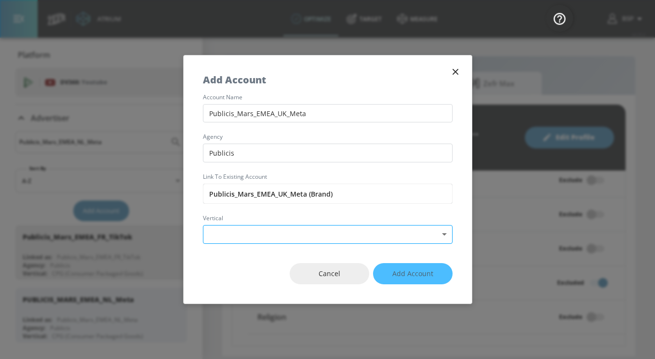
type input "Publicis"
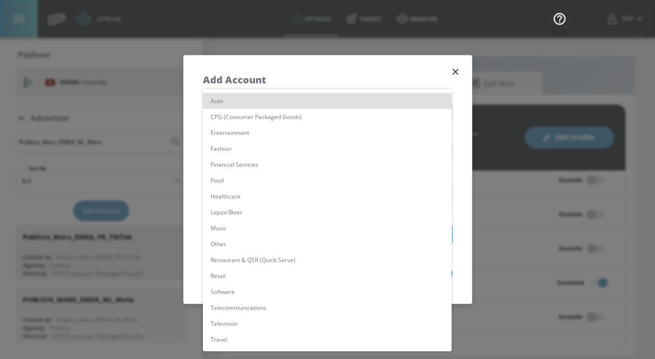
click at [224, 237] on body "Atrium optimize Target measure optimize Target measure v 4.25.4 BSP Platform DV…" at bounding box center [327, 179] width 655 height 359
click at [268, 113] on li "CPG (Consumer Packaged Goods)" at bounding box center [327, 117] width 249 height 16
type input "[object Object]"
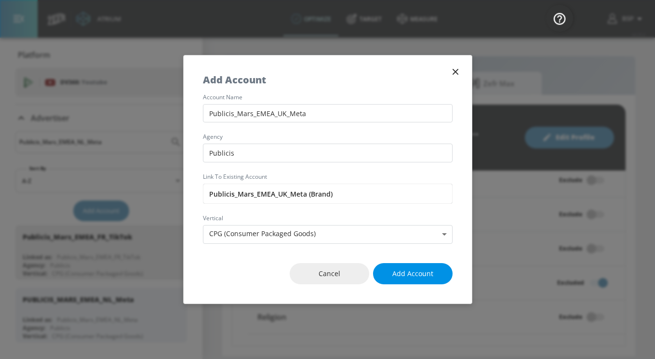
click at [405, 271] on span "Add Account" at bounding box center [412, 274] width 41 height 12
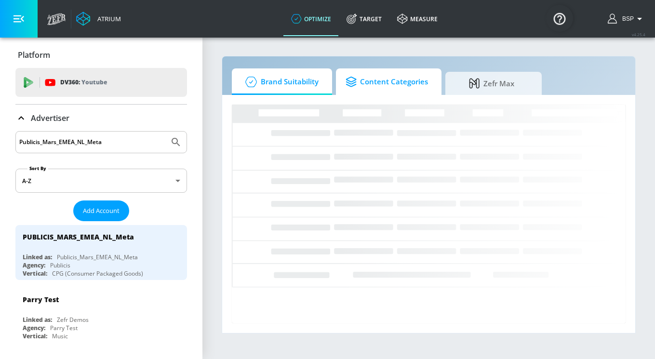
click at [385, 85] on span "Content Categories" at bounding box center [386, 81] width 82 height 23
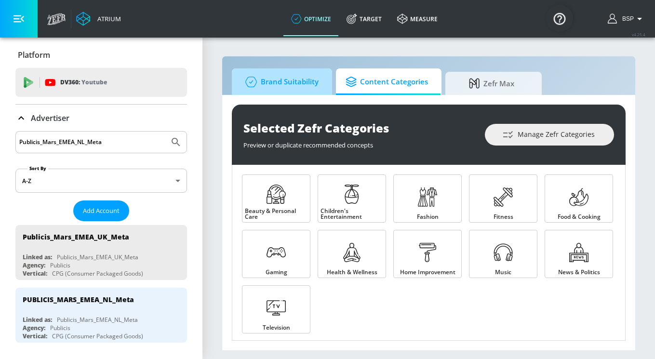
click at [298, 86] on span "Brand Suitability" at bounding box center [279, 81] width 77 height 23
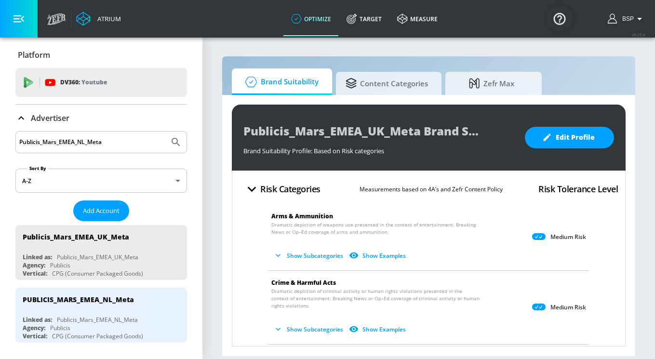
click at [548, 234] on div "Medium Risk" at bounding box center [559, 237] width 54 height 11
click at [541, 239] on icon at bounding box center [538, 236] width 13 height 7
click at [555, 148] on button "Edit Profile" at bounding box center [569, 138] width 89 height 22
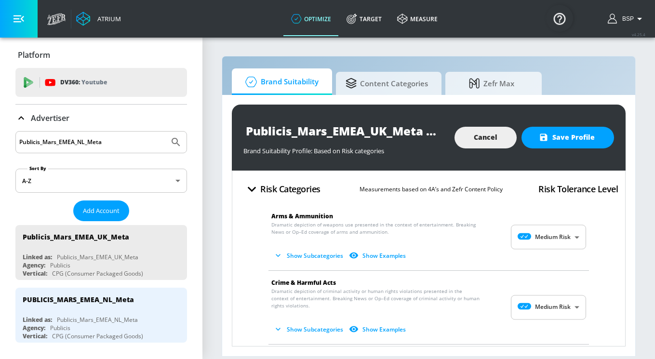
click at [542, 239] on body "Atrium optimize Target measure optimize Target measure v 4.25.4 BSP Platform DV…" at bounding box center [327, 179] width 655 height 359
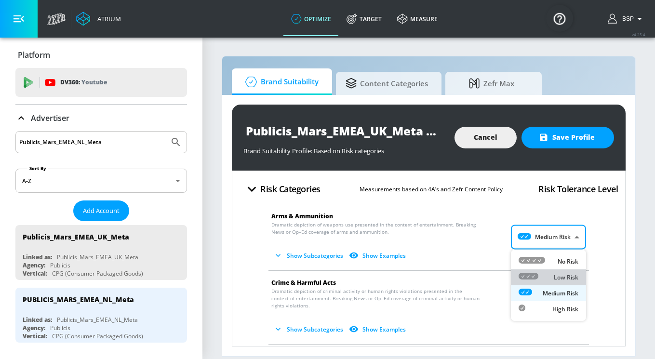
click at [547, 277] on div "Low Risk" at bounding box center [548, 277] width 60 height 10
type input "LOW"
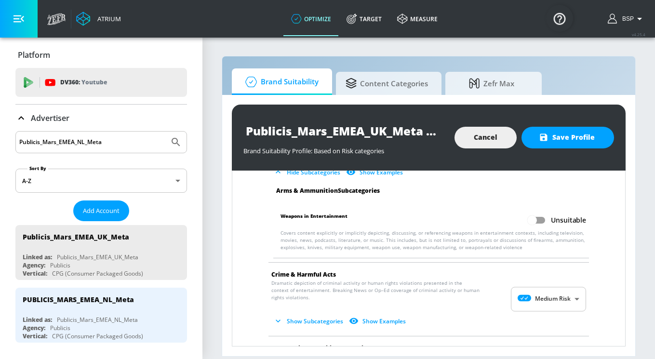
scroll to position [104, 0]
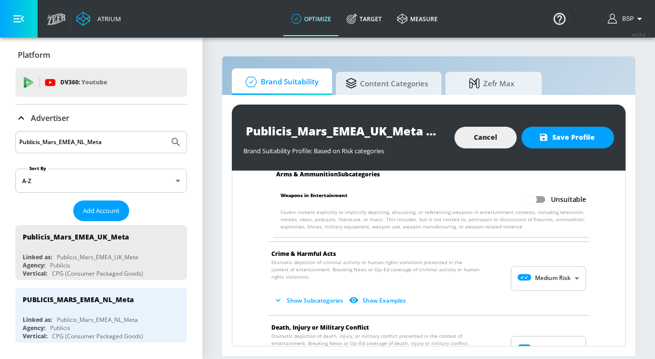
click at [548, 285] on body "Atrium optimize Target measure optimize Target measure v 4.25.4 BSP Platform DV…" at bounding box center [327, 179] width 655 height 359
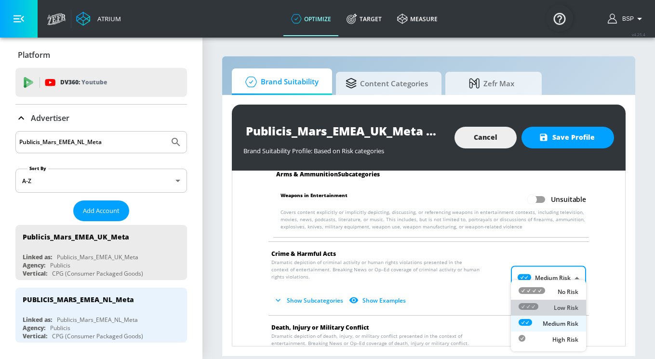
click at [545, 308] on div "Low Risk" at bounding box center [548, 308] width 60 height 10
type input "LOW"
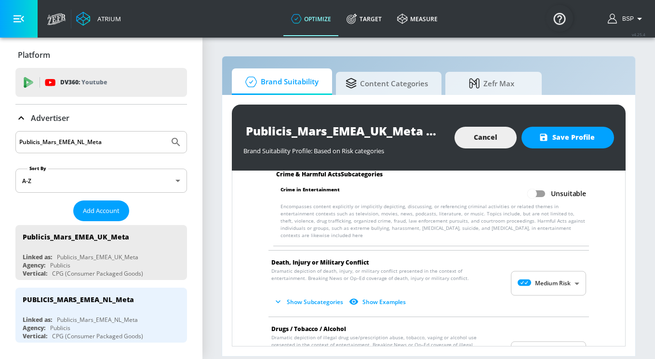
scroll to position [251, 0]
click at [536, 279] on body "Atrium optimize Target measure optimize Target measure v 4.25.4 BSP Platform DV…" at bounding box center [327, 179] width 655 height 359
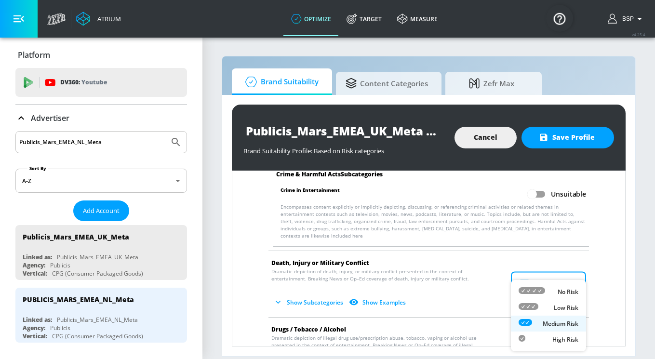
click at [534, 307] on icon at bounding box center [528, 306] width 20 height 7
type input "LOW"
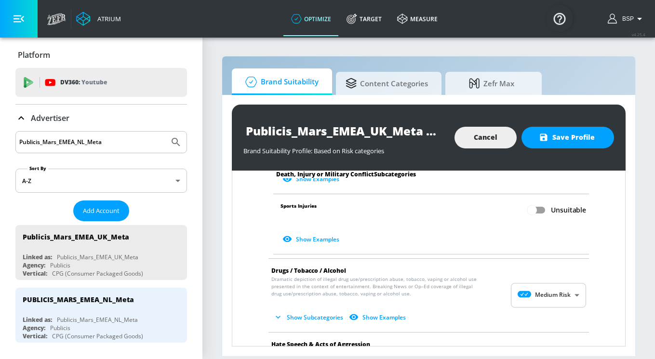
scroll to position [679, 0]
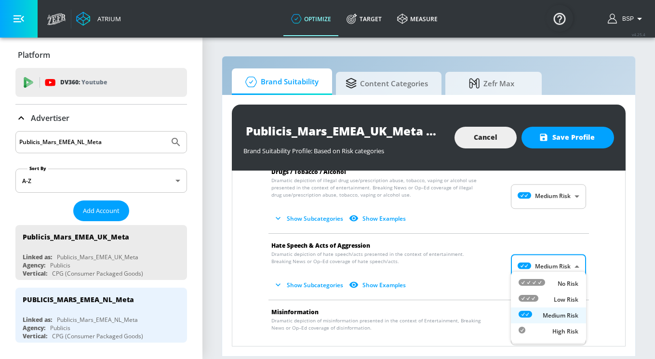
click at [523, 261] on body "Atrium optimize Target measure optimize Target measure v 4.25.4 BSP Platform DV…" at bounding box center [327, 179] width 655 height 359
click at [536, 281] on icon at bounding box center [531, 282] width 27 height 7
type input "MINIMAL"
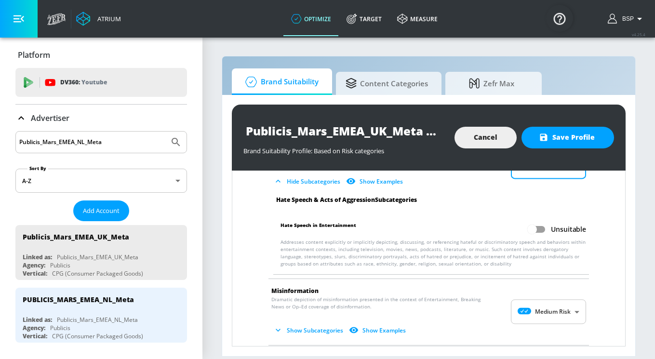
scroll to position [784, 0]
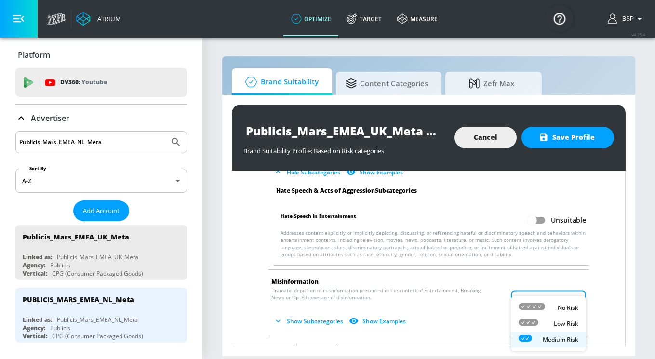
click at [540, 291] on body "Atrium optimize Target measure optimize Target measure v 4.25.4 BSP Platform DV…" at bounding box center [327, 179] width 655 height 359
click at [548, 303] on div "No Risk" at bounding box center [548, 308] width 60 height 10
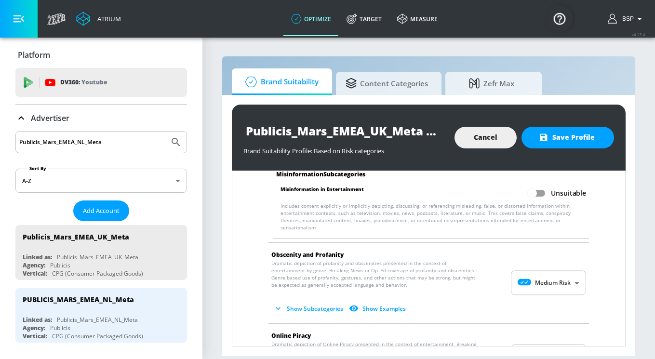
scroll to position [977, 0]
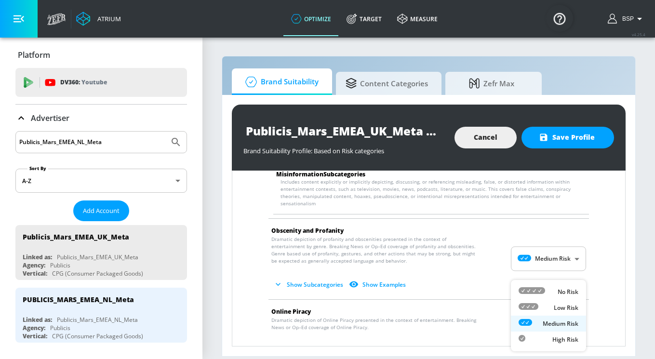
click at [529, 318] on body "Atrium optimize Target measure optimize Target measure v 4.25.4 BSP Platform DV…" at bounding box center [327, 179] width 655 height 359
click at [533, 305] on icon at bounding box center [528, 306] width 20 height 7
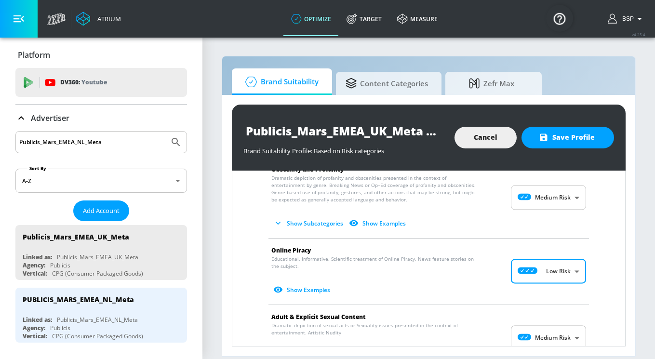
scroll to position [1101, 0]
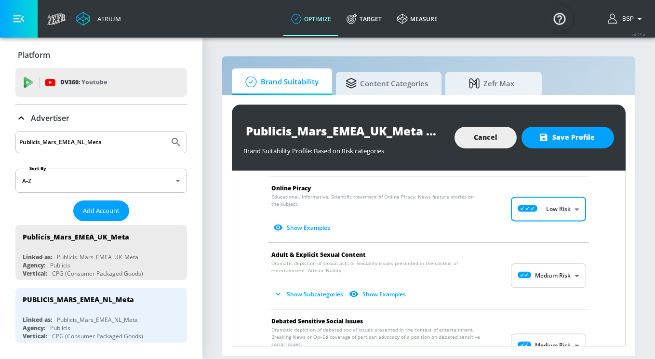
click at [527, 263] on body "Atrium optimize Target measure optimize Target measure v 4.25.4 BSP Platform DV…" at bounding box center [327, 179] width 655 height 359
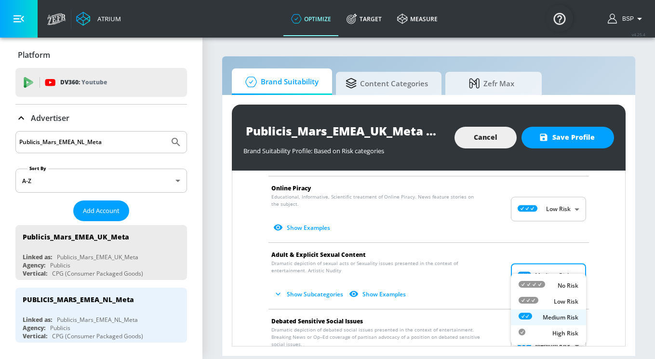
click at [535, 300] on icon at bounding box center [528, 300] width 20 height 7
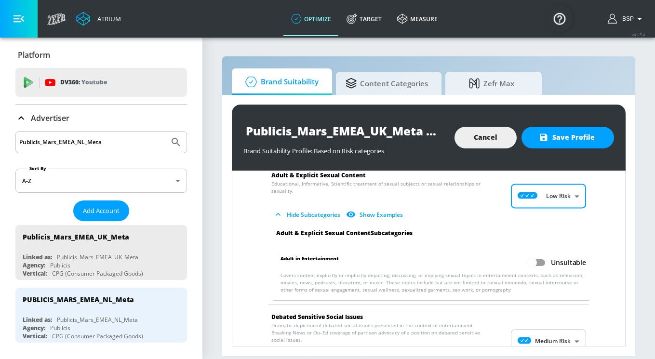
scroll to position [1191, 0]
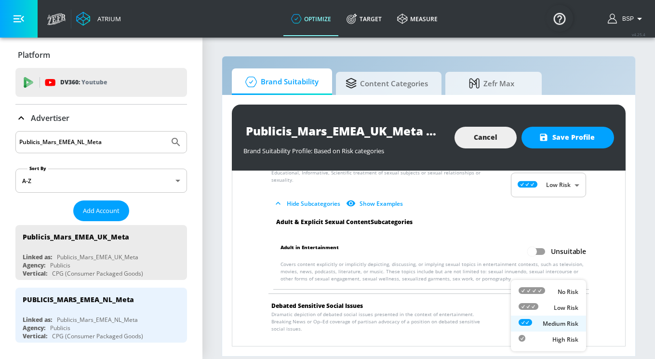
click at [537, 313] on body "Atrium optimize Target measure optimize Target measure v 4.25.4 BSP Platform DV…" at bounding box center [327, 179] width 655 height 359
click at [534, 308] on icon at bounding box center [528, 306] width 20 height 7
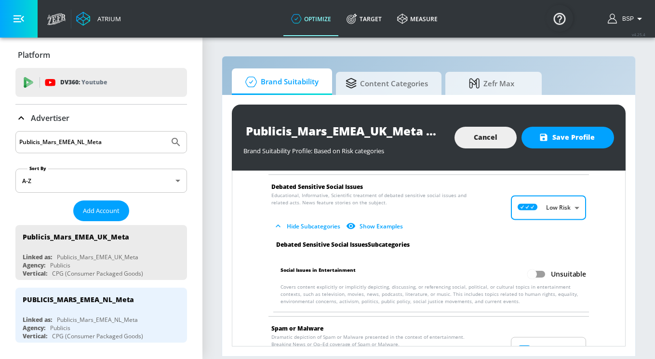
scroll to position [1368, 0]
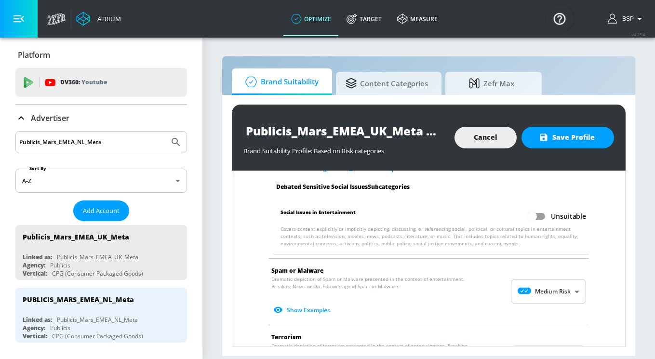
click at [547, 282] on body "Atrium optimize Target measure optimize Target measure v 4.25.4 BSP Platform DV…" at bounding box center [327, 179] width 655 height 359
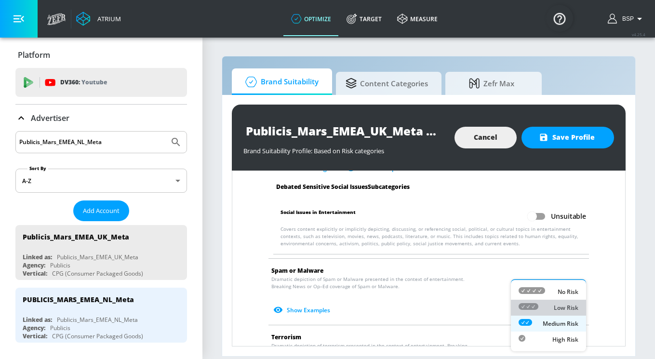
click at [548, 308] on div "Low Risk" at bounding box center [548, 308] width 60 height 10
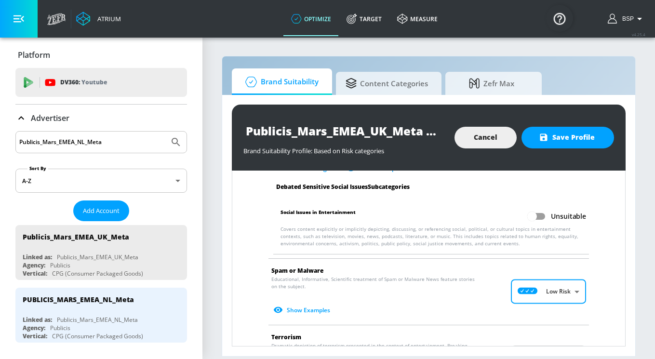
scroll to position [1452, 0]
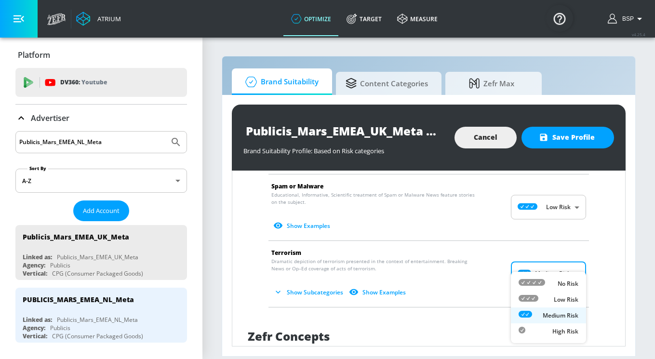
click at [553, 266] on body "Atrium optimize Target measure optimize Target measure v 4.25.4 BSP Platform DV…" at bounding box center [327, 179] width 655 height 359
click at [553, 293] on li "Low Risk" at bounding box center [548, 300] width 75 height 16
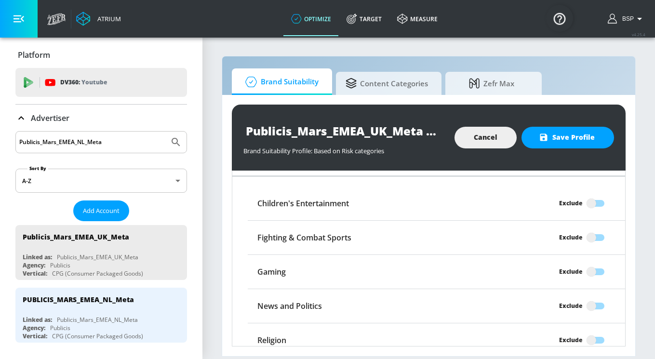
scroll to position [1724, 0]
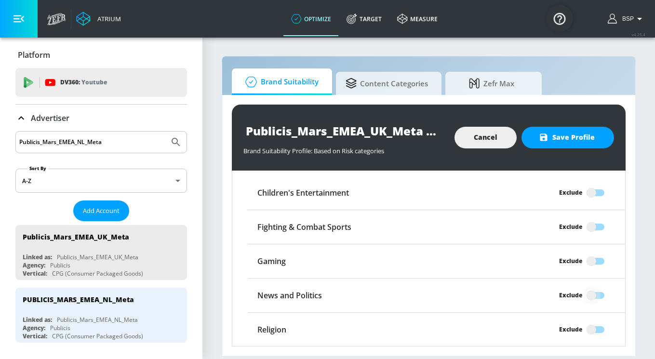
click at [586, 286] on input "Exclude" at bounding box center [591, 295] width 55 height 18
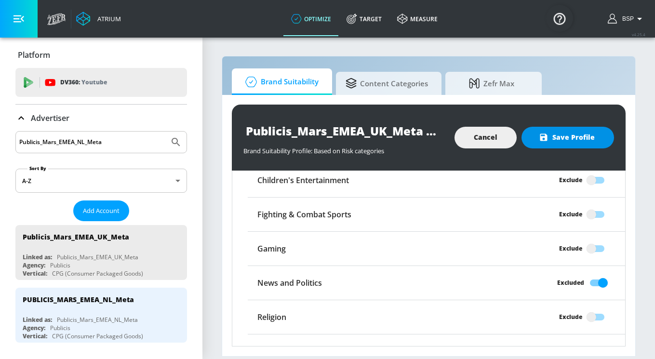
click at [562, 140] on span "Save Profile" at bounding box center [568, 138] width 54 height 12
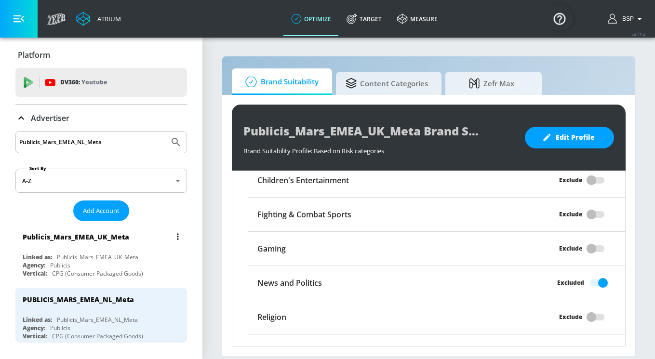
click at [177, 239] on icon "list of Advertiser" at bounding box center [177, 236] width 1 height 6
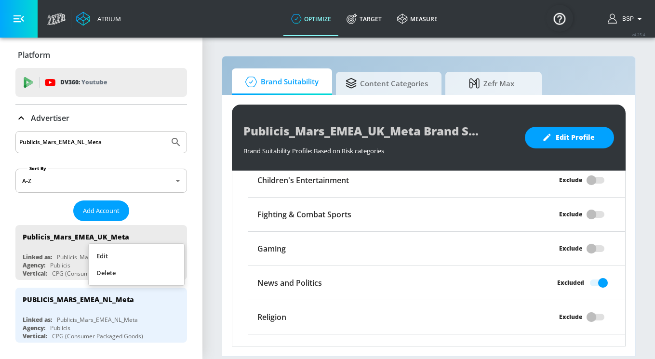
click at [160, 274] on li "Delete" at bounding box center [136, 273] width 95 height 17
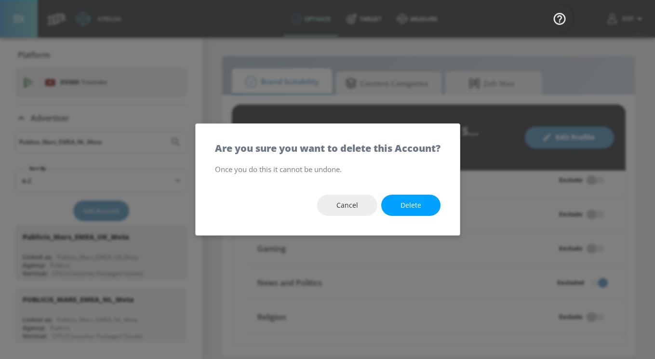
click at [284, 127] on div "Are you sure you want to delete this Account?" at bounding box center [328, 143] width 264 height 39
click at [347, 207] on span "Cancel" at bounding box center [347, 205] width 22 height 12
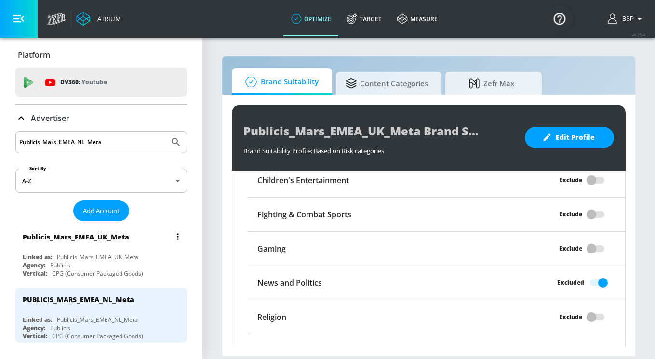
click at [177, 239] on icon "list of Advertiser" at bounding box center [178, 236] width 2 height 7
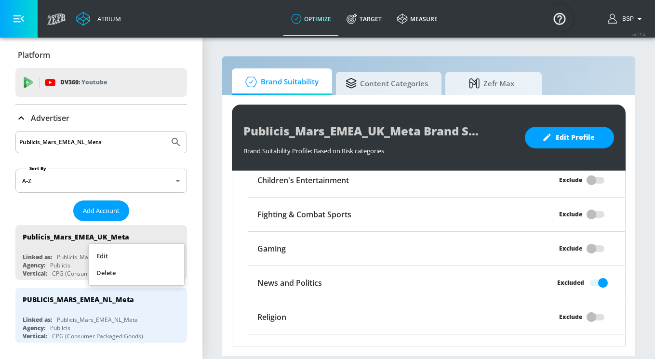
click at [139, 256] on li "Edit" at bounding box center [136, 256] width 95 height 17
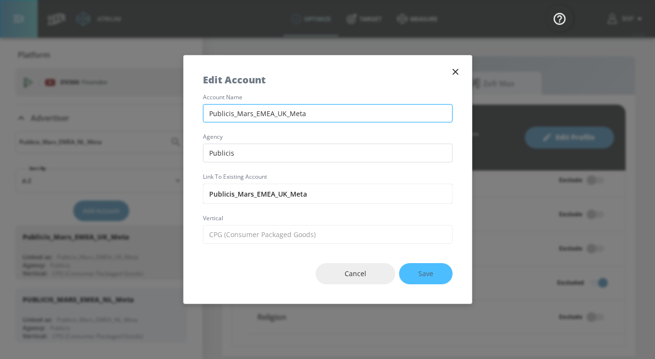
click at [305, 110] on input "Publicis_Mars_EMEA_UK_Meta" at bounding box center [328, 113] width 250 height 19
drag, startPoint x: 305, startPoint y: 110, endPoint x: 194, endPoint y: 110, distance: 111.3
click at [193, 110] on div "account name Publicis_Mars_EMEA_UK_Meta agency Publicis Link to Existing Accoun…" at bounding box center [328, 168] width 288 height 149
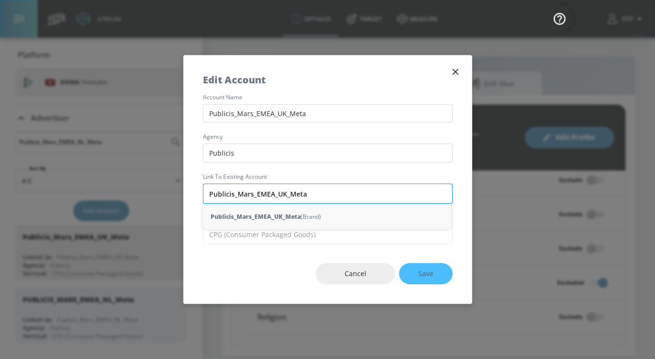
click at [305, 193] on input "Publicis_Mars_EMEA_UK_Meta" at bounding box center [328, 194] width 250 height 20
drag, startPoint x: 304, startPoint y: 193, endPoint x: 210, endPoint y: 193, distance: 94.4
click at [210, 193] on input "Publicis_Mars_EMEA_UK_Meta" at bounding box center [328, 194] width 250 height 20
paste input "ublicis_Mars_EMEA_PL_Meta"
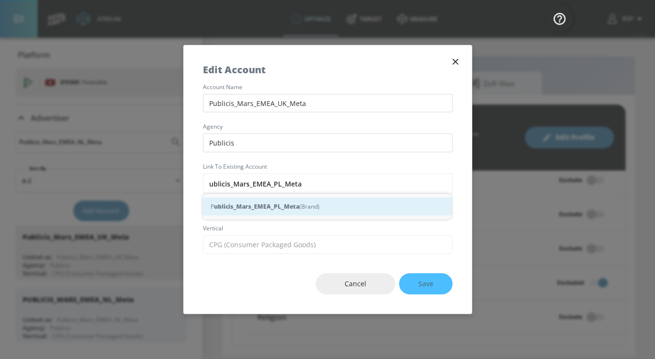
click at [260, 205] on strong "ublicis_Mars_EMEA_PL_Meta" at bounding box center [256, 206] width 85 height 10
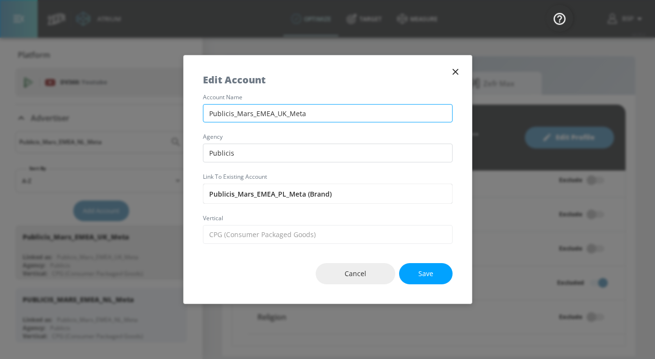
click at [258, 114] on input "Publicis_Mars_EMEA_UK_Meta" at bounding box center [328, 113] width 250 height 19
drag, startPoint x: 319, startPoint y: 114, endPoint x: 199, endPoint y: 116, distance: 120.5
click at [199, 116] on div "account name Publicis_Mars_EMEA_UK_Meta agency Publicis Link to Existing Accoun…" at bounding box center [328, 168] width 288 height 149
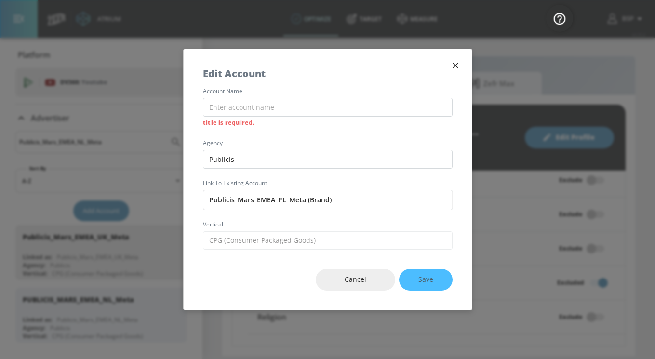
paste input "ublicis_Mars_EMEA_PL_Meta"
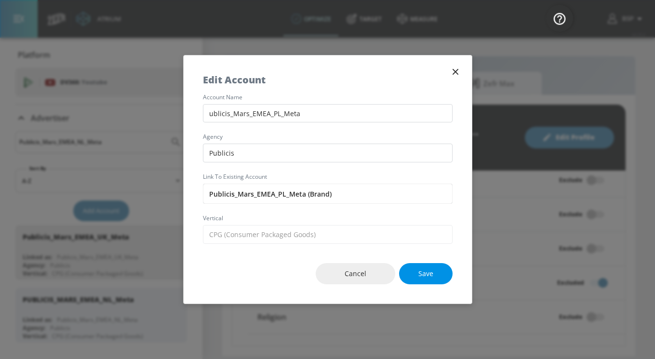
click at [417, 275] on button "Save" at bounding box center [425, 274] width 53 height 22
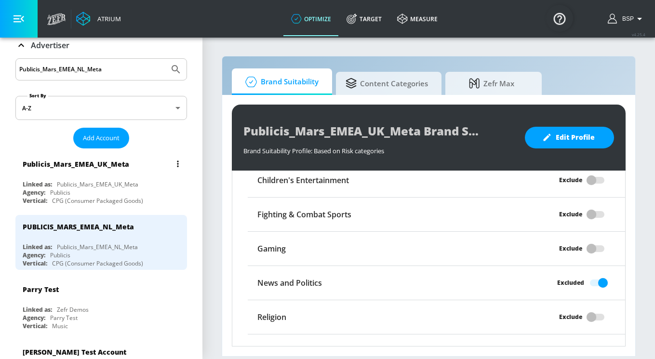
scroll to position [0, 0]
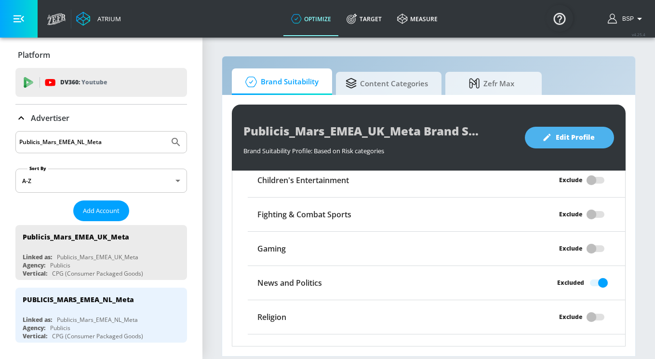
click at [595, 137] on button "Edit Profile" at bounding box center [569, 138] width 89 height 22
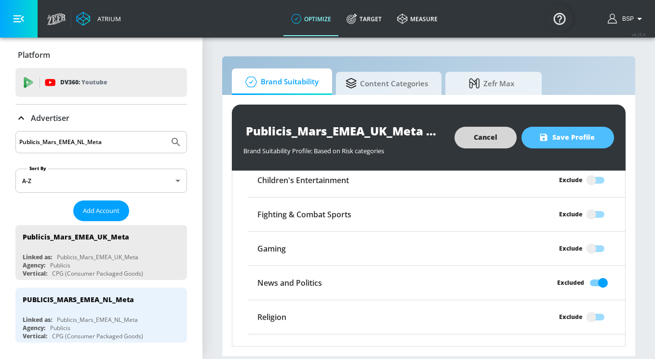
click at [595, 137] on button "Save Profile" at bounding box center [567, 138] width 93 height 22
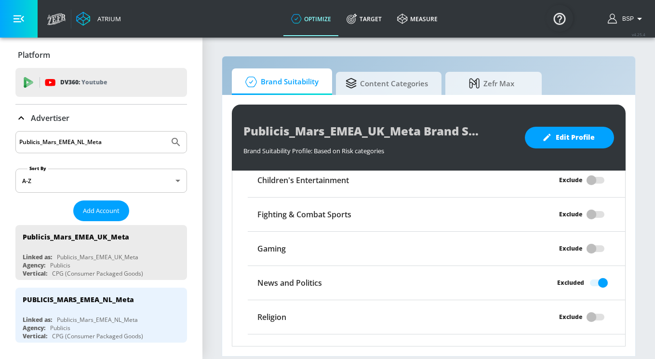
click at [119, 144] on input "Publicis_Mars_EMEA_NL_Meta" at bounding box center [92, 142] width 146 height 13
drag, startPoint x: 119, startPoint y: 144, endPoint x: 0, endPoint y: 144, distance: 118.1
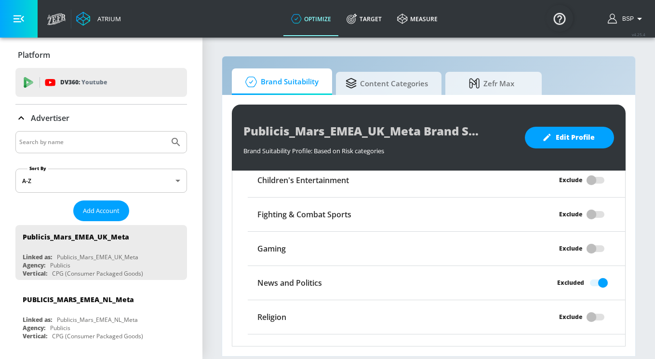
paste input "ublicis_Mars_EMEA_PL_Meta"
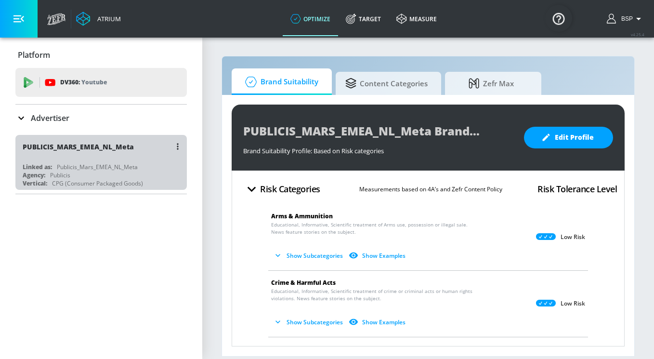
click at [107, 180] on div "CPG (Consumer Packaged Goods)" at bounding box center [97, 183] width 91 height 8
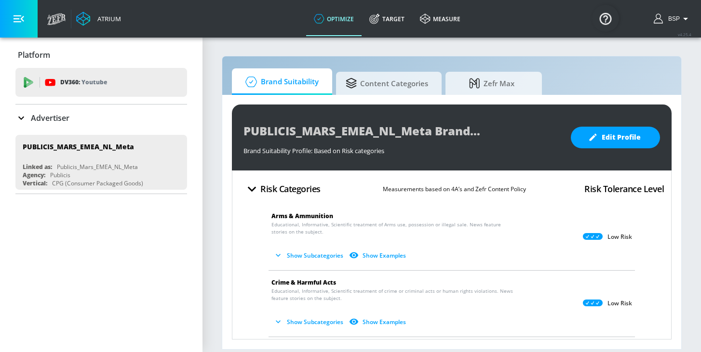
click at [449, 249] on span "Show Subcategories Show Examples" at bounding box center [443, 256] width 345 height 16
click at [281, 256] on icon "button" at bounding box center [278, 256] width 10 height 10
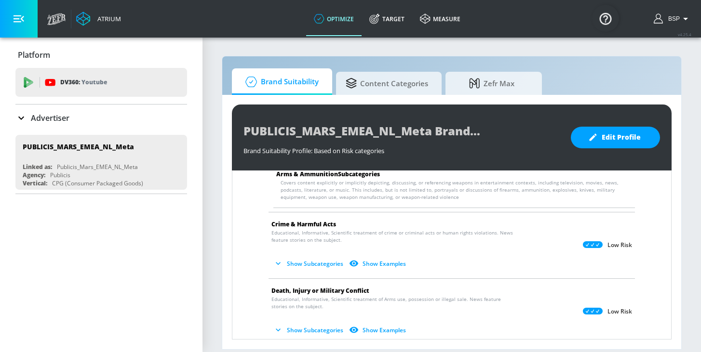
scroll to position [114, 0]
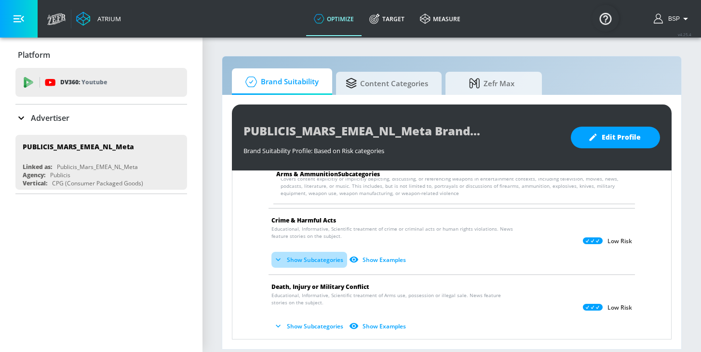
click at [283, 255] on button "Show Subcategories" at bounding box center [309, 260] width 76 height 16
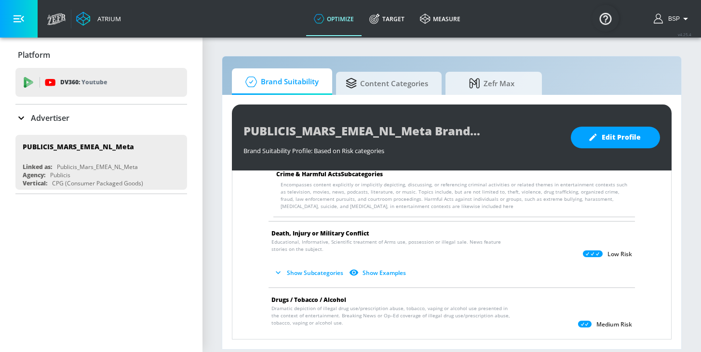
scroll to position [274, 0]
click at [285, 274] on button "Show Subcategories" at bounding box center [309, 273] width 76 height 16
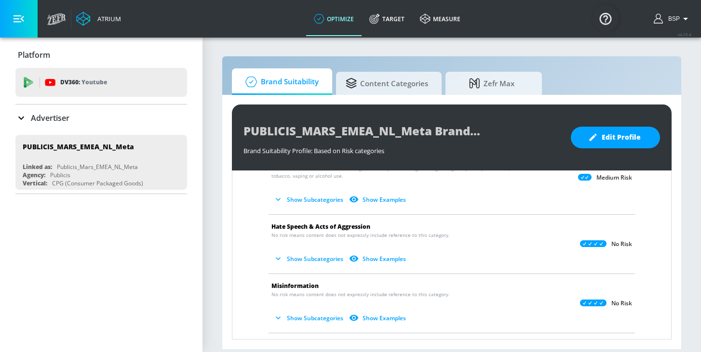
scroll to position [666, 0]
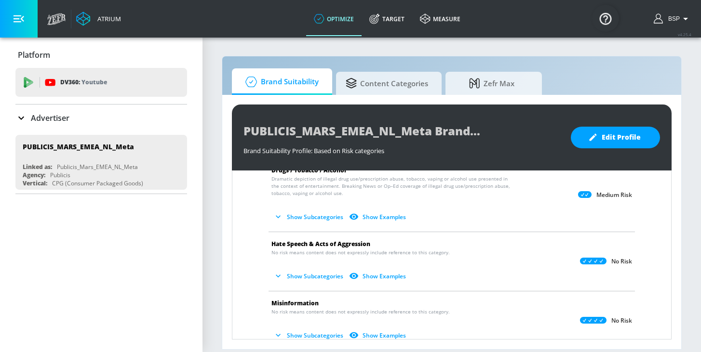
click at [276, 276] on icon "button" at bounding box center [278, 276] width 10 height 10
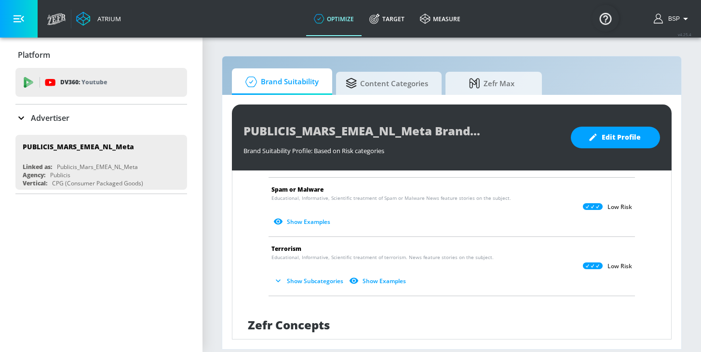
scroll to position [1190, 0]
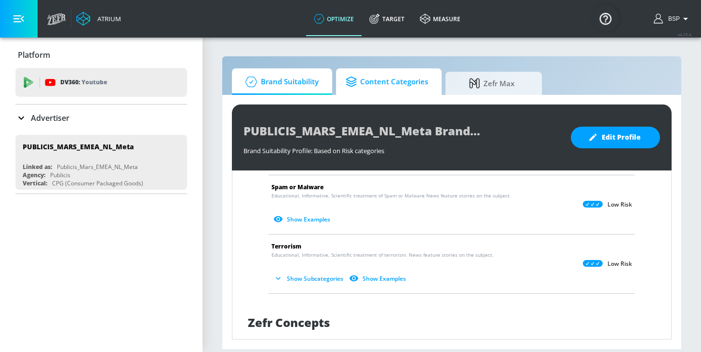
click at [362, 80] on span "Content Categories" at bounding box center [386, 81] width 82 height 23
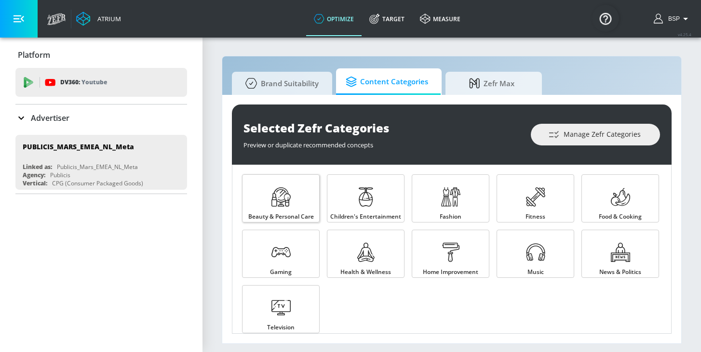
scroll to position [12, 0]
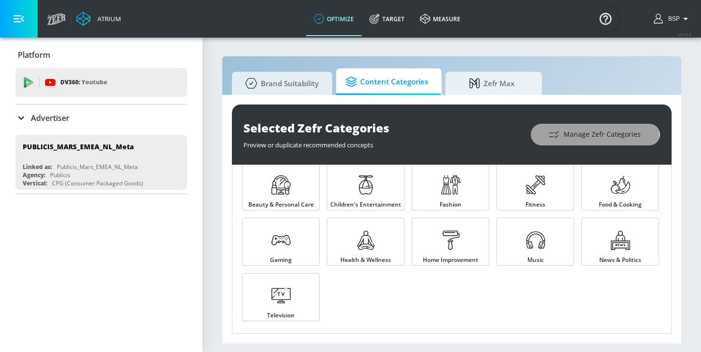
click at [553, 138] on icon "button" at bounding box center [554, 135] width 12 height 12
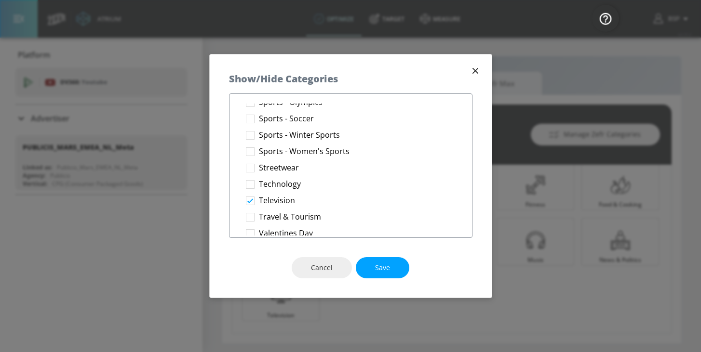
scroll to position [1612, 0]
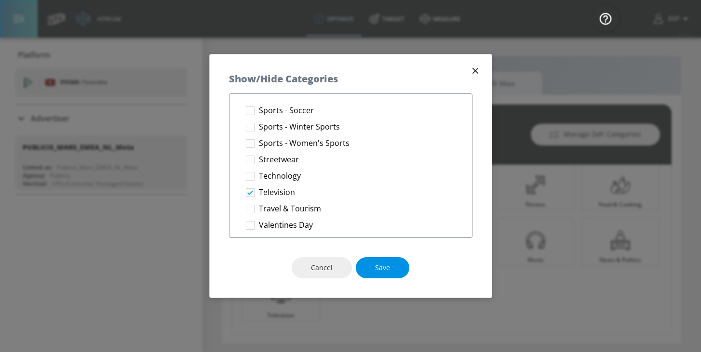
click at [380, 268] on span "Save" at bounding box center [382, 268] width 15 height 12
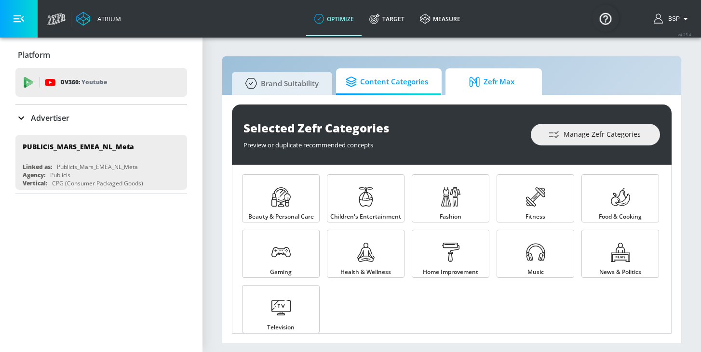
click at [478, 78] on icon at bounding box center [476, 82] width 14 height 11
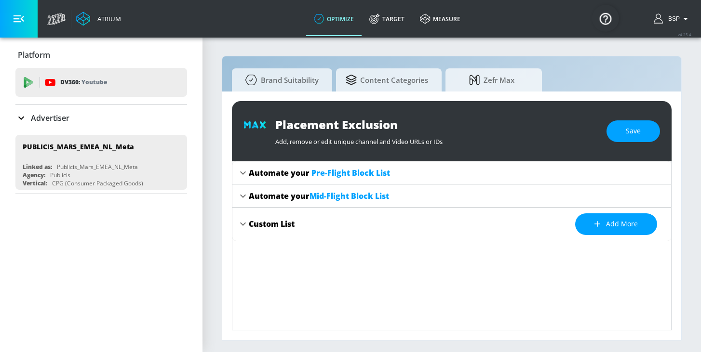
click at [242, 173] on icon at bounding box center [243, 173] width 12 height 12
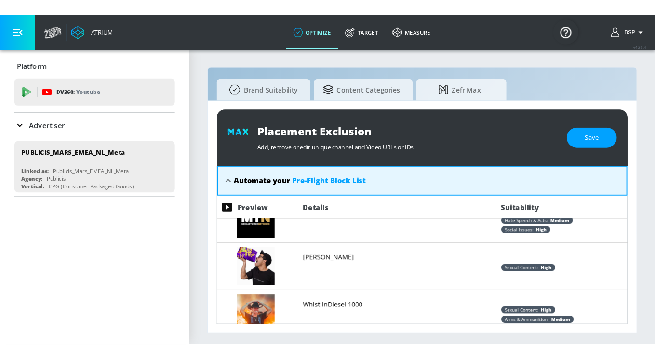
scroll to position [1204, 0]
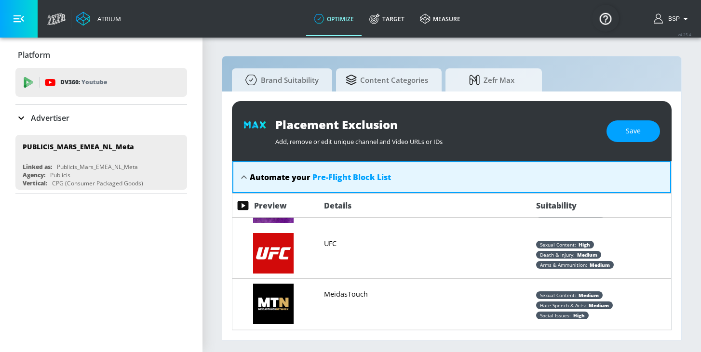
click at [240, 177] on icon at bounding box center [244, 178] width 12 height 12
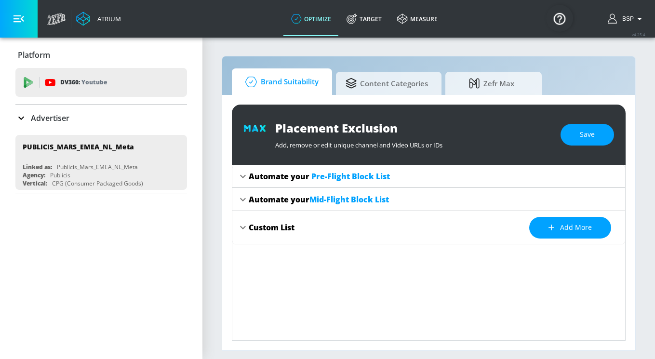
click at [278, 72] on span "Brand Suitability" at bounding box center [279, 81] width 77 height 23
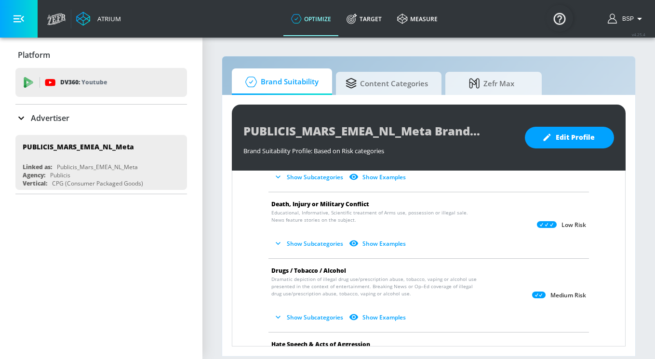
scroll to position [146, 0]
click at [282, 240] on icon "button" at bounding box center [278, 243] width 10 height 10
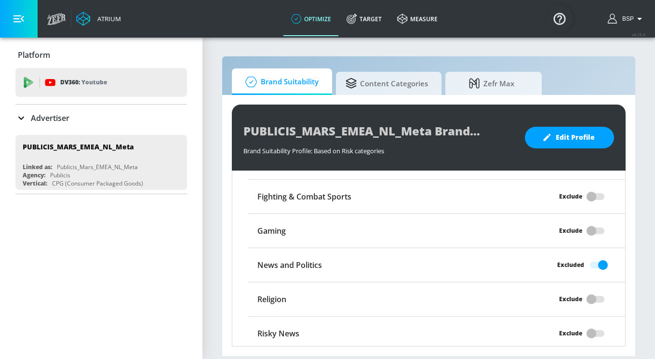
scroll to position [925, 0]
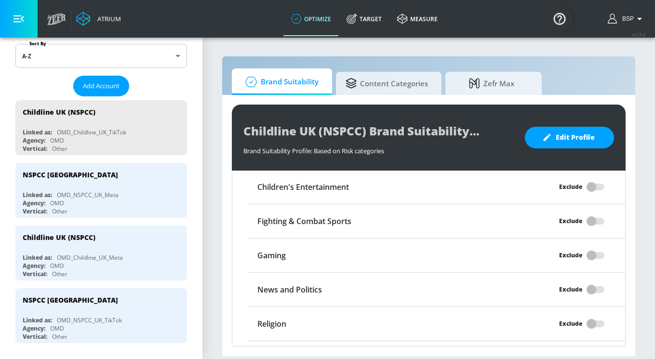
scroll to position [954, 0]
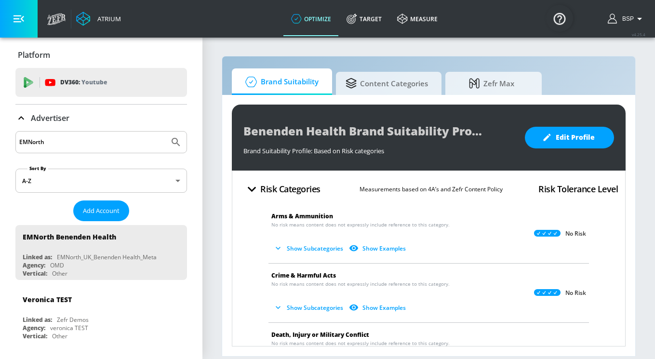
scroll to position [121, 0]
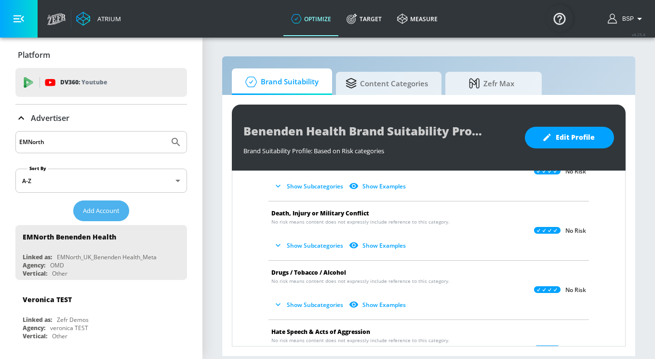
click at [108, 211] on span "Add Account" at bounding box center [101, 210] width 37 height 11
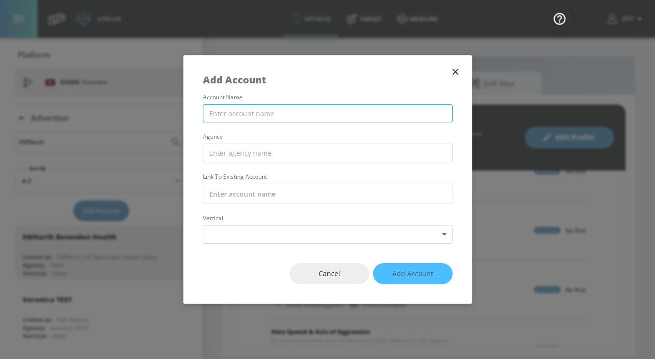
click at [276, 117] on input "text" at bounding box center [328, 113] width 250 height 19
paste input "Publicis_Mars_EMEA_CZ_Meta"
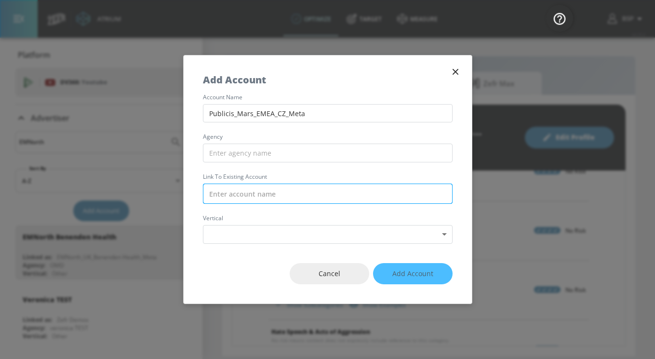
type input "Publicis_Mars_EMEA_CZ_Meta"
click at [277, 185] on input "text" at bounding box center [328, 194] width 250 height 20
paste input "Publicis_Mars_EMEA_CZ_Meta"
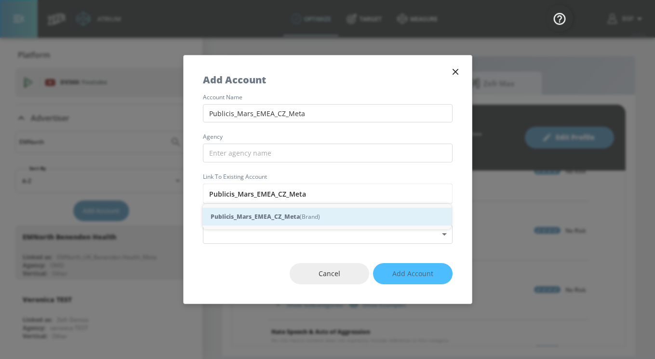
click at [292, 213] on strong "Publicis_Mars_EMEA_CZ_Meta" at bounding box center [255, 217] width 89 height 10
type input "Publicis_Mars_EMEA_CZ_Meta (Brand)"
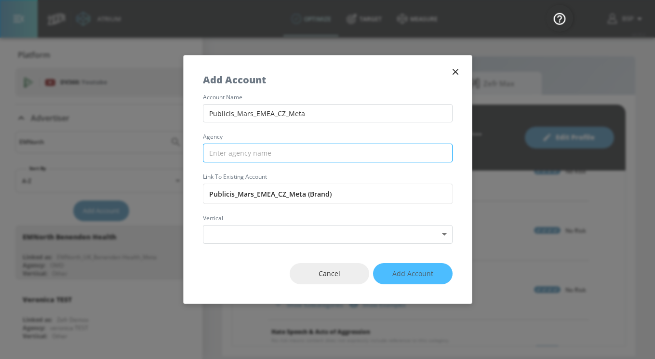
click at [276, 153] on input "text" at bounding box center [328, 153] width 250 height 19
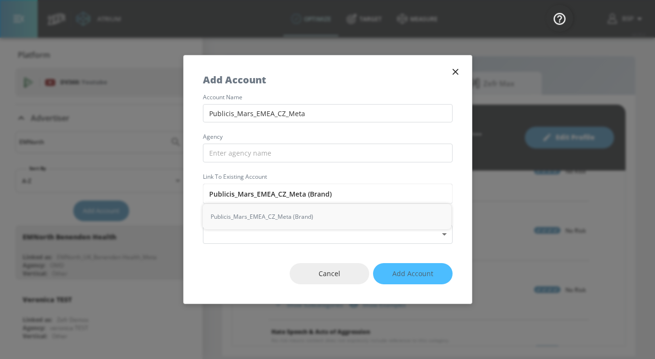
drag, startPoint x: 233, startPoint y: 191, endPoint x: 197, endPoint y: 194, distance: 36.2
click at [197, 194] on div "account name Publicis_Mars_EMEA_CZ_Meta agency Link to Existing Account Publici…" at bounding box center [328, 168] width 288 height 149
click at [224, 155] on input "text" at bounding box center [328, 153] width 250 height 19
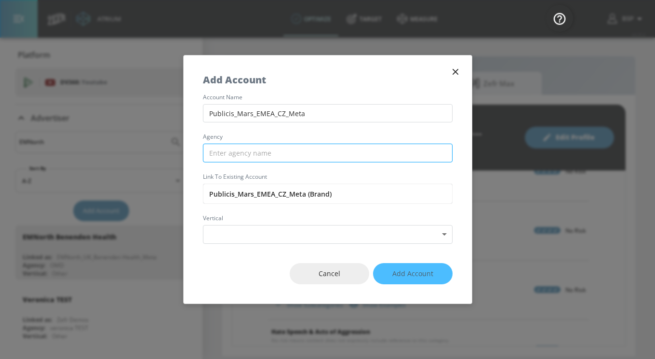
paste input "Publicis"
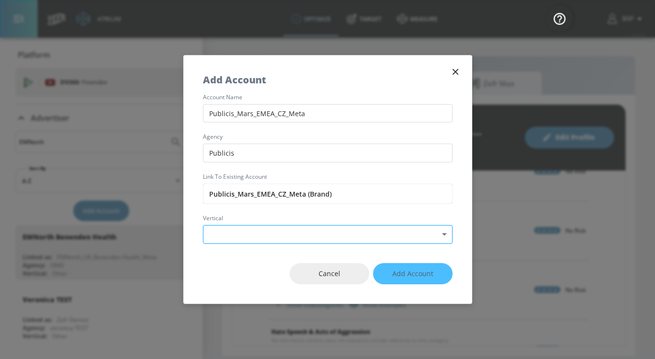
type input "Publicis"
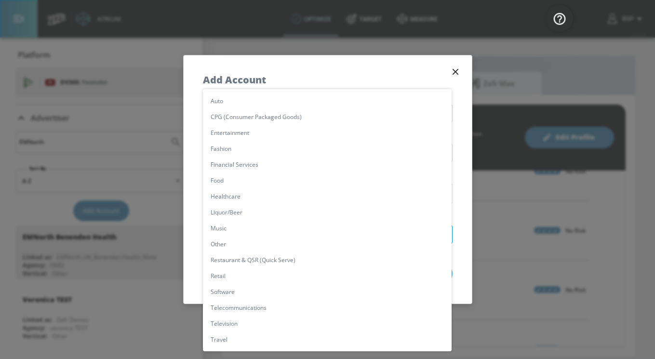
click at [238, 229] on body "Atrium optimize Target measure optimize Target measure v 4.25.4 BSP Platform DV…" at bounding box center [327, 179] width 655 height 359
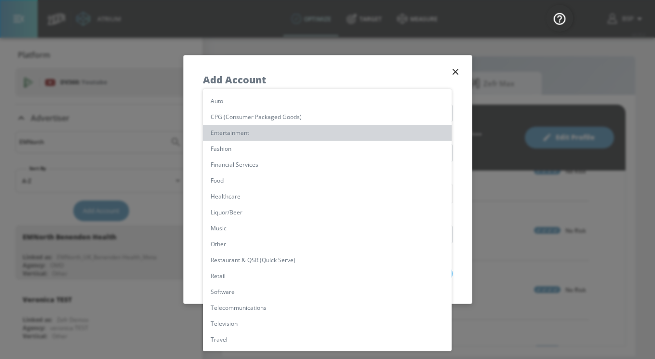
click at [236, 125] on li "Entertainment" at bounding box center [327, 133] width 249 height 16
type input "[object Object]"
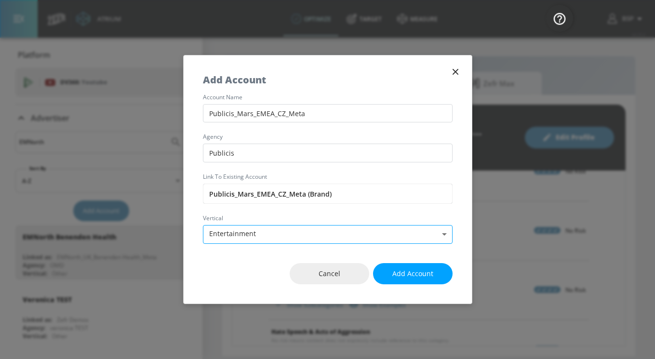
click at [240, 230] on body "Atrium optimize Target measure optimize Target measure v 4.25.4 BSP Platform DV…" at bounding box center [327, 179] width 655 height 359
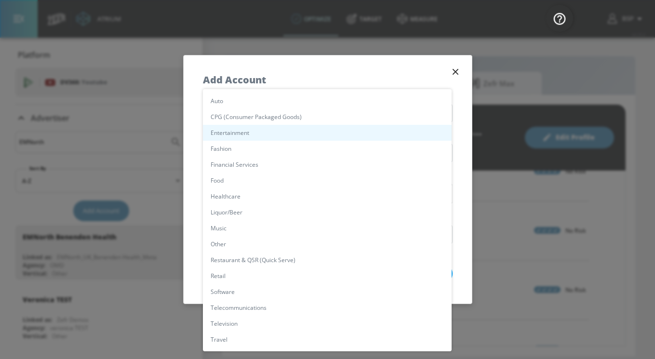
click at [244, 120] on li "CPG (Consumer Packaged Goods)" at bounding box center [327, 117] width 249 height 16
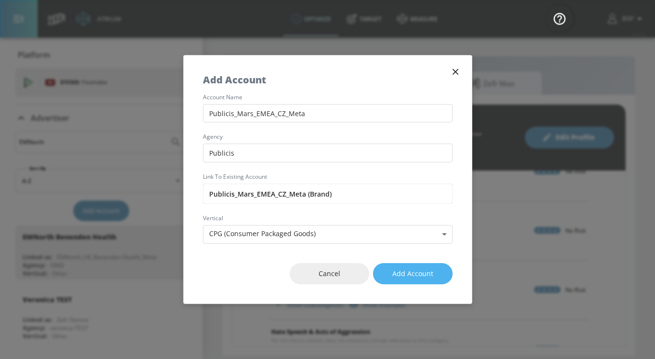
click at [410, 277] on span "Add Account" at bounding box center [412, 274] width 41 height 12
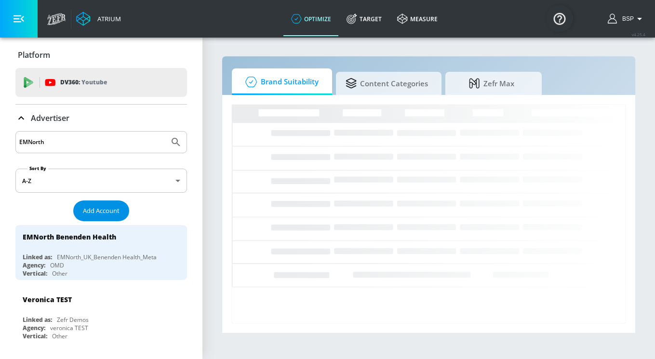
click at [106, 211] on span "Add Account" at bounding box center [101, 210] width 37 height 11
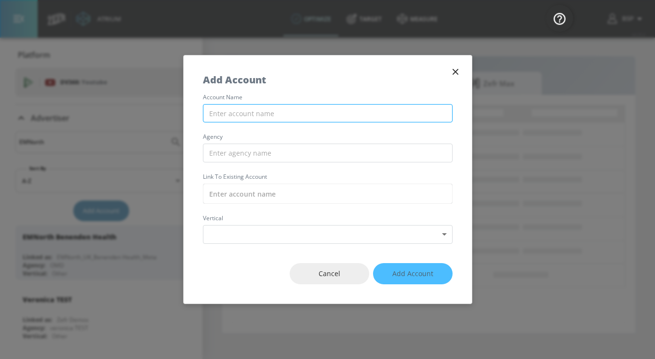
click at [254, 113] on input "text" at bounding box center [328, 113] width 250 height 19
paste input "Publicis"
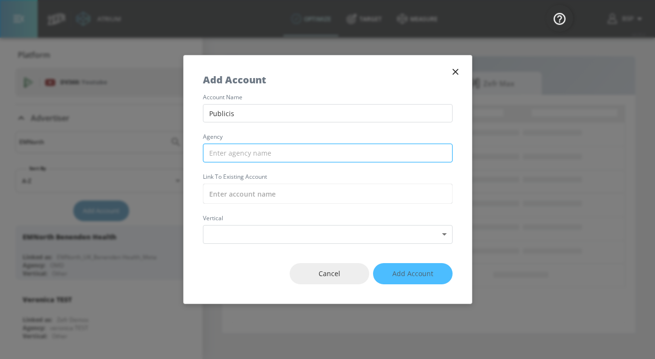
type input "Publicis"
click at [231, 152] on input "text" at bounding box center [328, 153] width 250 height 19
paste input "Publicis"
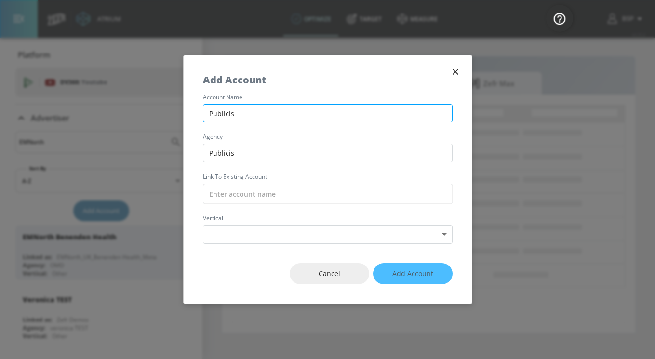
type input "Publicis"
drag, startPoint x: 244, startPoint y: 114, endPoint x: 190, endPoint y: 113, distance: 54.0
click at [190, 113] on div "account name Publicis agency Publicis Link to Existing Account vertical Select …" at bounding box center [328, 168] width 288 height 149
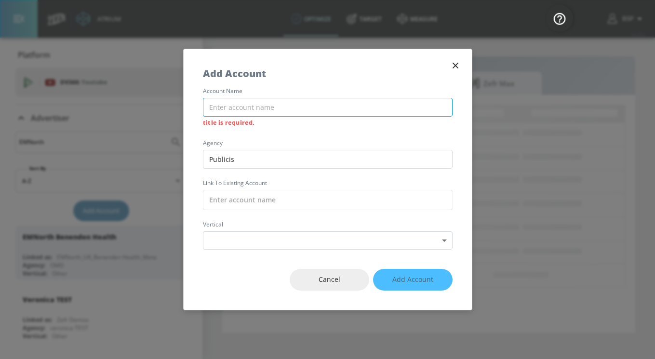
paste input "Publicis_Mars_EMEA_CZ_Meta"
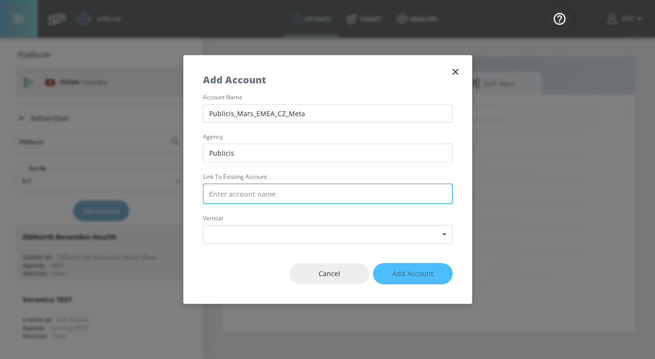
type input "Publicis_Mars_EMEA_CZ_Meta"
click at [224, 188] on input "text" at bounding box center [328, 194] width 250 height 20
paste input "Publicis_Mars_EMEA_CZ_Meta"
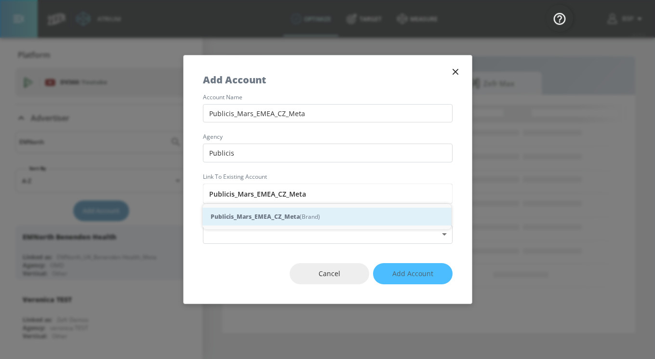
click at [241, 216] on strong "Publicis_Mars_EMEA_CZ_Meta" at bounding box center [255, 217] width 89 height 10
type input "Publicis_Mars_EMEA_CZ_Meta (Brand)"
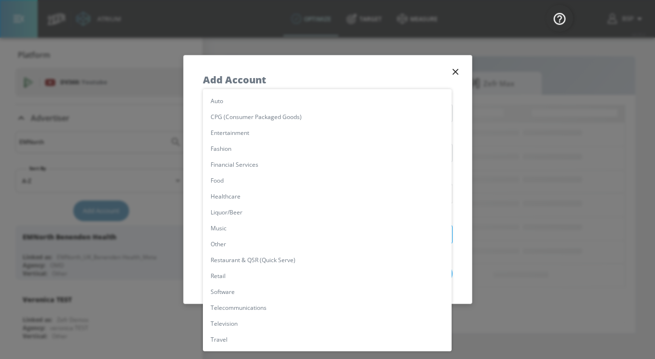
click at [236, 232] on body "Atrium optimize Target measure optimize Target measure v 4.25.4 BSP Platform DV…" at bounding box center [327, 179] width 655 height 359
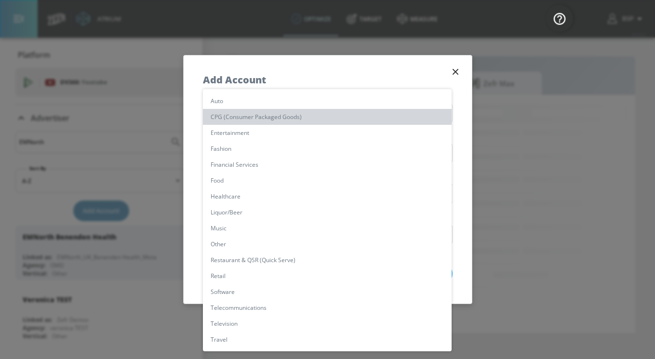
click at [244, 121] on li "CPG (Consumer Packaged Goods)" at bounding box center [327, 117] width 249 height 16
type input "[object Object]"
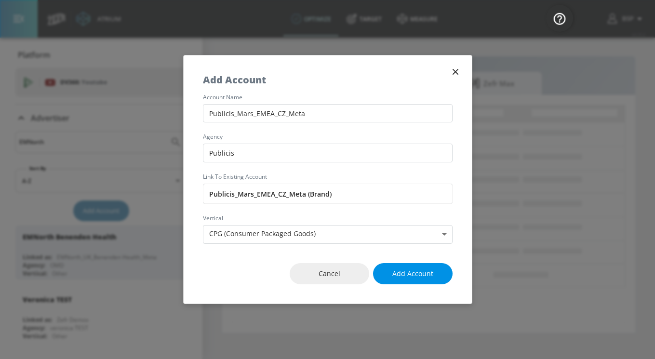
click at [401, 274] on span "Add Account" at bounding box center [412, 274] width 41 height 12
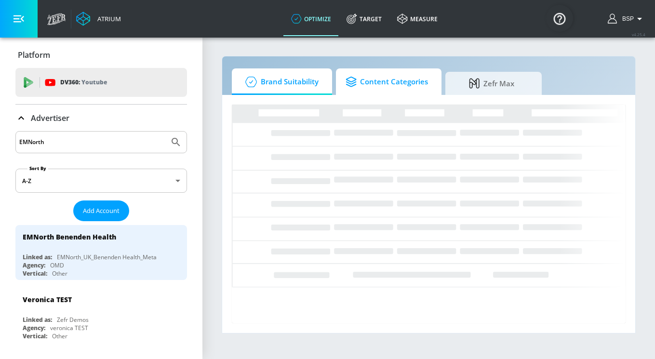
click at [368, 87] on span "Content Categories" at bounding box center [386, 81] width 82 height 23
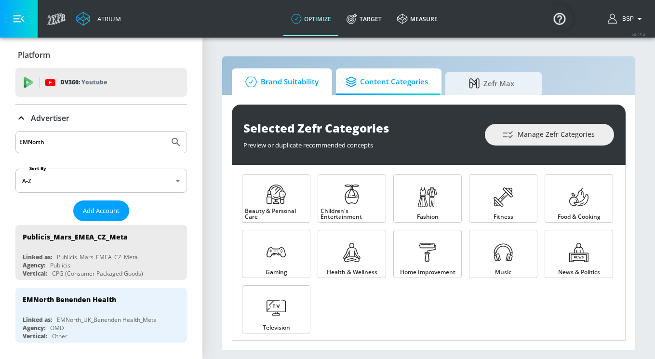
click at [284, 82] on span "Brand Suitability" at bounding box center [279, 81] width 77 height 23
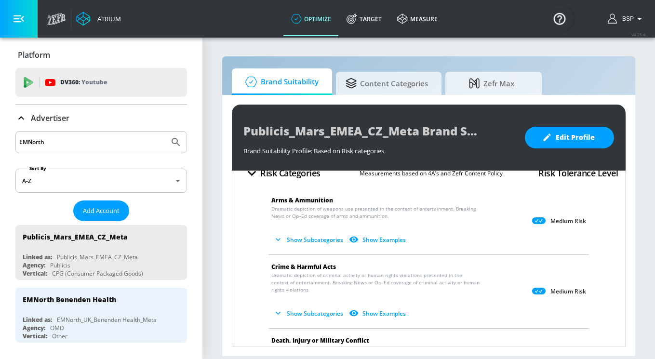
scroll to position [18, 0]
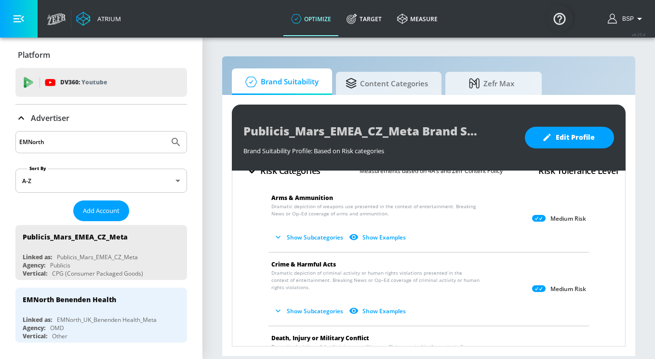
click at [34, 216] on div "Add Account" at bounding box center [101, 210] width 172 height 21
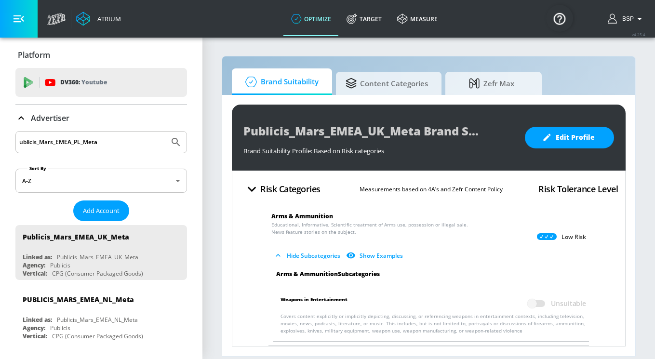
scroll to position [1736, 0]
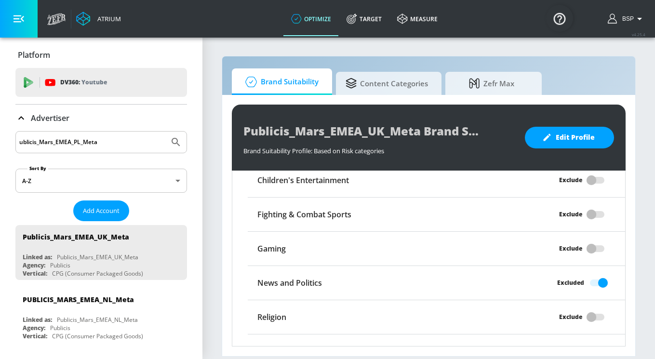
type input "ublicis_Mars_EMEA_PL_Meta"
click at [165, 132] on button "Submit Search" at bounding box center [175, 142] width 21 height 21
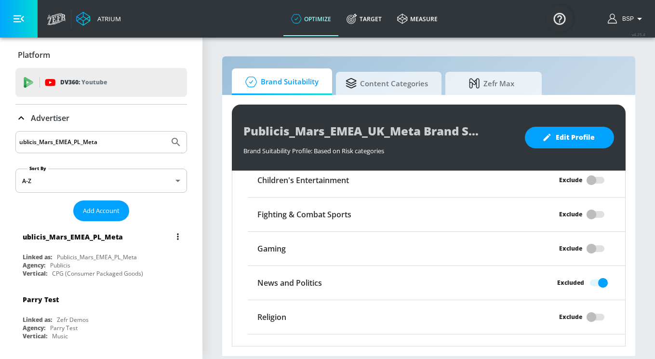
click at [71, 241] on div "ublicis_Mars_EMEA_PL_Meta" at bounding box center [104, 236] width 162 height 23
click at [179, 238] on button "list of Advertiser" at bounding box center [177, 236] width 13 height 13
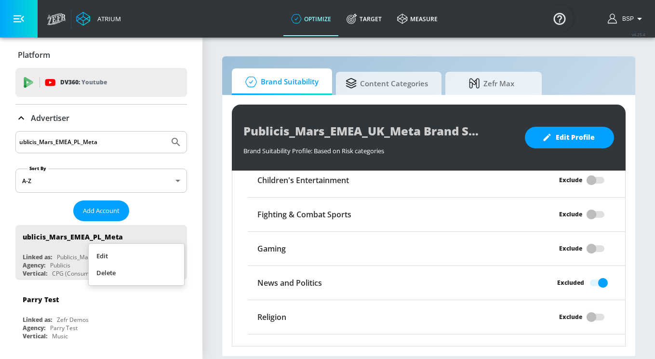
click at [148, 258] on li "Edit" at bounding box center [136, 256] width 95 height 17
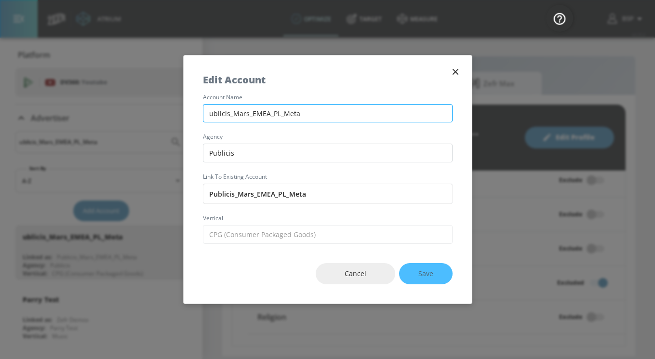
click at [211, 112] on input "ublicis_Mars_EMEA_PL_Meta" at bounding box center [328, 113] width 250 height 19
click at [209, 111] on input "ublicis_Mars_EMEA_PL_Meta" at bounding box center [328, 113] width 250 height 19
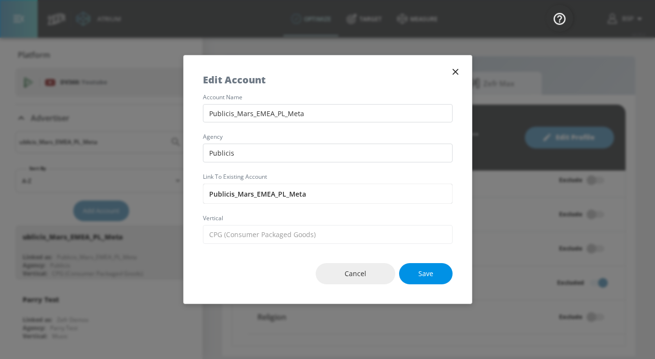
type input "Publicis_Mars_EMEA_PL_Meta"
click at [418, 278] on span "Save" at bounding box center [425, 274] width 15 height 12
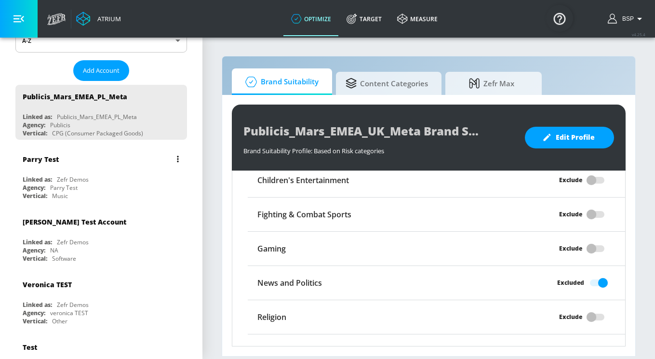
scroll to position [0, 0]
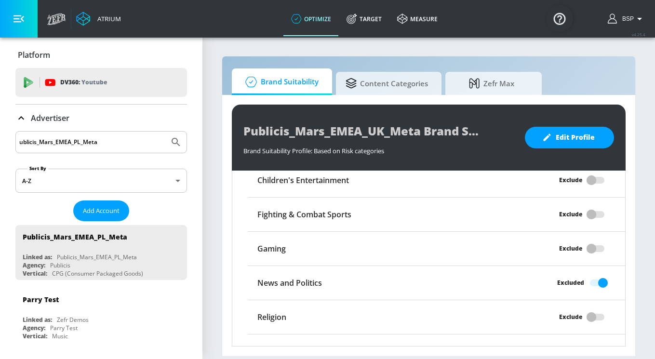
drag, startPoint x: 117, startPoint y: 148, endPoint x: -2, endPoint y: 142, distance: 119.2
click at [0, 142] on html "Atrium optimize Target measure optimize Target measure v 4.25.4 BSP Platform DV…" at bounding box center [327, 179] width 655 height 359
paste input "Publicis_Mars_EMEA_FR_TikTok"
type input "Publicis_Mars_EMEA_FR_TikTok"
click at [85, 214] on span "Add Account" at bounding box center [101, 210] width 37 height 11
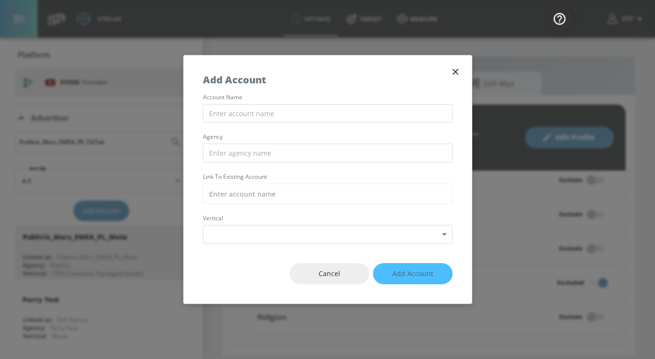
click at [455, 73] on icon "button" at bounding box center [455, 71] width 11 height 11
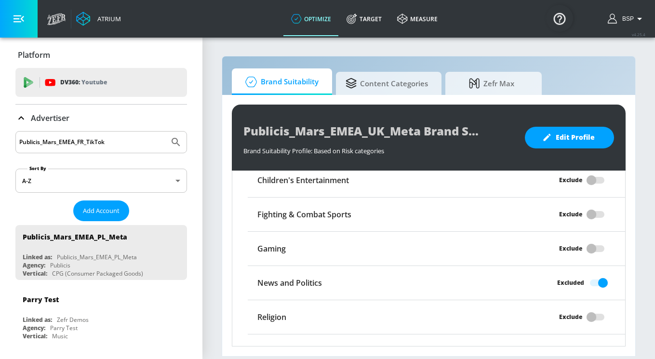
click at [117, 139] on input "Publicis_Mars_EMEA_FR_TikTok" at bounding box center [92, 142] width 146 height 13
click at [165, 132] on button "Submit Search" at bounding box center [175, 142] width 21 height 21
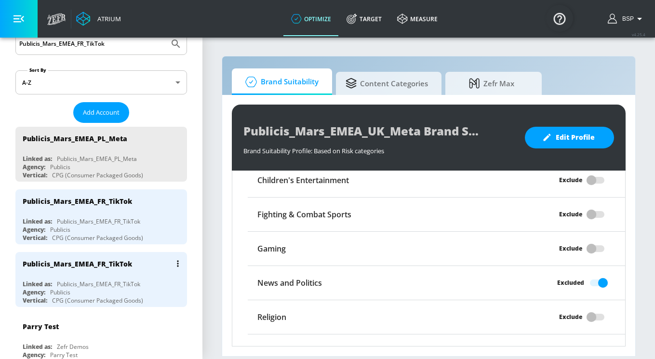
scroll to position [98, 0]
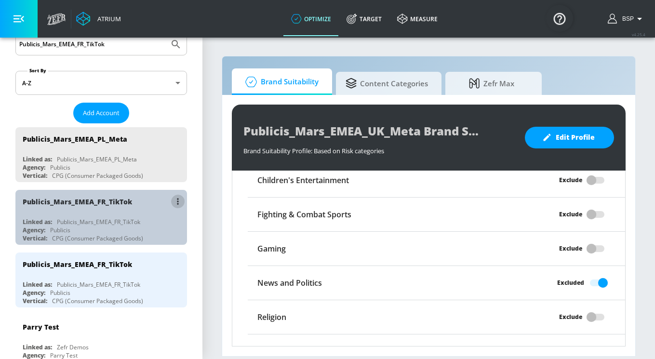
click at [177, 201] on icon "list of Advertiser" at bounding box center [178, 201] width 2 height 7
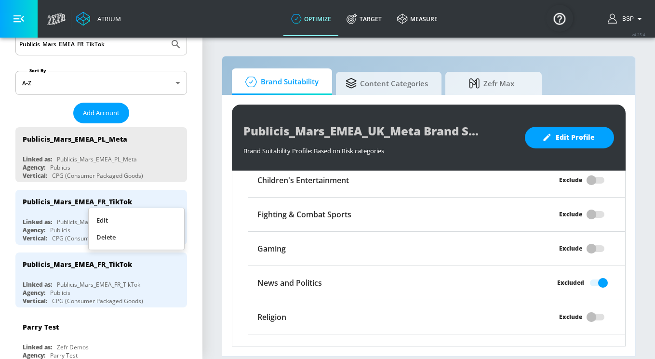
click at [180, 165] on div at bounding box center [327, 179] width 655 height 359
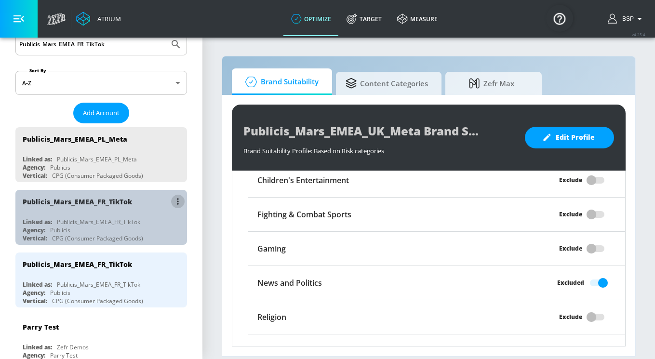
click at [178, 202] on icon "list of Advertiser" at bounding box center [178, 201] width 2 height 7
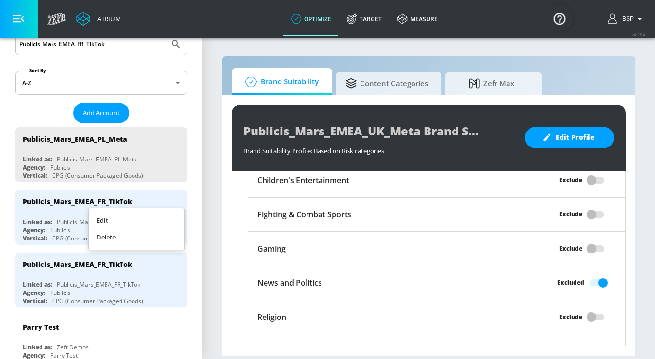
click at [159, 235] on li "Delete" at bounding box center [136, 237] width 95 height 17
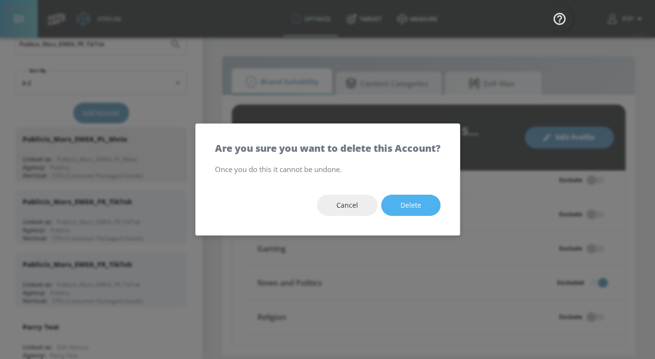
click at [399, 202] on button "Delete" at bounding box center [410, 206] width 59 height 22
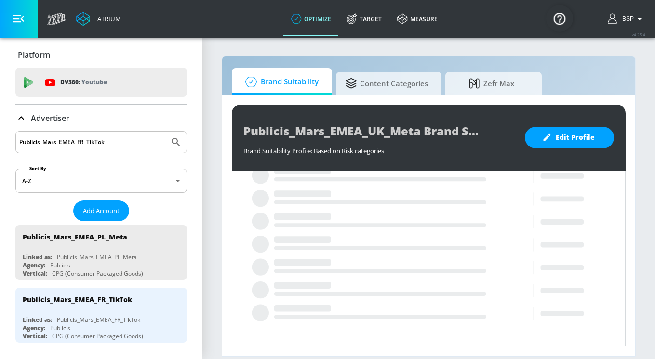
scroll to position [121, 0]
